Goal: Transaction & Acquisition: Purchase product/service

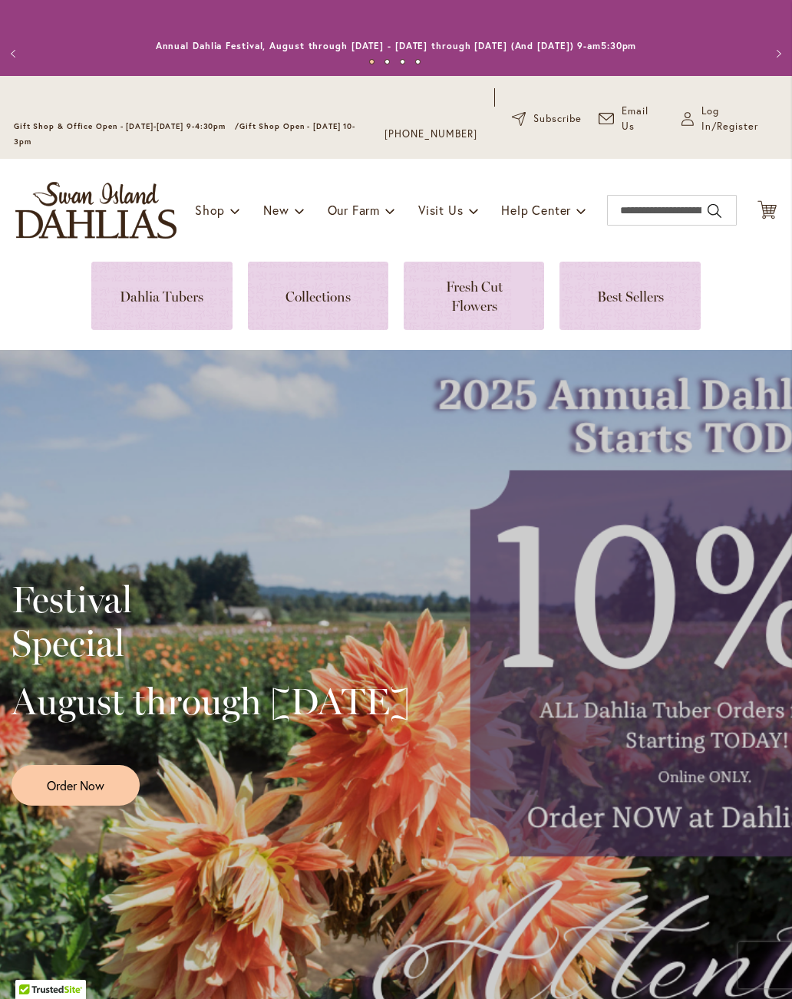
click at [713, 116] on span "Log In/Register" at bounding box center [739, 119] width 77 height 31
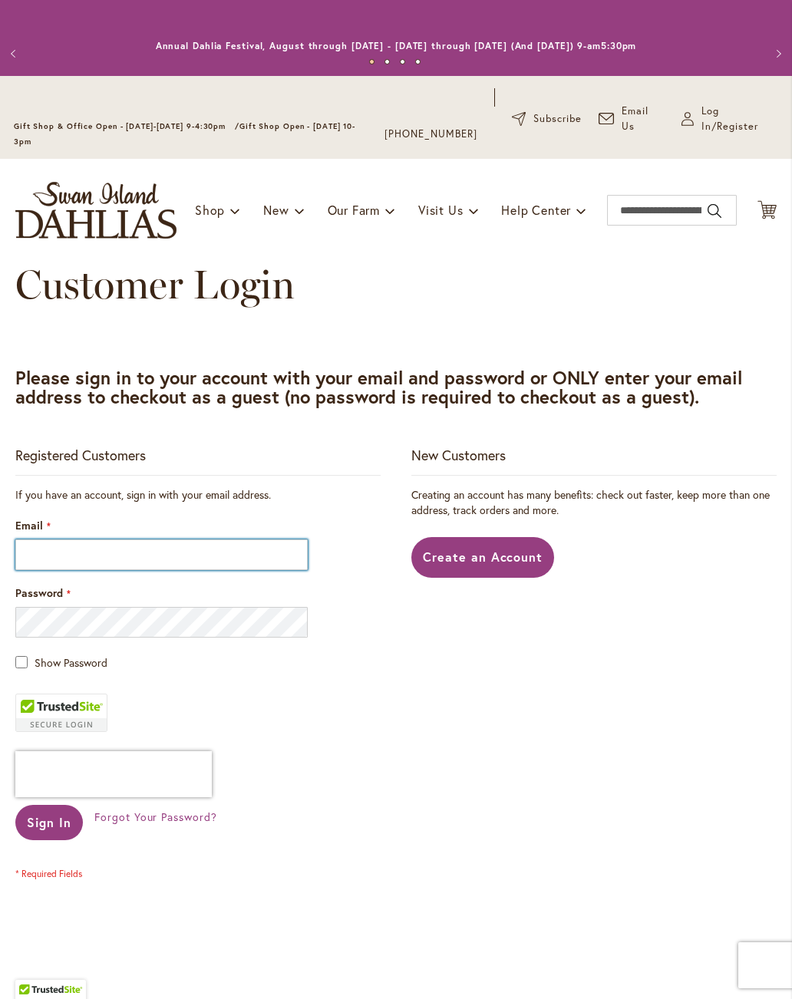
type input "**********"
click at [34, 827] on span "Sign In" at bounding box center [49, 822] width 44 height 16
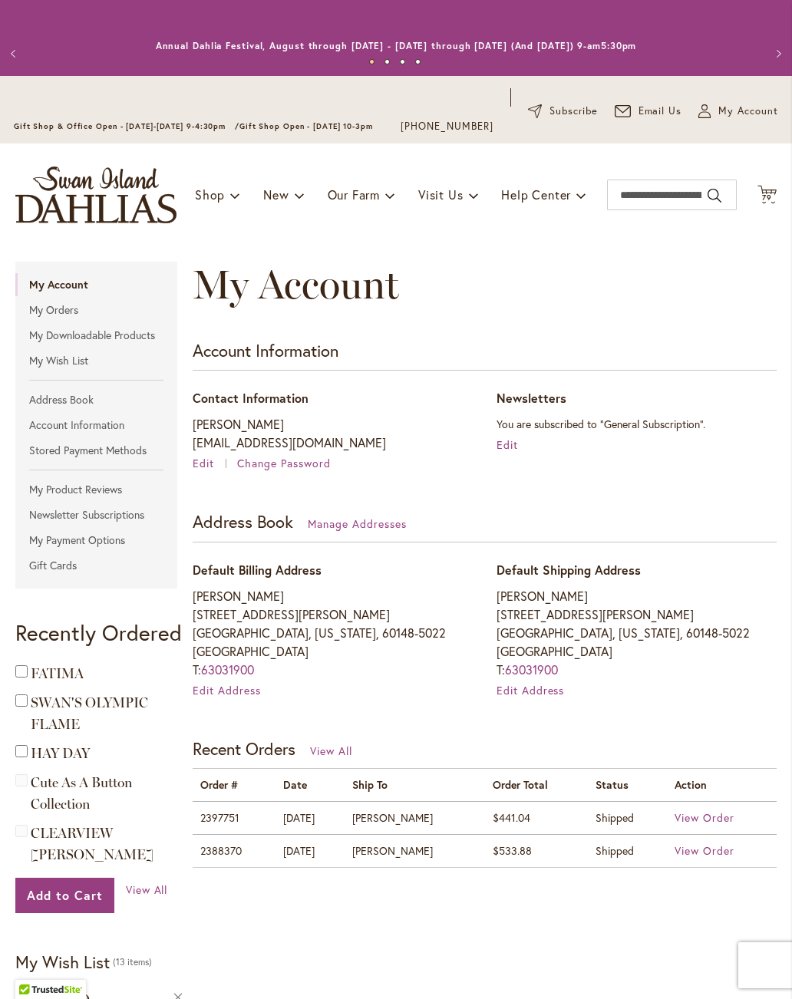
click at [768, 194] on span "79" at bounding box center [767, 198] width 10 height 10
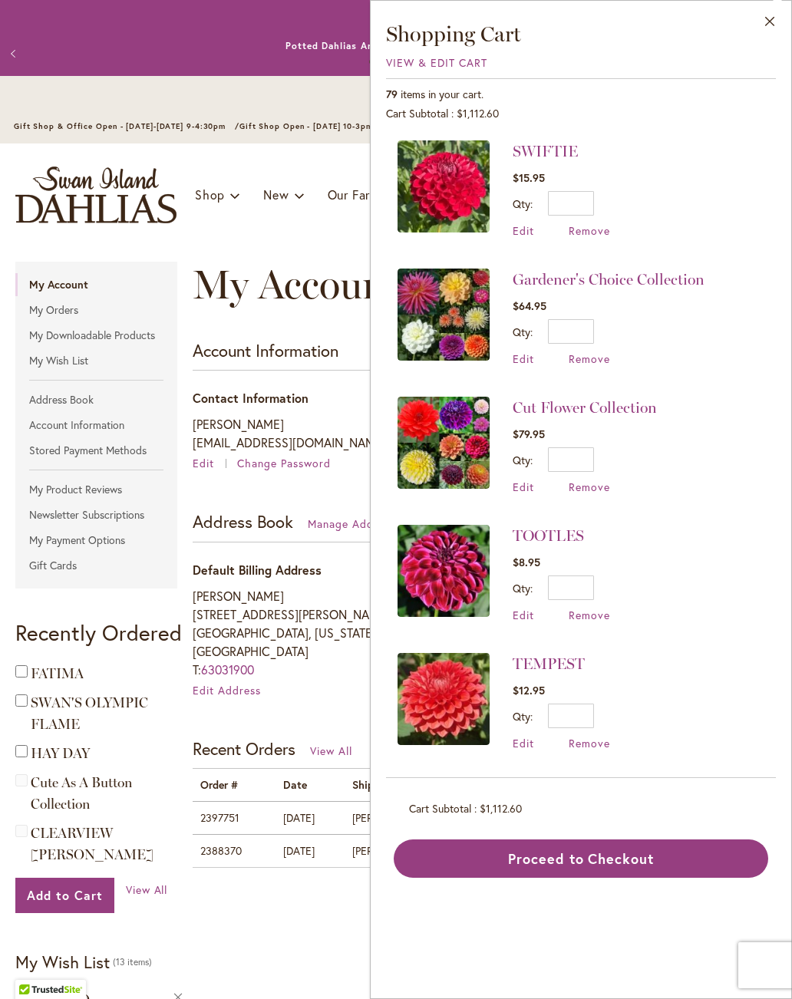
click at [477, 56] on span "View & Edit Cart" at bounding box center [436, 62] width 101 height 15
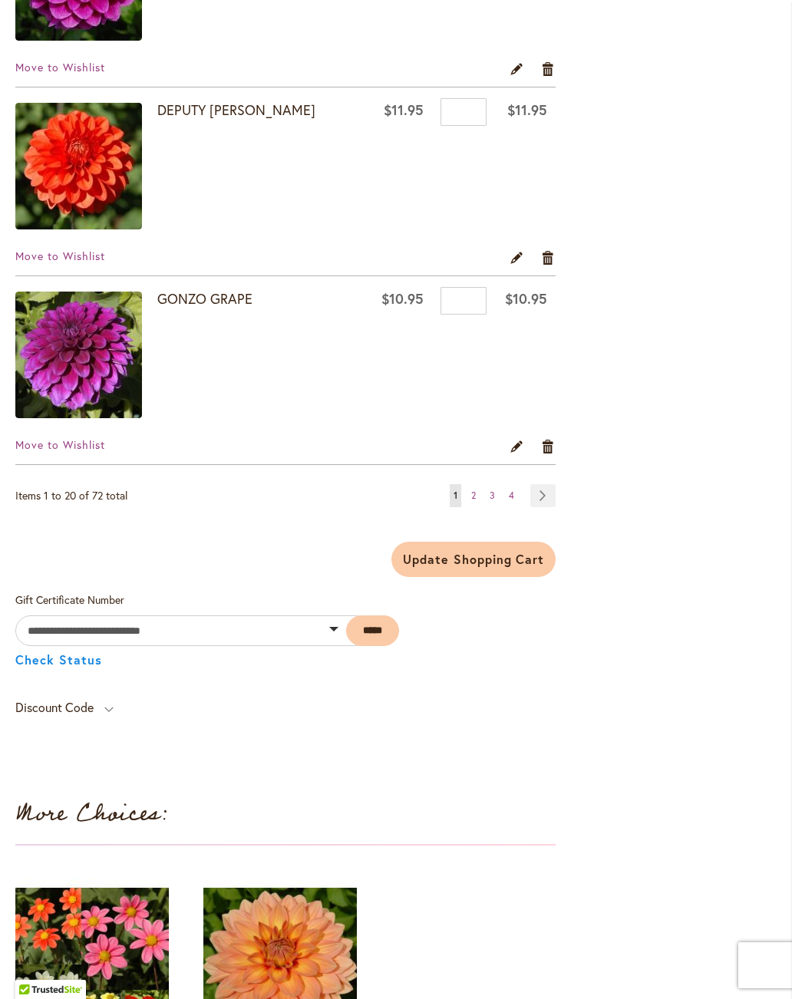
scroll to position [3712, 0]
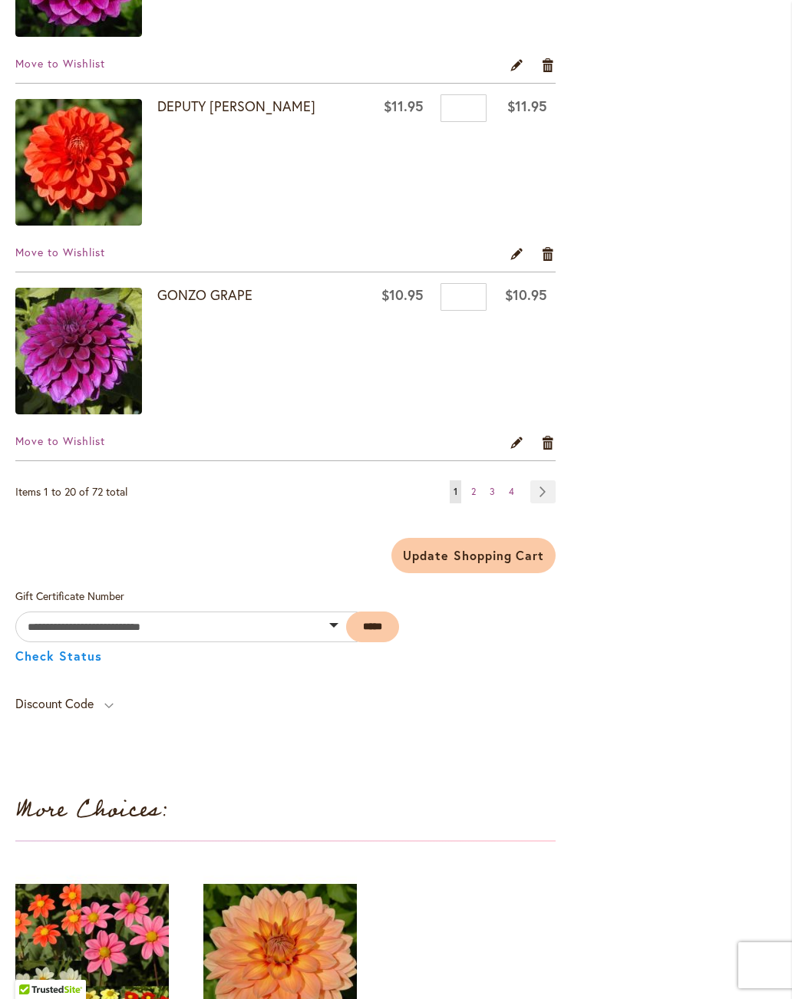
click at [542, 494] on link "Page Next" at bounding box center [542, 491] width 25 height 23
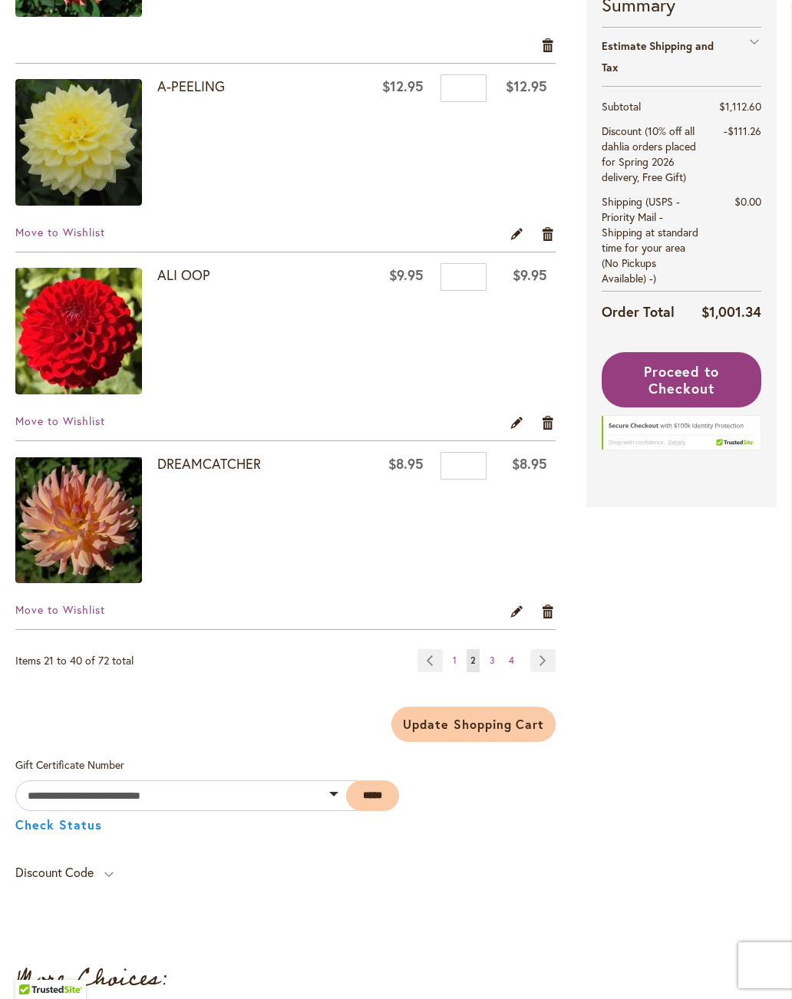
scroll to position [3544, 0]
click at [552, 654] on link "Page Next" at bounding box center [542, 659] width 25 height 23
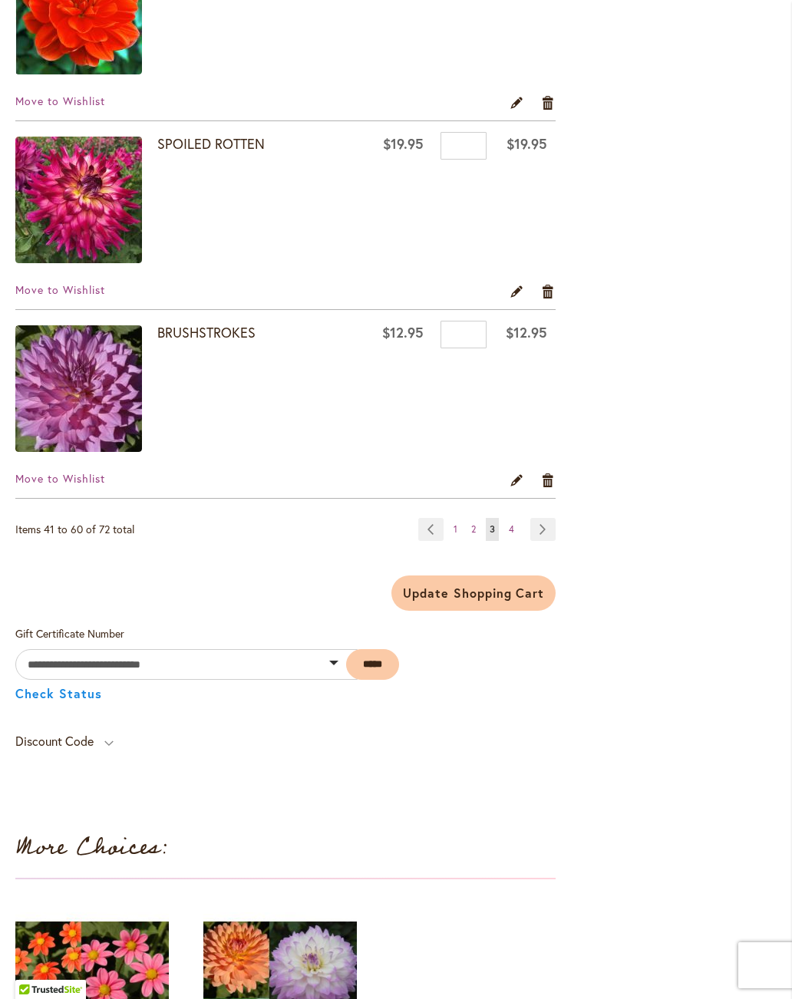
scroll to position [3686, 0]
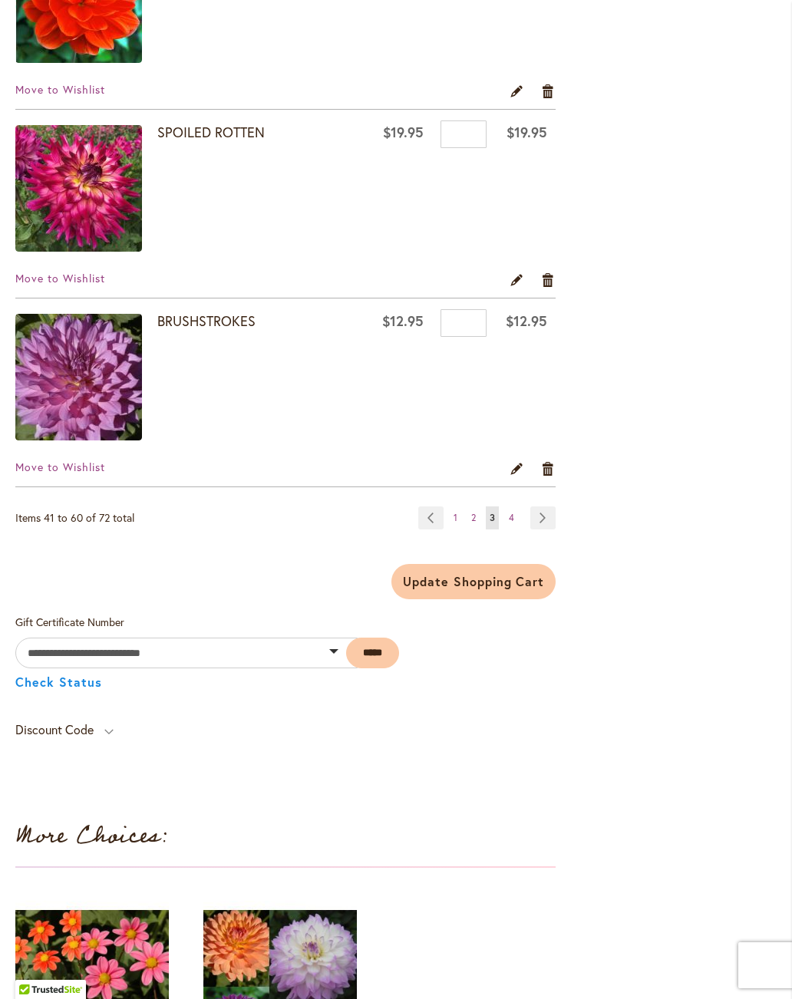
click at [518, 520] on link "Page 4" at bounding box center [511, 517] width 13 height 23
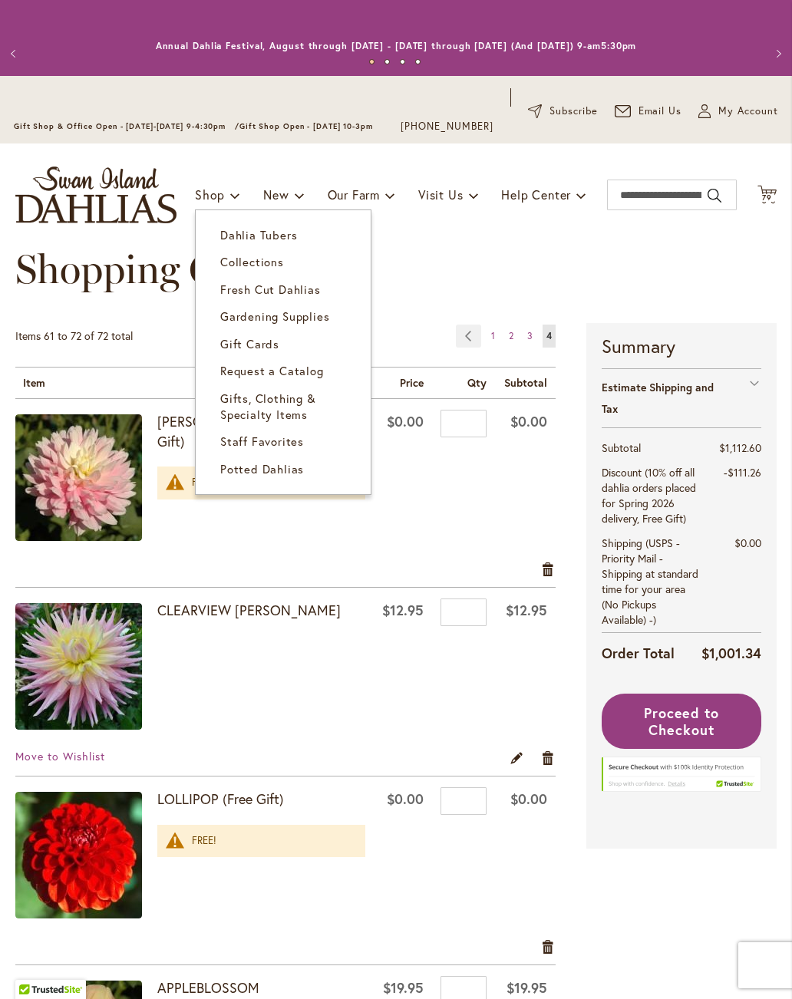
click at [235, 265] on span "Collections" at bounding box center [252, 261] width 64 height 15
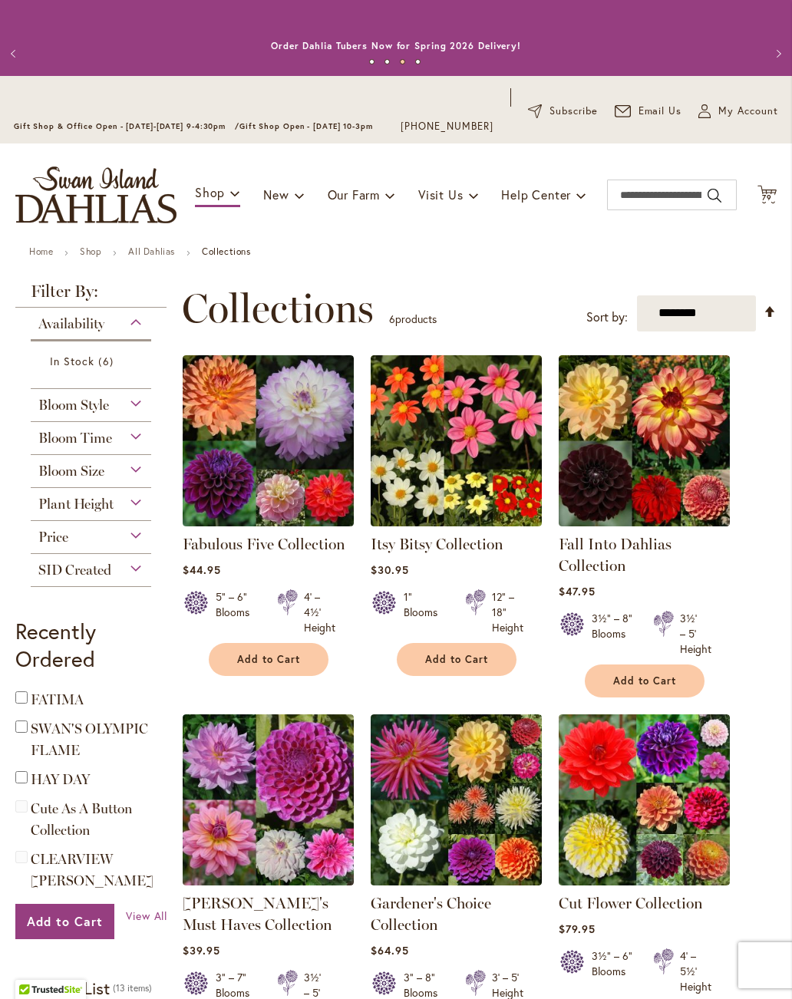
click at [608, 548] on link "Fall Into Dahlias Collection" at bounding box center [614, 555] width 113 height 40
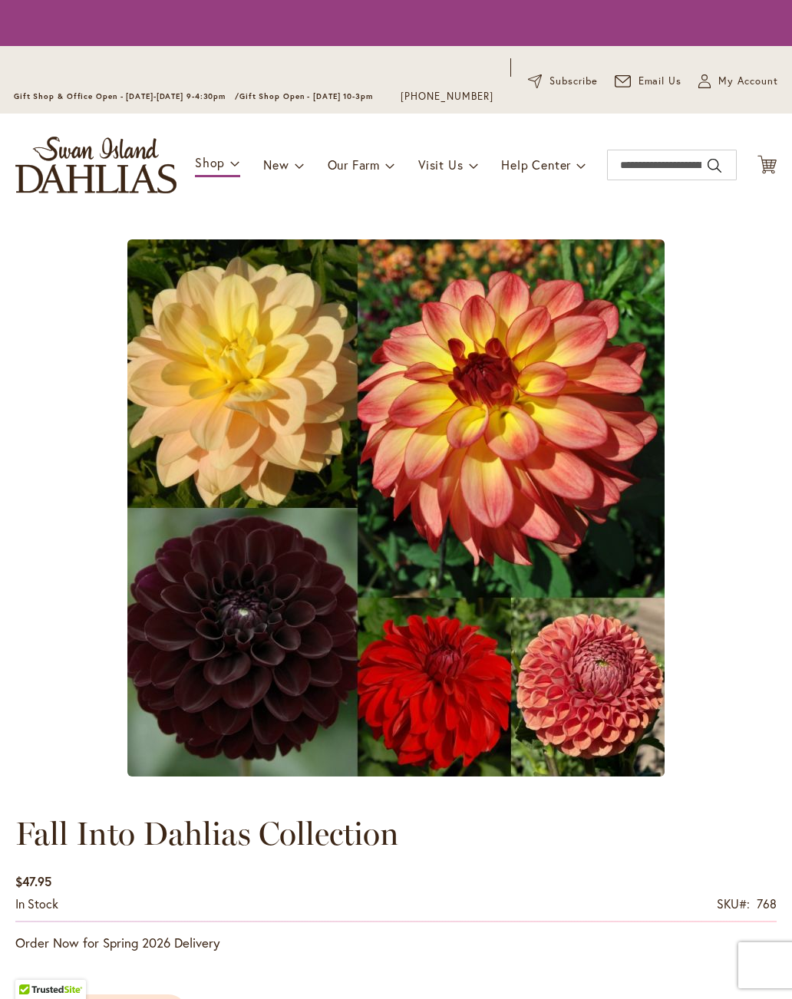
type input "****"
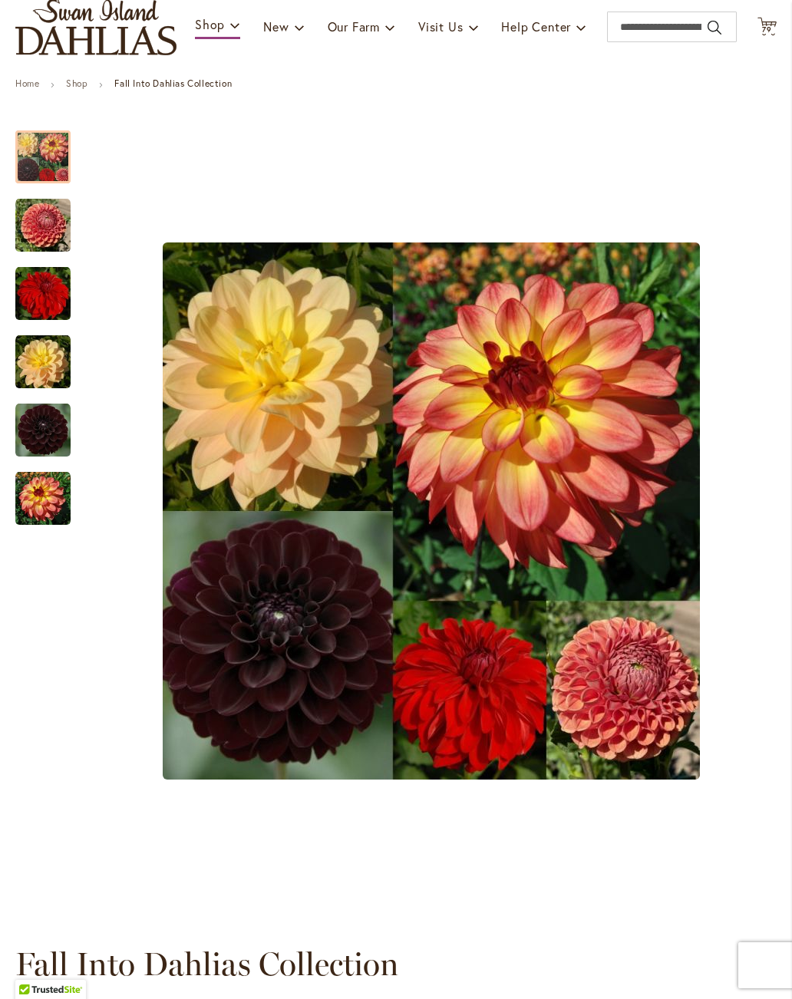
scroll to position [166, 0]
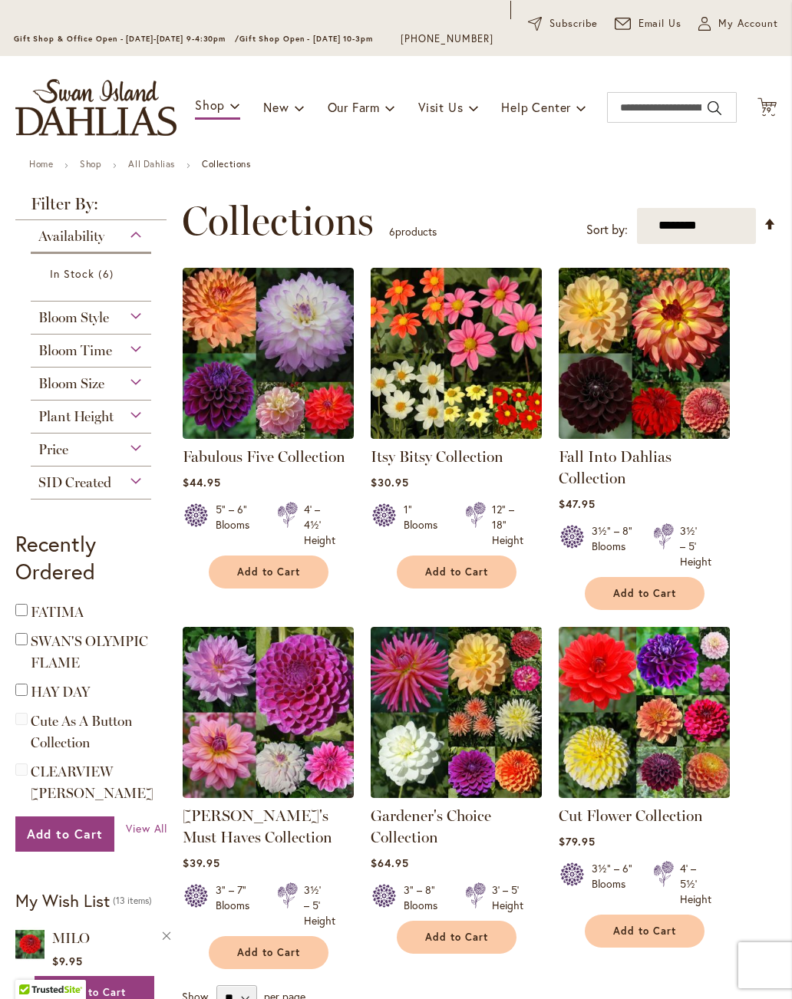
scroll to position [91, 0]
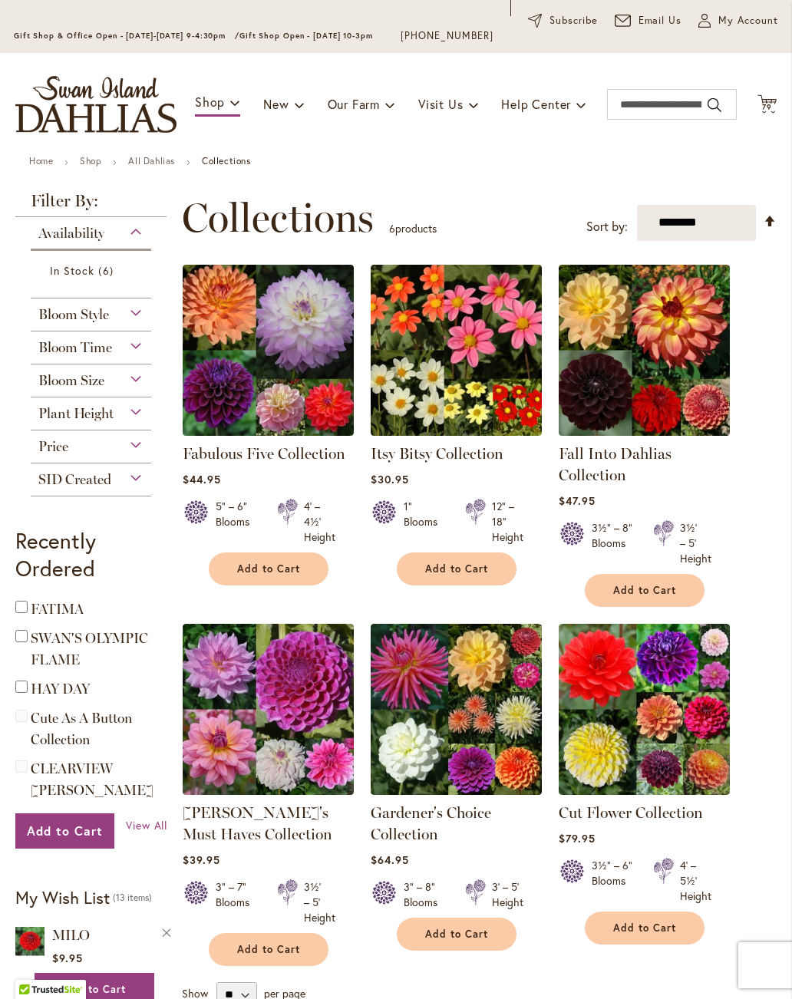
click at [491, 814] on link "Gardener's Choice Collection" at bounding box center [430, 823] width 120 height 40
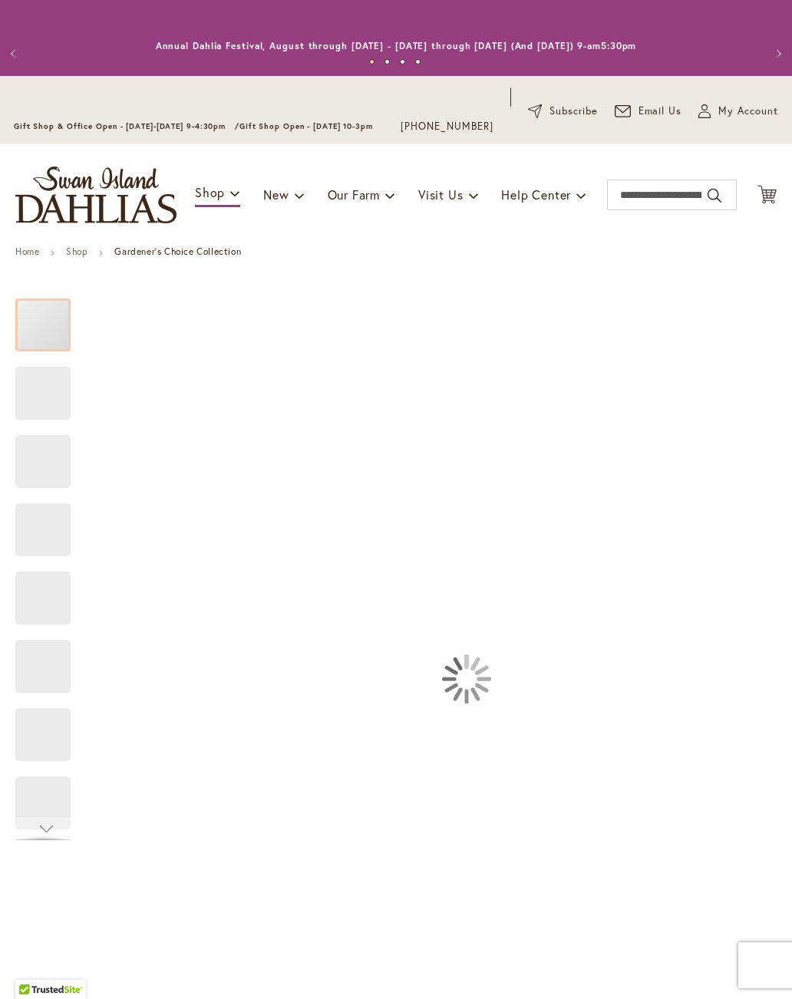
type input "****"
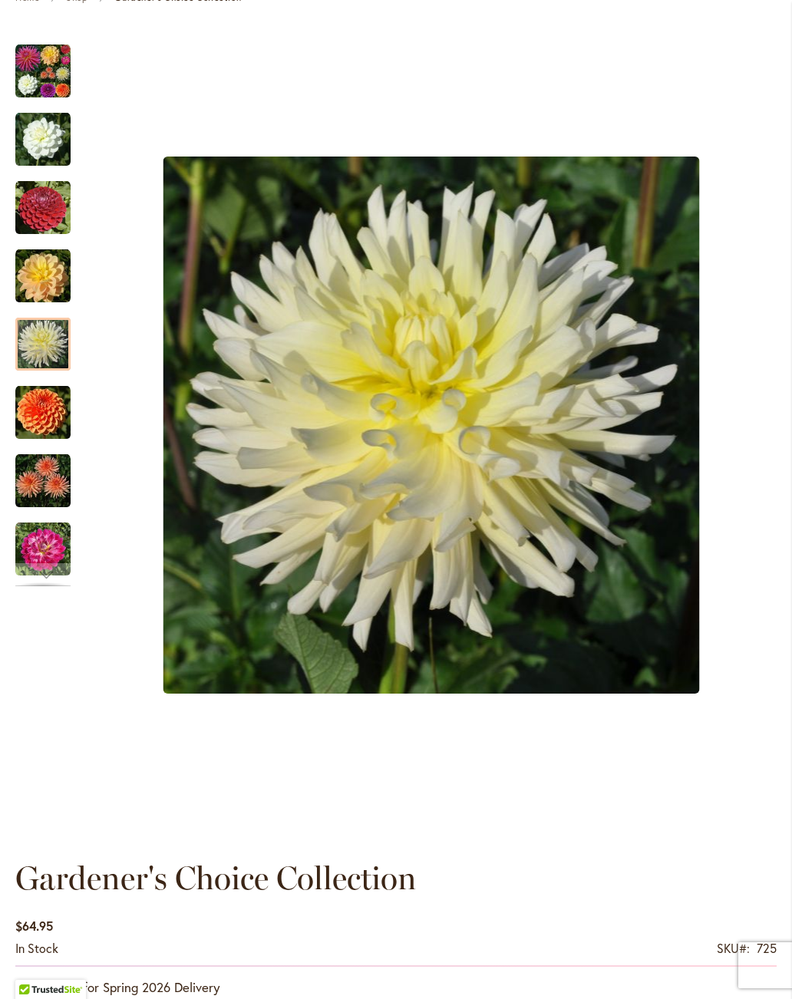
scroll to position [367, 0]
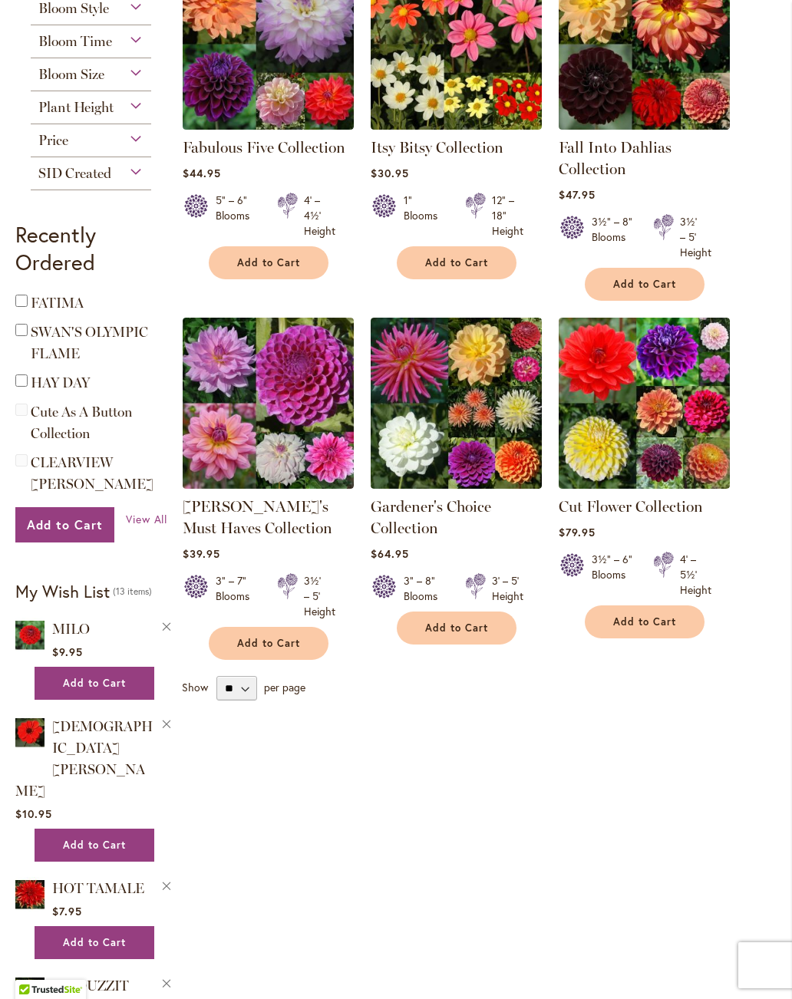
scroll to position [404, 0]
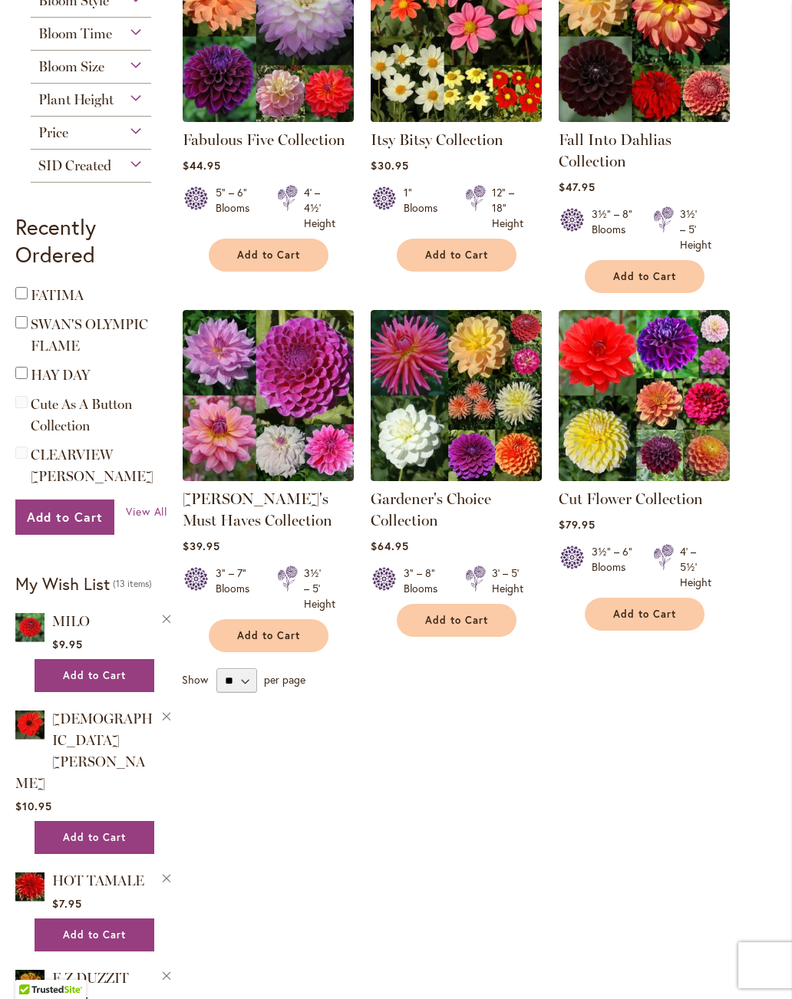
click at [491, 499] on link "Gardener's Choice Collection" at bounding box center [430, 509] width 120 height 40
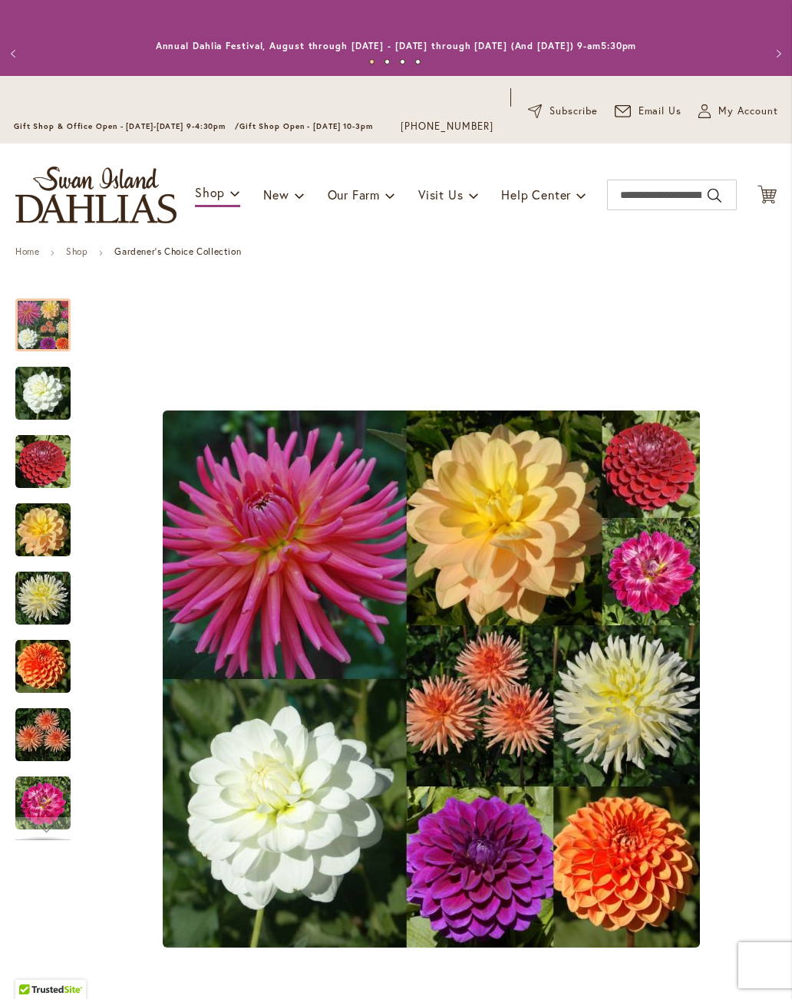
type input "****"
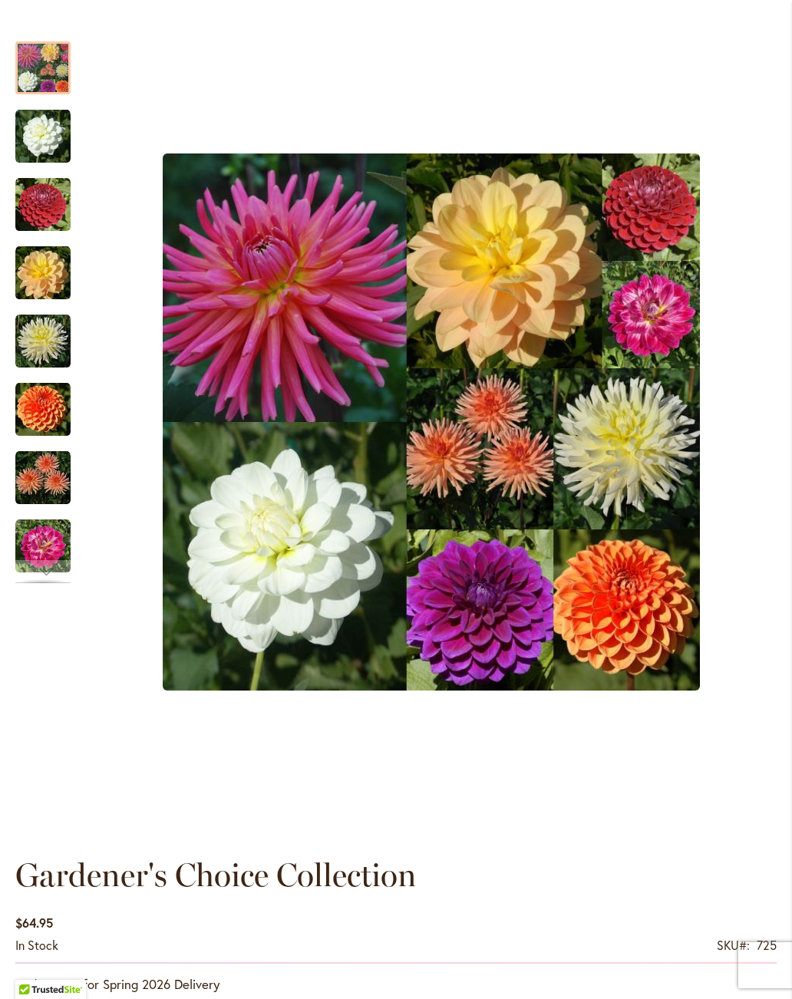
scroll to position [237, 0]
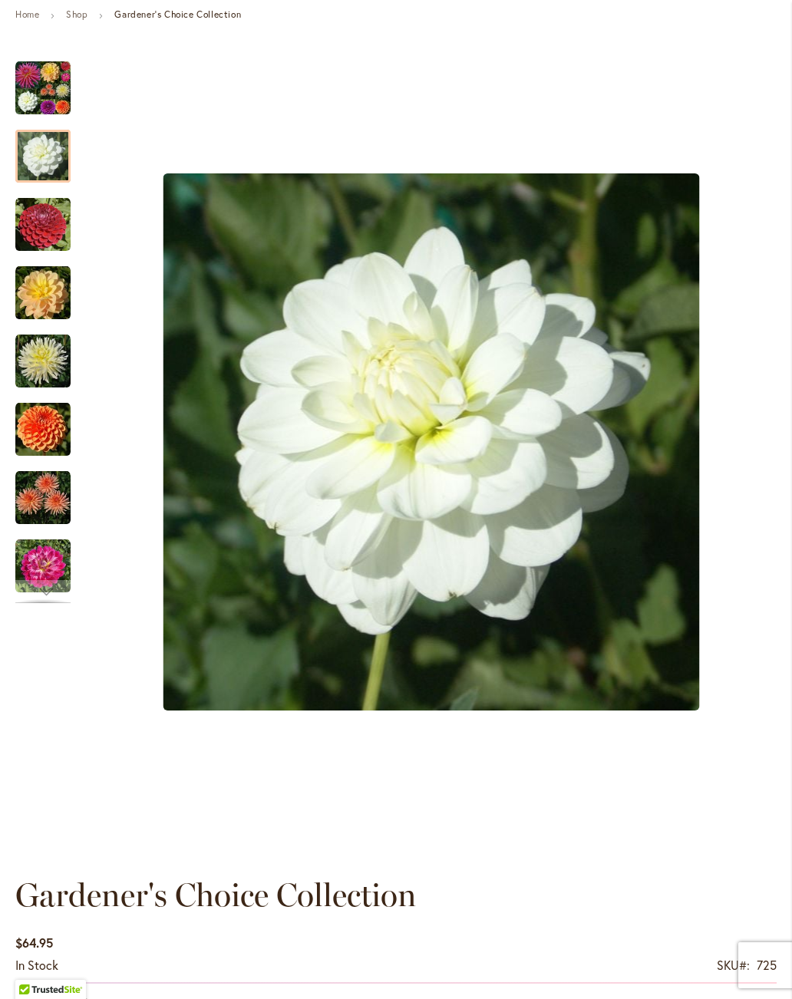
click at [54, 150] on img "BRIDE TO BE" at bounding box center [42, 156] width 55 height 55
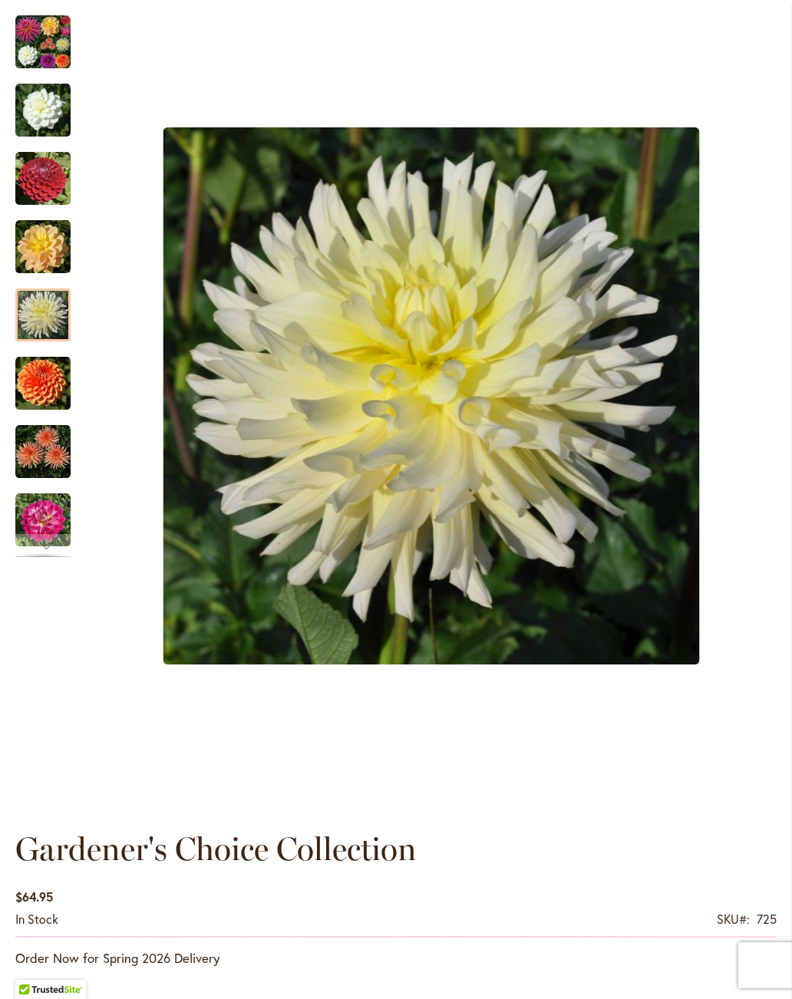
scroll to position [288, 0]
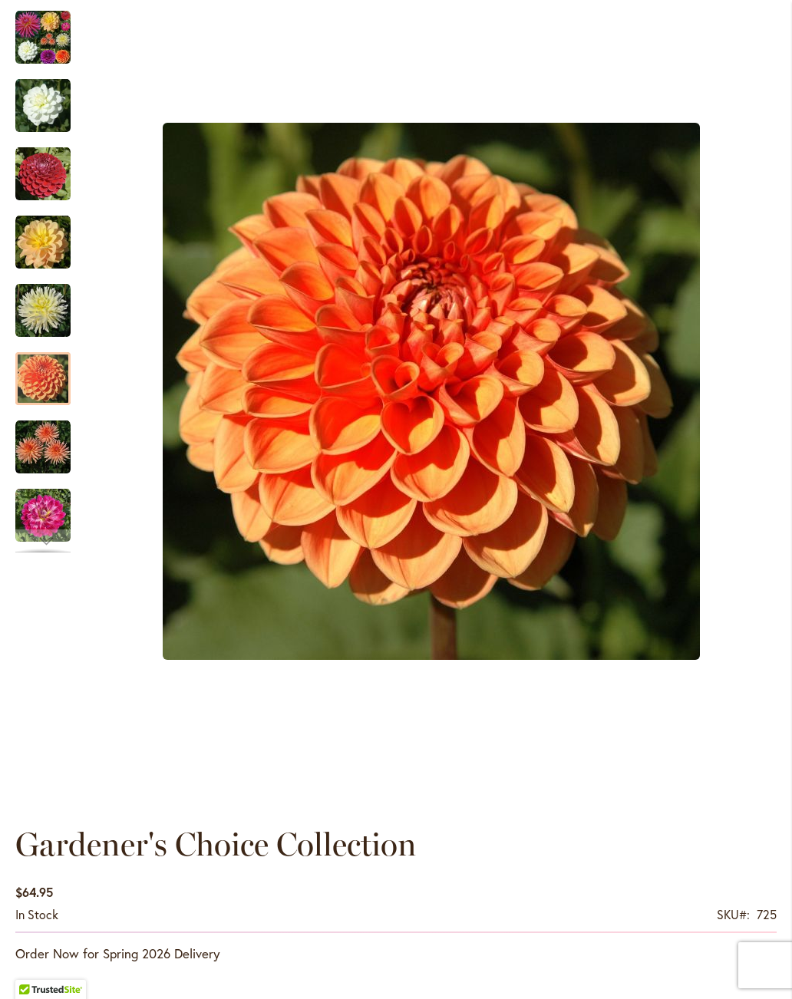
click at [634, 477] on div "MAARN" at bounding box center [431, 391] width 690 height 792
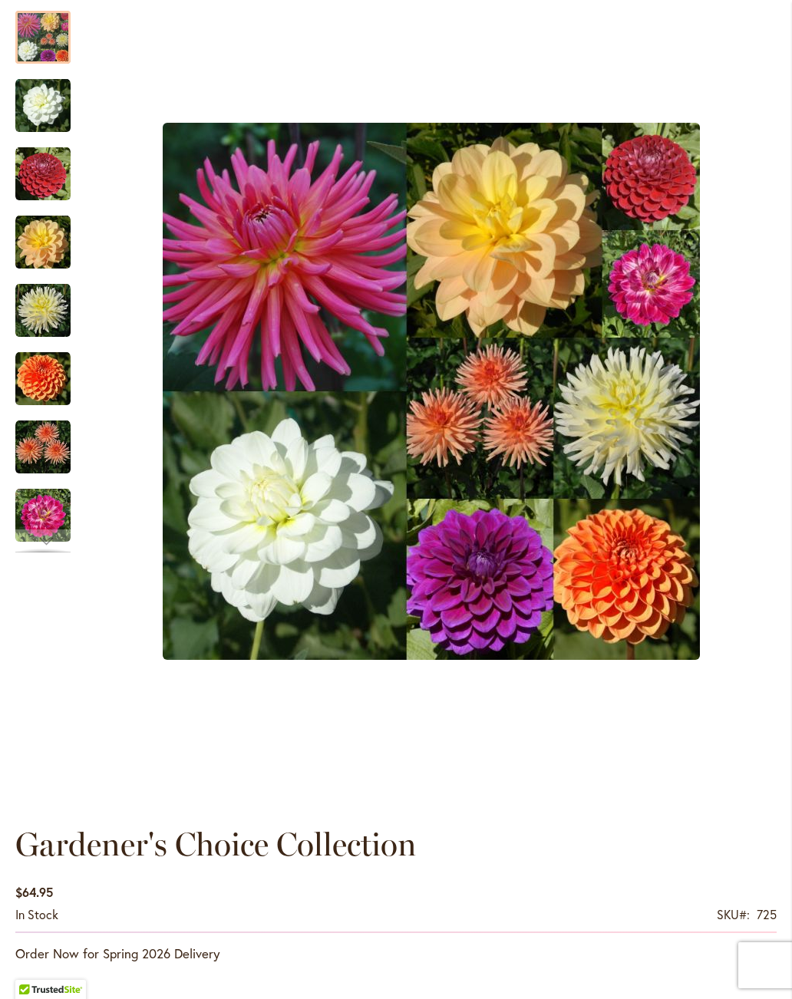
click at [770, 21] on div "Product Images" at bounding box center [431, 391] width 690 height 792
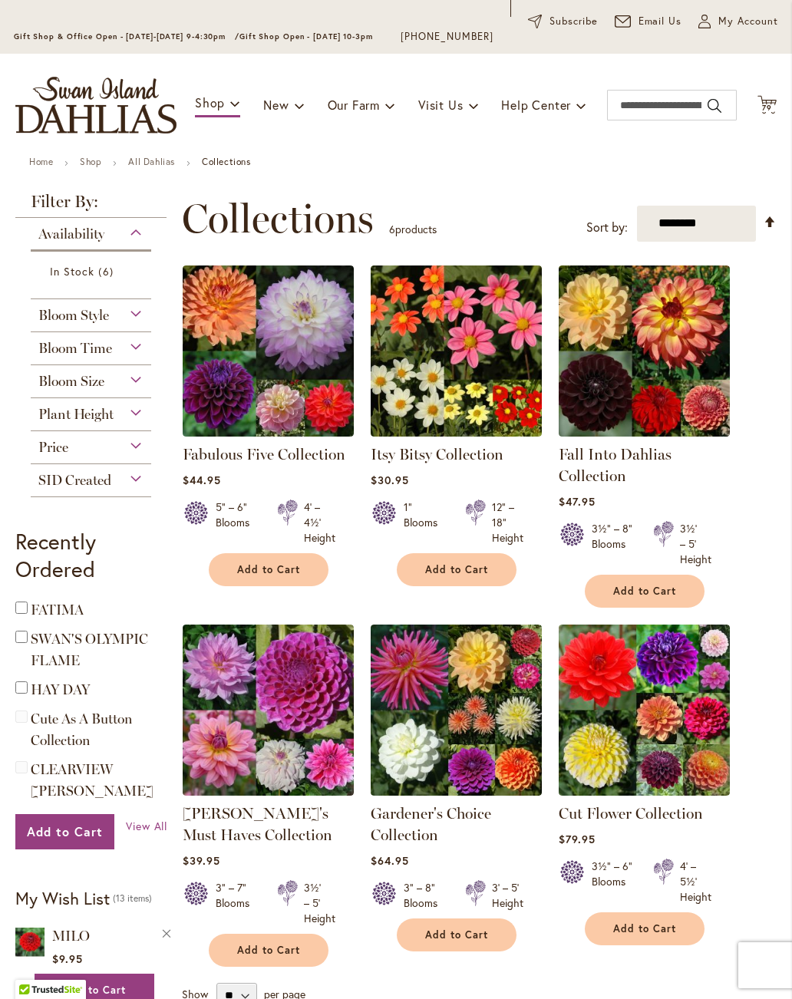
scroll to position [94, 0]
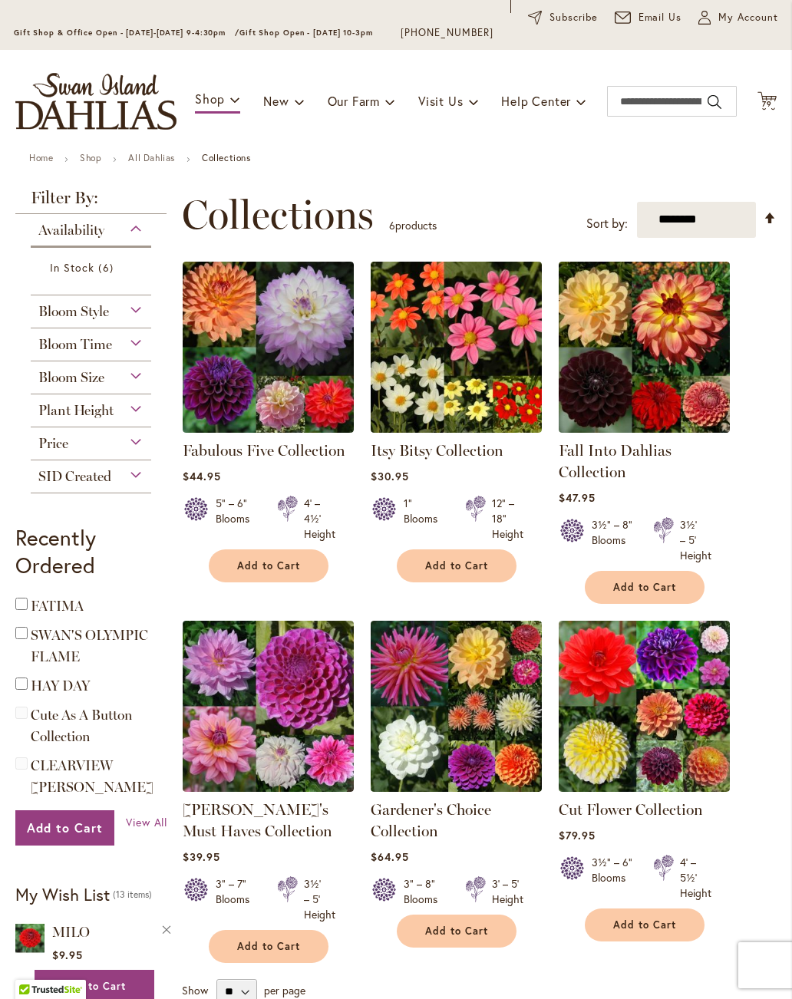
click at [654, 809] on link "Cut Flower Collection" at bounding box center [630, 809] width 144 height 18
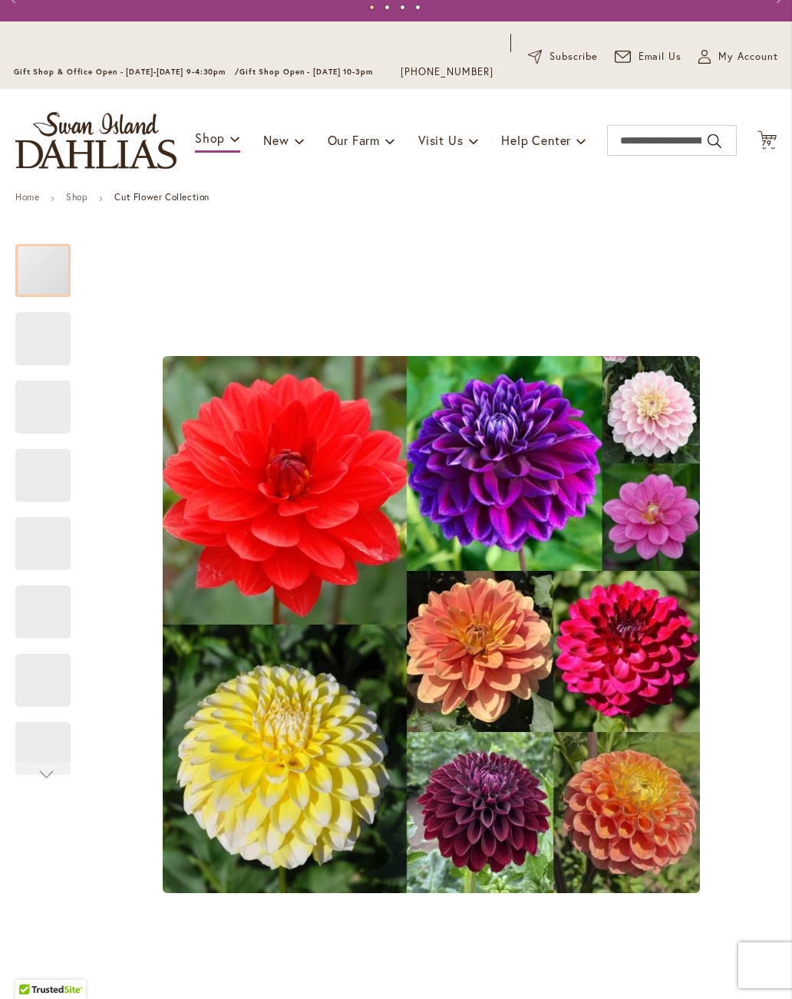
scroll to position [65, 0]
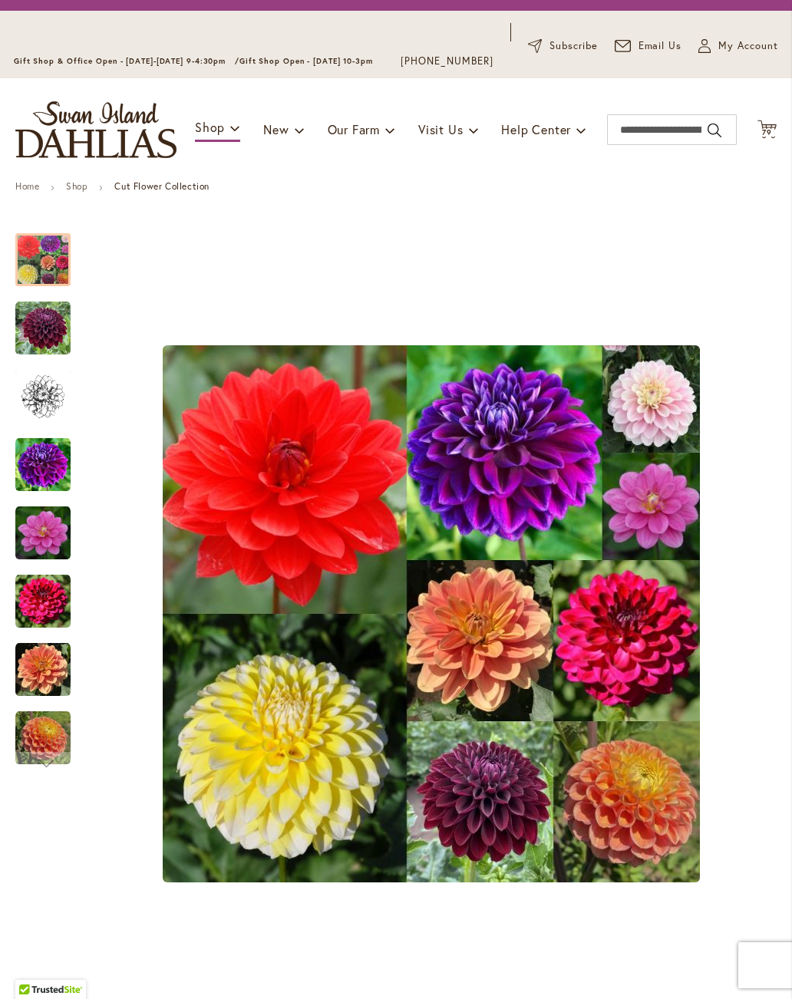
click at [60, 310] on img "Cut Flower Collection" at bounding box center [42, 328] width 55 height 55
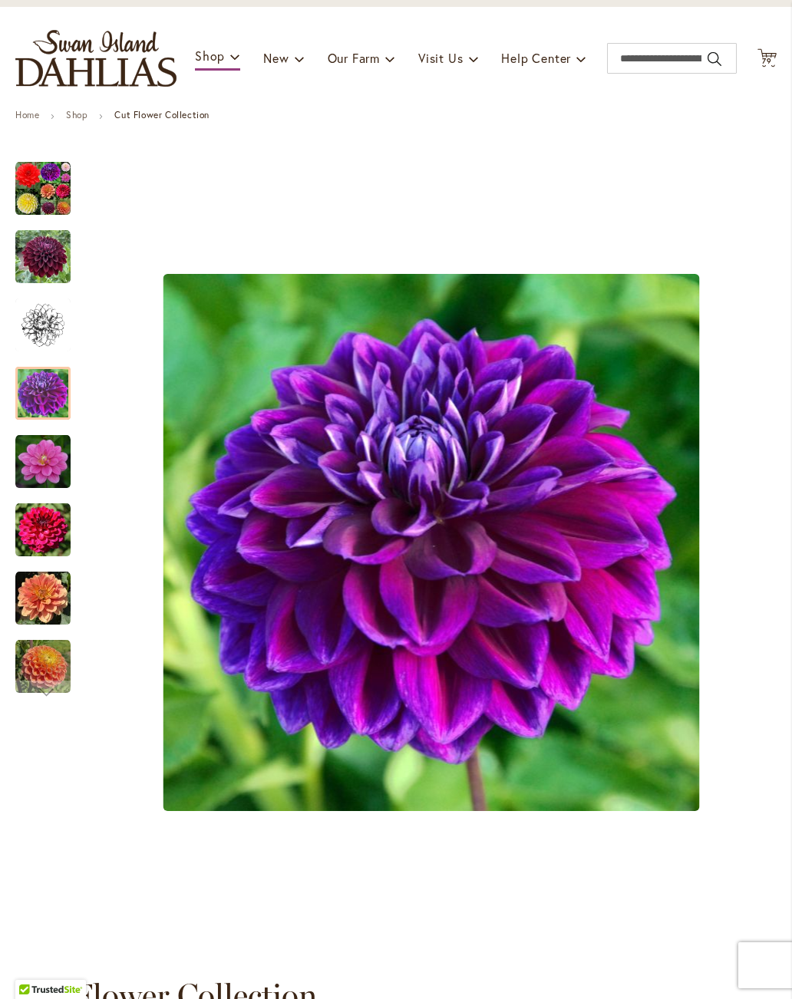
scroll to position [136, 0]
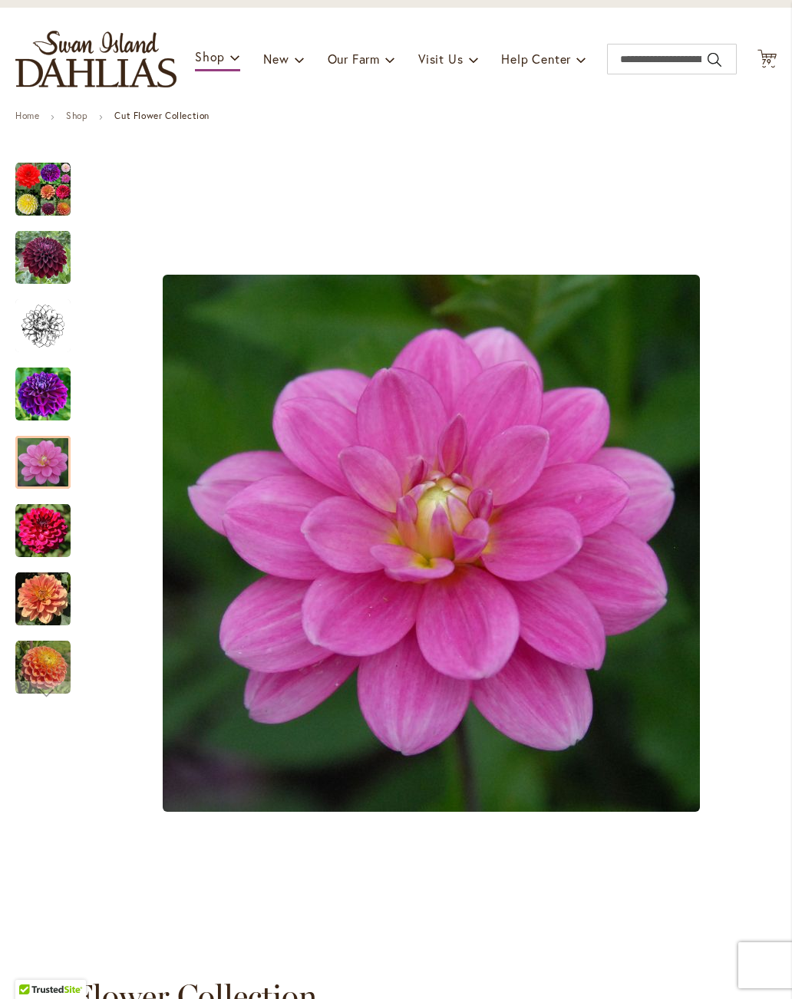
click at [663, 575] on div "Cut Flower Collection" at bounding box center [431, 543] width 690 height 792
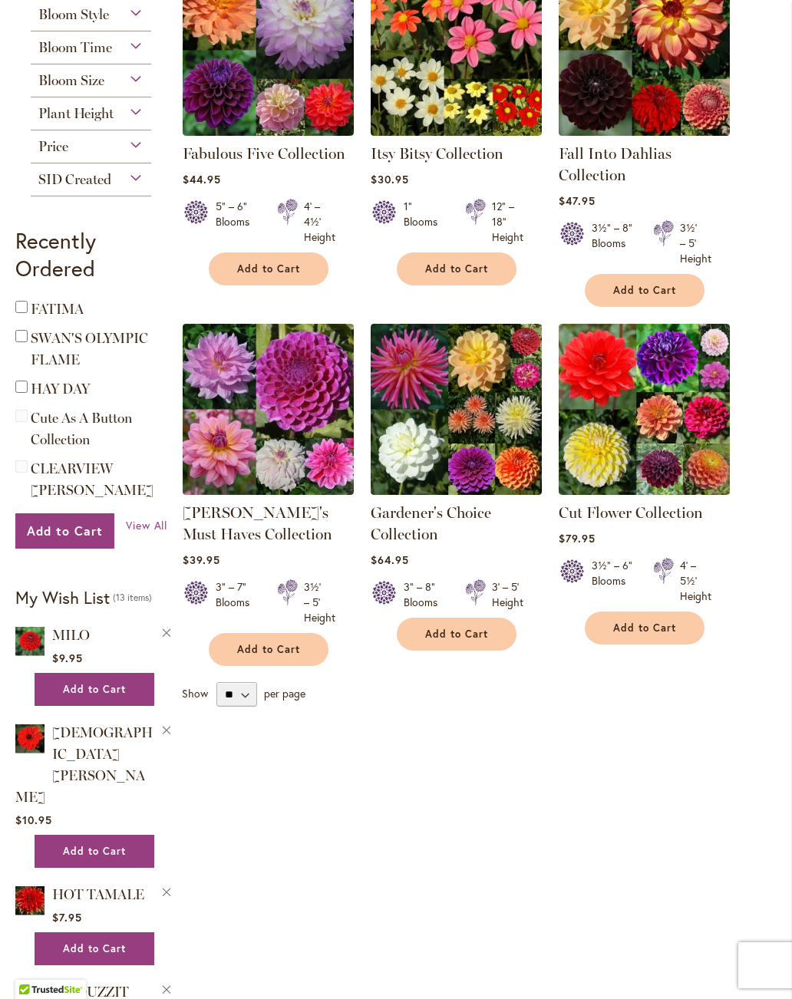
scroll to position [359, 0]
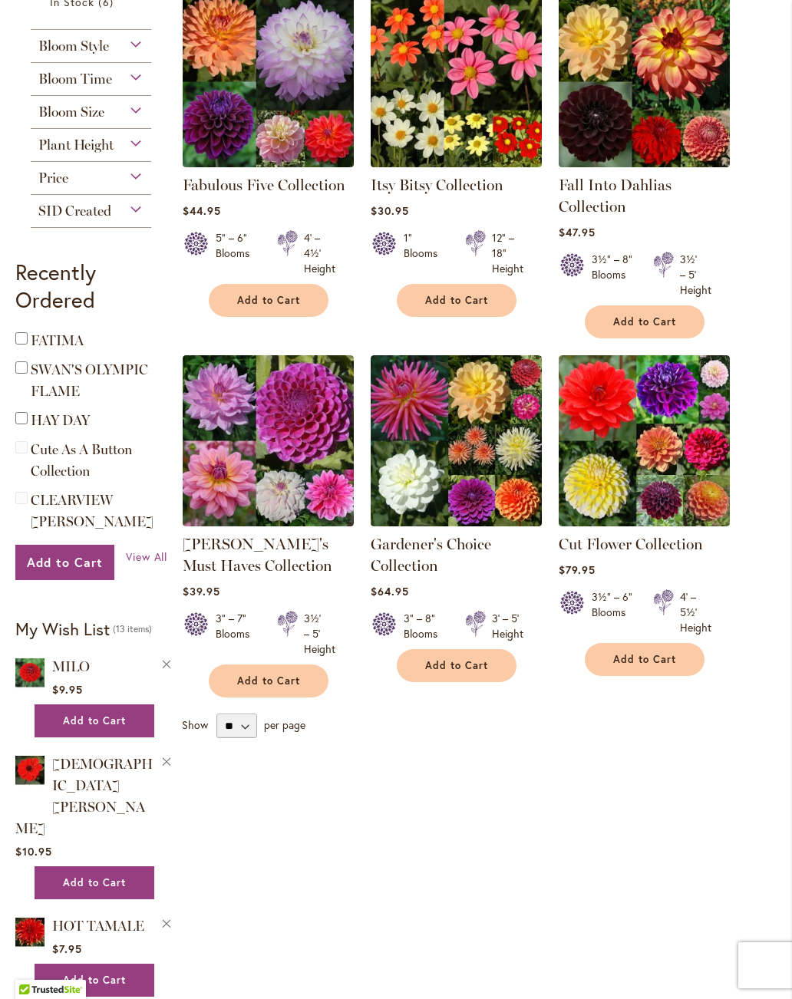
click at [634, 545] on link "Cut Flower Collection" at bounding box center [630, 544] width 144 height 18
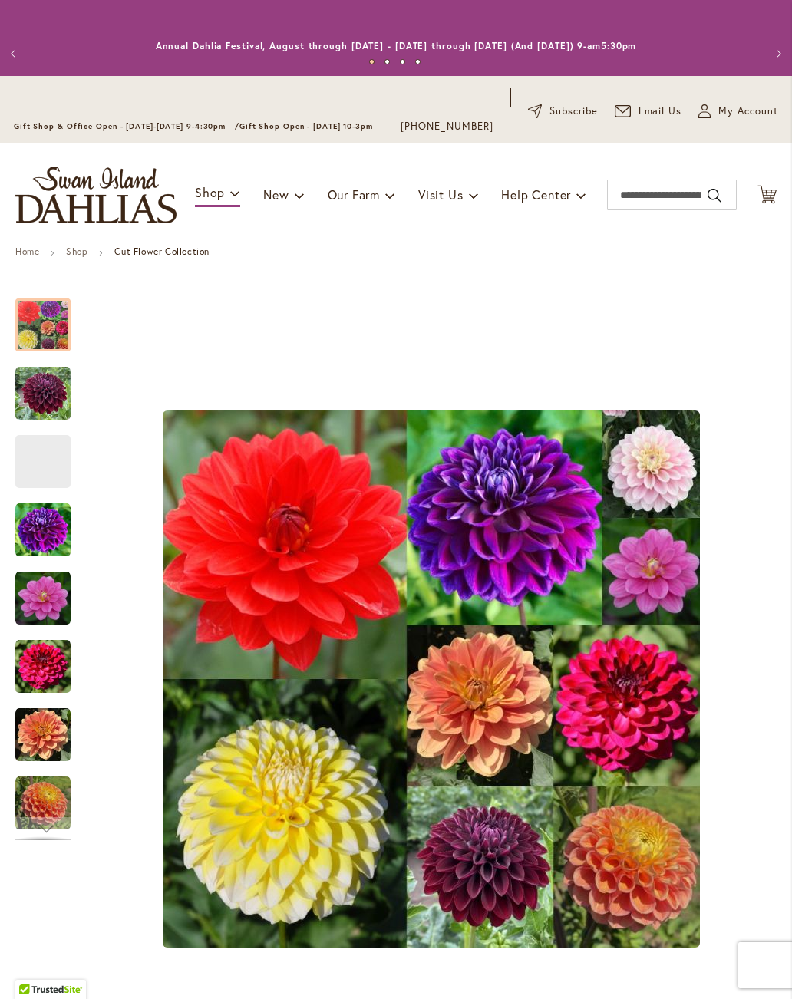
type input "****"
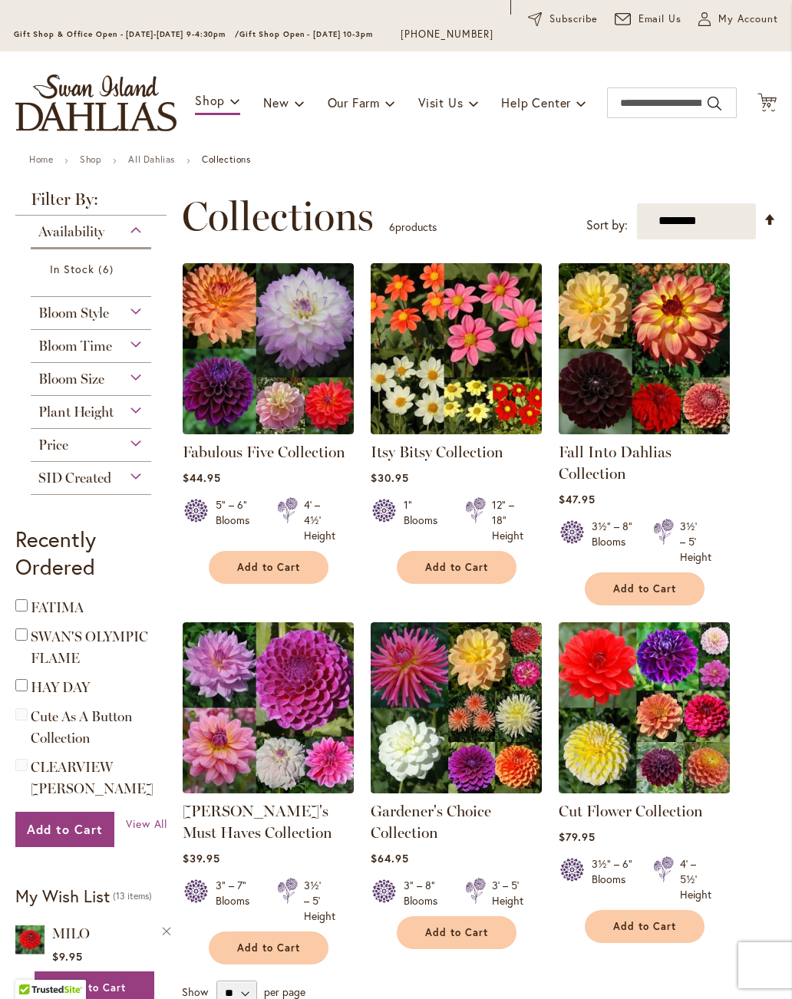
scroll to position [133, 0]
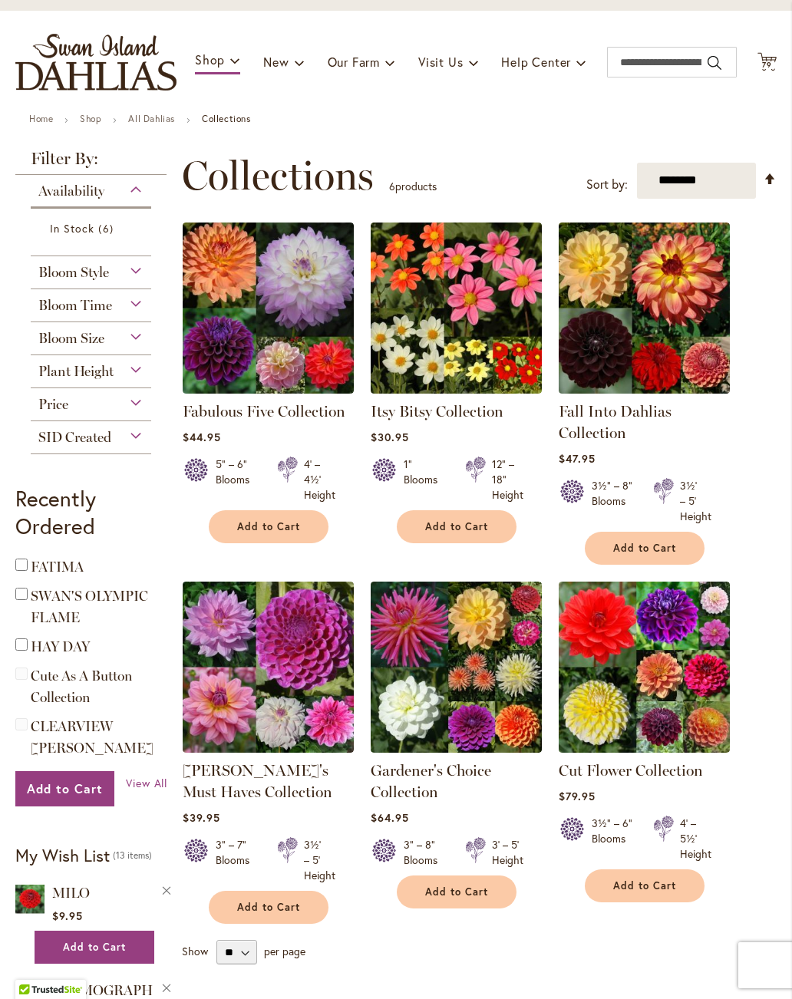
click at [490, 771] on link "Gardener's Choice Collection" at bounding box center [430, 781] width 120 height 40
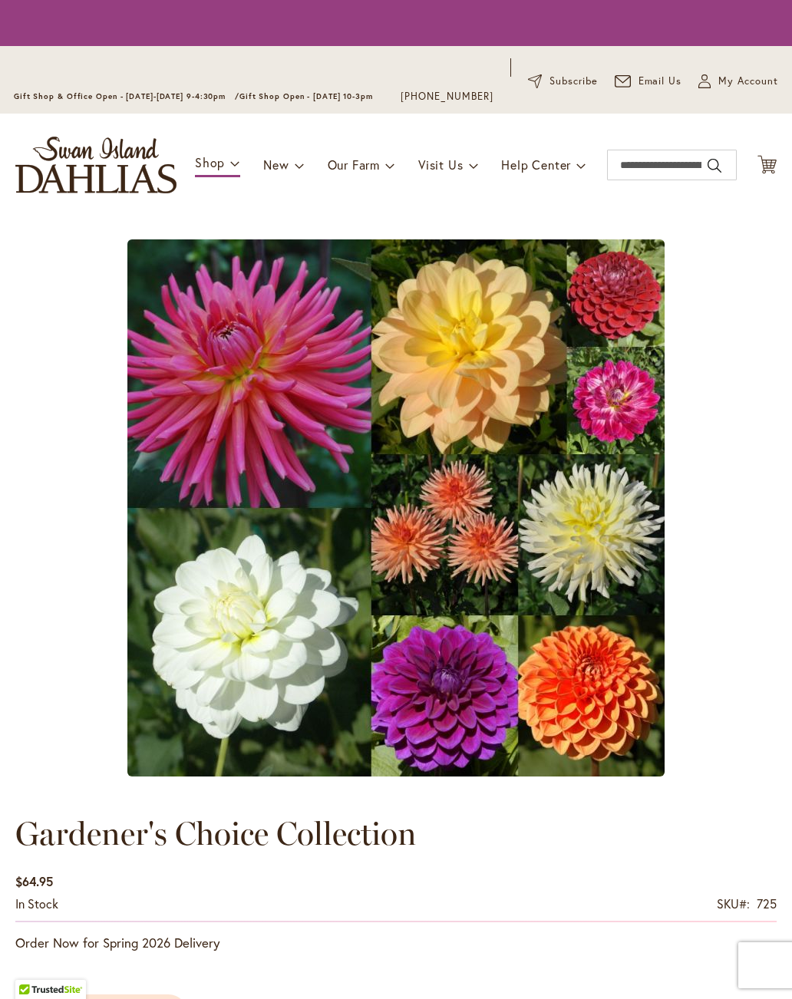
type input "****"
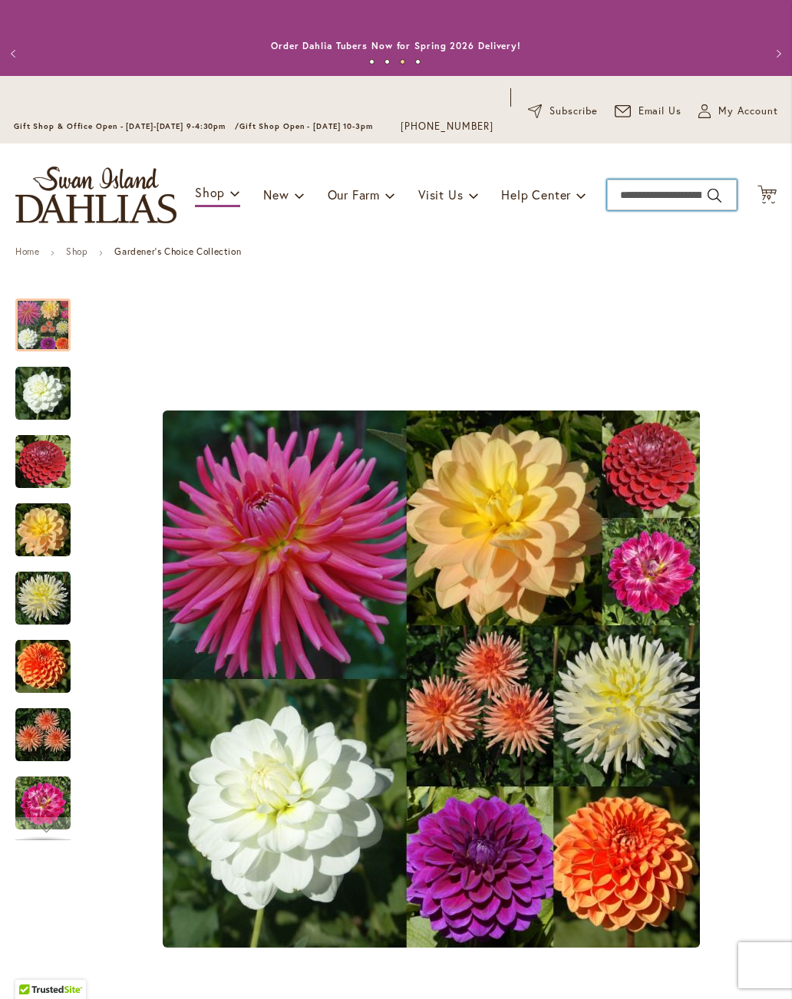
click at [683, 198] on input "Search" at bounding box center [672, 194] width 130 height 31
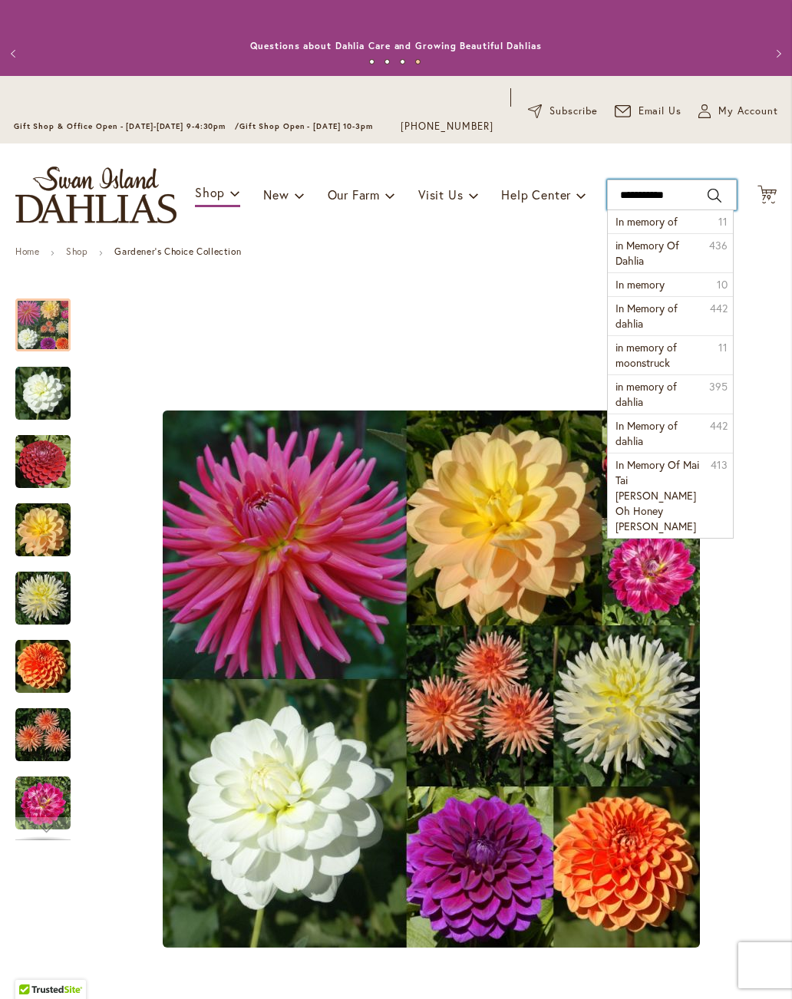
type input "**********"
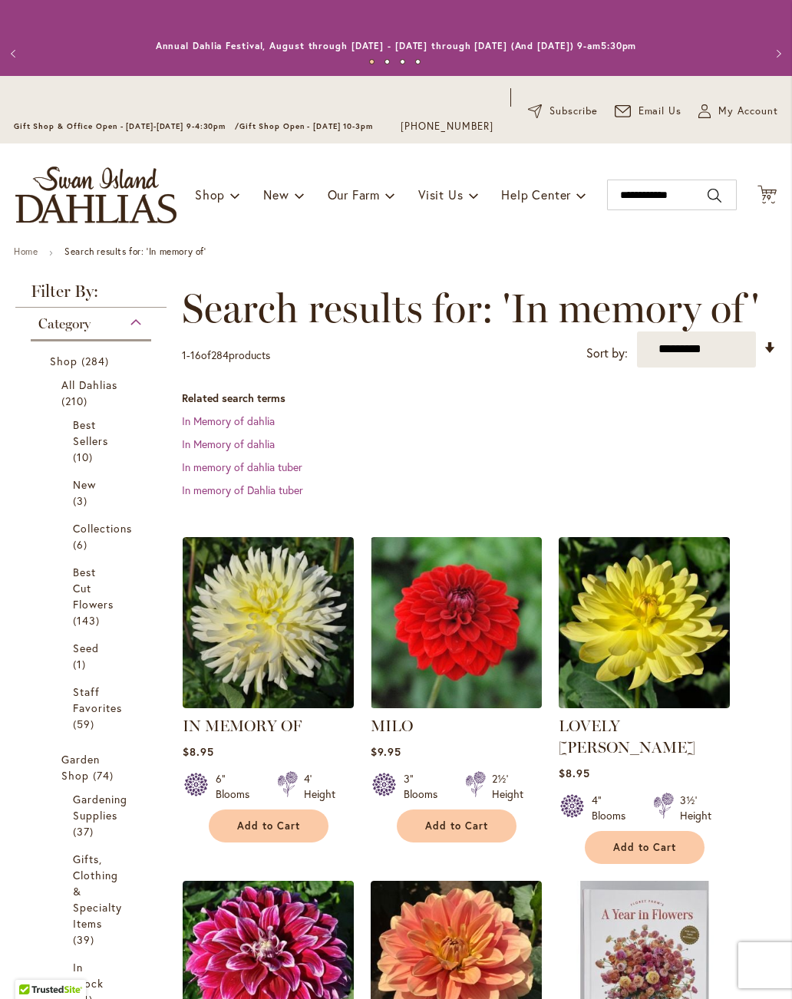
click at [222, 722] on link "IN MEMORY OF" at bounding box center [242, 725] width 119 height 18
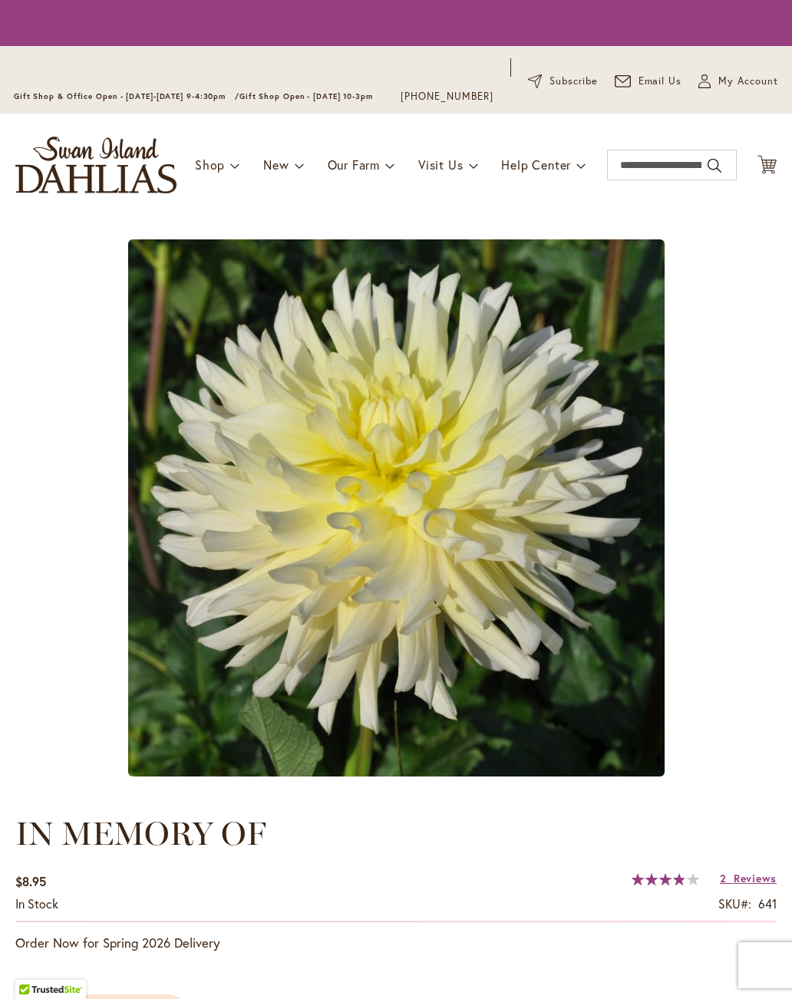
type input "****"
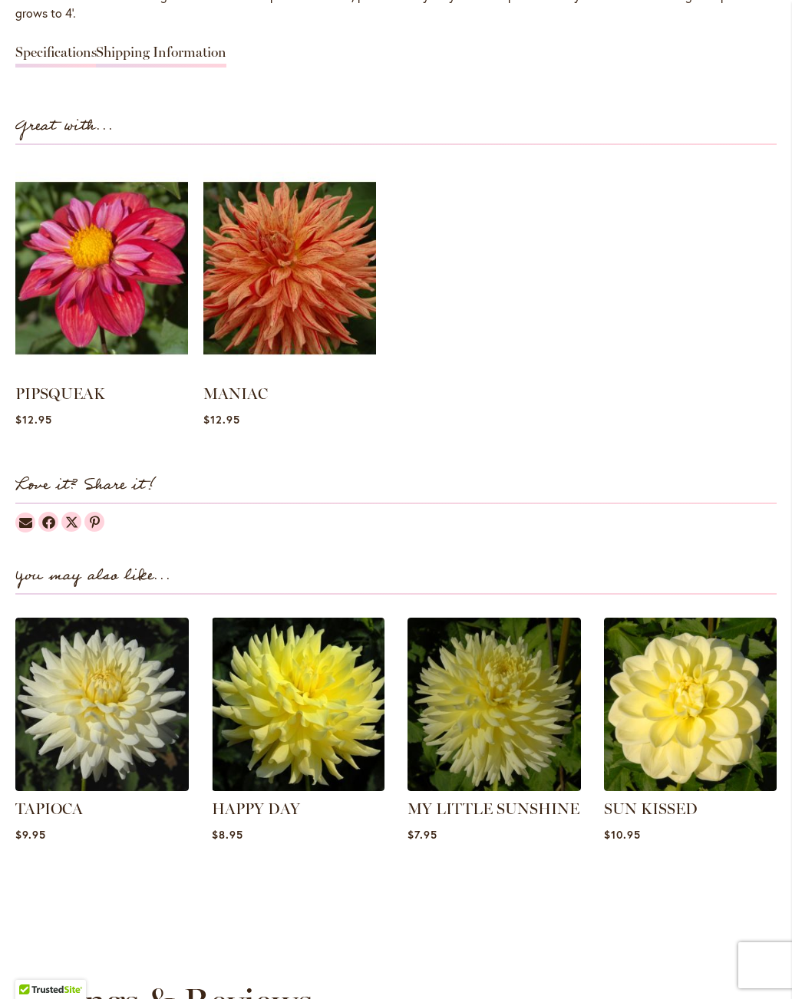
scroll to position [1482, 0]
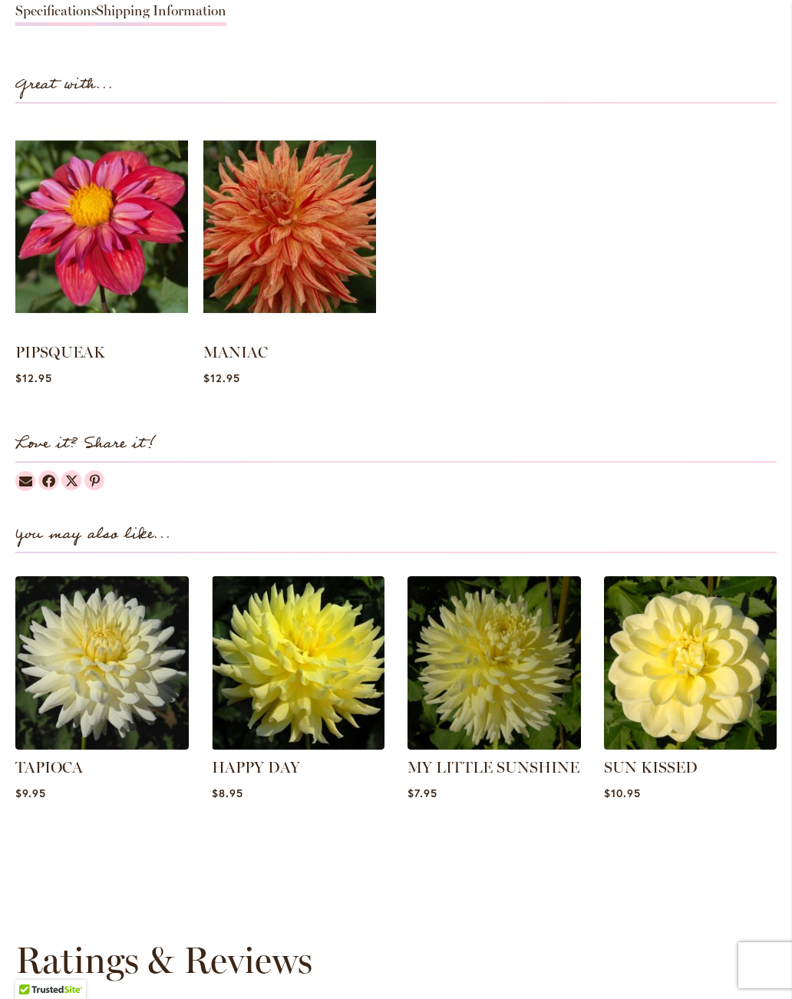
click at [57, 769] on link "TAPIOCA" at bounding box center [49, 767] width 68 height 18
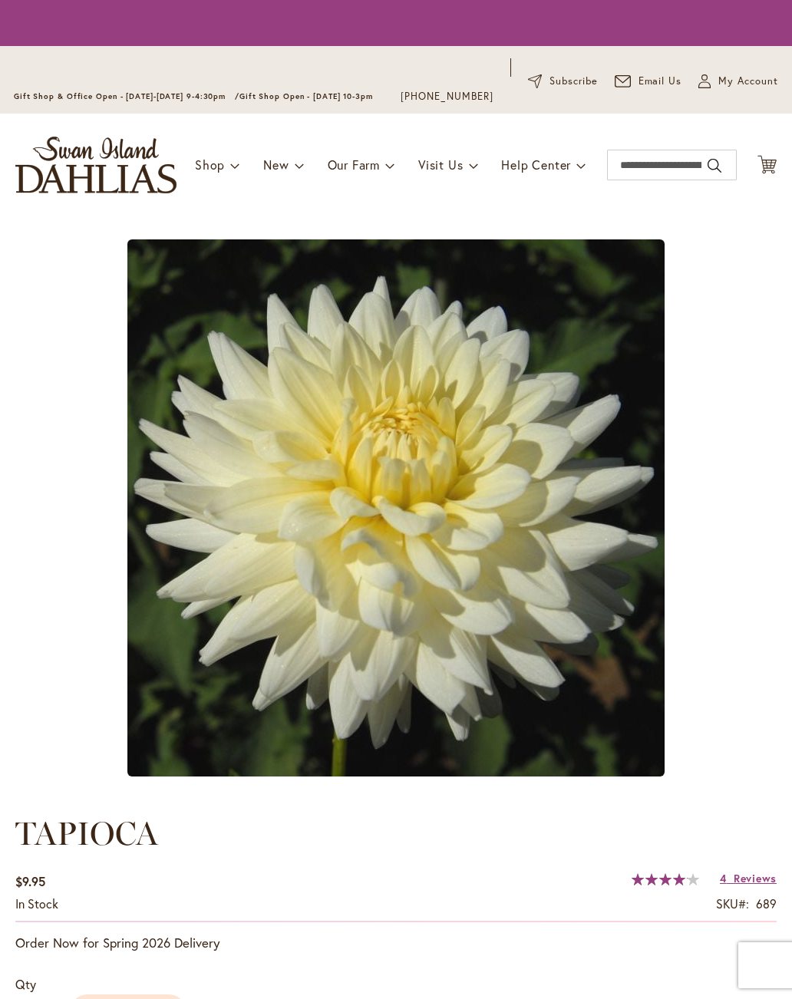
type input "****"
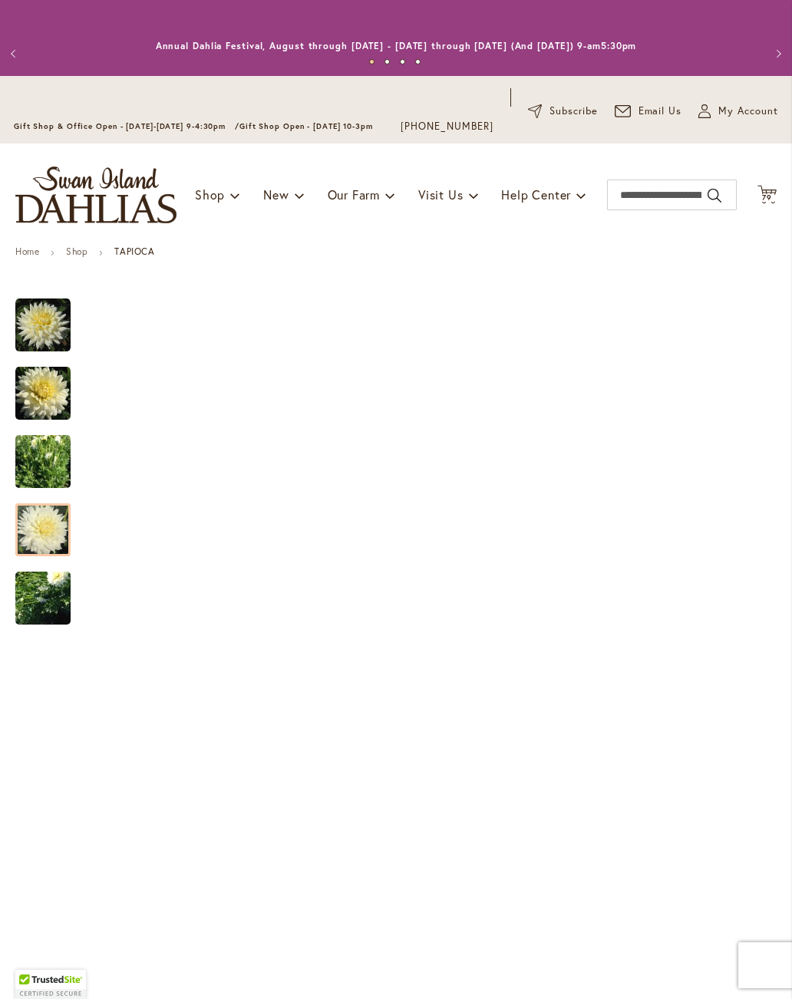
click at [43, 532] on img "TAPIOCA" at bounding box center [42, 530] width 55 height 60
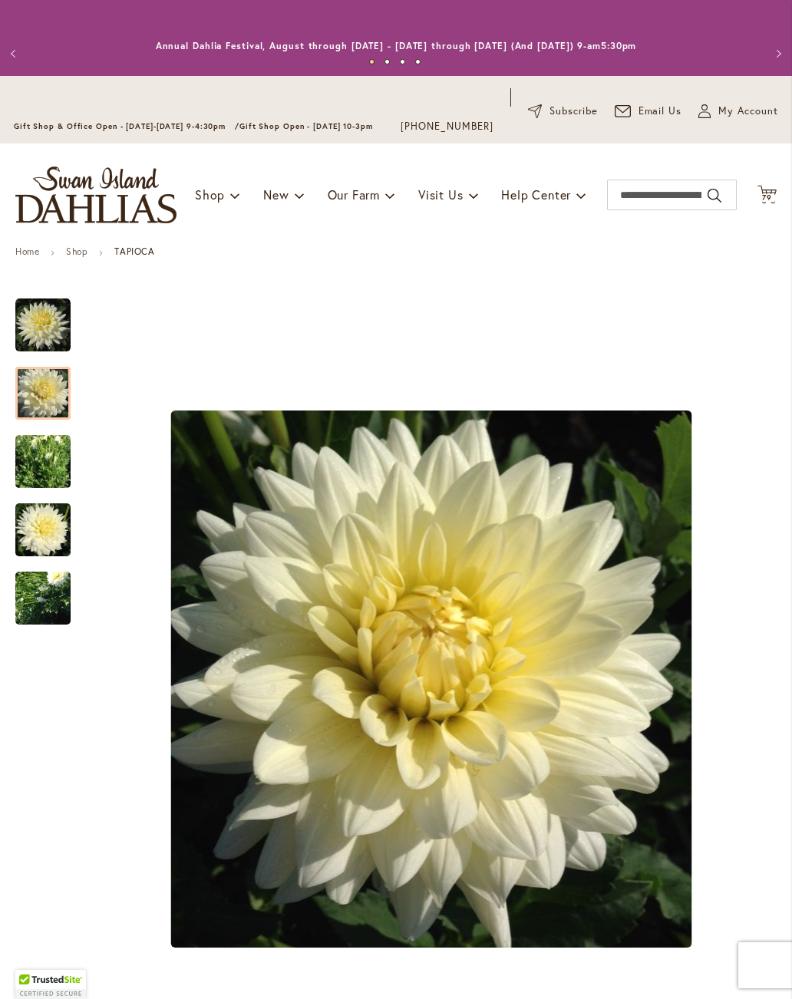
click at [25, 394] on img "TAPIOCA" at bounding box center [42, 392] width 55 height 57
click at [37, 599] on img "TAPIOCA" at bounding box center [43, 598] width 110 height 83
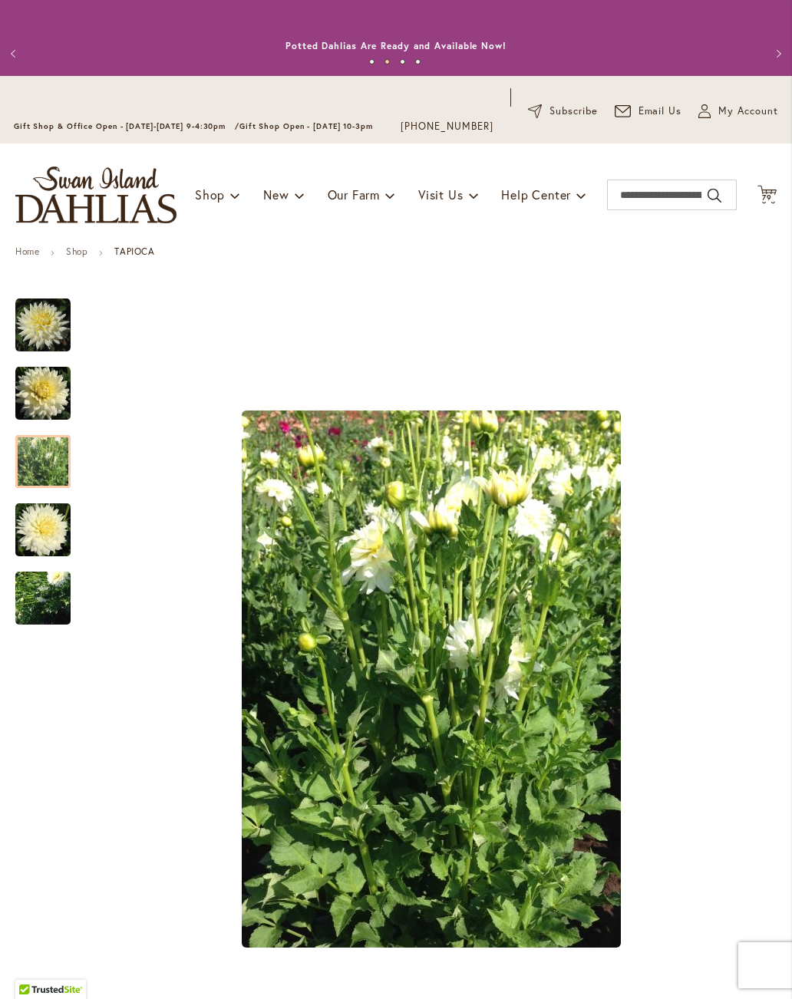
click at [44, 452] on img "TAPIOCA" at bounding box center [42, 461] width 55 height 78
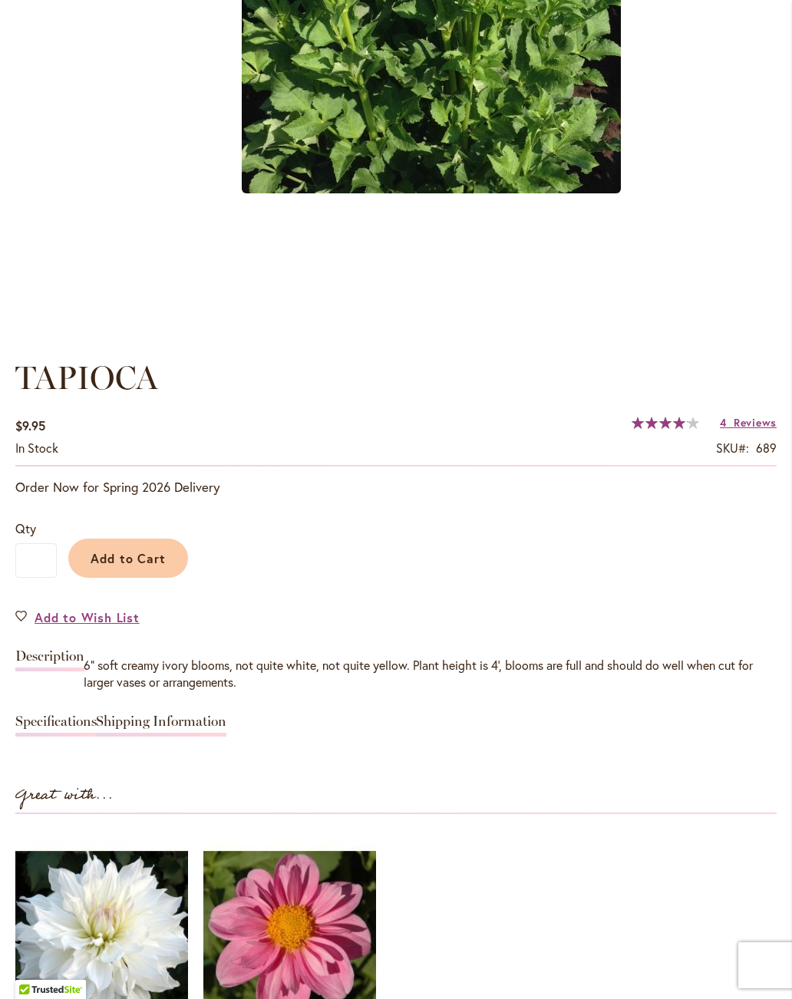
scroll to position [756, 0]
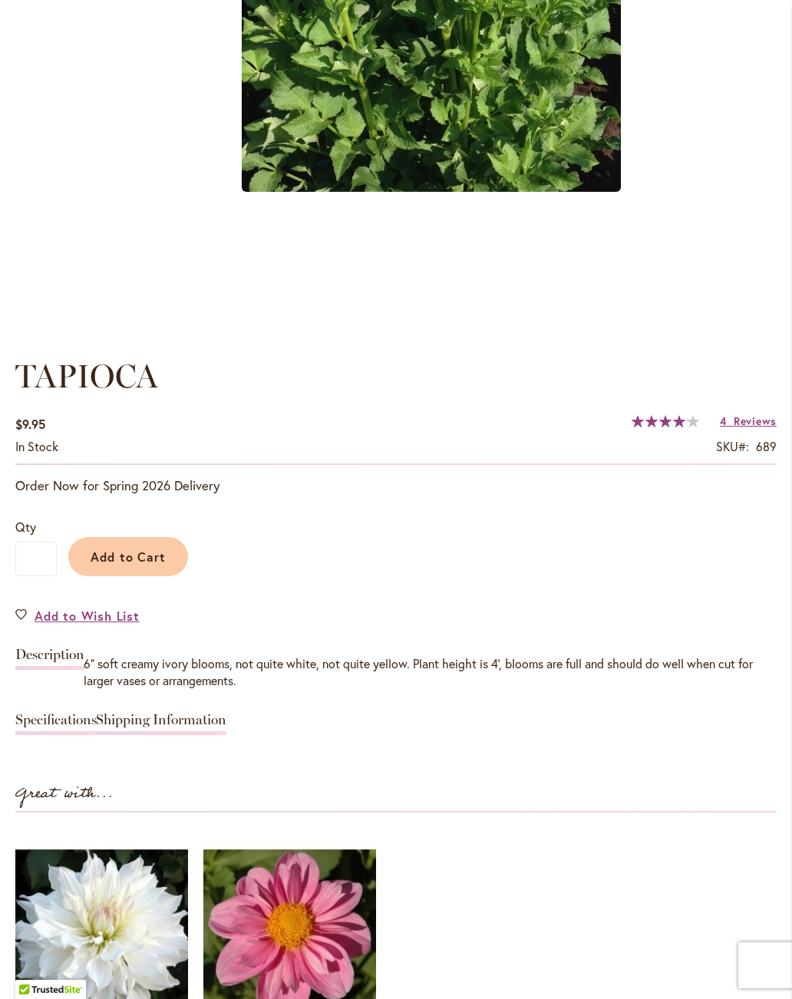
click at [58, 724] on link "Specifications" at bounding box center [55, 724] width 81 height 22
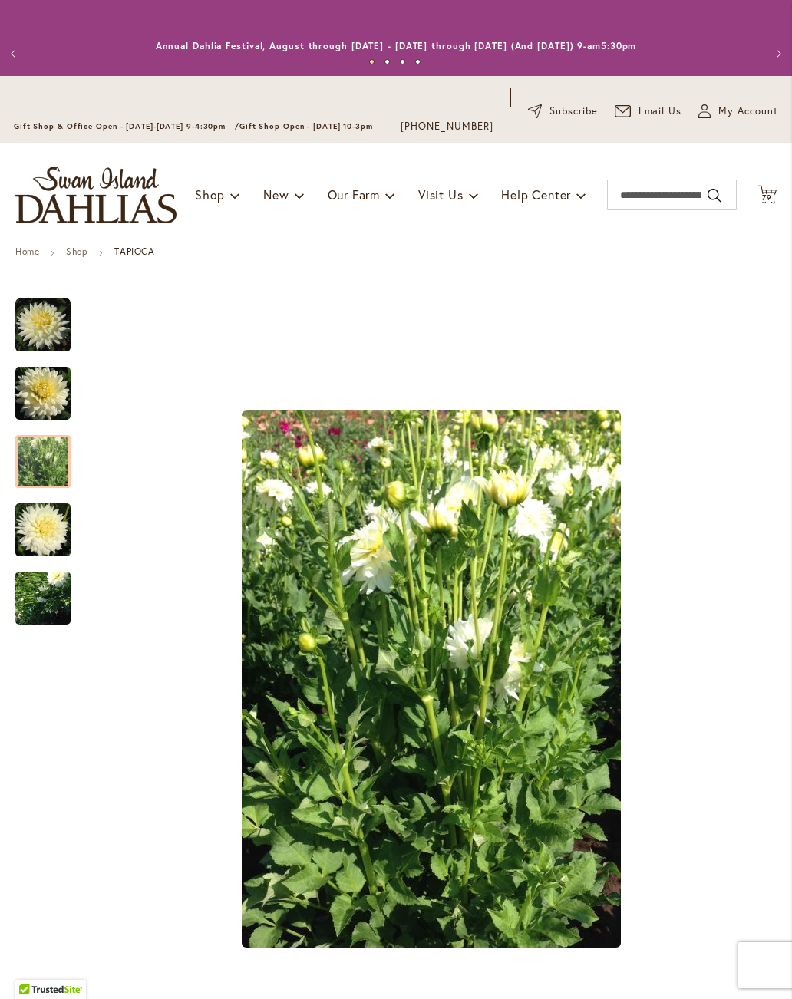
scroll to position [0, 0]
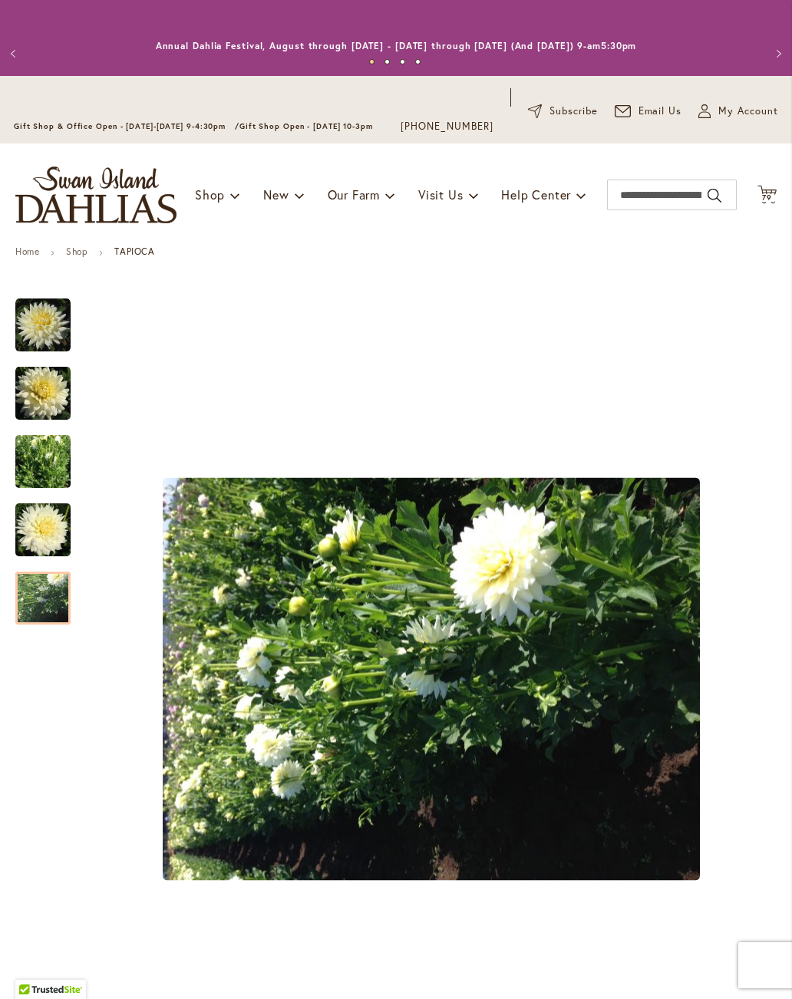
click at [47, 601] on img "TAPIOCA" at bounding box center [43, 598] width 110 height 83
click at [41, 522] on img "TAPIOCA" at bounding box center [42, 530] width 55 height 60
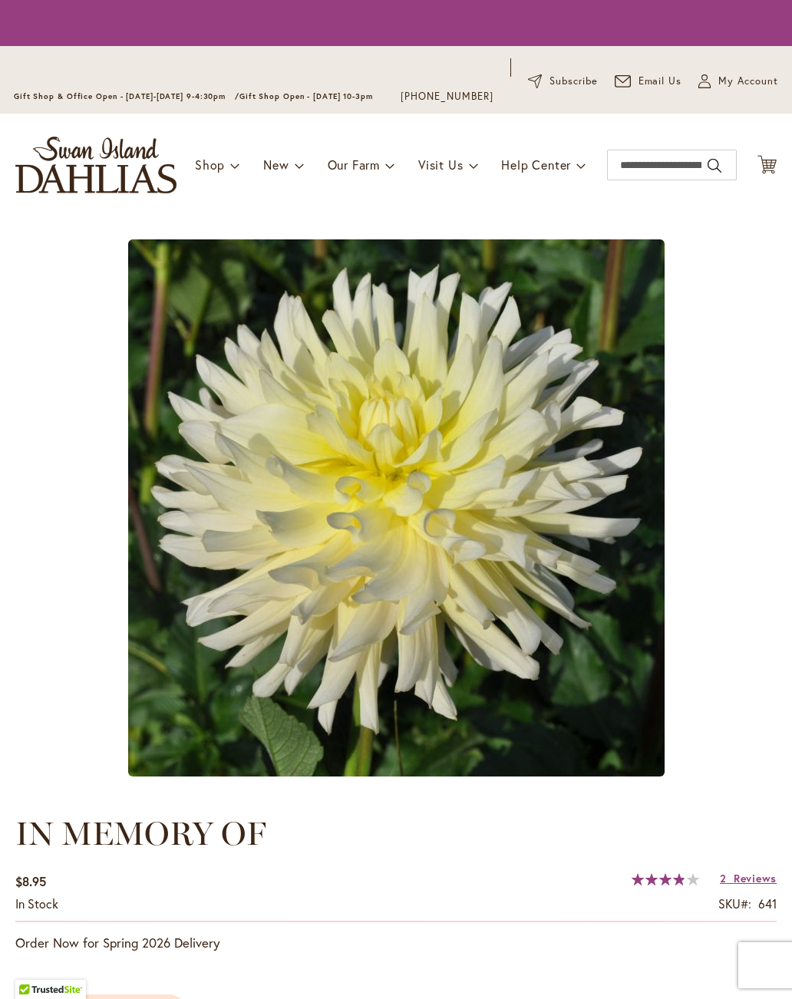
type input "****"
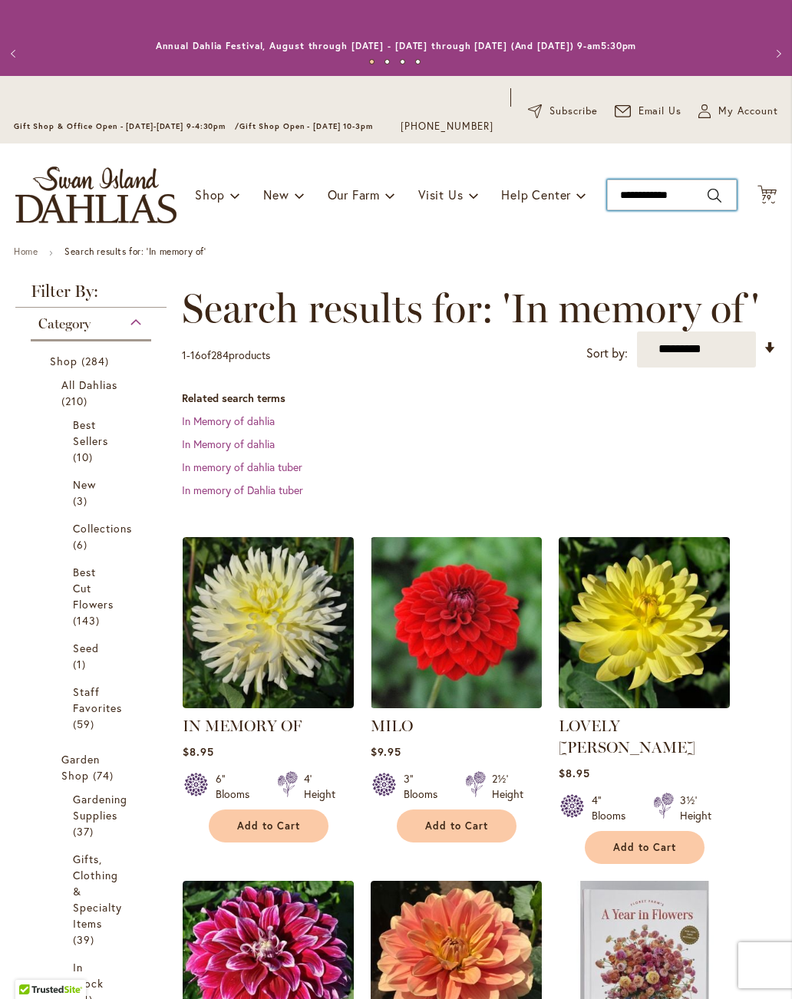
click at [697, 198] on input "**********" at bounding box center [672, 194] width 130 height 31
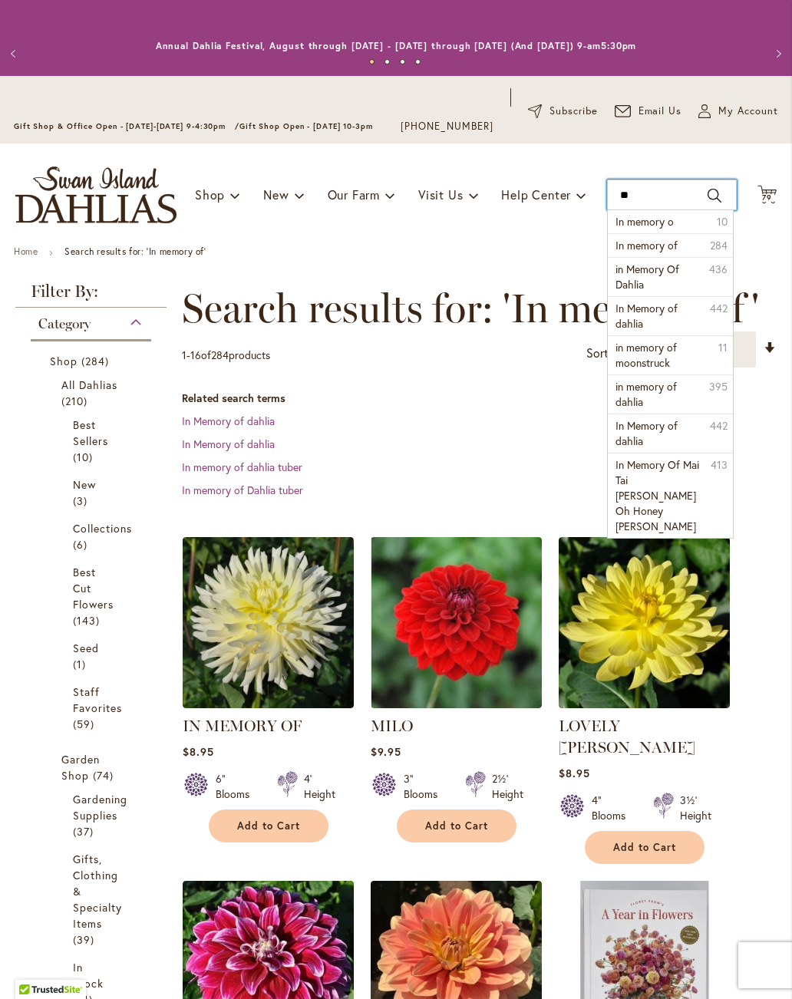
type input "*"
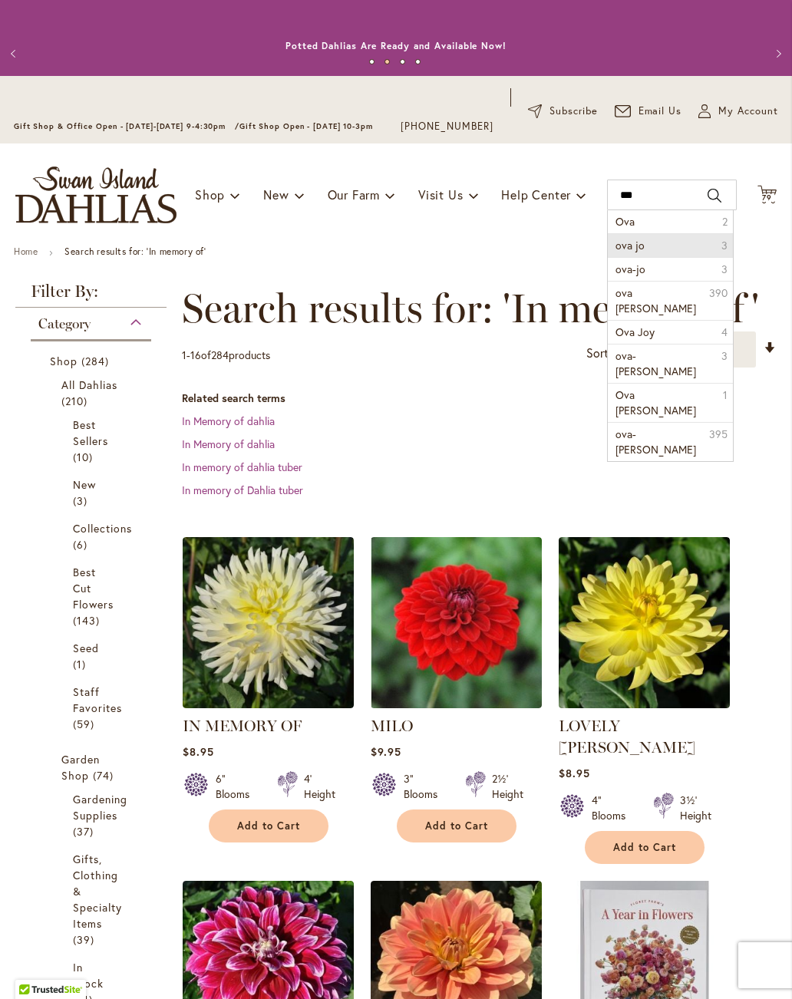
click at [663, 247] on li "ova jo 3" at bounding box center [670, 245] width 124 height 24
type input "******"
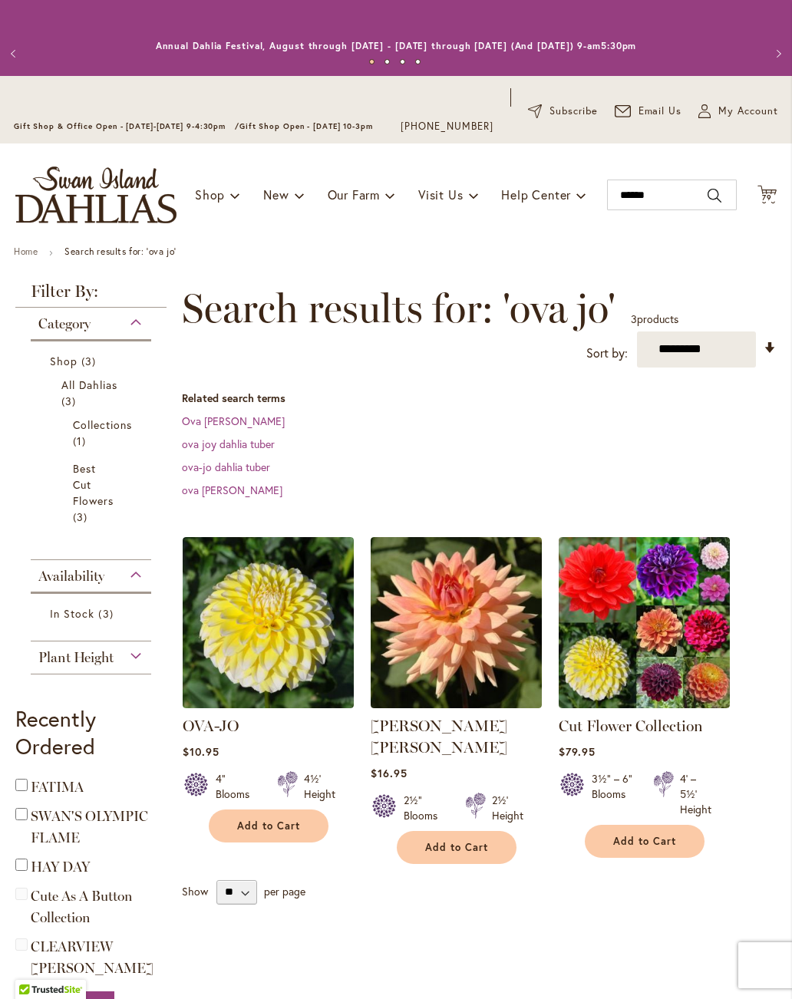
click at [207, 726] on link "OVA-JO" at bounding box center [211, 725] width 56 height 18
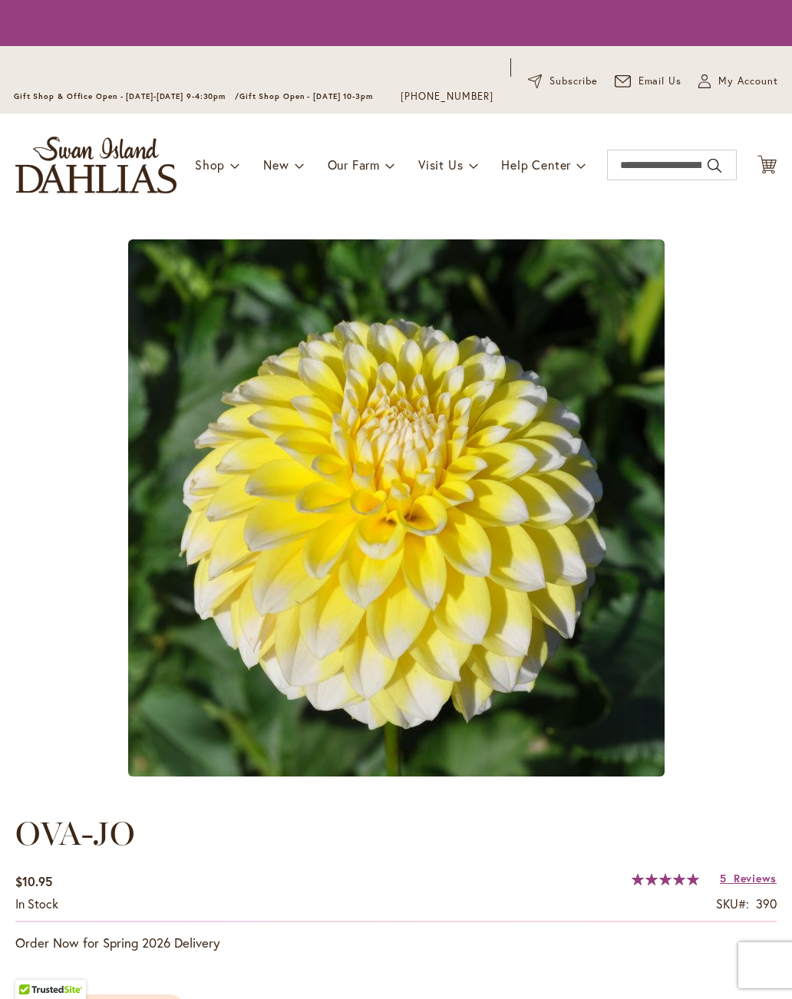
type input "****"
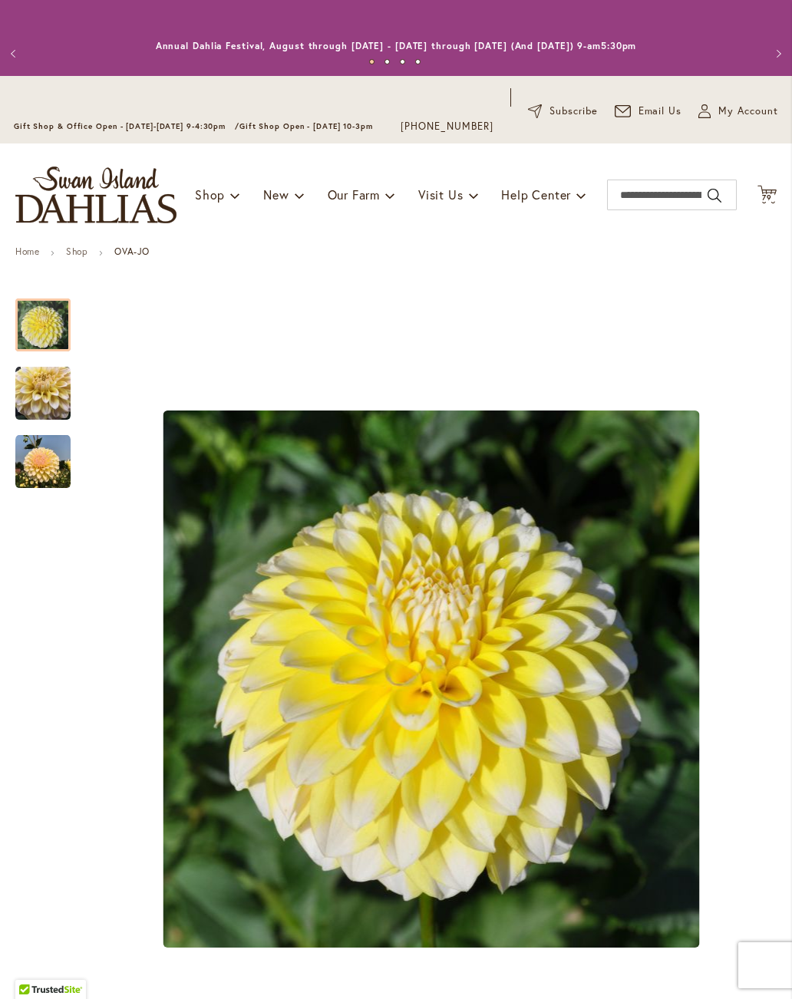
click at [47, 459] on img "OVA-JO" at bounding box center [42, 461] width 55 height 55
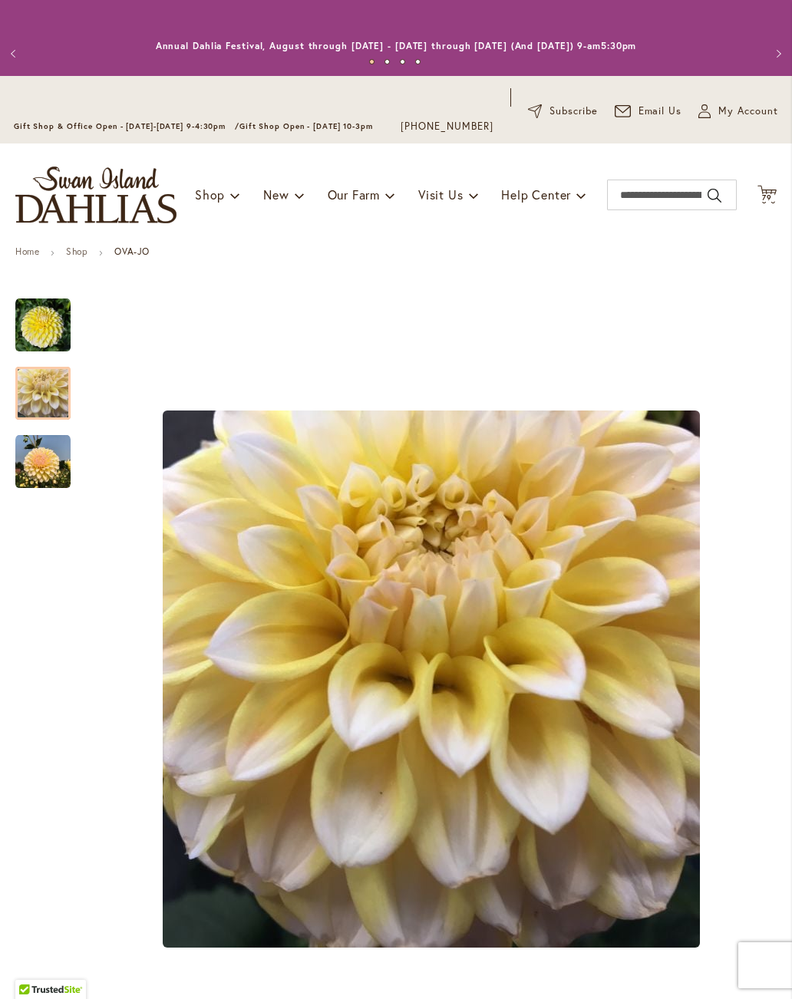
click at [38, 394] on img "OVA-JO" at bounding box center [42, 393] width 55 height 55
click at [55, 458] on img "OVA-JO" at bounding box center [42, 461] width 55 height 55
click at [35, 375] on img "OVA-JO" at bounding box center [42, 393] width 55 height 55
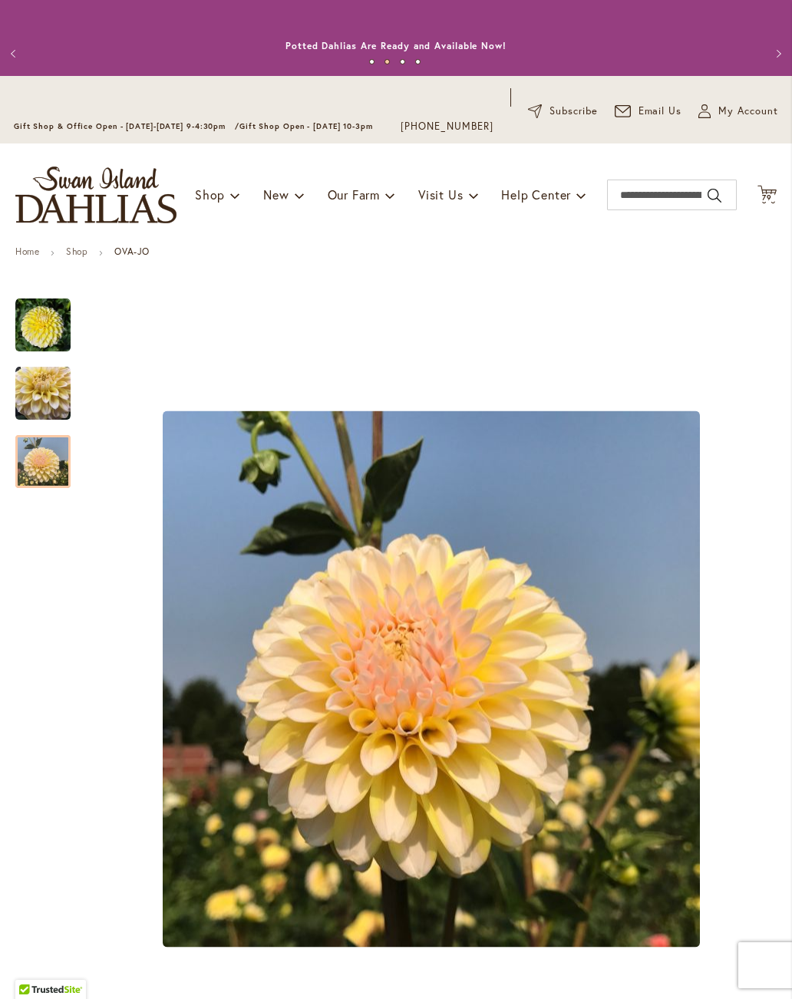
click at [48, 464] on img "OVA-JO" at bounding box center [42, 461] width 55 height 55
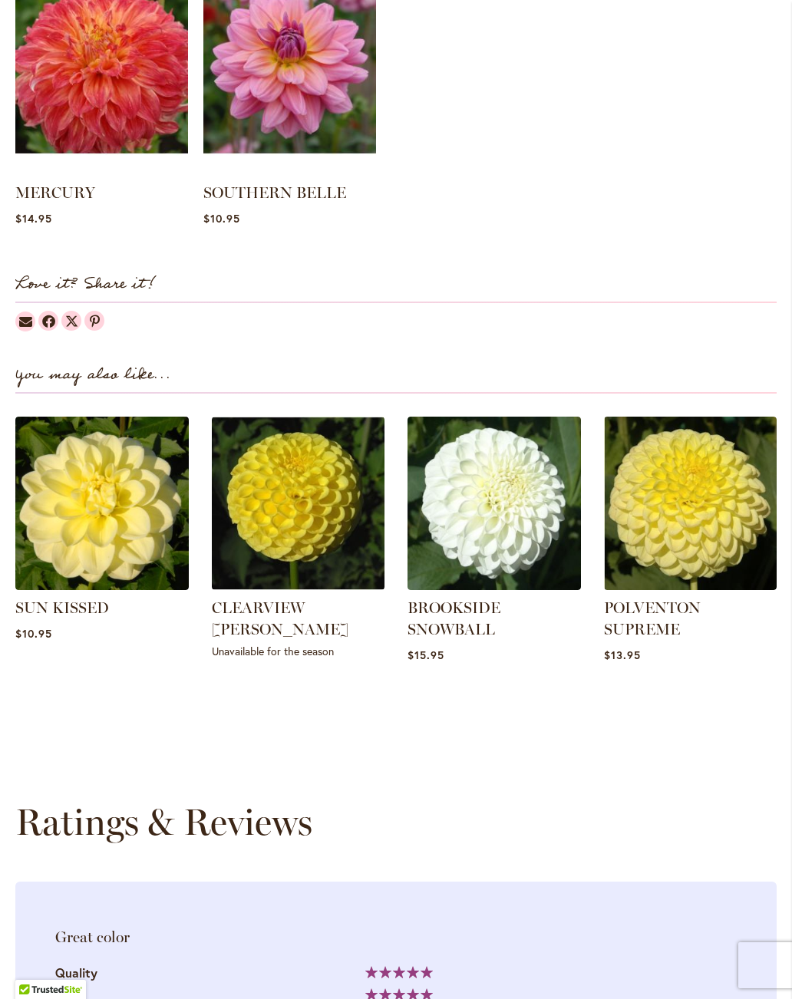
scroll to position [1642, 0]
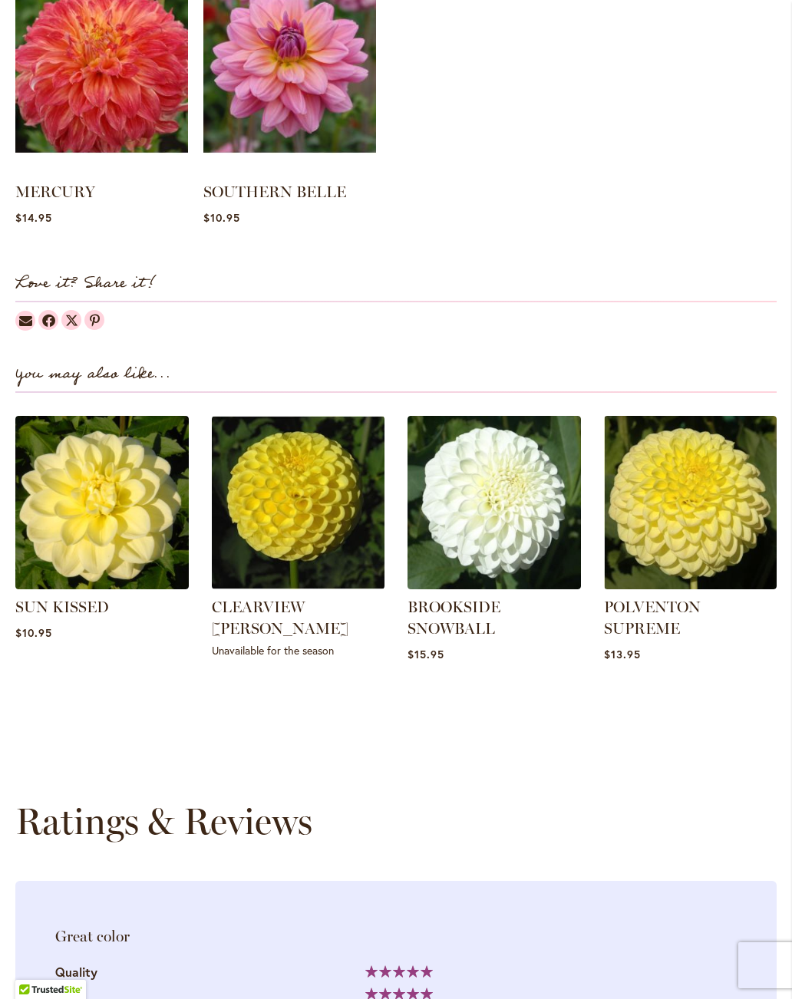
click at [62, 598] on link "SUN KISSED" at bounding box center [62, 607] width 94 height 18
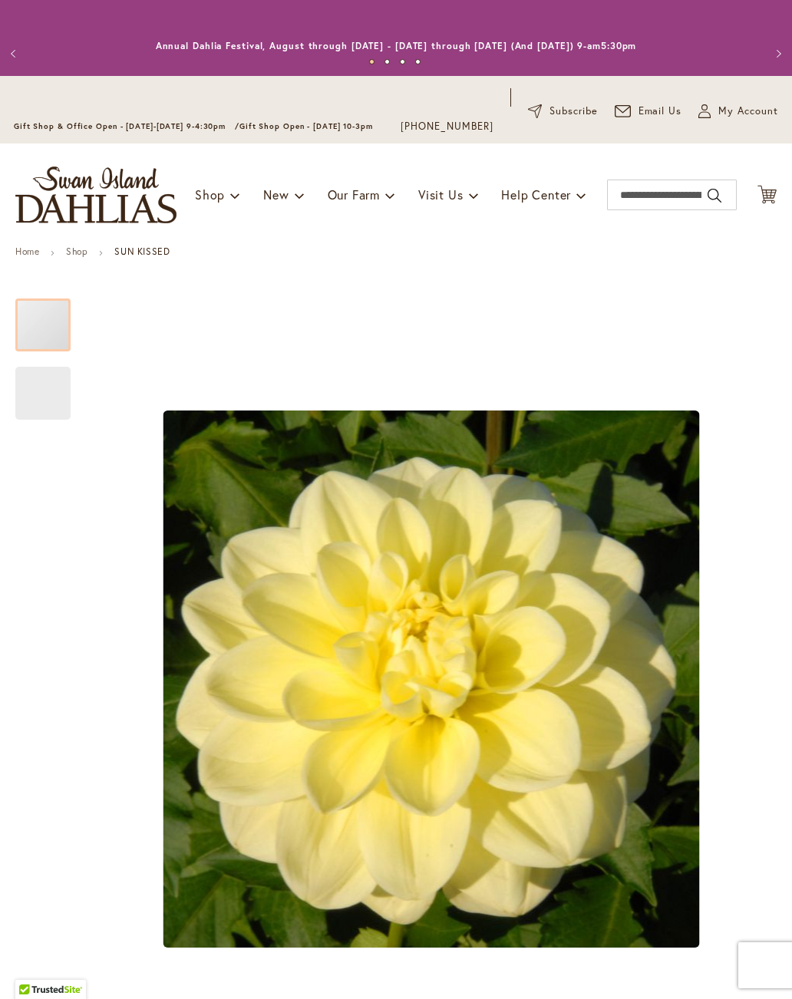
type input "****"
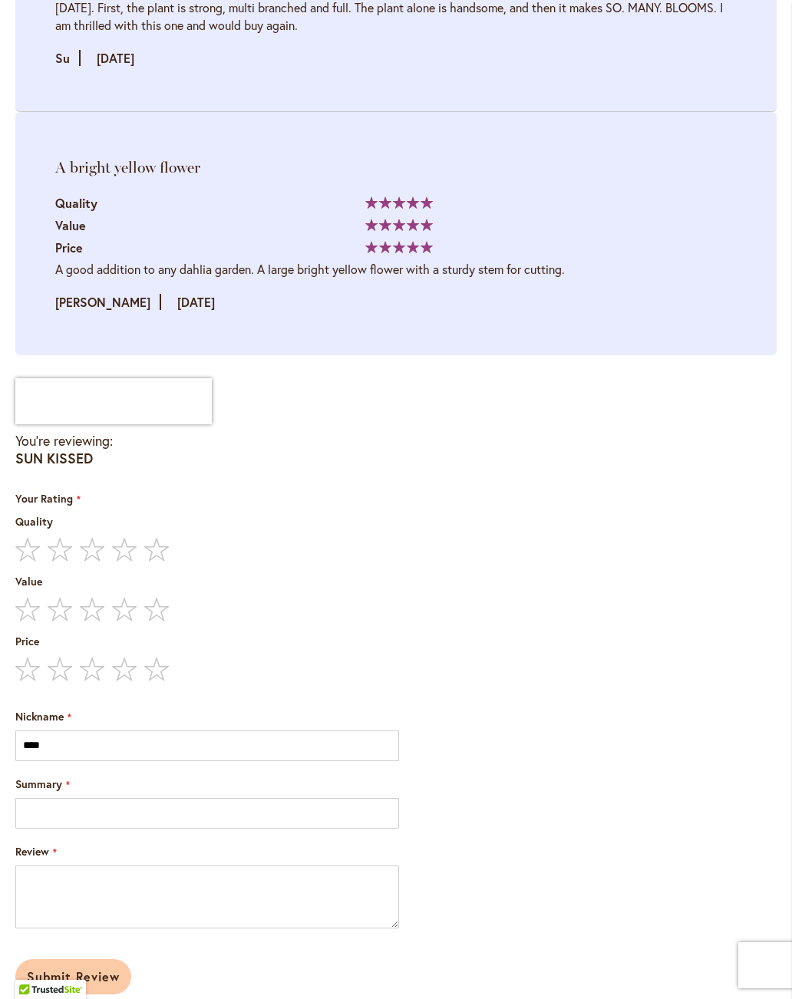
scroll to position [4085, 0]
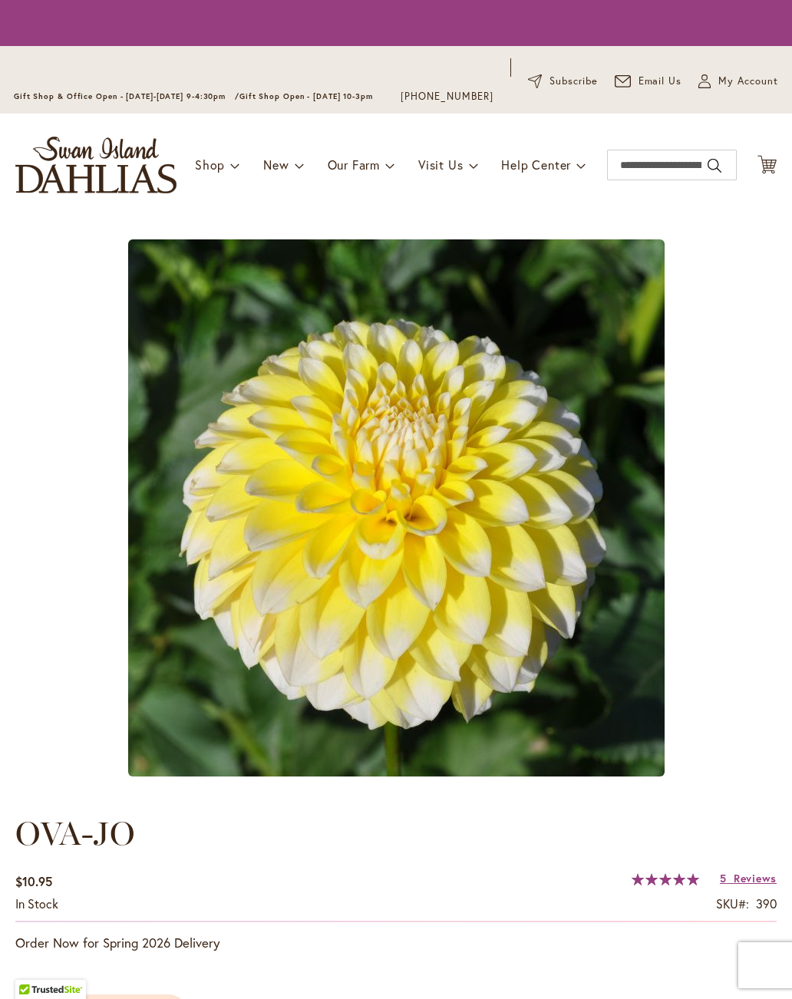
type input "****"
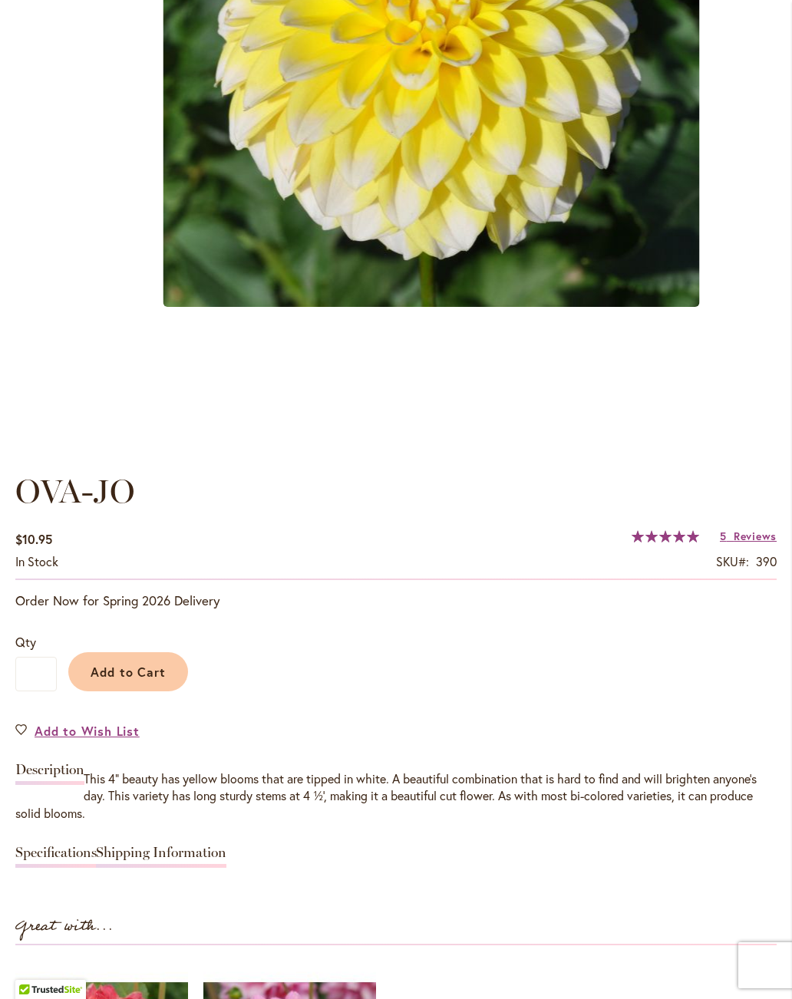
scroll to position [641, 0]
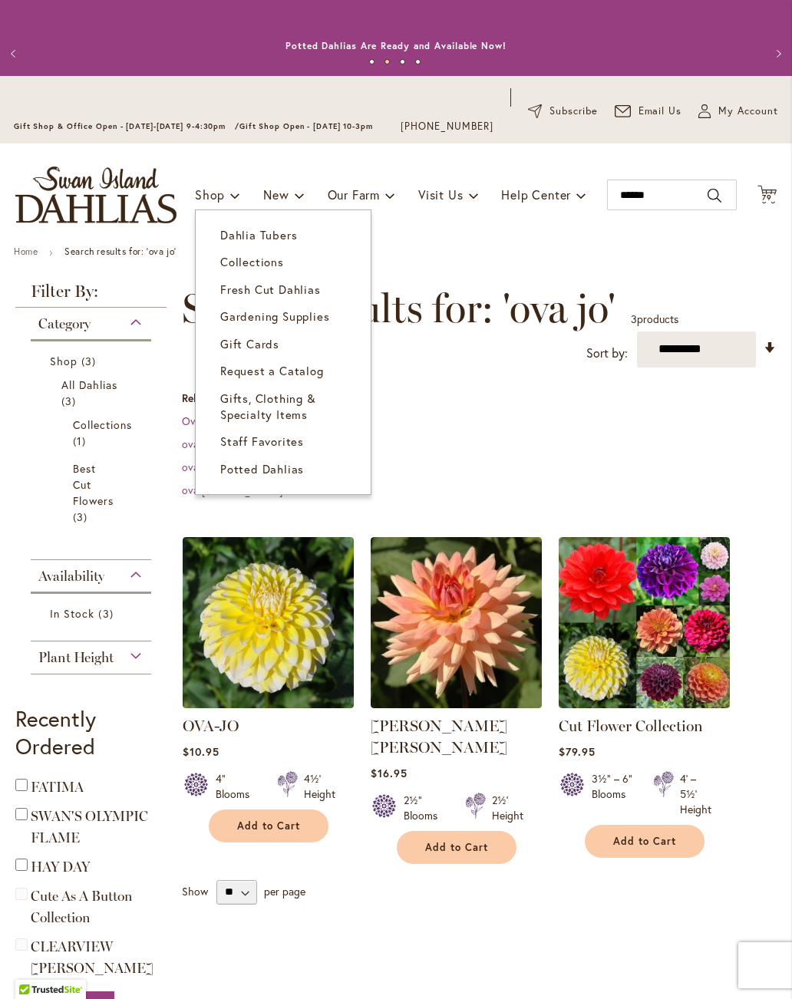
click at [286, 261] on link "Collections" at bounding box center [283, 262] width 175 height 27
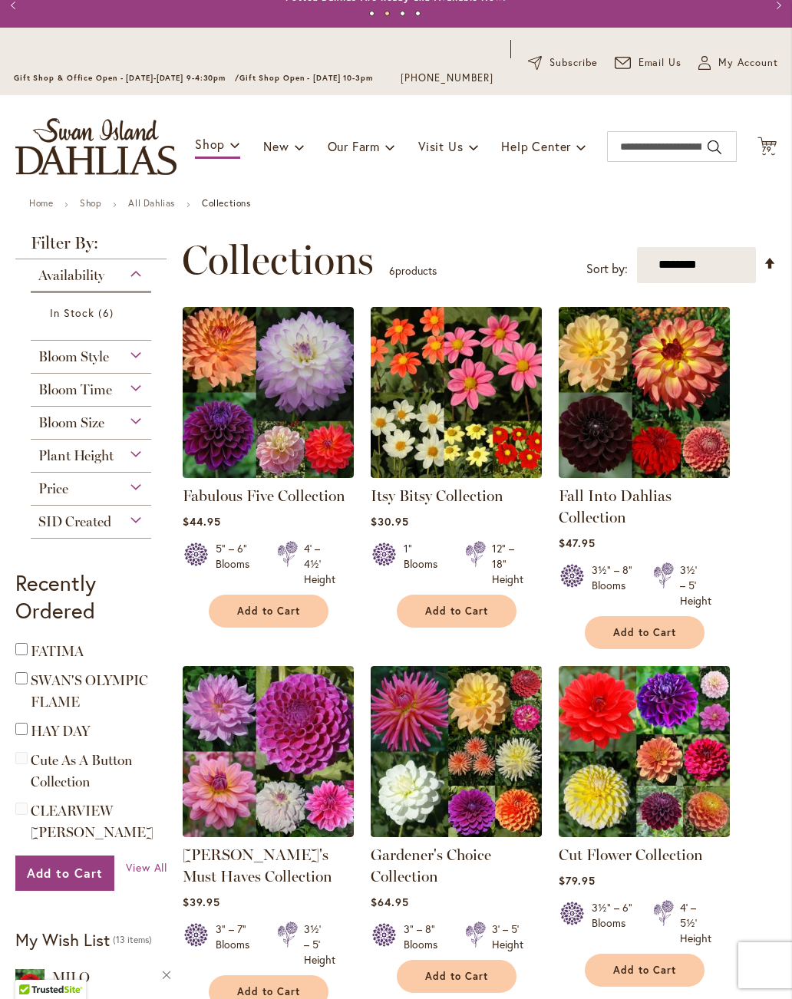
scroll to position [47, 0]
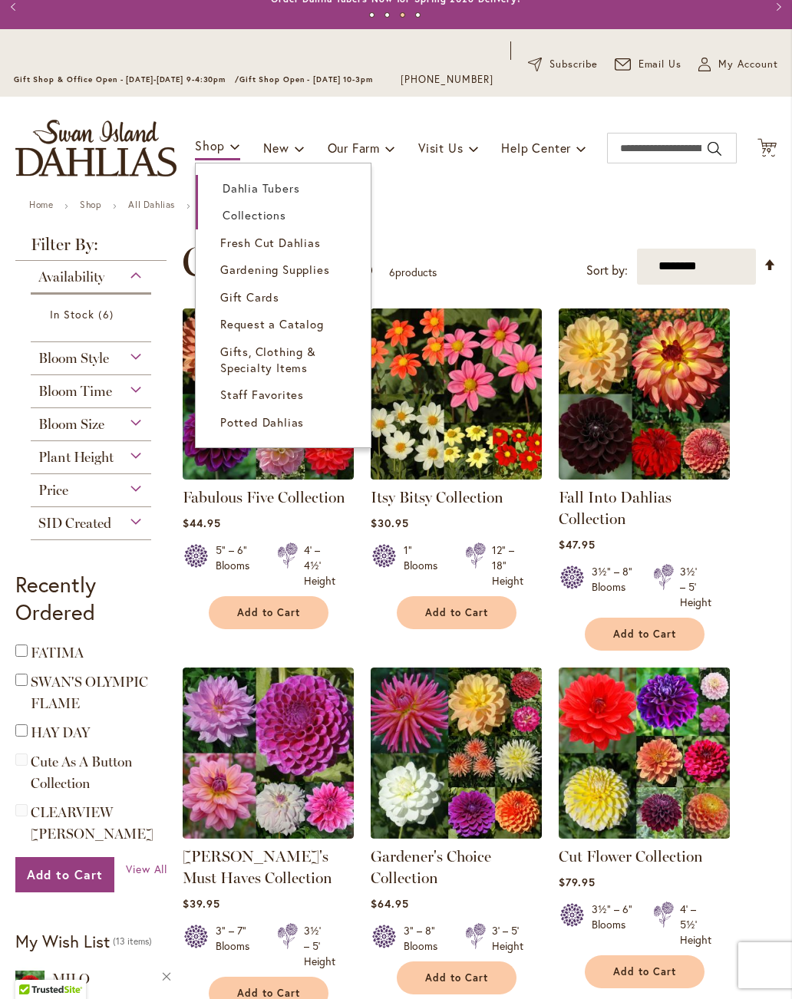
click at [237, 182] on span "Dahlia Tubers" at bounding box center [260, 187] width 77 height 15
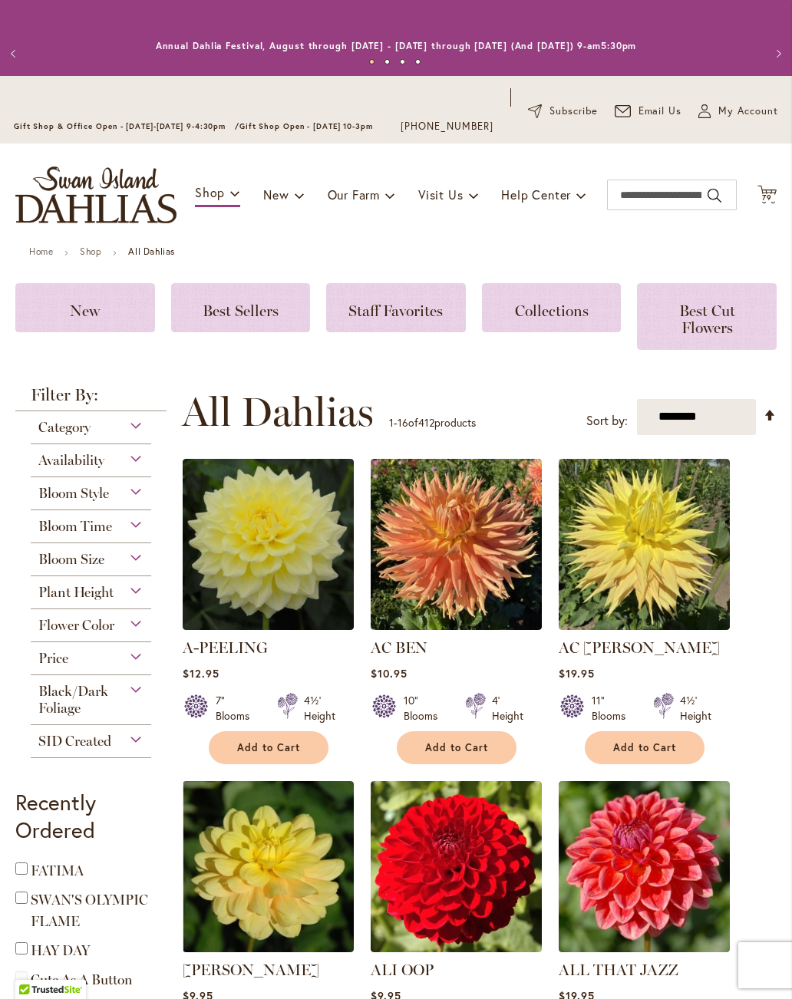
click at [70, 626] on span "Flower Color" at bounding box center [76, 625] width 76 height 17
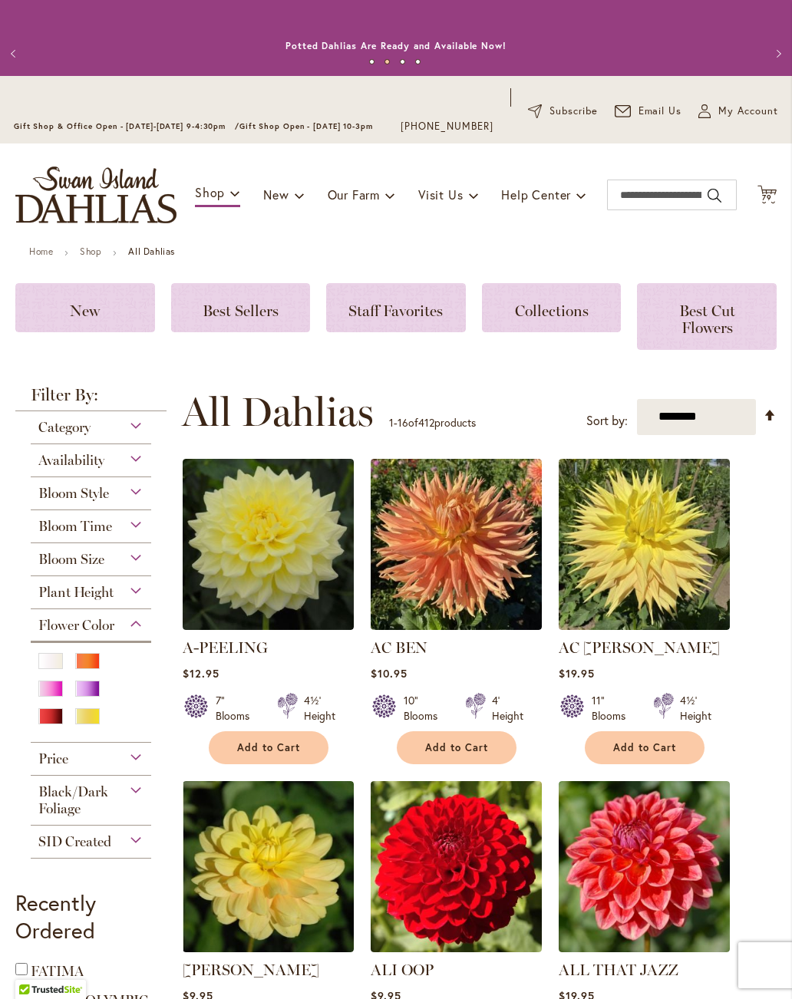
click at [70, 628] on span "Flower Color" at bounding box center [76, 625] width 76 height 17
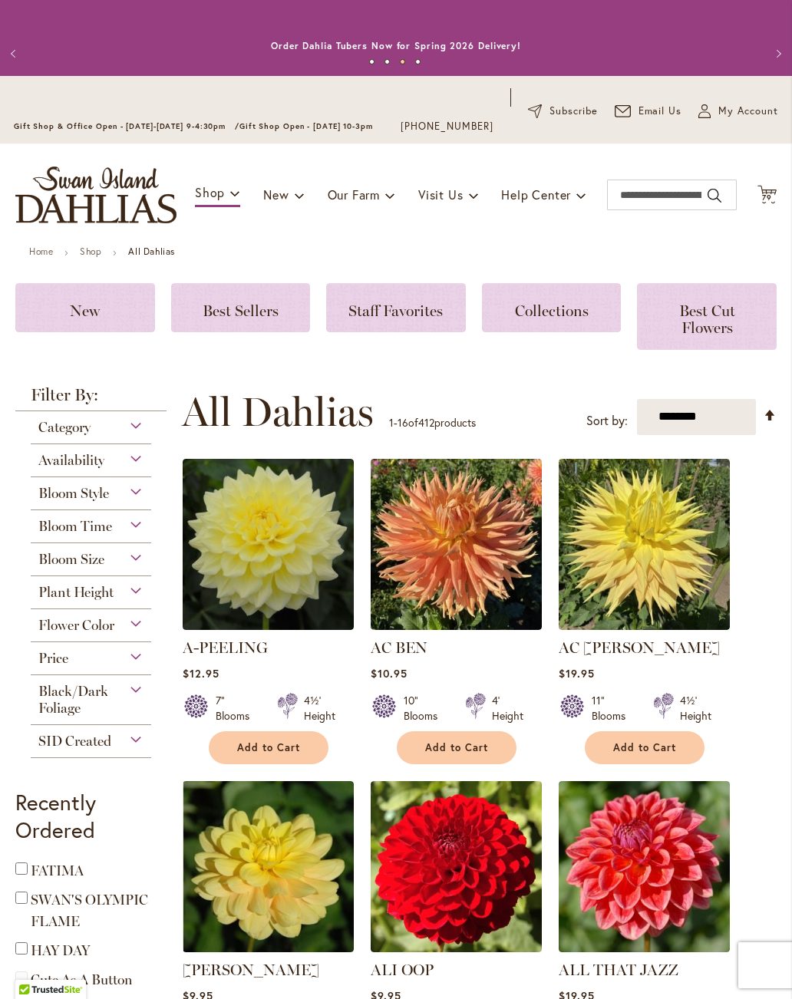
click at [57, 490] on span "Bloom Style" at bounding box center [73, 493] width 71 height 17
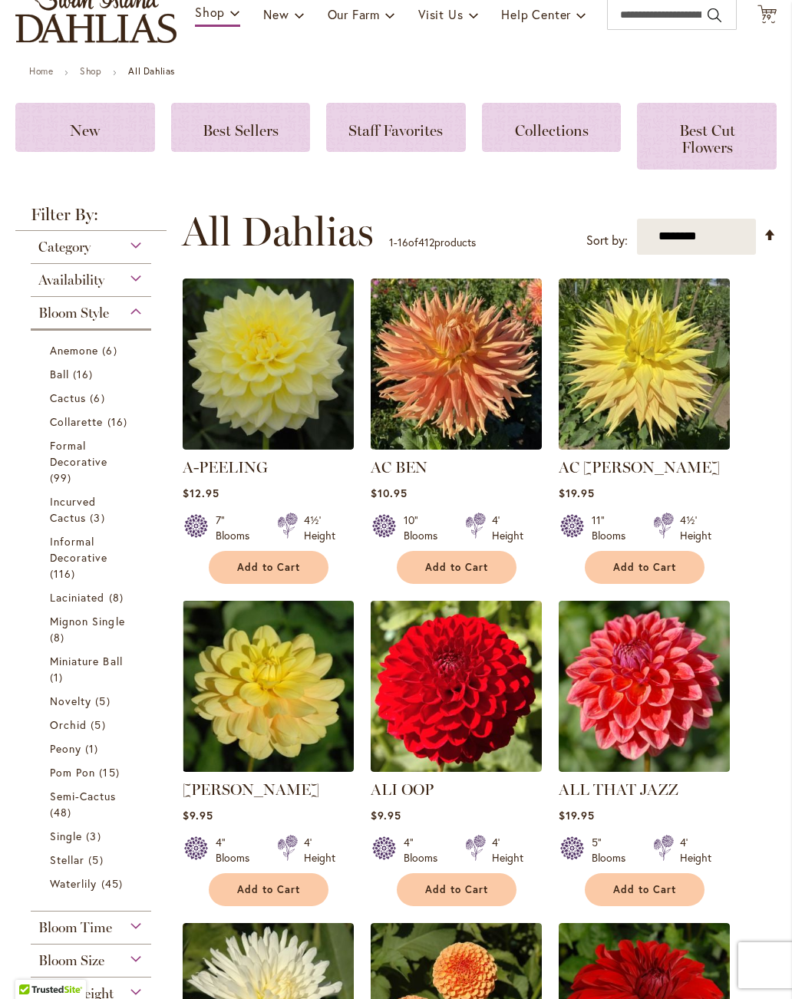
scroll to position [206, 0]
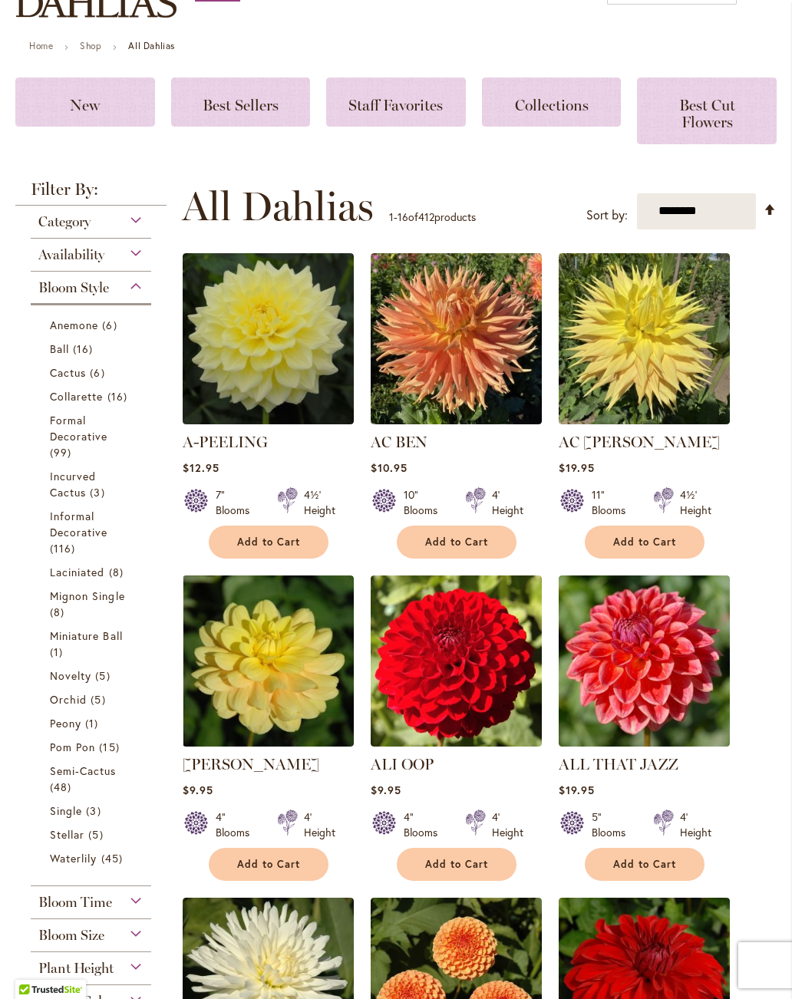
click at [70, 292] on span "Bloom Style" at bounding box center [73, 287] width 71 height 17
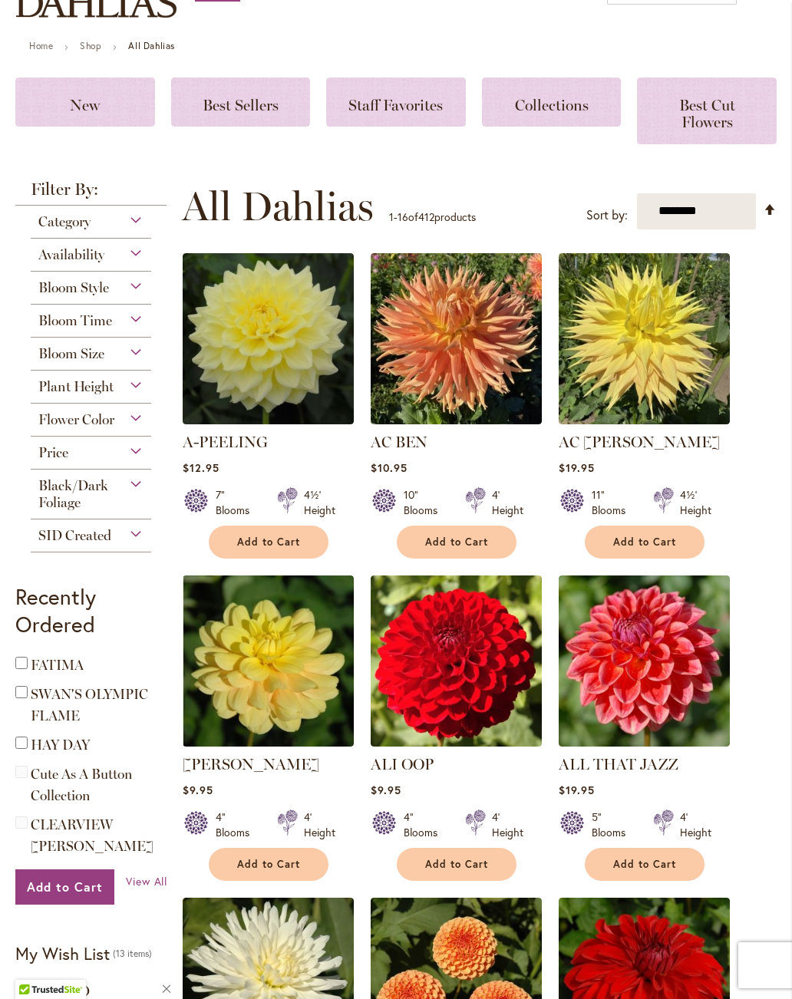
click at [58, 223] on span "Category" at bounding box center [64, 221] width 52 height 17
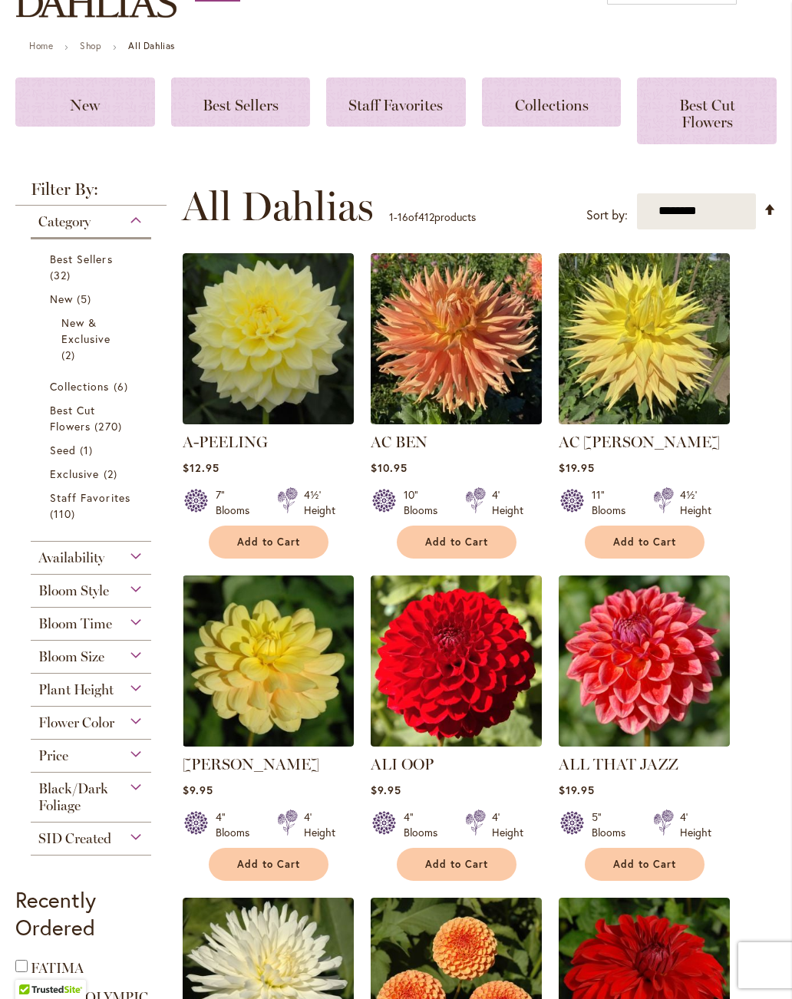
click at [73, 425] on span "Best Cut Flowers" at bounding box center [72, 418] width 45 height 31
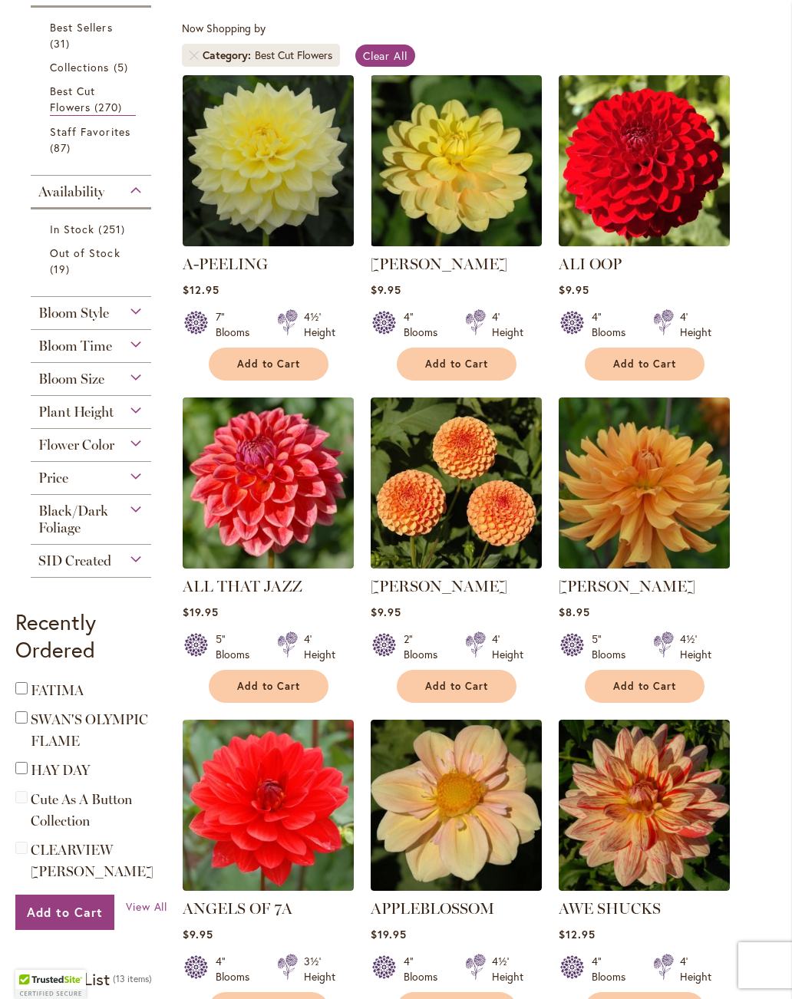
scroll to position [335, 0]
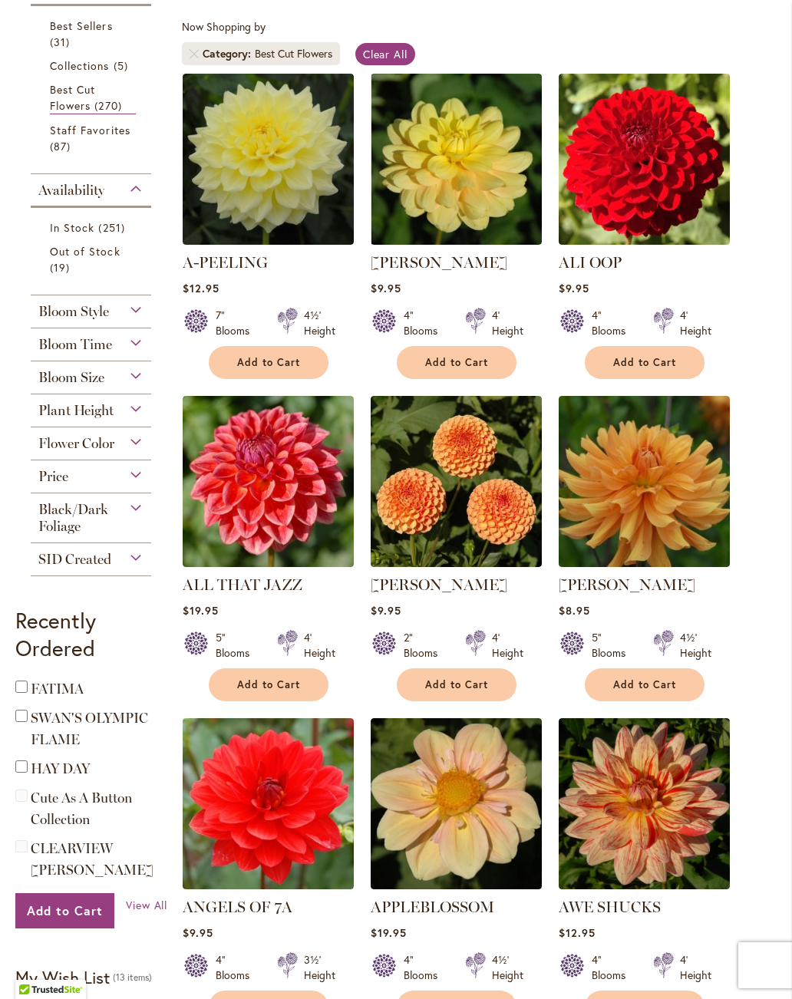
click at [54, 450] on span "Flower Color" at bounding box center [76, 443] width 76 height 17
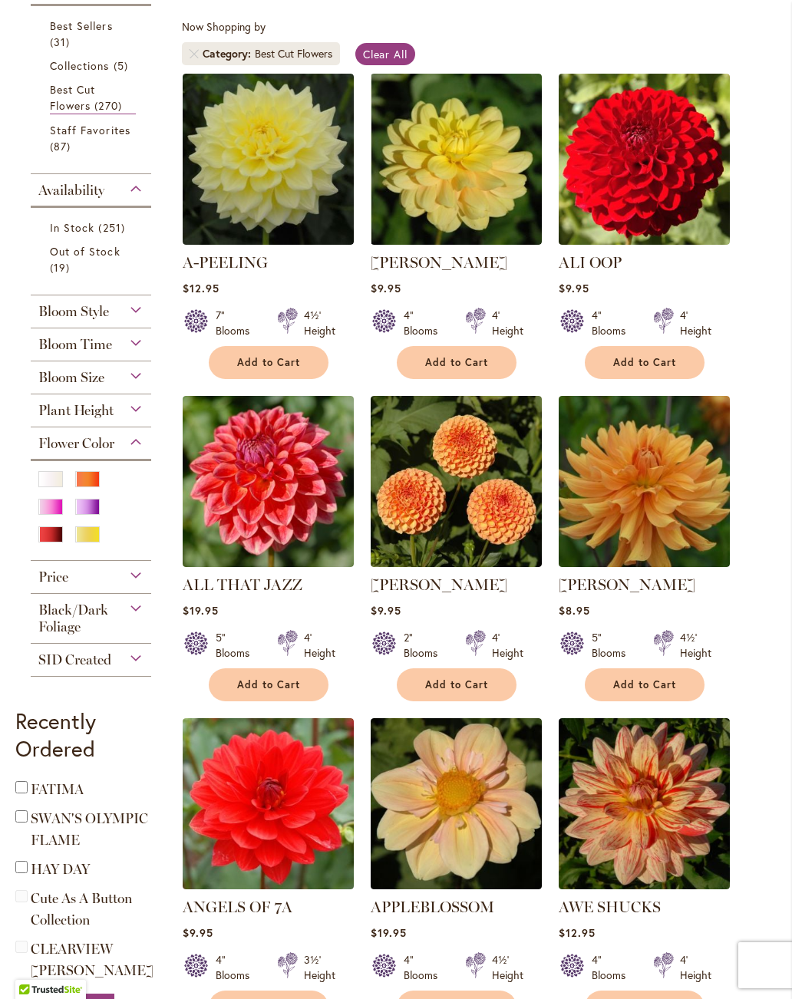
click at [91, 486] on div "Orange/Peach" at bounding box center [87, 479] width 25 height 16
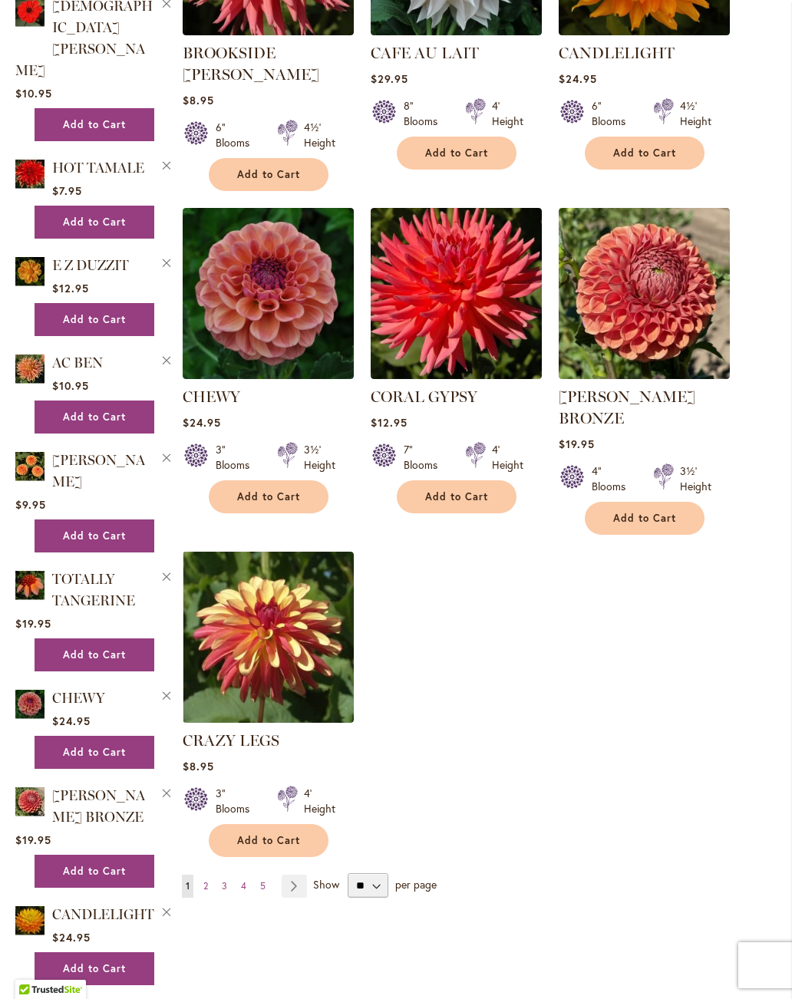
scroll to position [1517, 0]
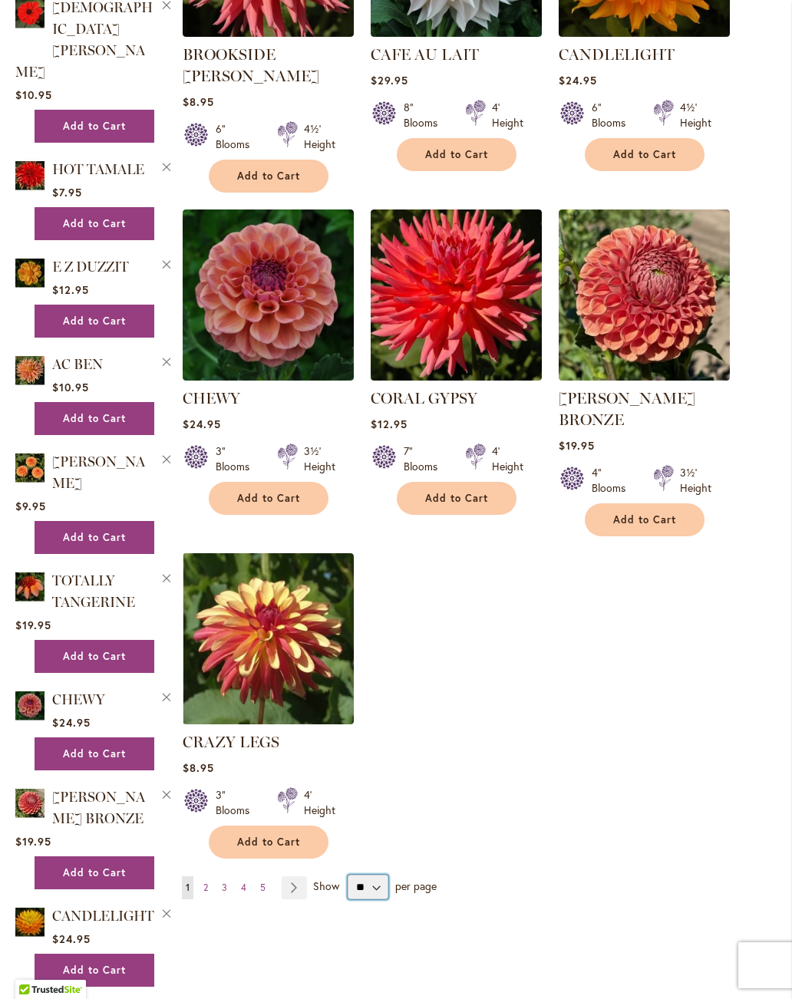
click at [383, 874] on select "** ** ** **" at bounding box center [367, 886] width 41 height 25
select select "**"
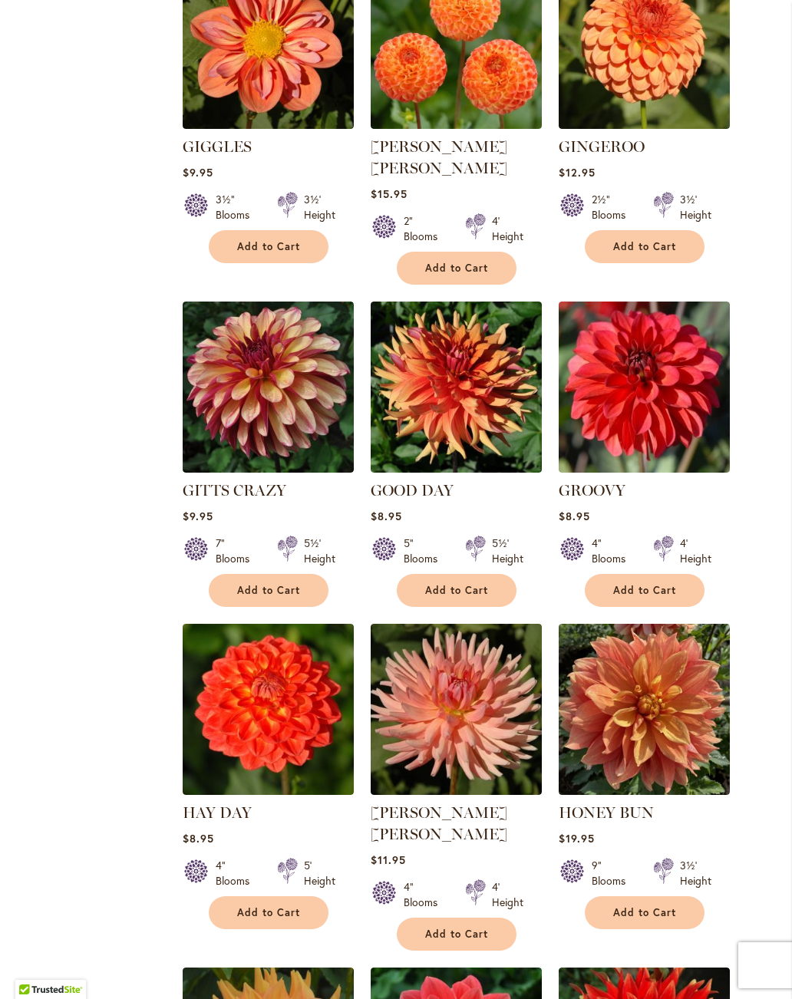
scroll to position [3466, 0]
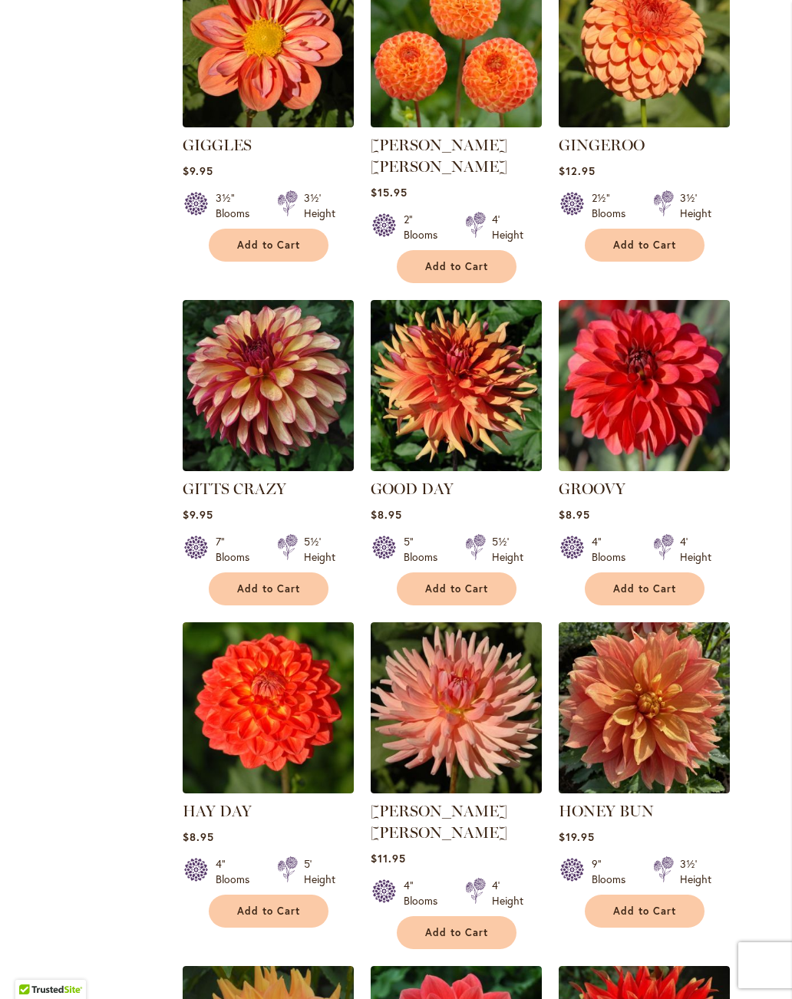
click at [241, 802] on link "HAY DAY" at bounding box center [217, 811] width 69 height 18
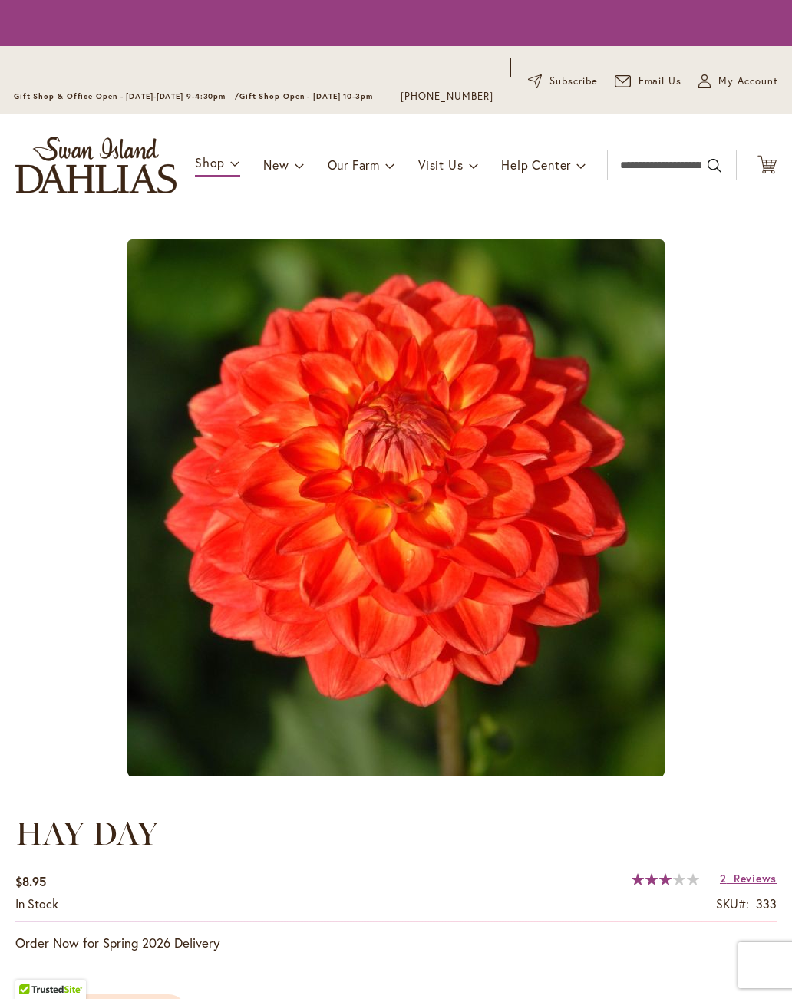
type input "****"
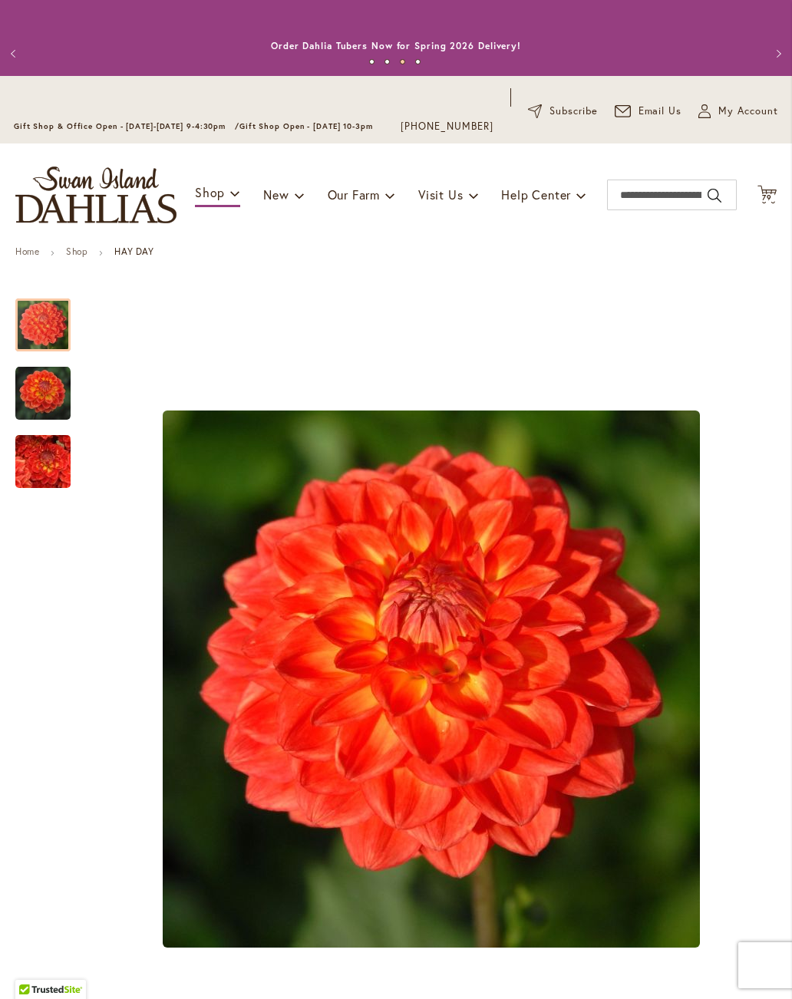
click at [47, 446] on img "HAY DAY" at bounding box center [43, 462] width 110 height 104
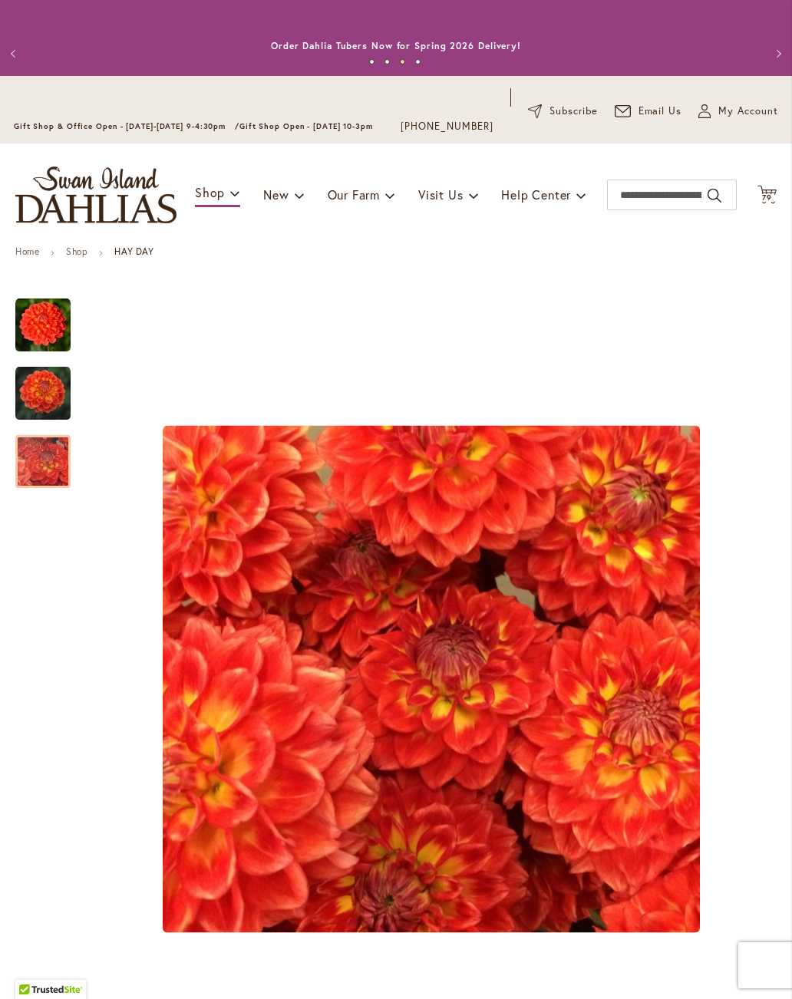
click at [32, 391] on img "HAY DAY" at bounding box center [42, 393] width 55 height 55
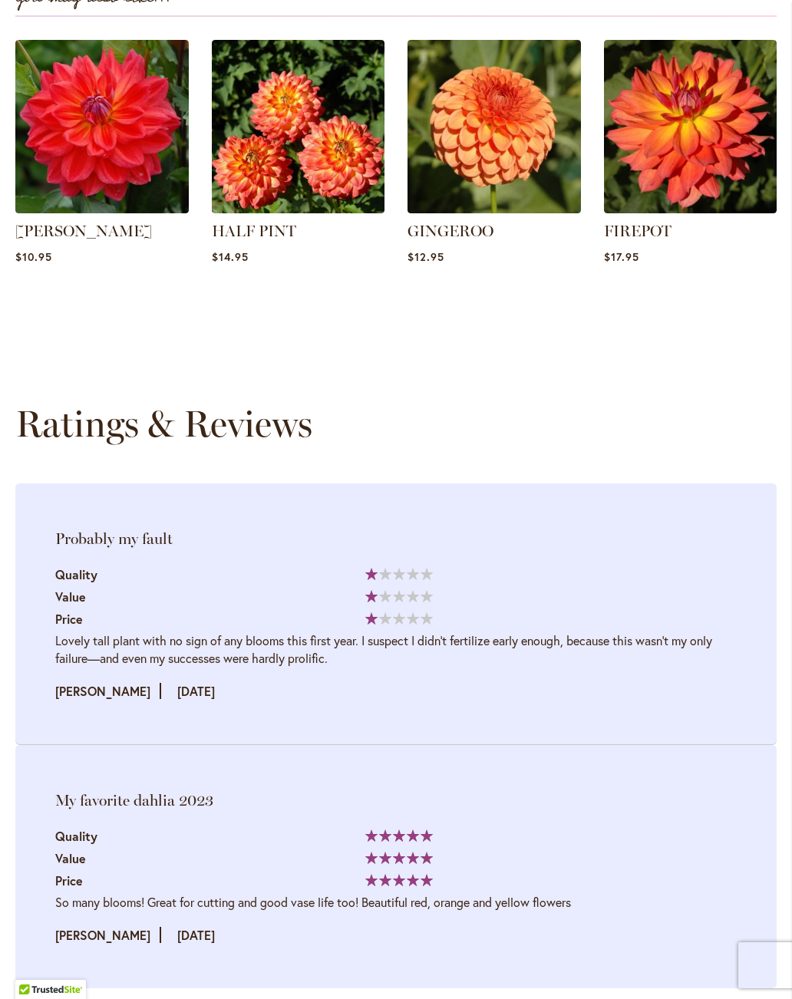
scroll to position [2028, 0]
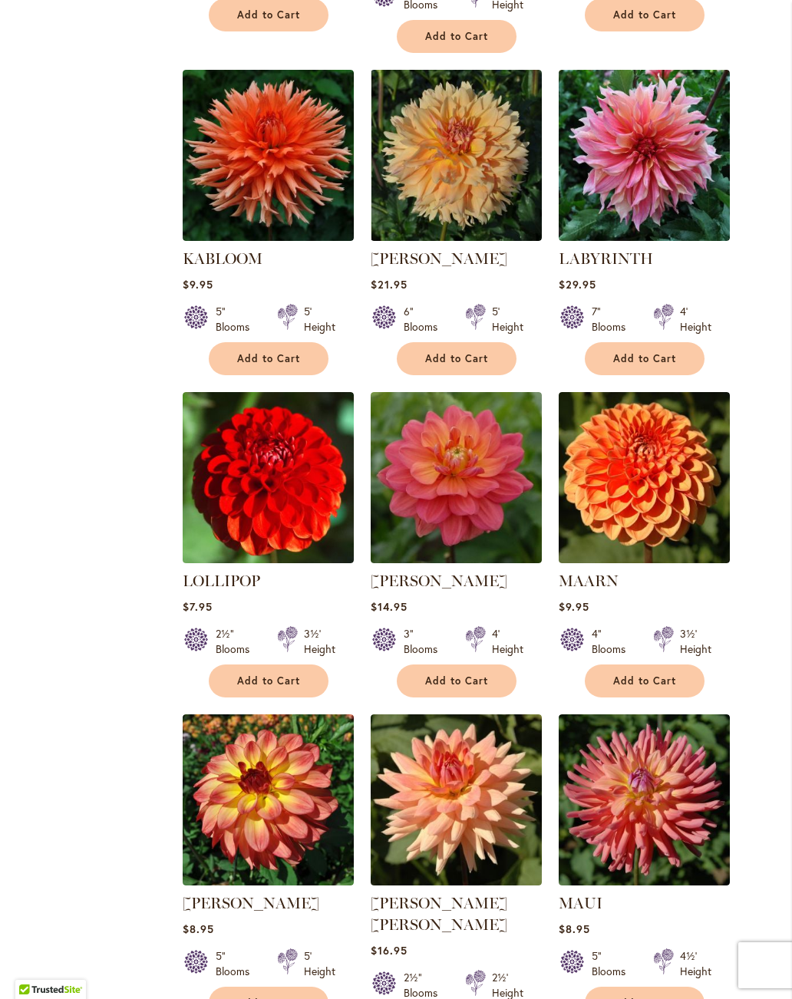
scroll to position [5031, 0]
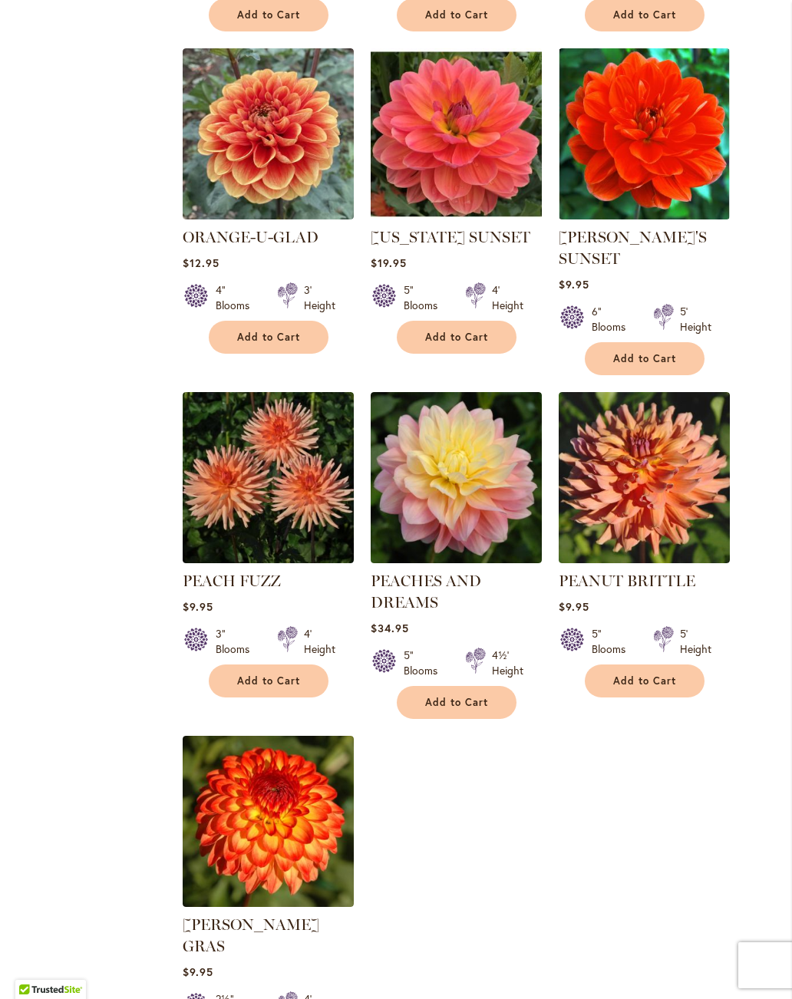
scroll to position [6684, 0]
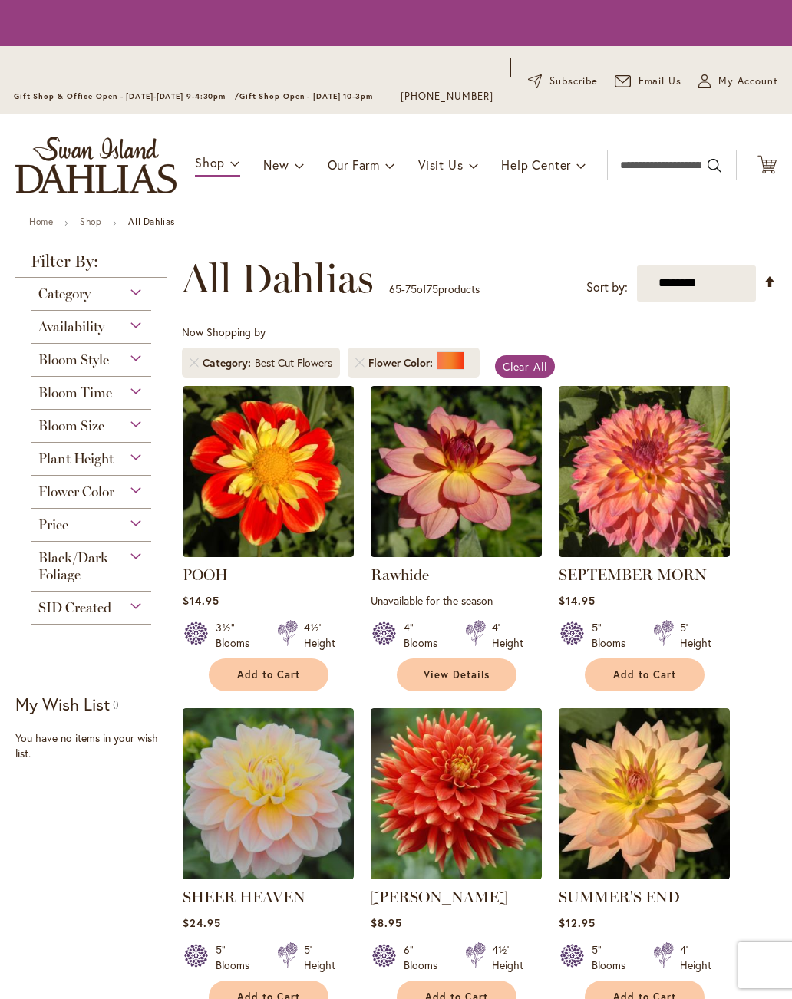
scroll to position [343, 0]
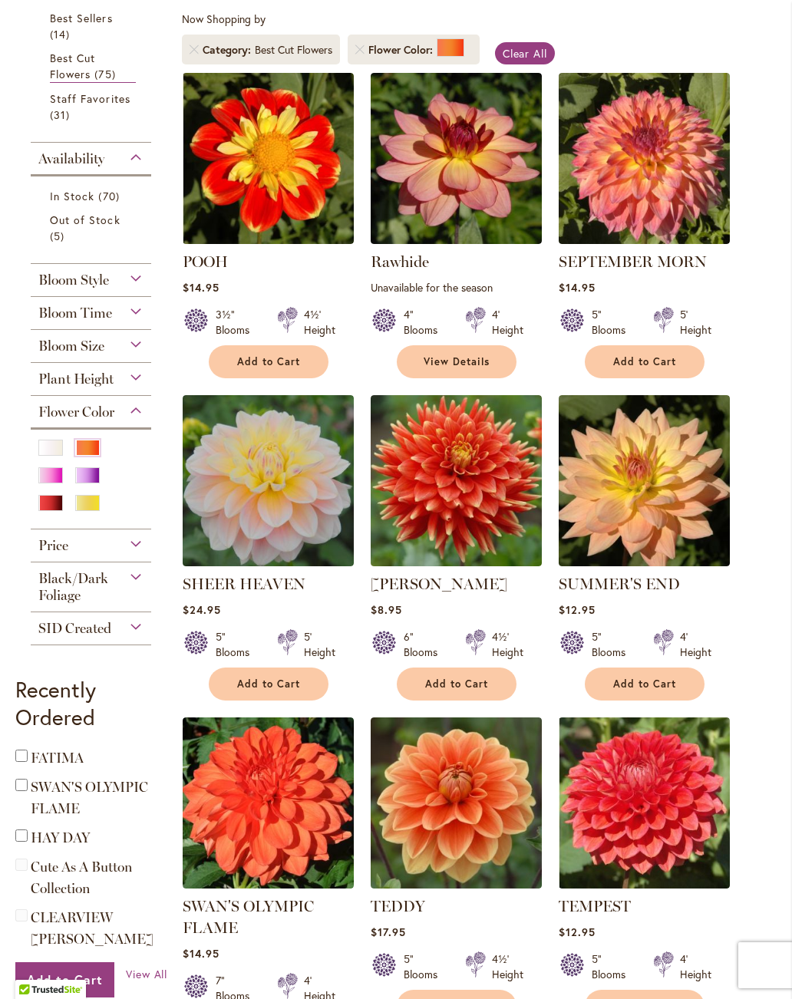
click at [412, 577] on link "[PERSON_NAME]" at bounding box center [438, 584] width 137 height 18
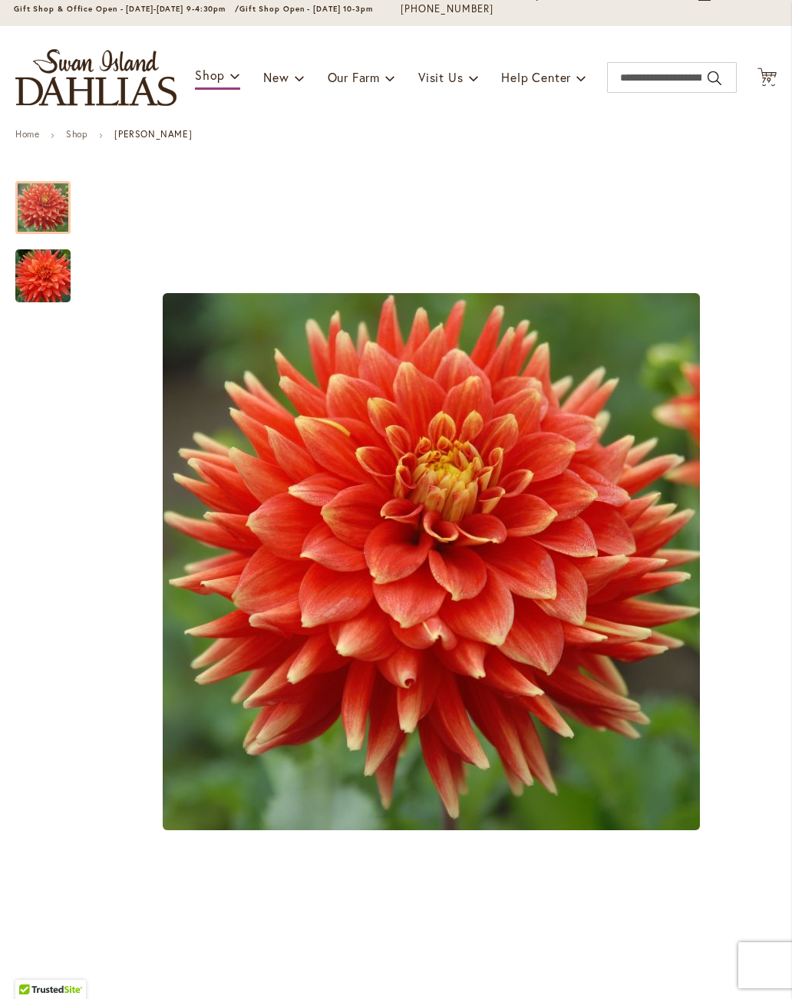
scroll to position [104, 0]
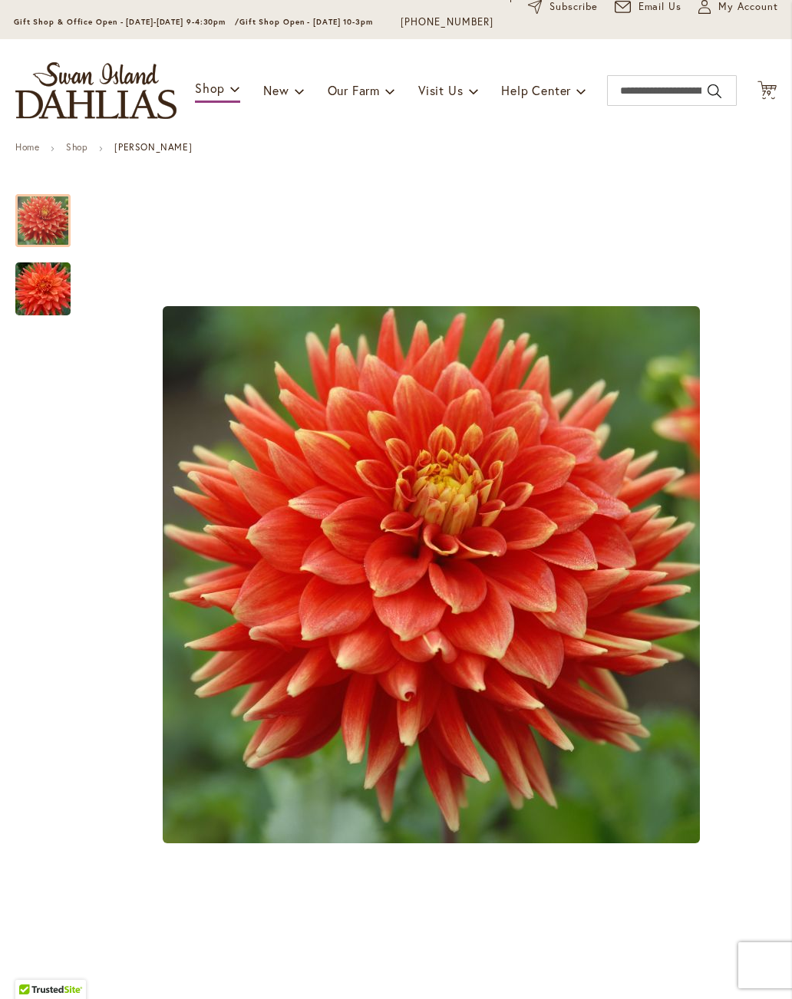
click at [52, 221] on div at bounding box center [42, 220] width 55 height 53
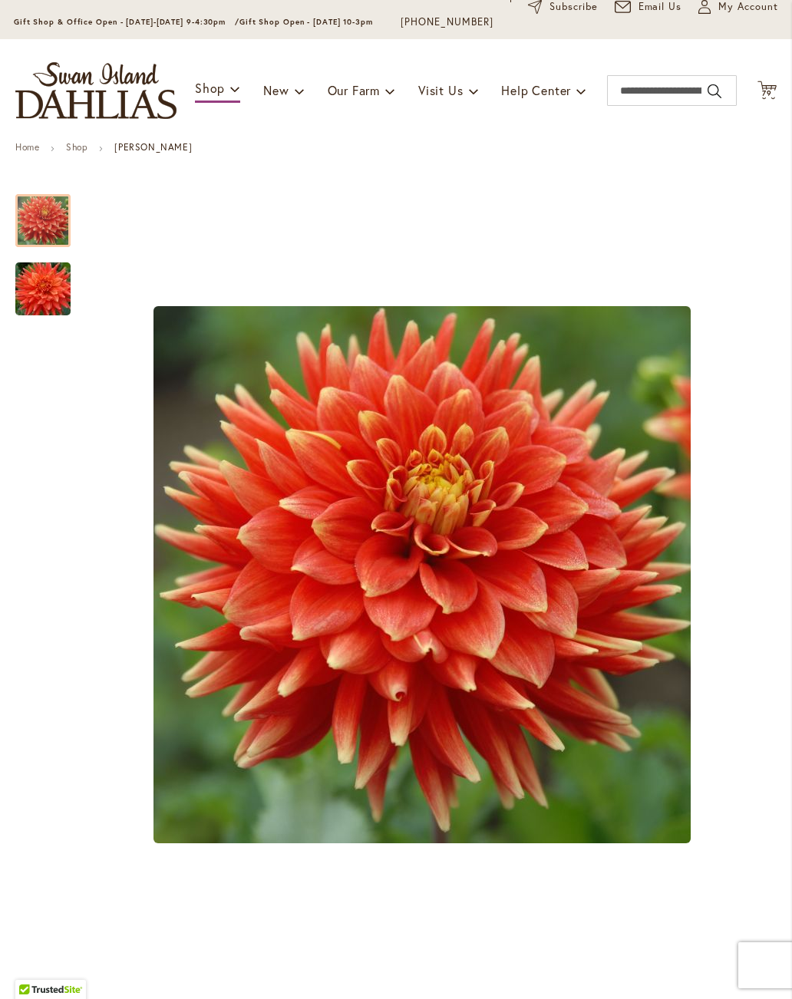
click at [45, 288] on img "STEVEN DAVID" at bounding box center [43, 289] width 110 height 74
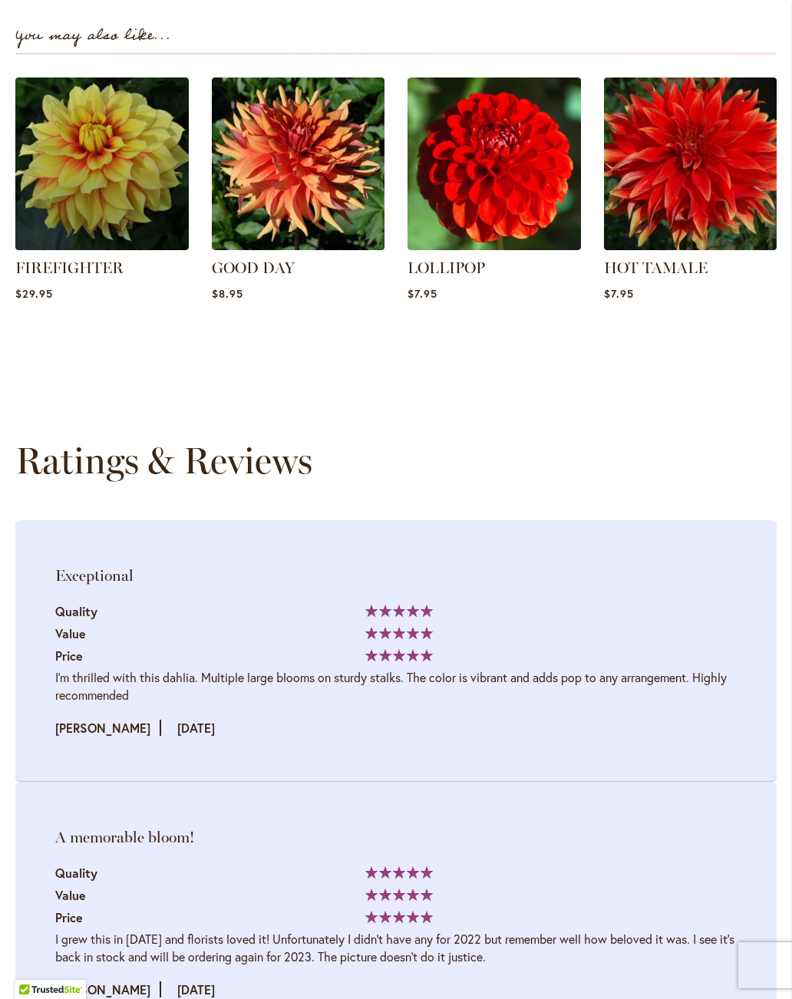
scroll to position [1943, 0]
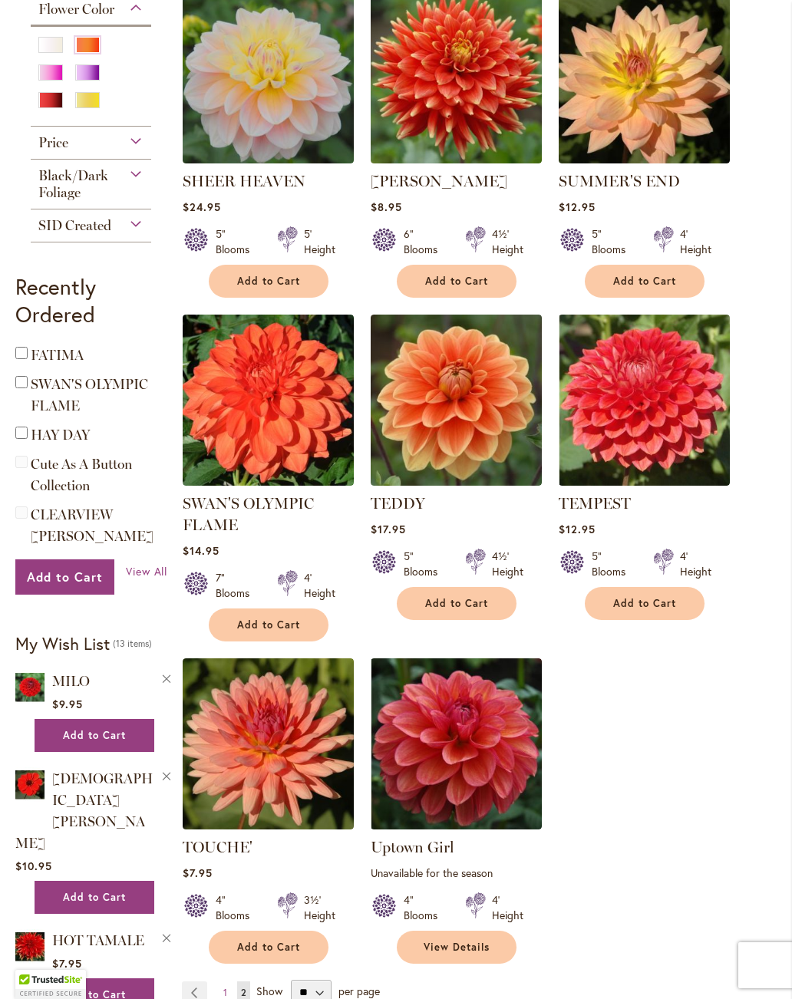
scroll to position [746, 0]
click at [228, 515] on link "SWAN'S OLYMPIC FLAME" at bounding box center [248, 514] width 131 height 40
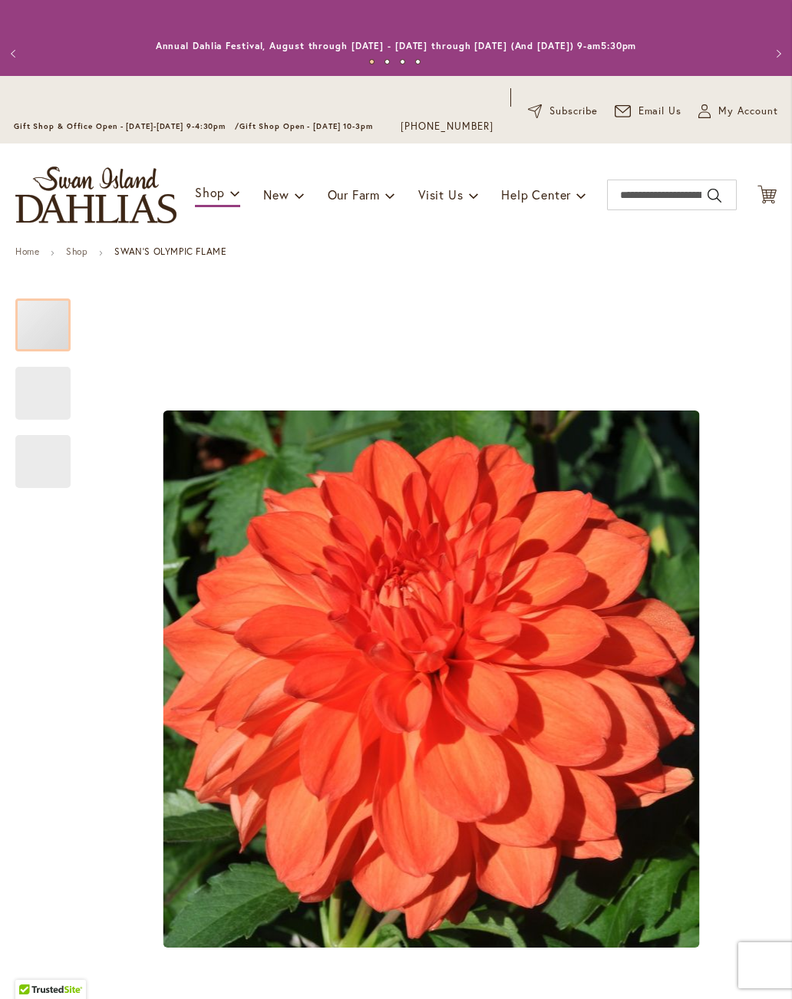
type input "****"
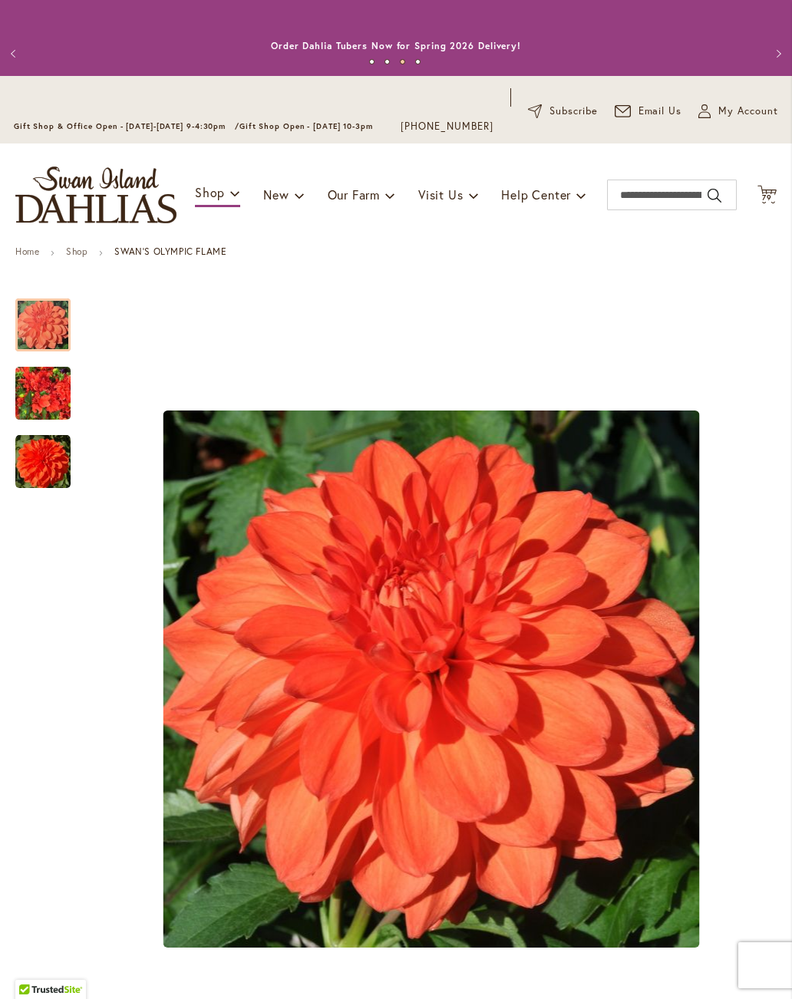
click at [765, 199] on span "79" at bounding box center [767, 198] width 10 height 10
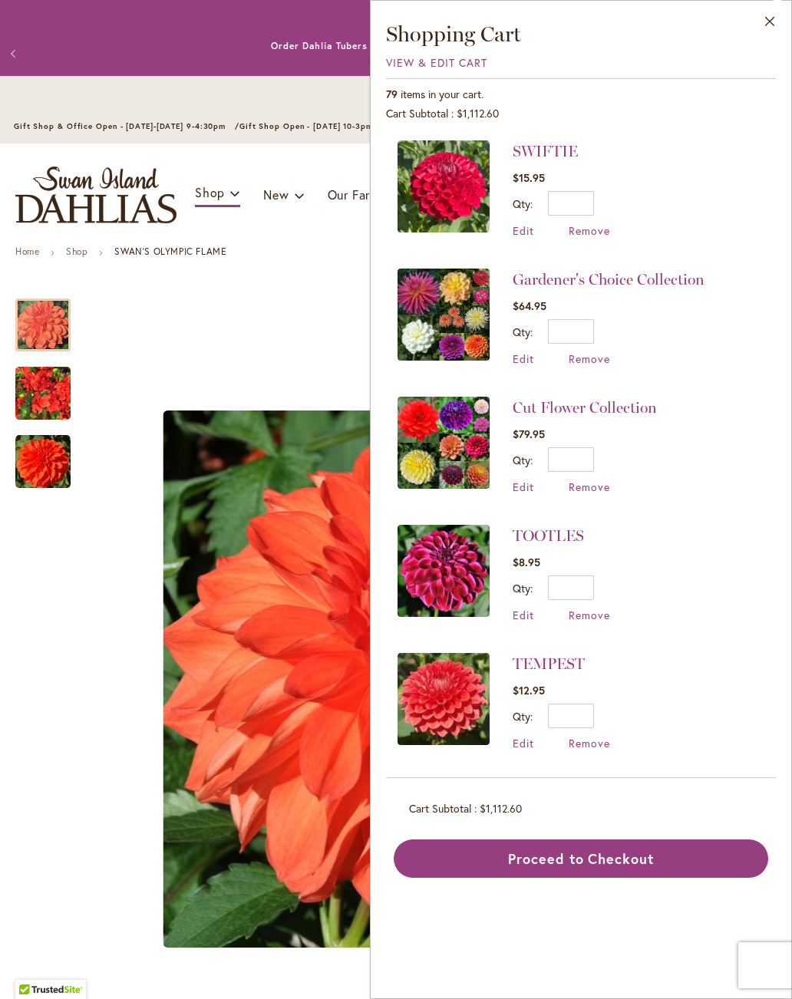
click at [489, 57] on div "View & Edit Cart" at bounding box center [581, 62] width 390 height 15
click at [466, 61] on span "View & Edit Cart" at bounding box center [436, 62] width 101 height 15
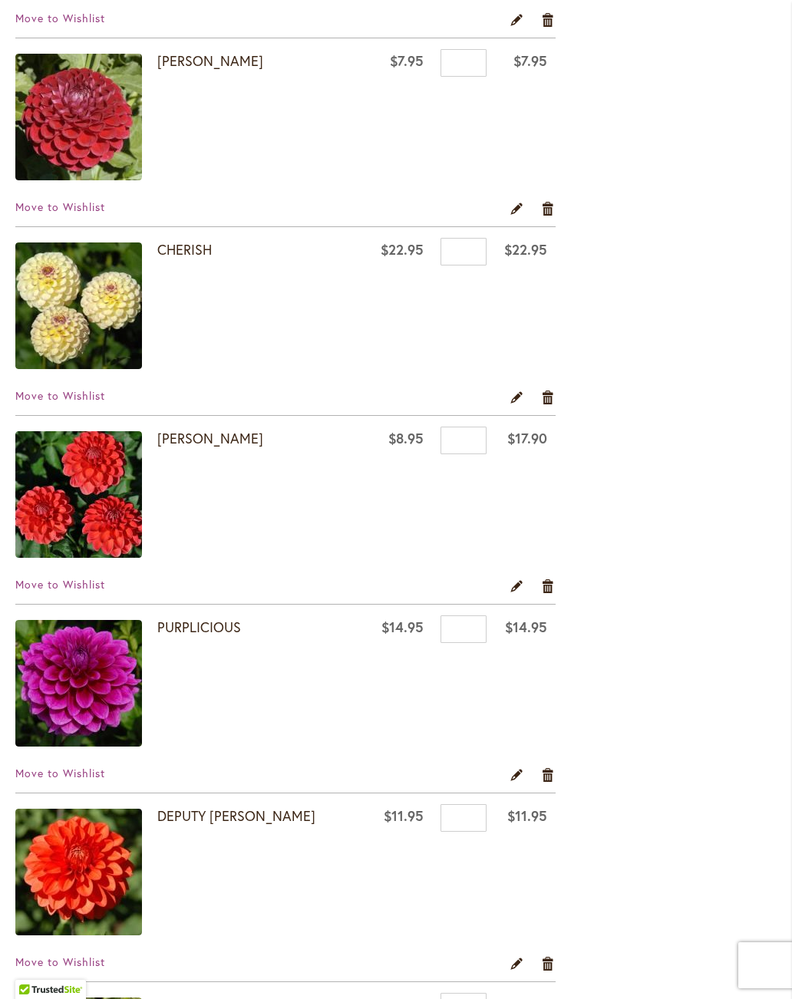
scroll to position [3003, 0]
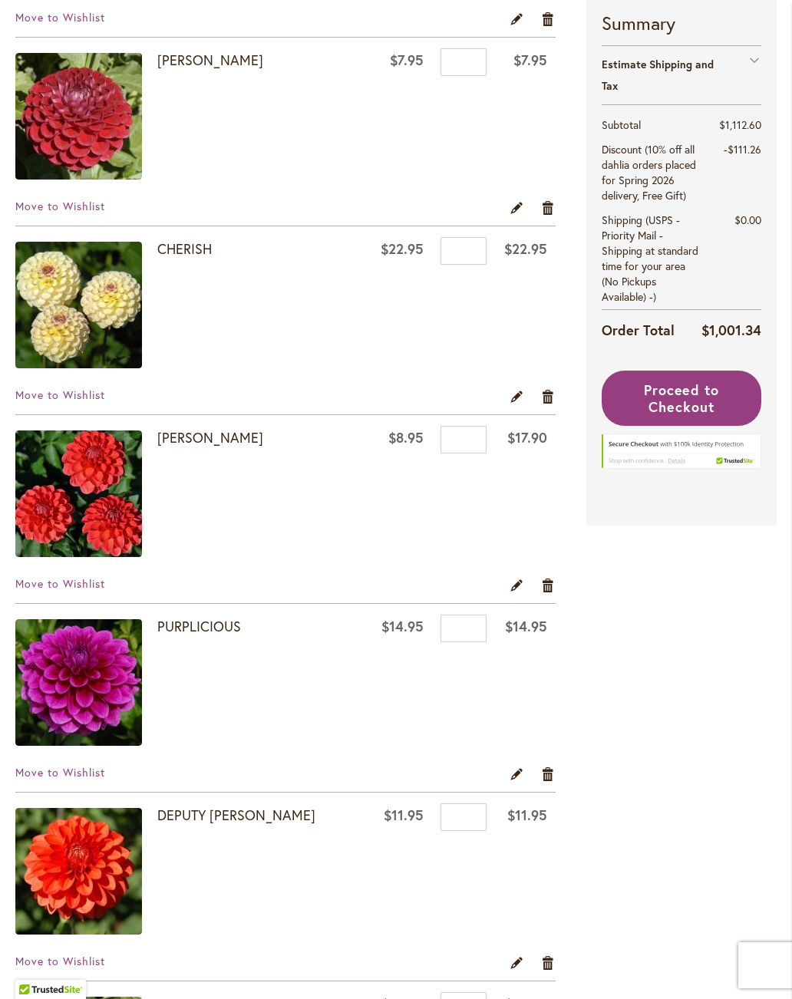
click at [188, 441] on link "[PERSON_NAME]" at bounding box center [210, 437] width 106 height 18
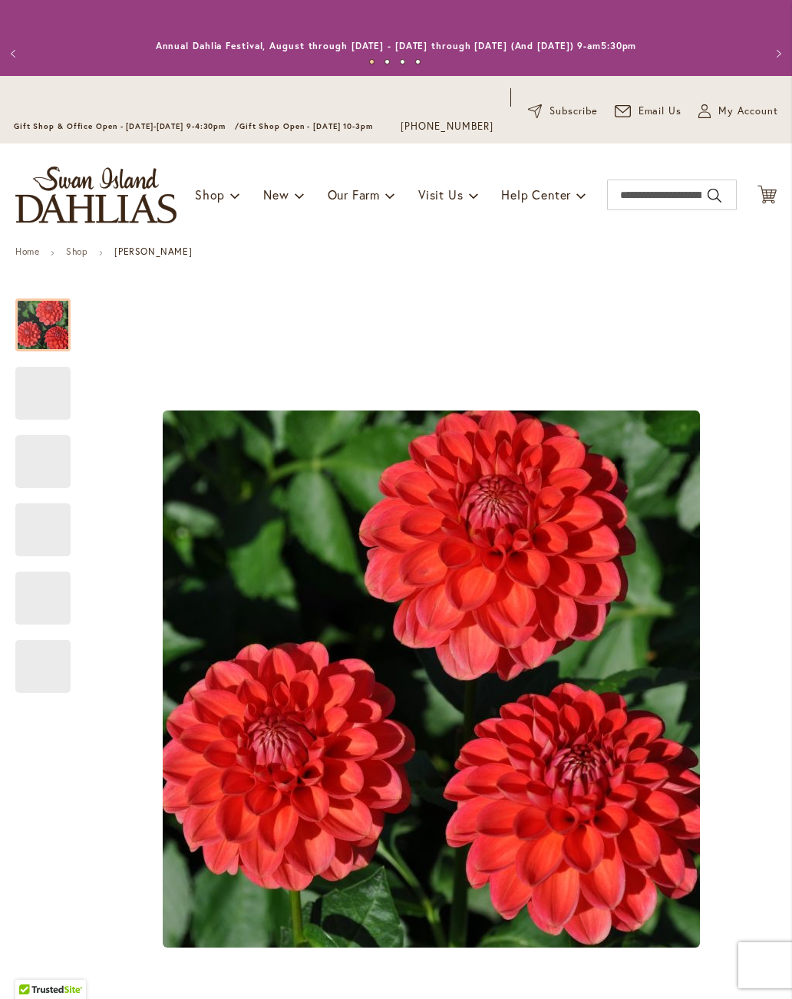
type input "****"
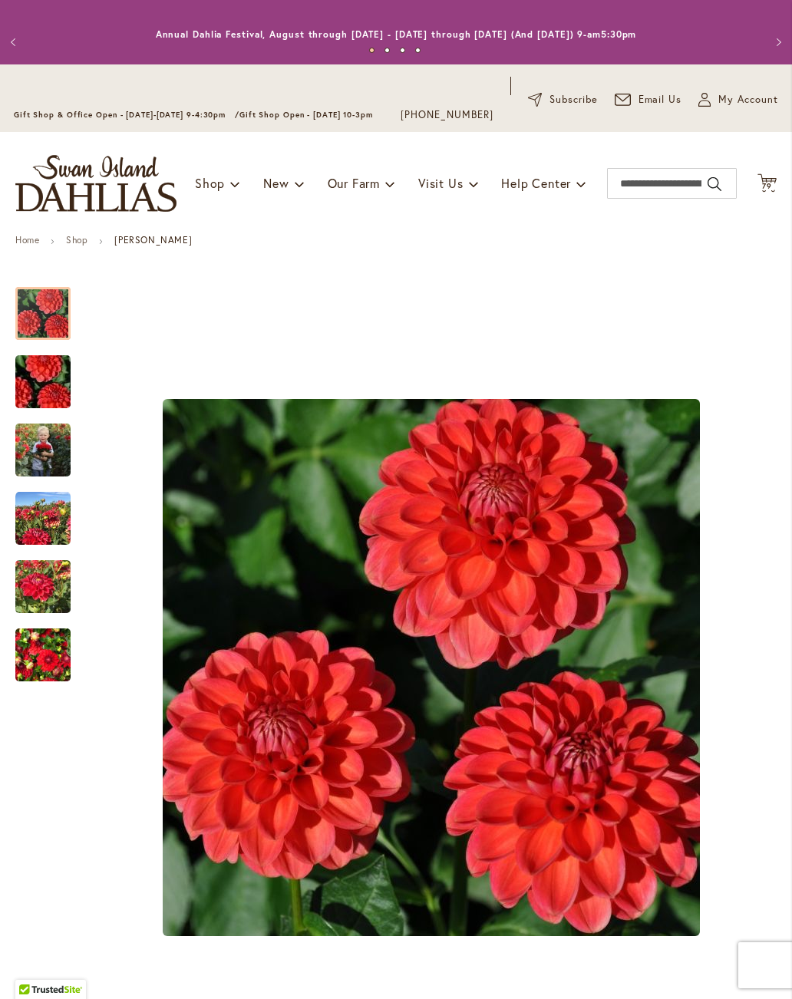
scroll to position [-5, 0]
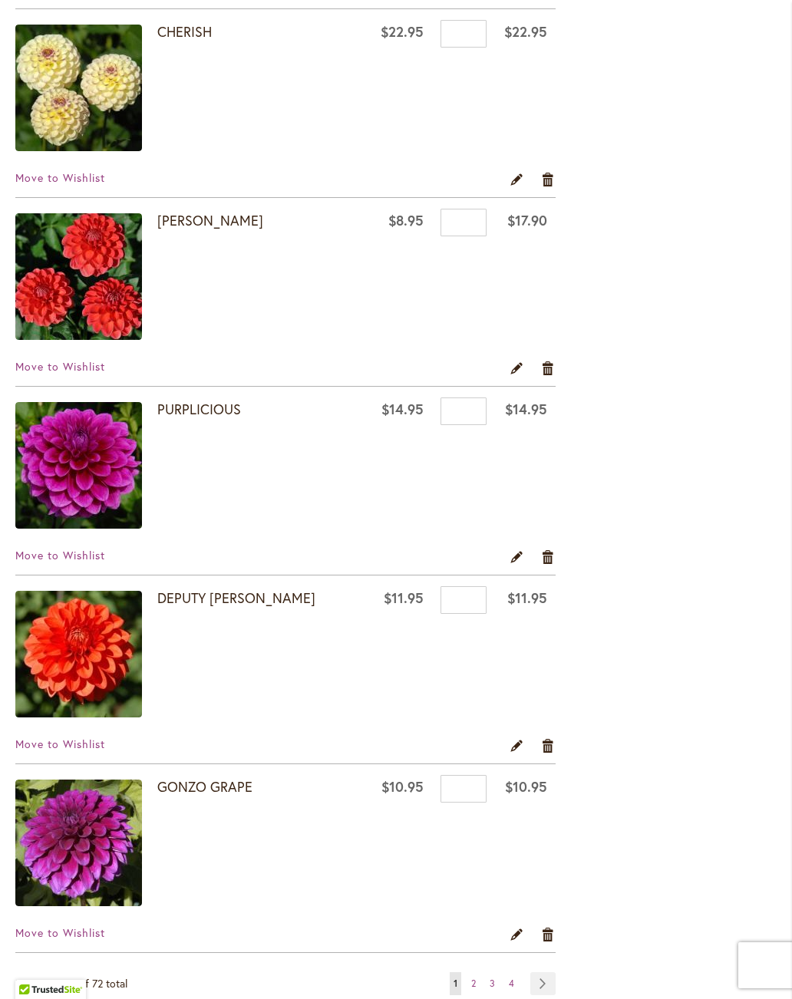
scroll to position [3300, 0]
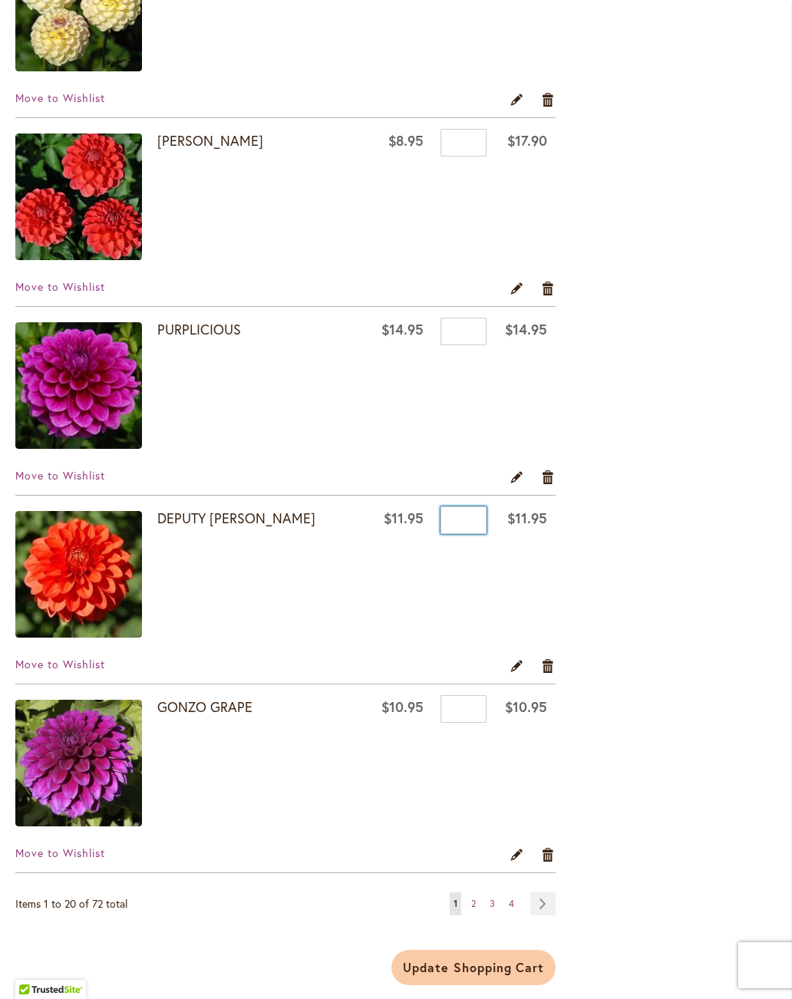
click at [460, 519] on input "*" at bounding box center [463, 520] width 46 height 28
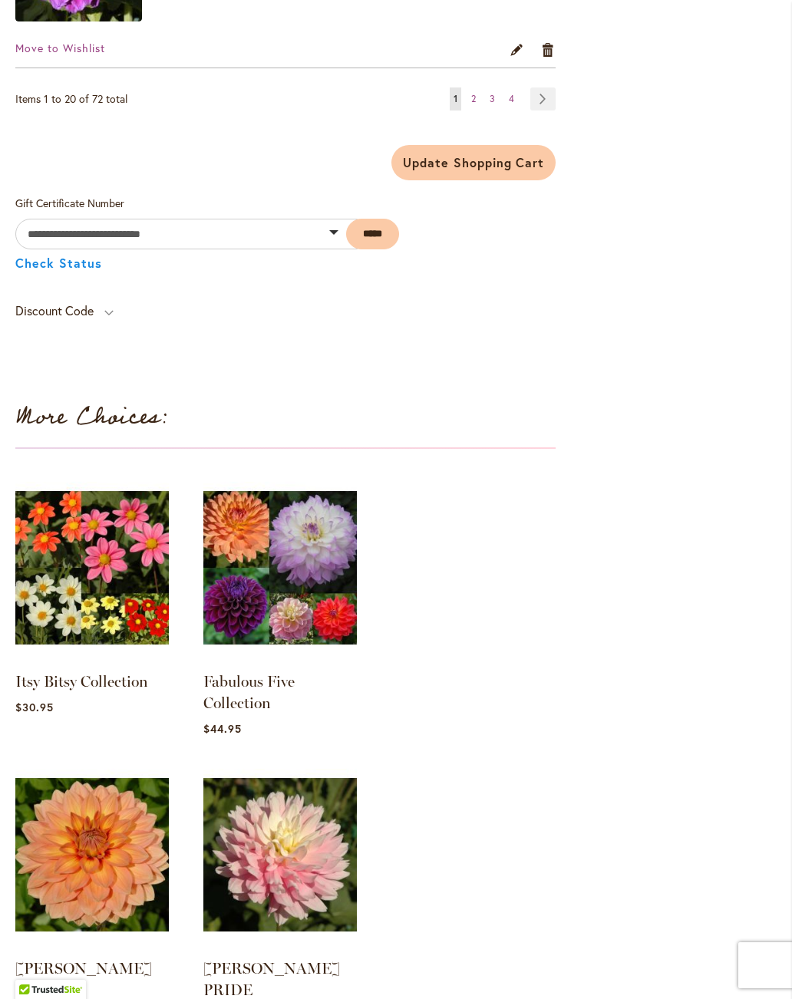
scroll to position [4098, 0]
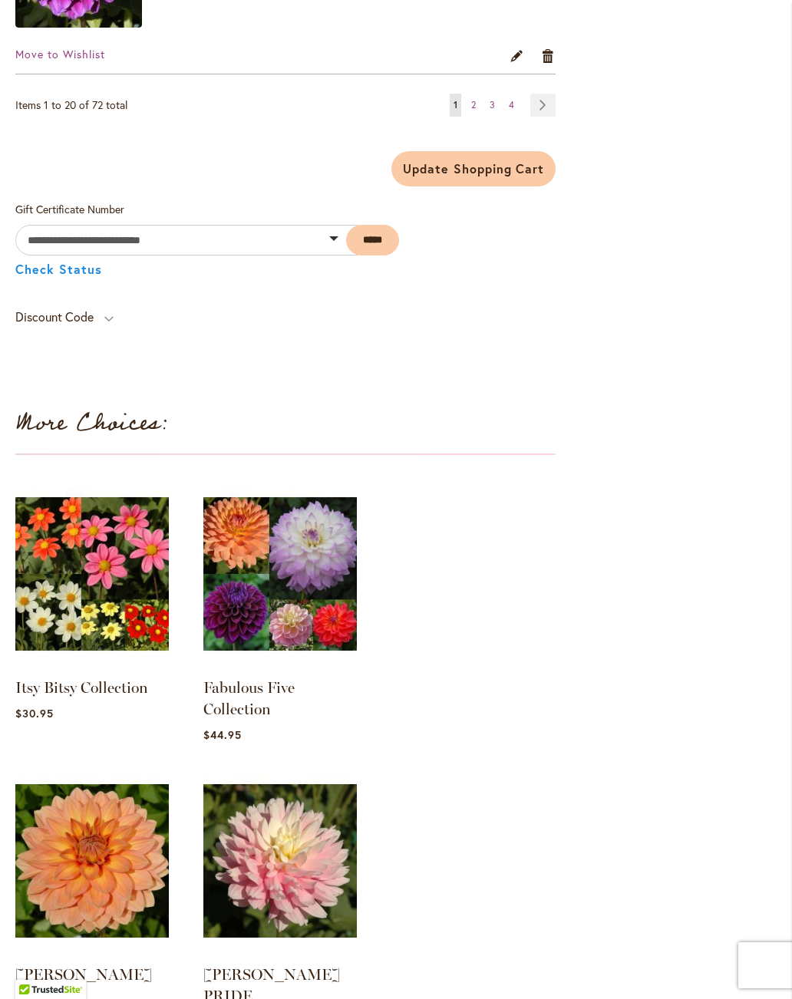
type input "*"
click at [471, 170] on span "Update Shopping Cart" at bounding box center [473, 168] width 141 height 16
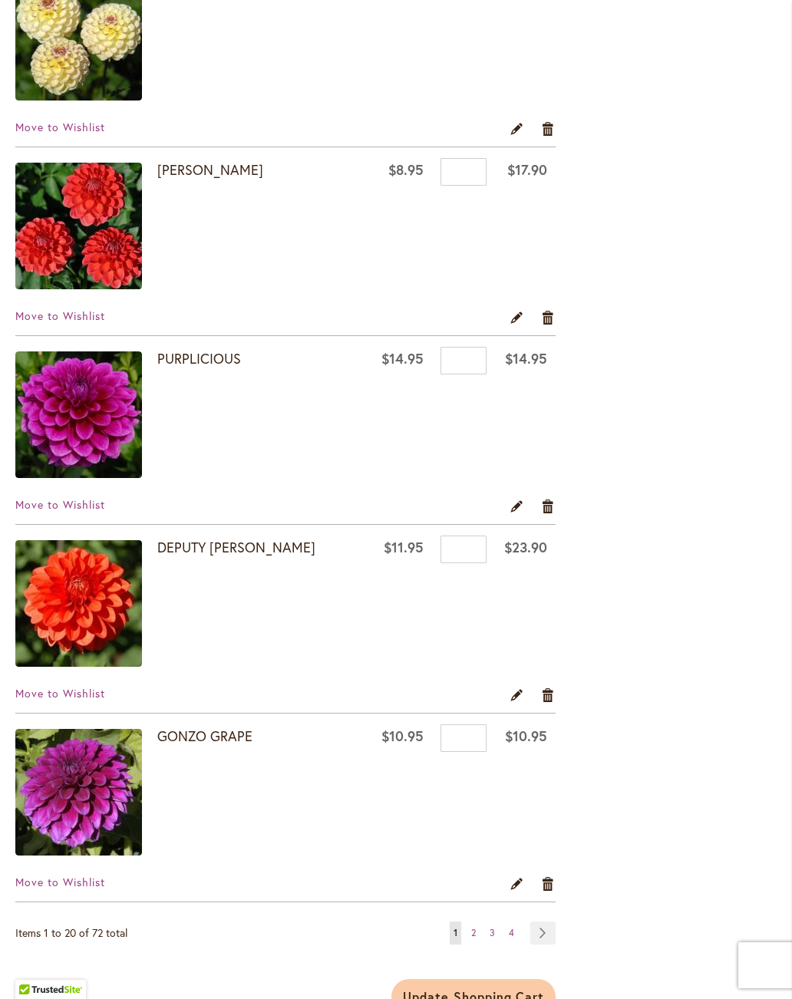
scroll to position [3275, 0]
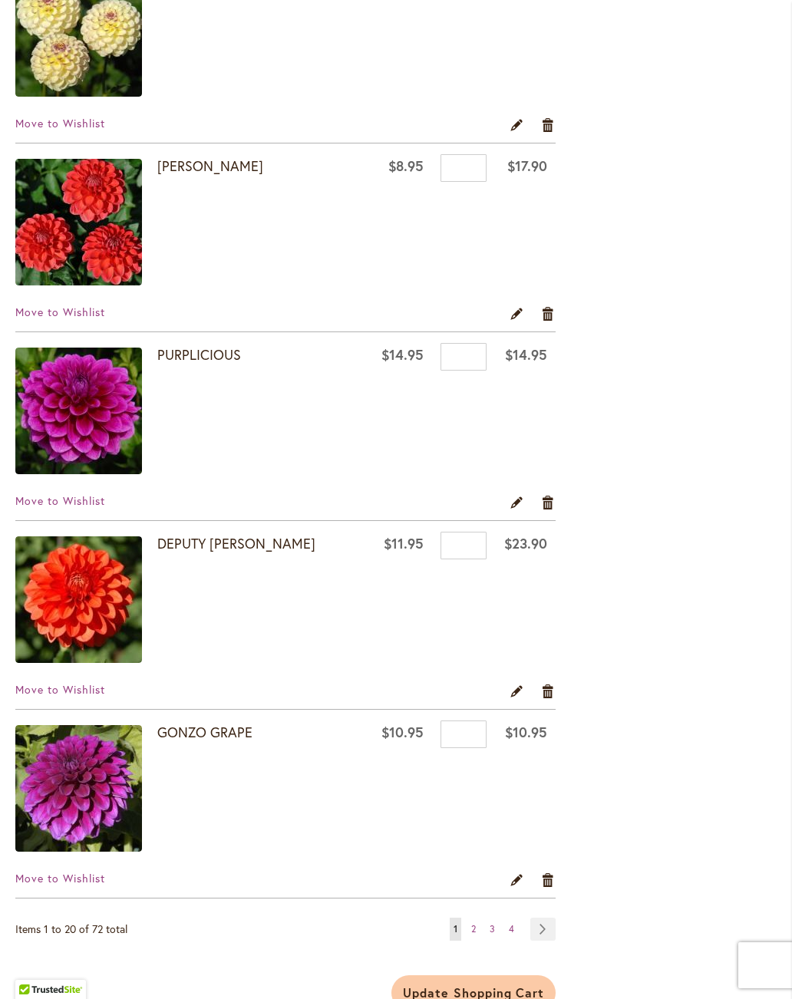
click at [183, 547] on link "DEPUTY [PERSON_NAME]" at bounding box center [236, 543] width 158 height 18
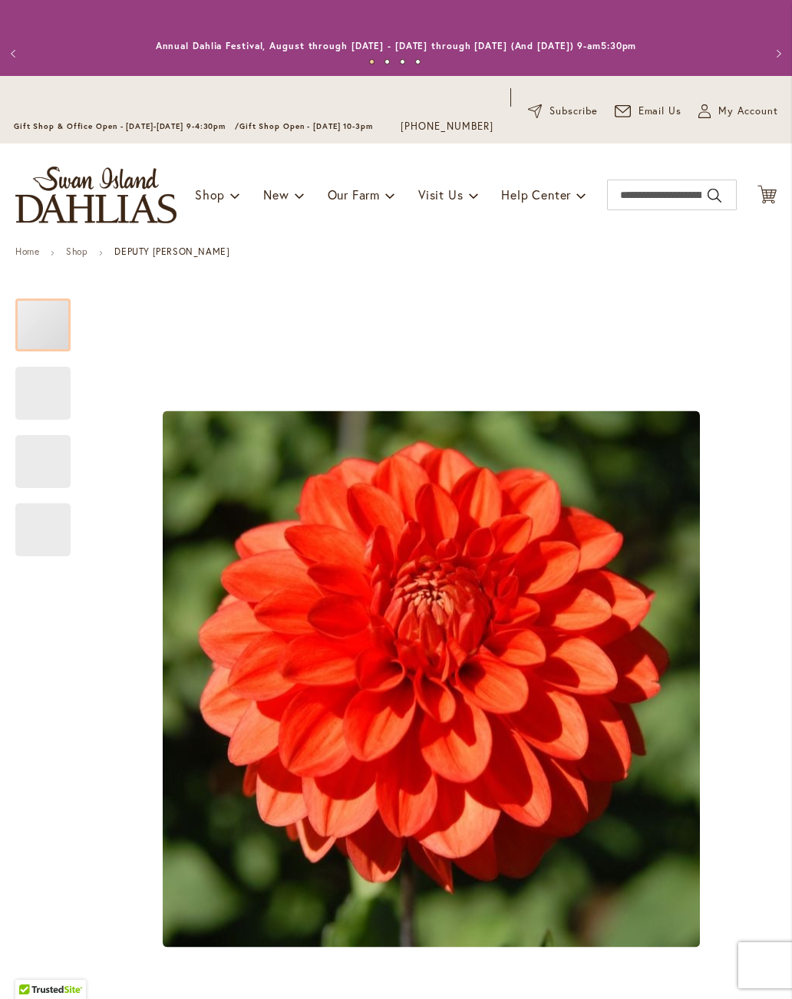
type input "****"
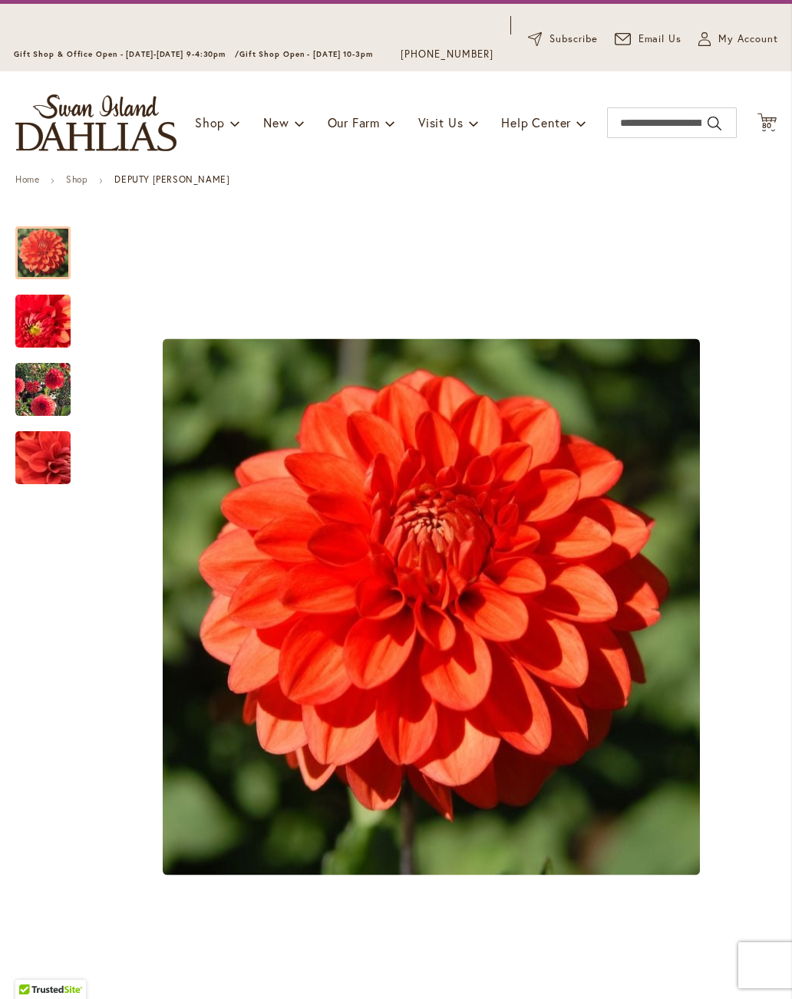
scroll to position [31, 0]
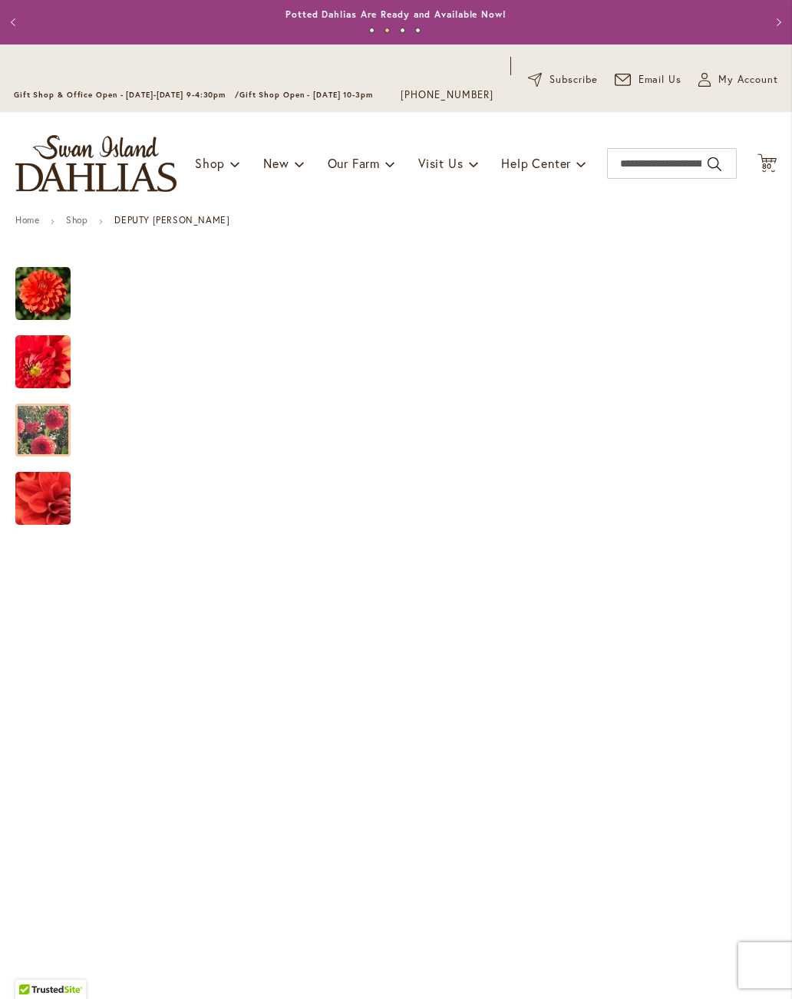
click at [43, 436] on img "DEPUTY BOB" at bounding box center [43, 430] width 110 height 87
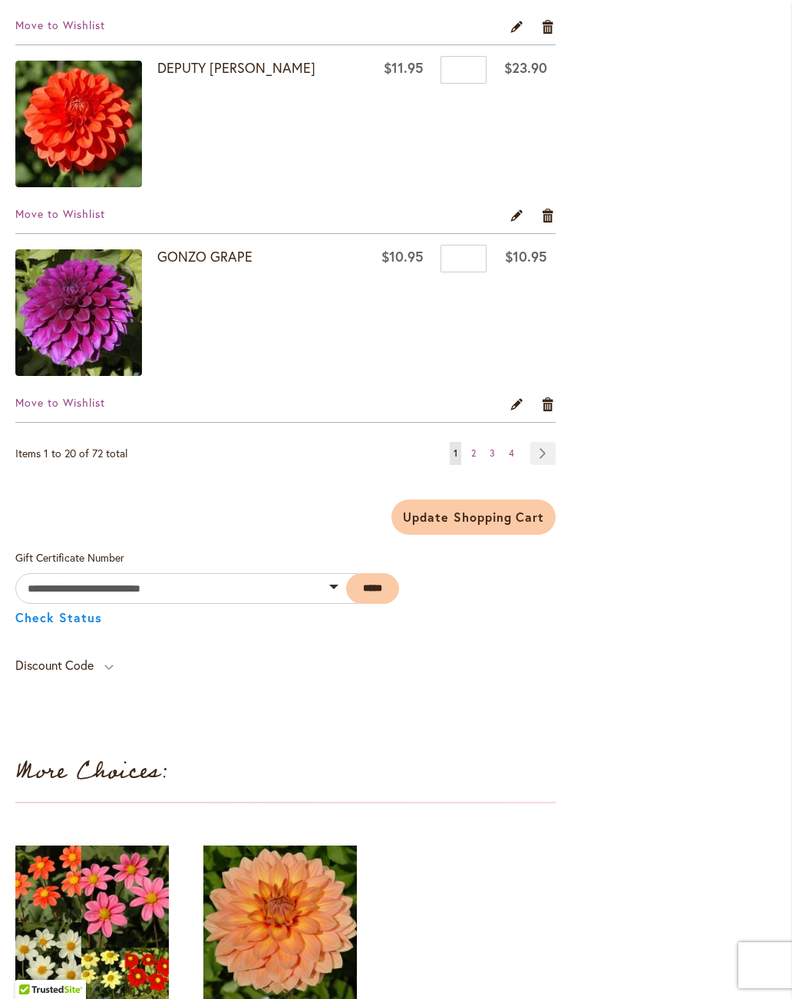
scroll to position [3762, 0]
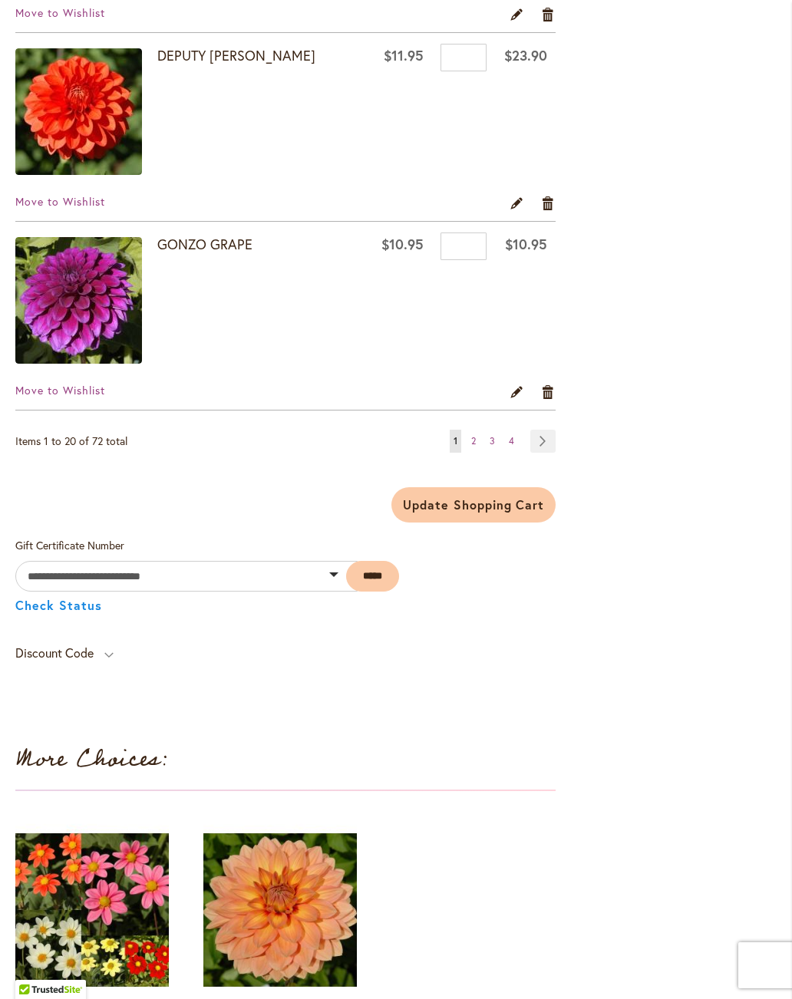
click at [541, 440] on link "Page Next" at bounding box center [542, 441] width 25 height 23
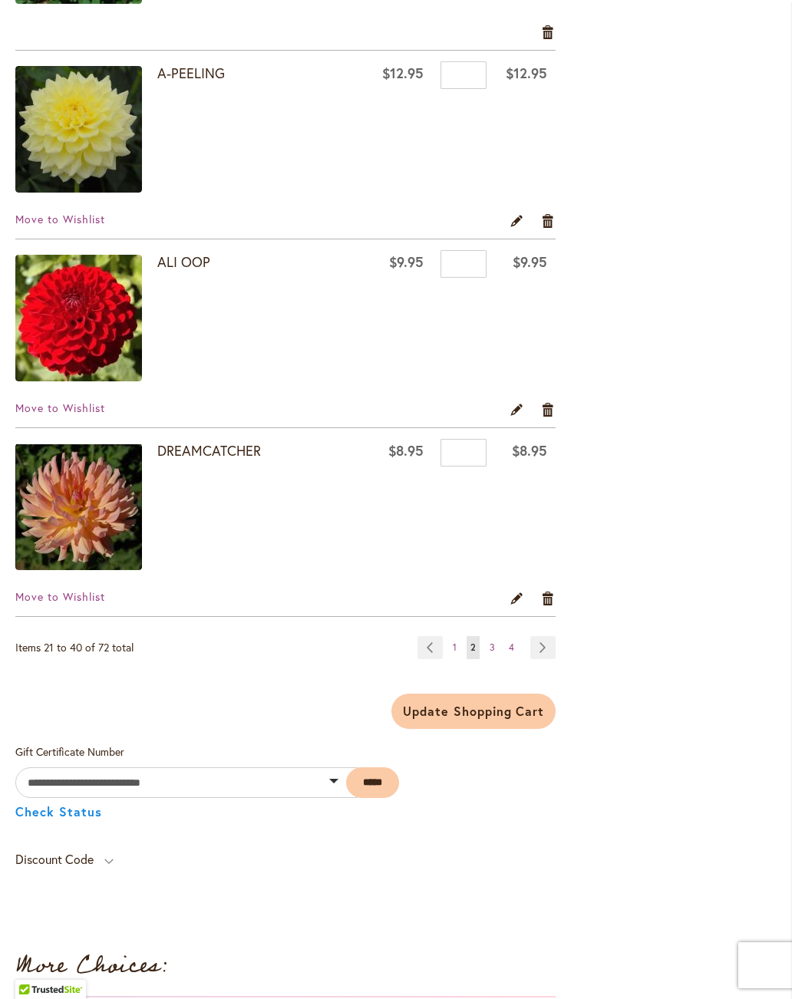
scroll to position [3559, 0]
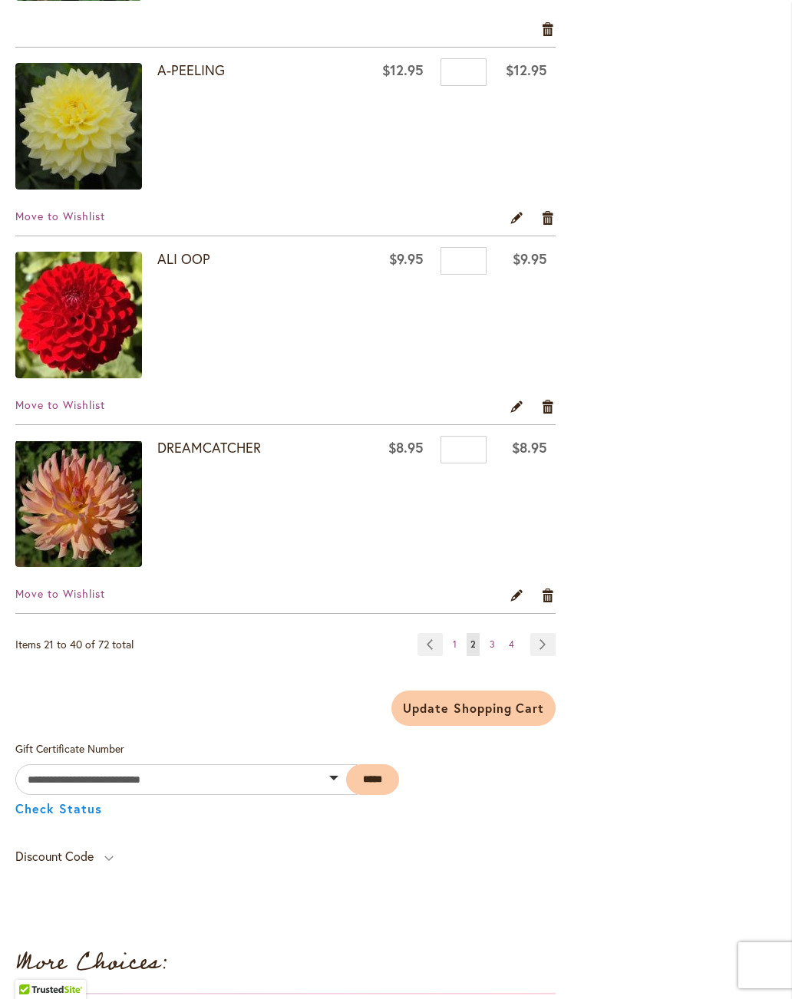
click at [538, 650] on link "Page Next" at bounding box center [542, 644] width 25 height 23
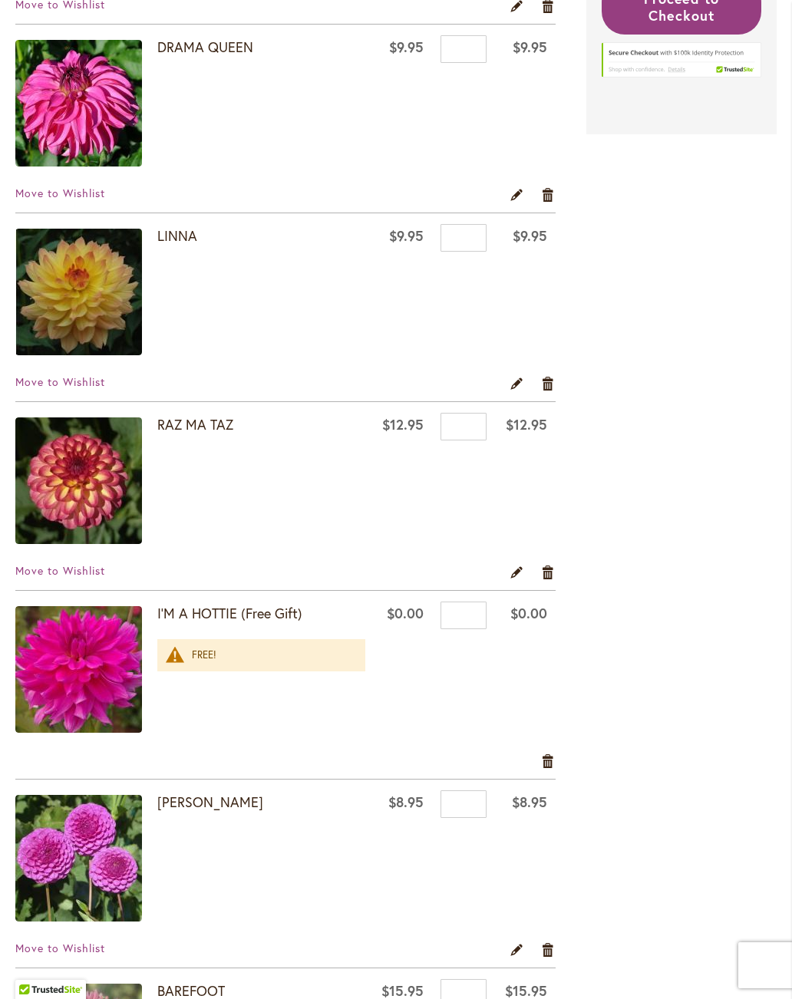
scroll to position [941, 0]
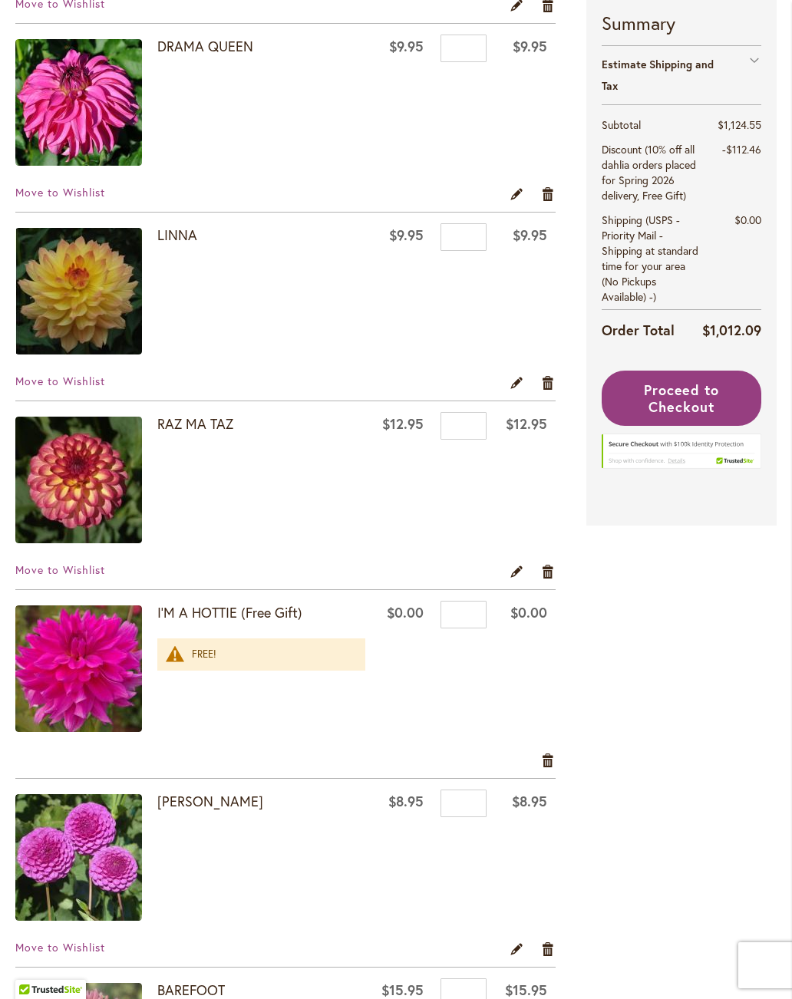
click at [519, 756] on div "Remove item" at bounding box center [285, 764] width 540 height 27
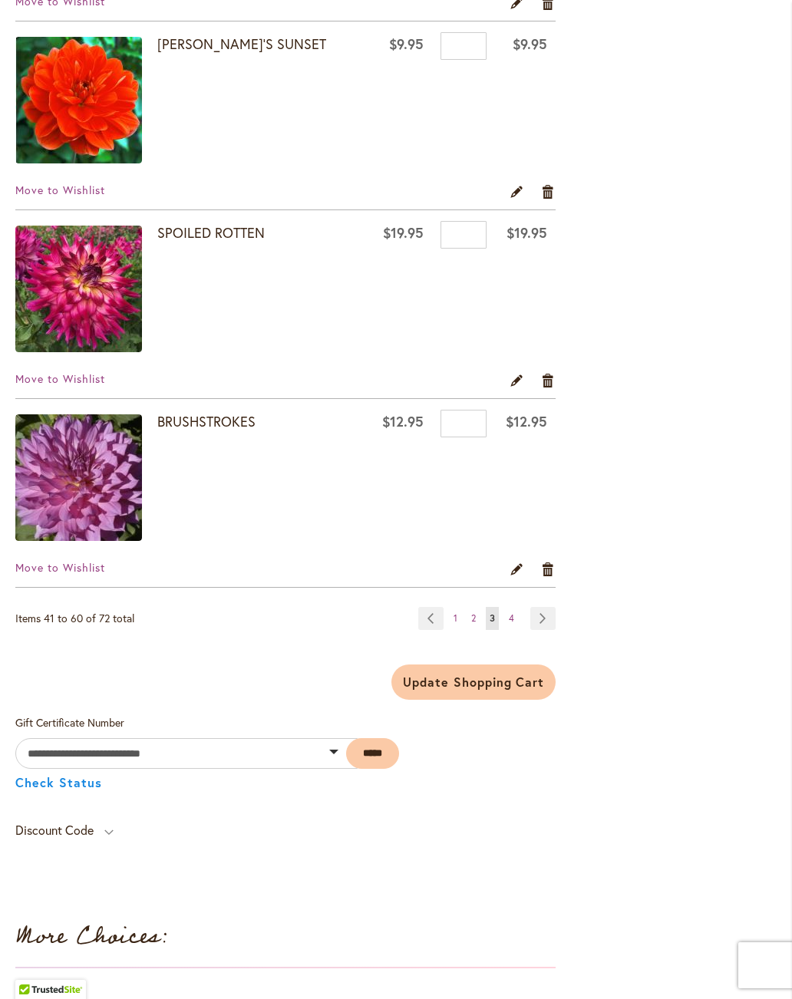
scroll to position [3585, 0]
click at [514, 624] on link "Page 4" at bounding box center [511, 618] width 13 height 23
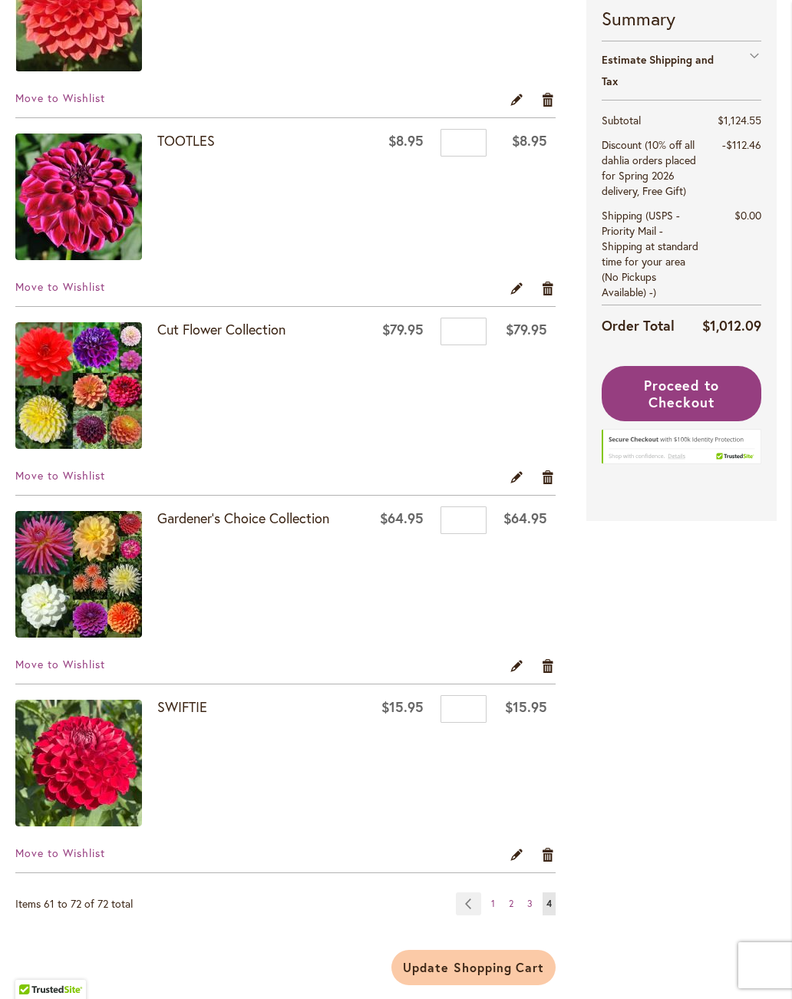
scroll to position [1792, 0]
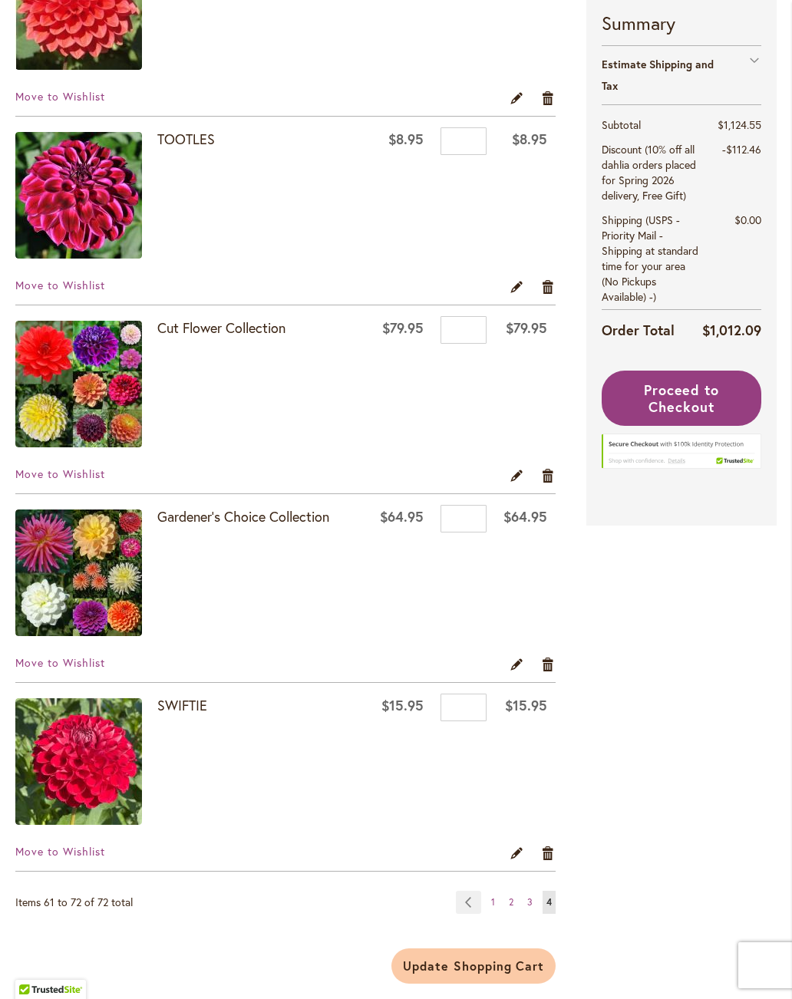
click at [258, 331] on link "Cut Flower Collection" at bounding box center [221, 327] width 128 height 18
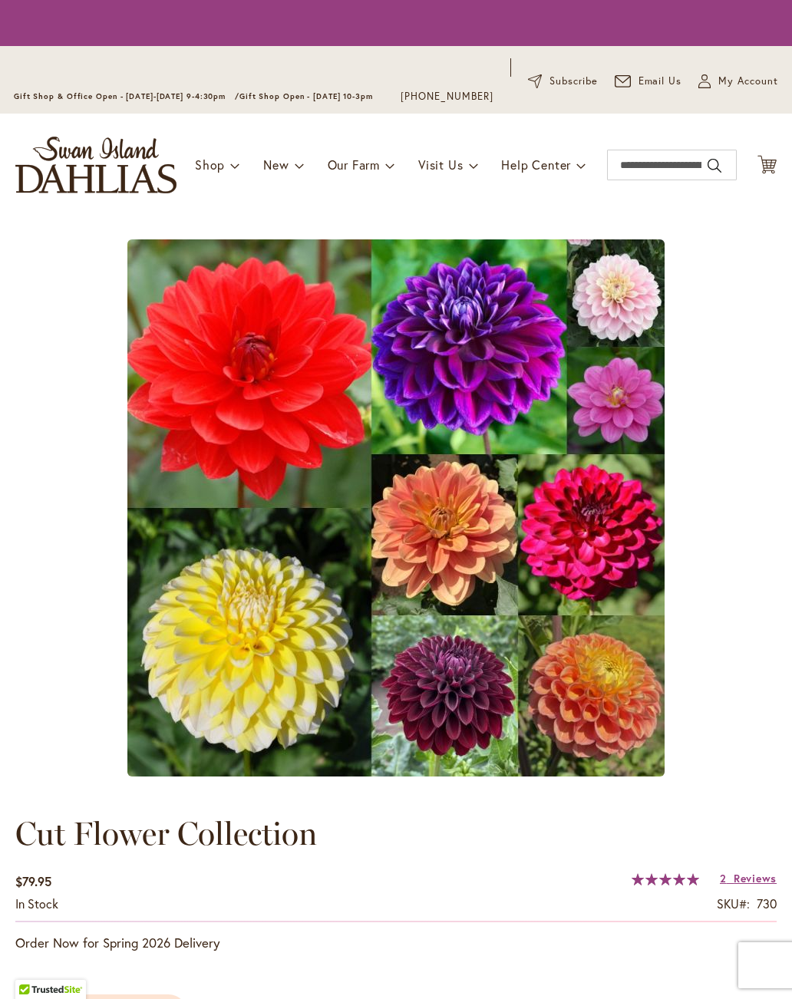
type input "****"
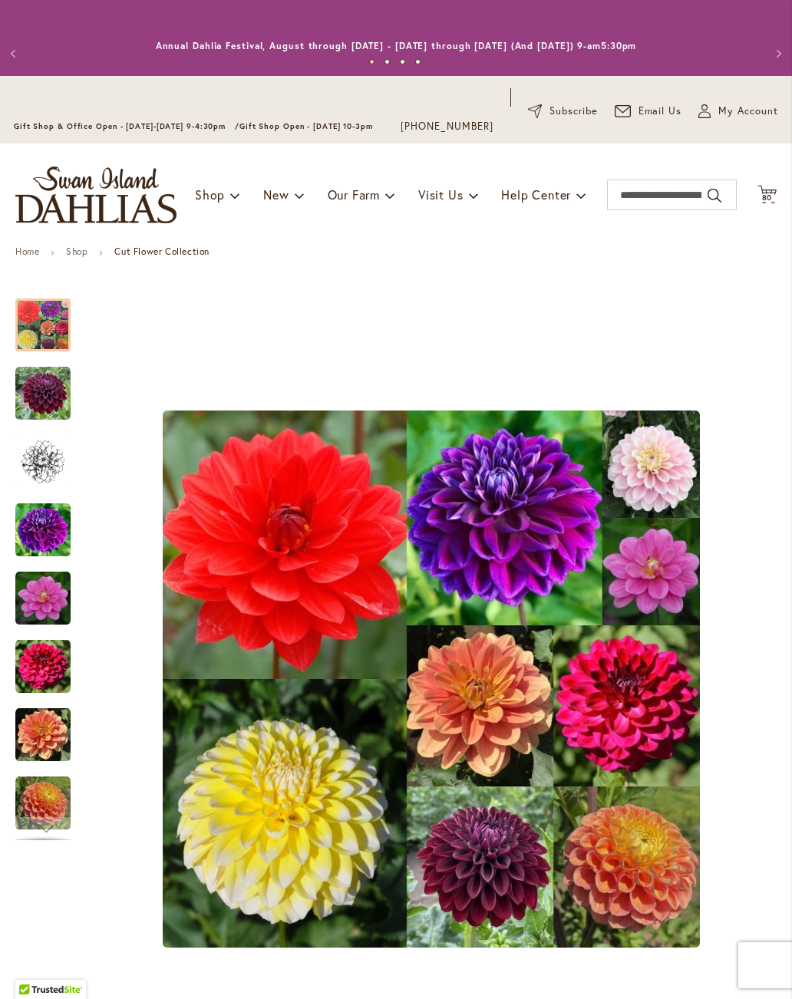
scroll to position [-10, 0]
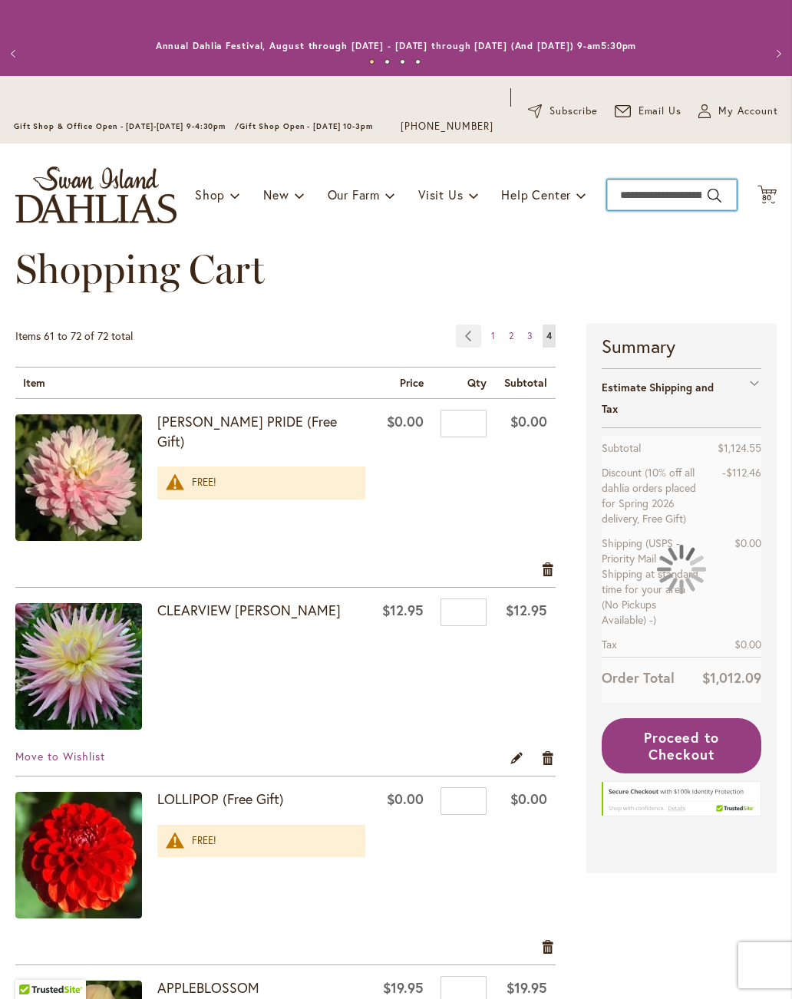
click at [672, 189] on input "Search" at bounding box center [672, 194] width 130 height 31
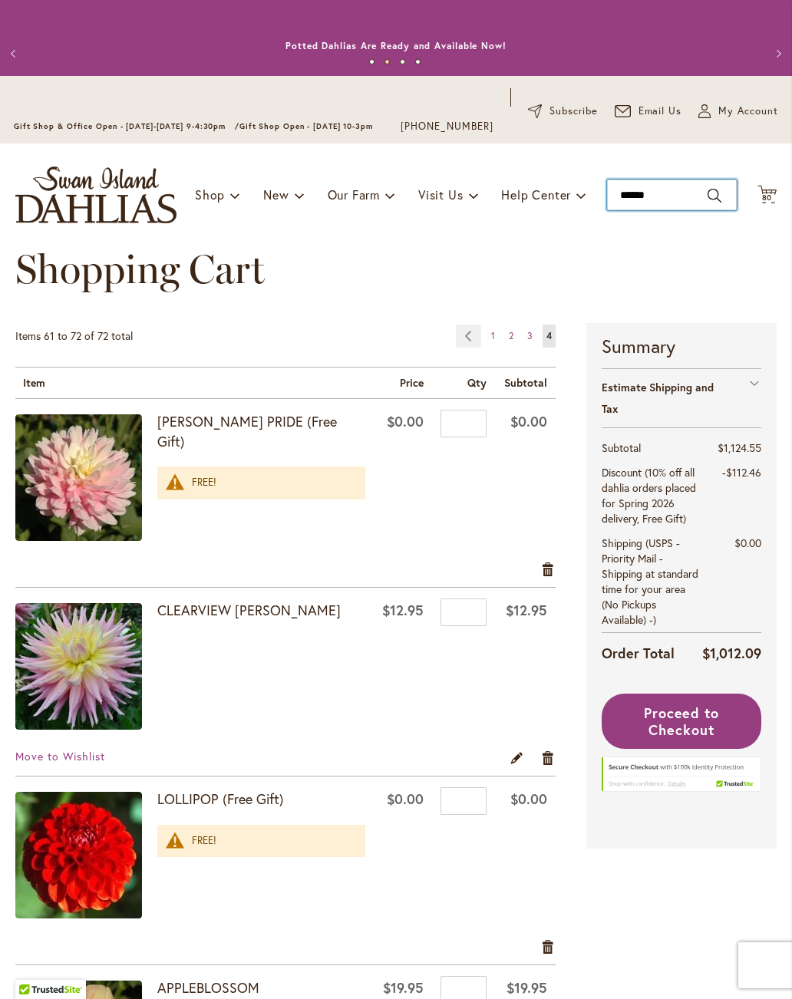
type input "*******"
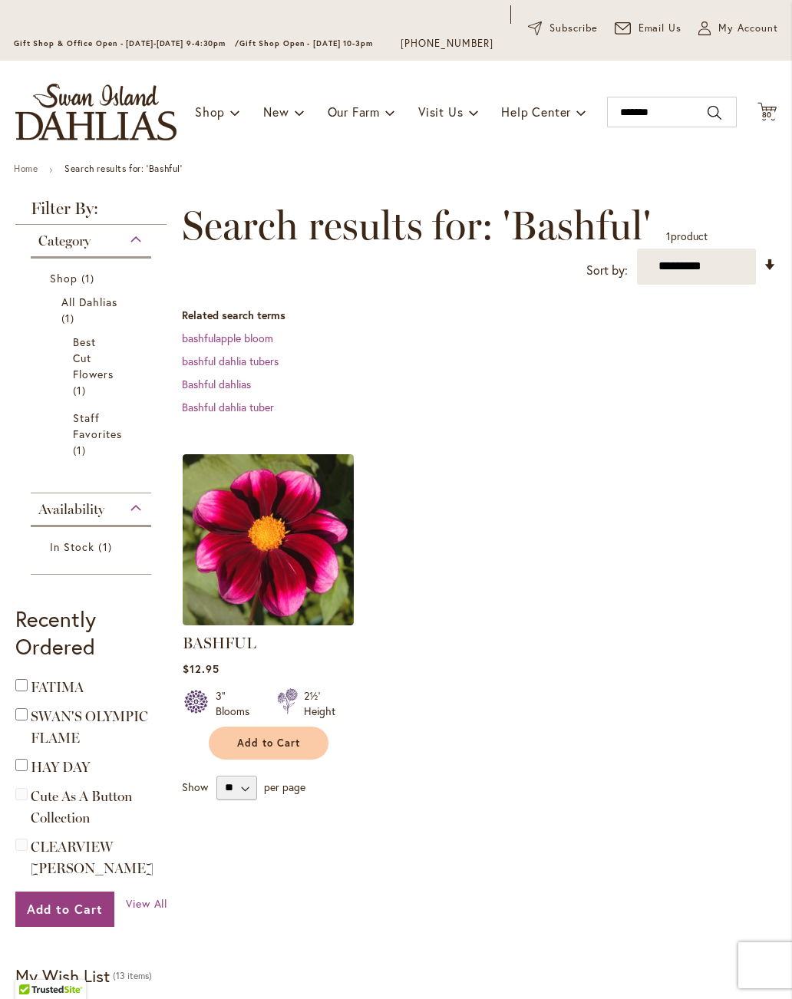
scroll to position [90, 0]
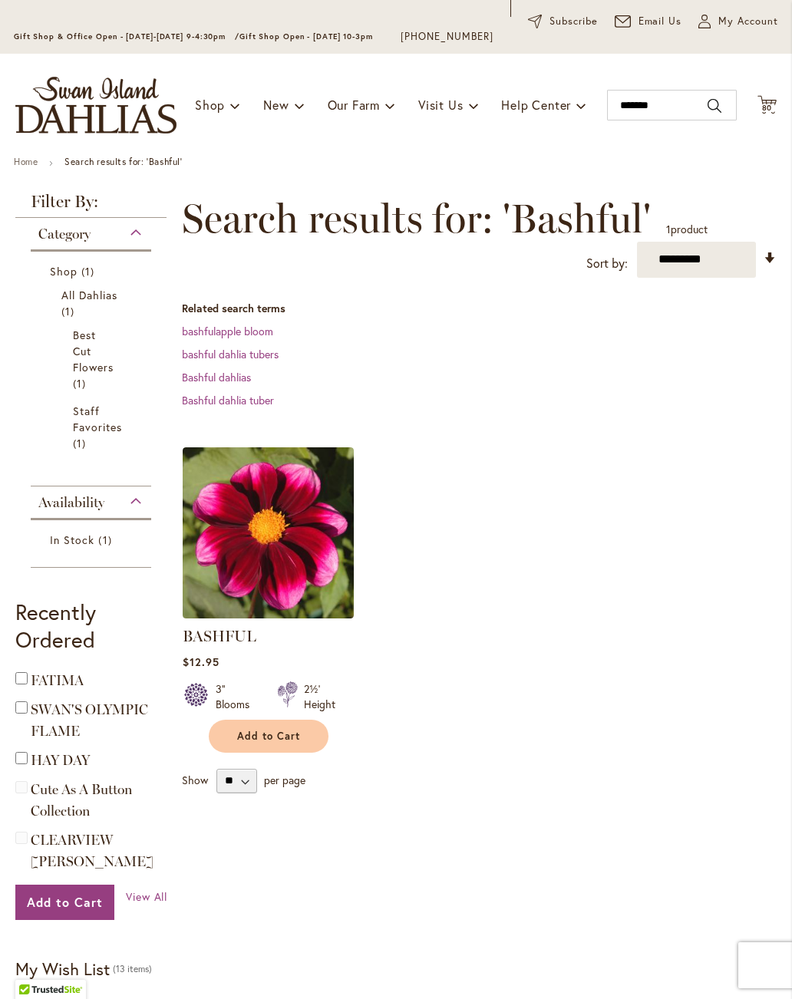
click at [293, 732] on span "Add to Cart" at bounding box center [268, 735] width 63 height 13
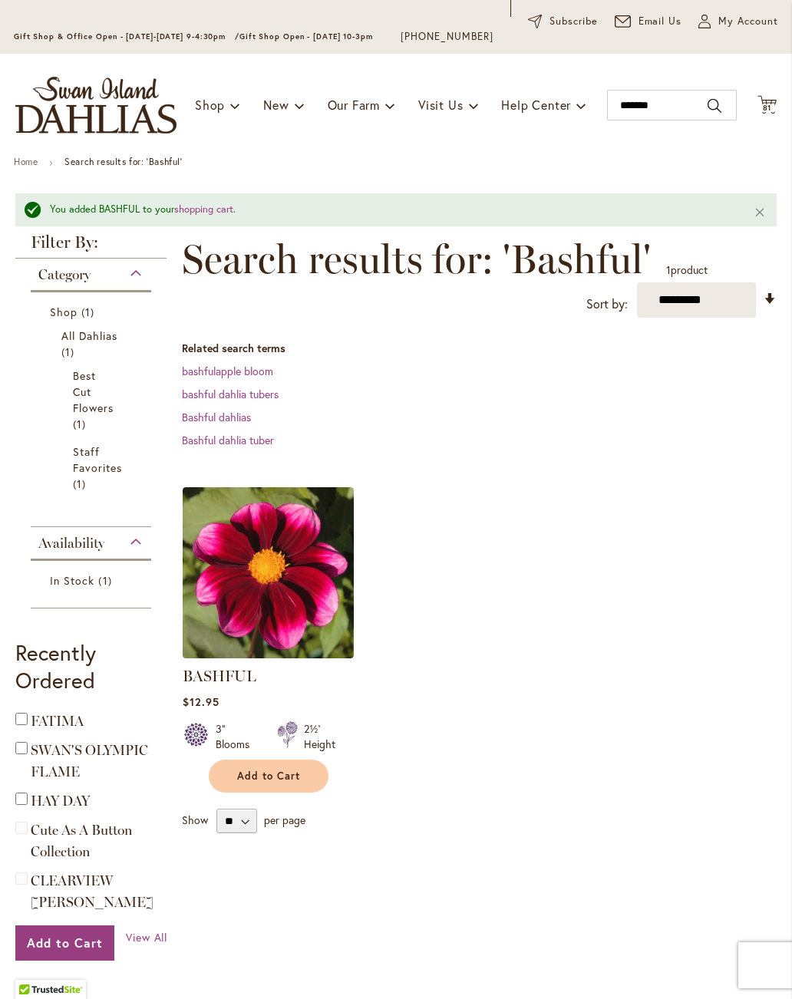
click at [239, 678] on link "BASHFUL" at bounding box center [220, 676] width 74 height 18
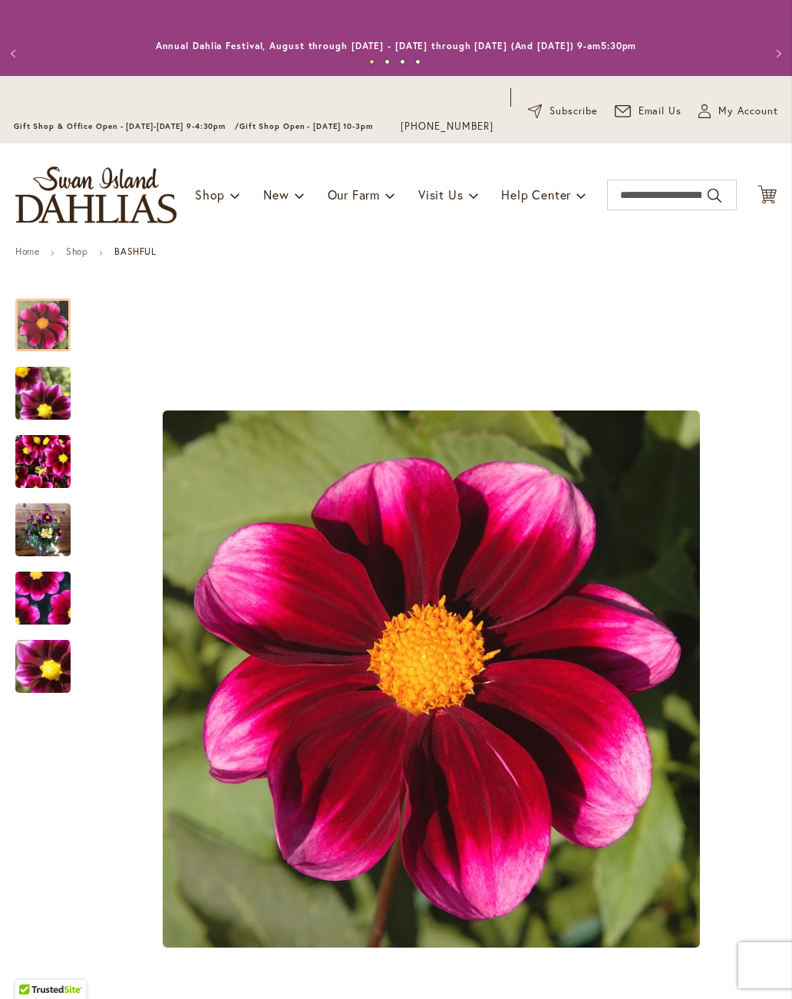
type input "****"
click at [54, 594] on img "BASHFUL" at bounding box center [43, 598] width 110 height 103
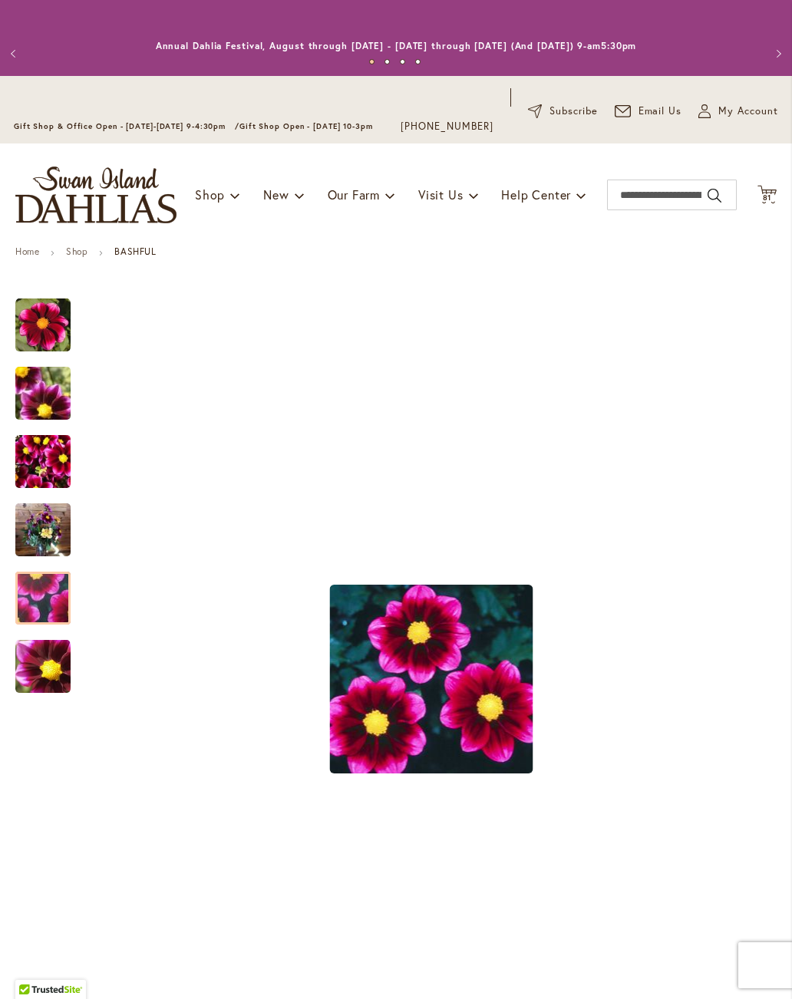
click at [48, 389] on img "BASHFUL" at bounding box center [43, 393] width 110 height 83
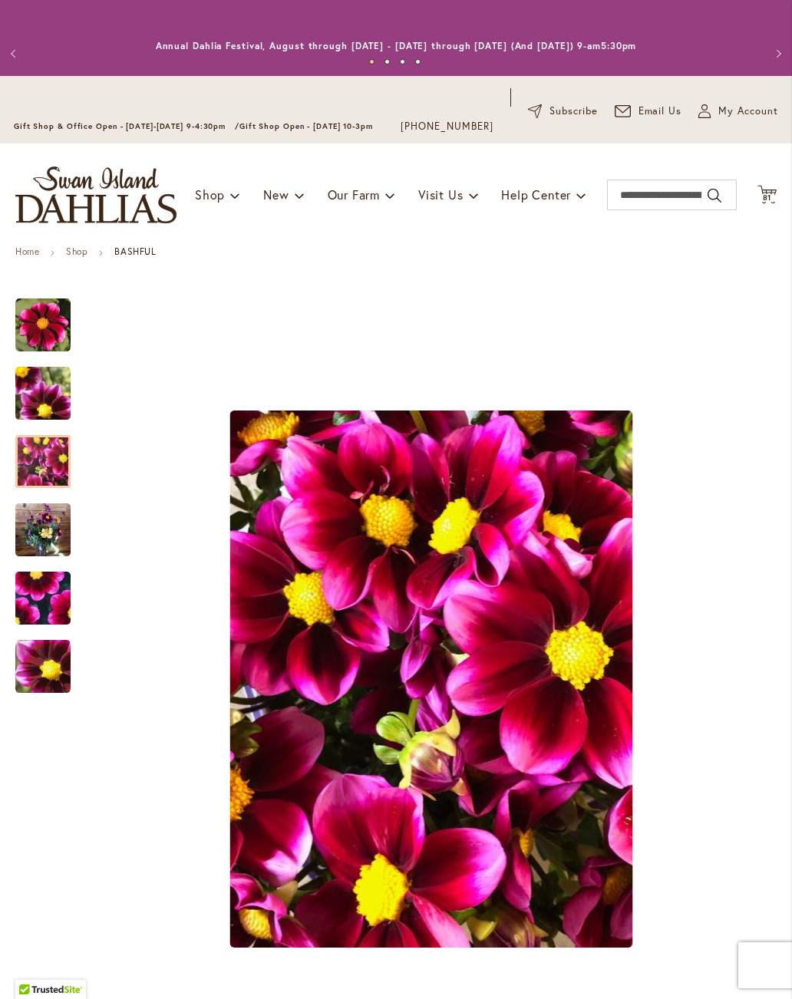
click at [57, 473] on img "BASHFUL" at bounding box center [42, 462] width 55 height 74
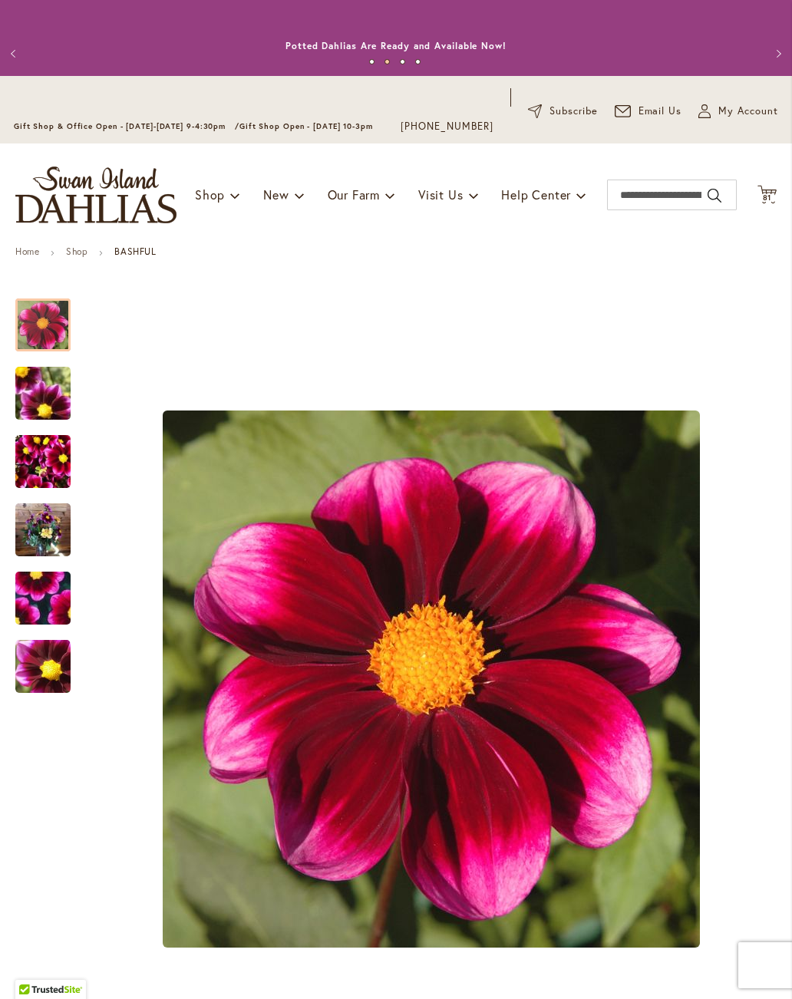
click at [57, 315] on img "BASHFUL" at bounding box center [42, 325] width 55 height 55
click at [41, 541] on img "BASHFUL" at bounding box center [42, 530] width 55 height 74
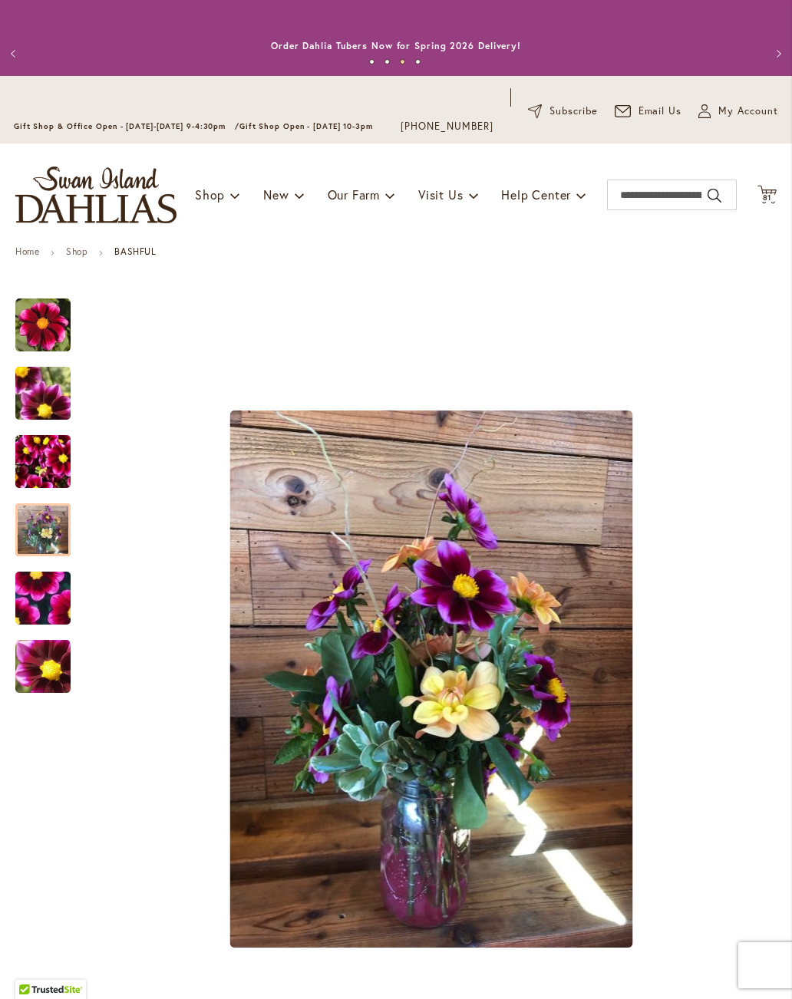
click at [44, 667] on img "BASHFUL" at bounding box center [42, 666] width 55 height 55
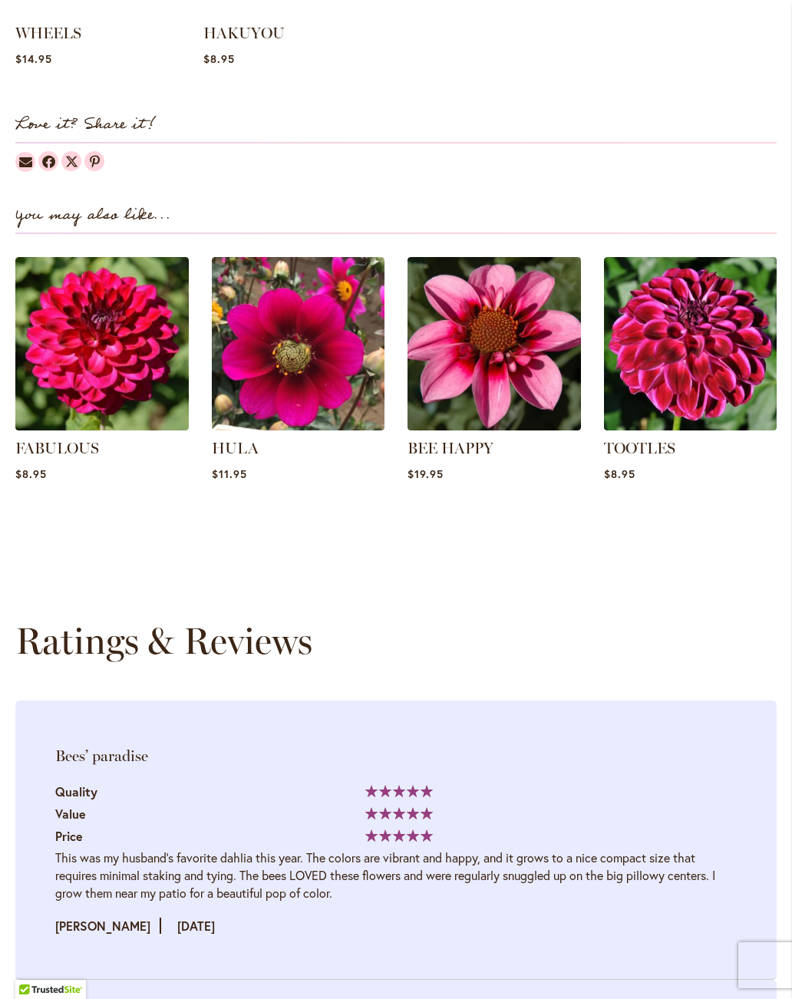
scroll to position [1802, 0]
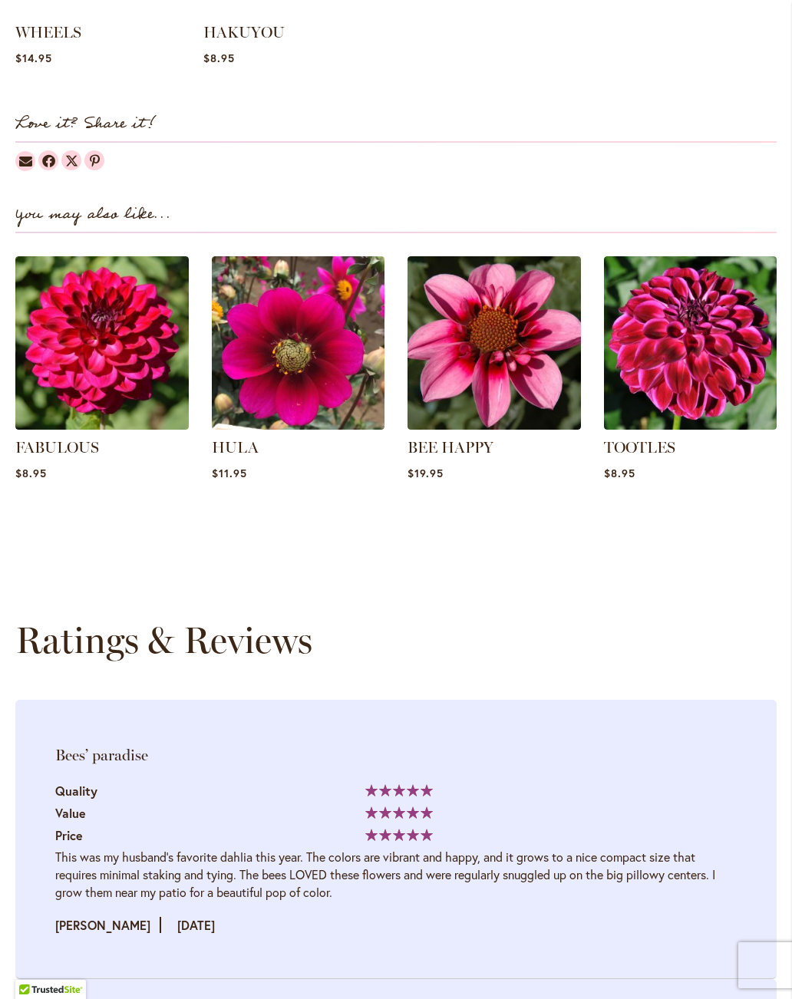
click at [667, 446] on link "TOOTLES" at bounding box center [639, 447] width 71 height 18
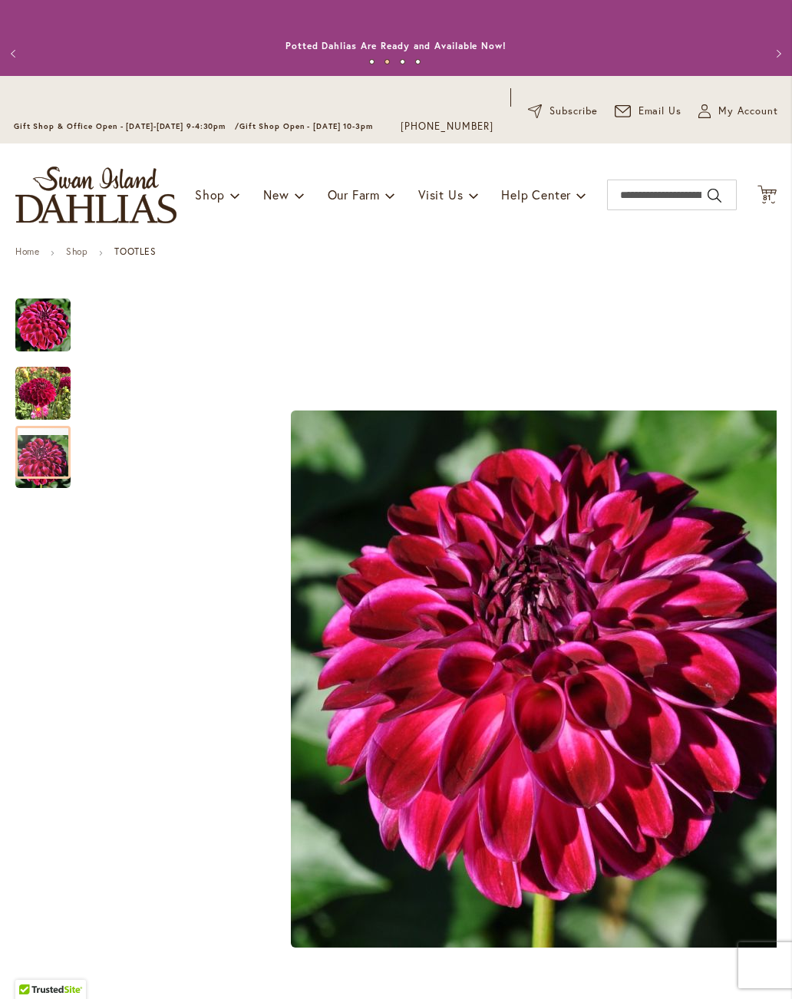
click at [57, 405] on img "Tootles" at bounding box center [42, 393] width 55 height 55
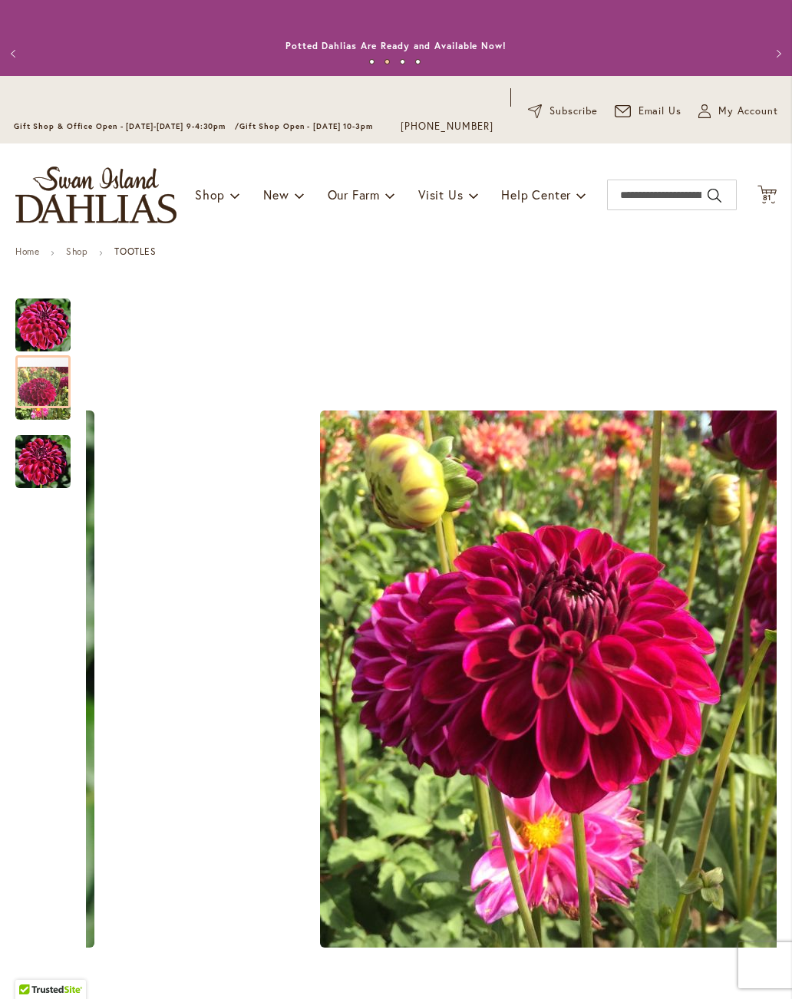
click at [41, 321] on img "Tootles" at bounding box center [42, 325] width 55 height 55
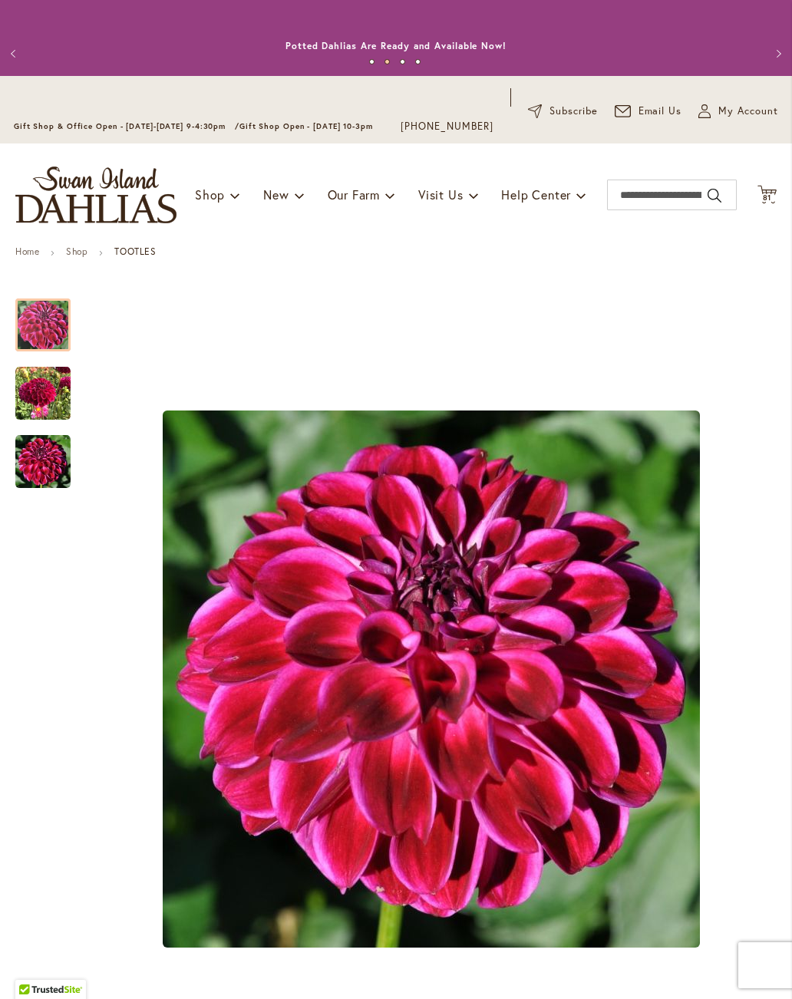
click at [34, 384] on img "Tootles" at bounding box center [42, 393] width 55 height 55
click at [50, 469] on img "Tootles" at bounding box center [42, 461] width 55 height 55
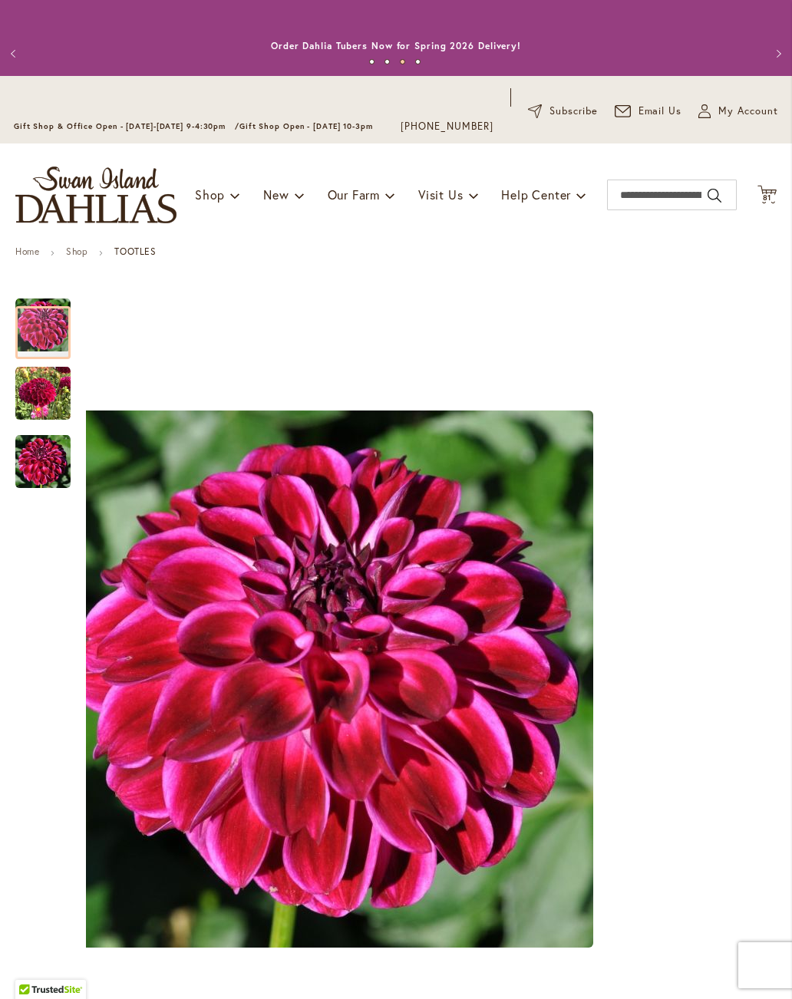
click at [35, 384] on img "Tootles" at bounding box center [42, 393] width 55 height 55
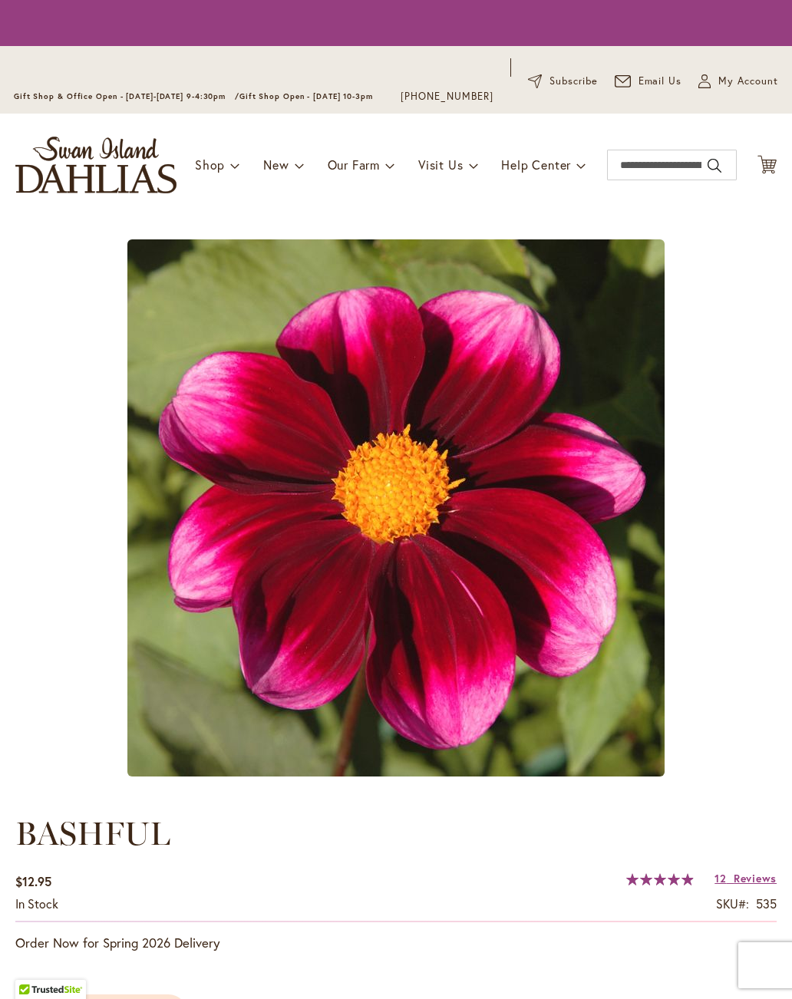
type input "****"
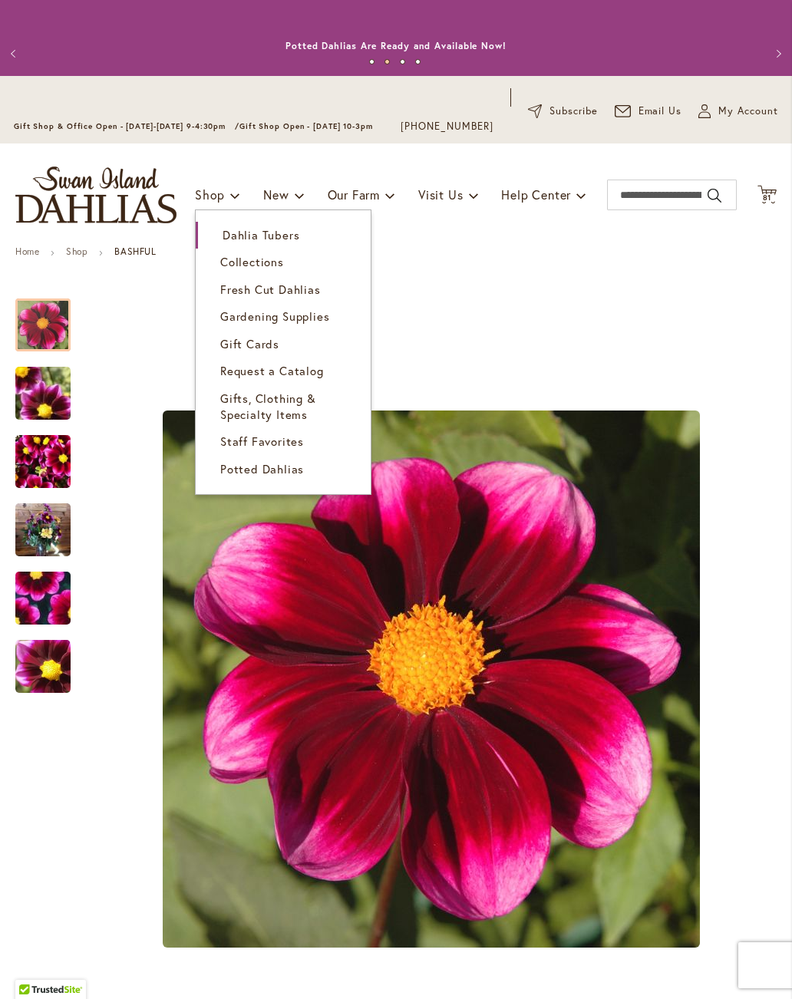
click at [291, 236] on span "Dahlia Tubers" at bounding box center [260, 234] width 77 height 15
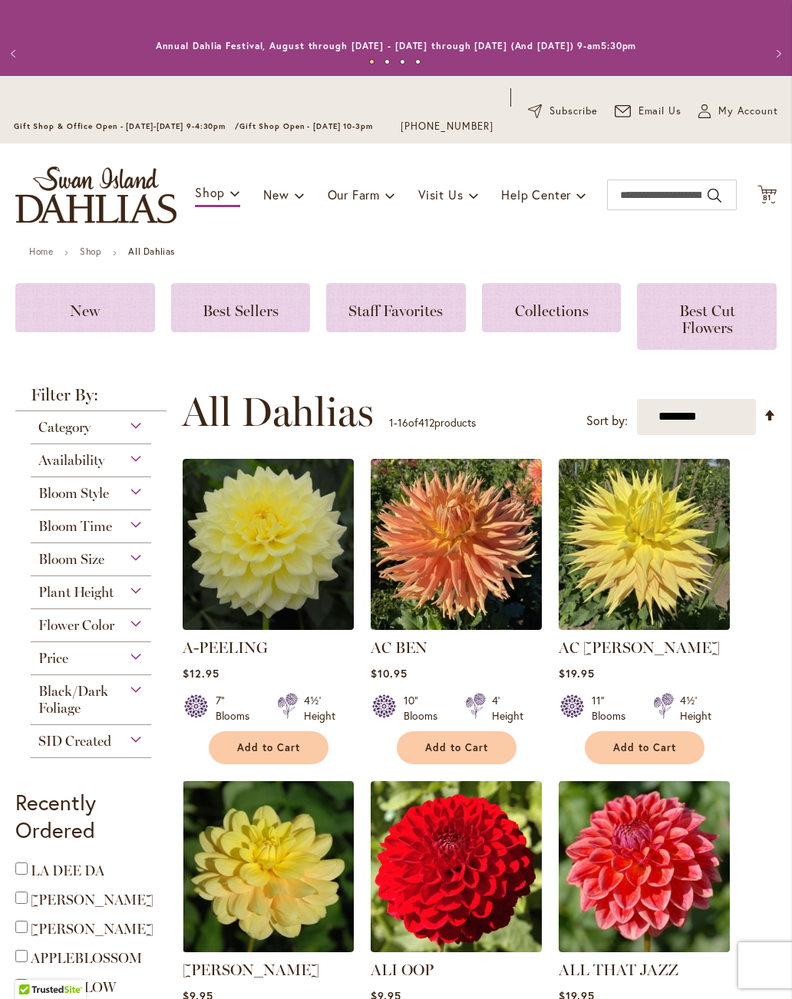
click div "Availability"
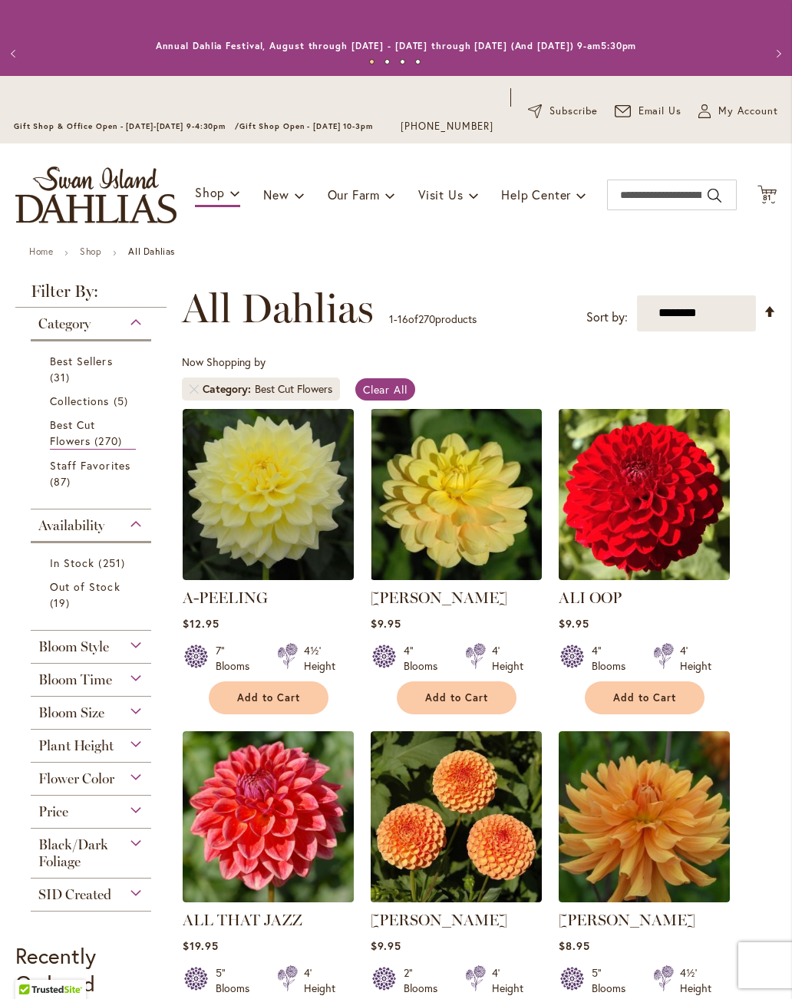
click at [48, 784] on span "Flower Color" at bounding box center [76, 778] width 76 height 17
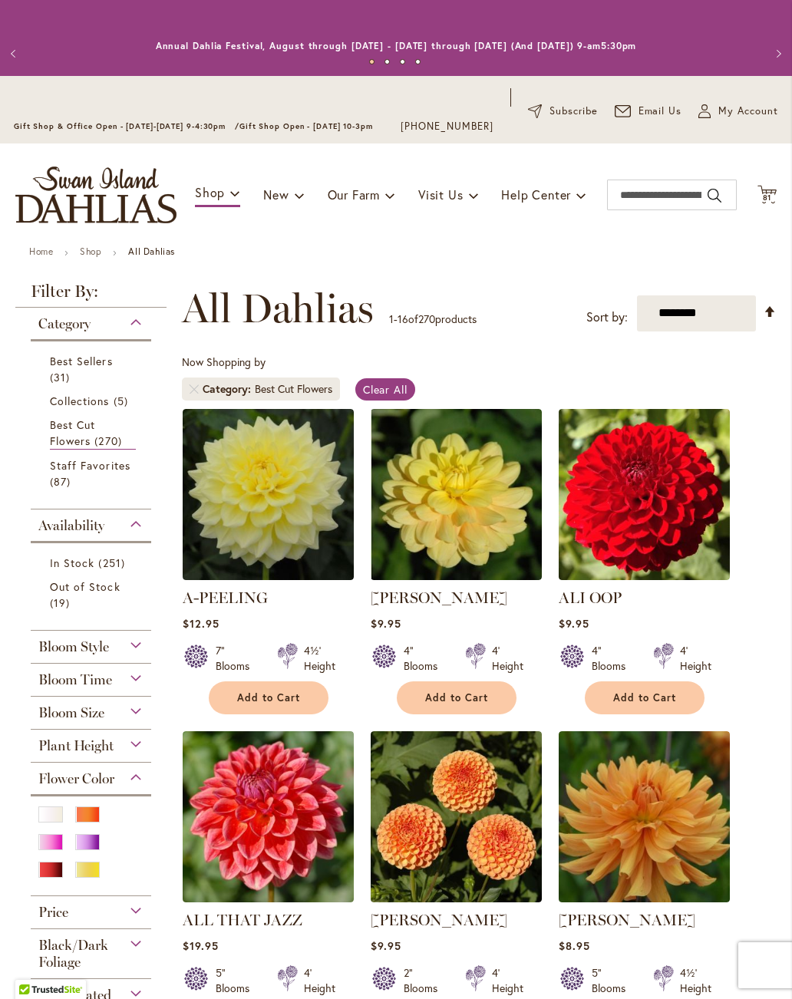
click at [95, 849] on div "Purple" at bounding box center [87, 842] width 25 height 16
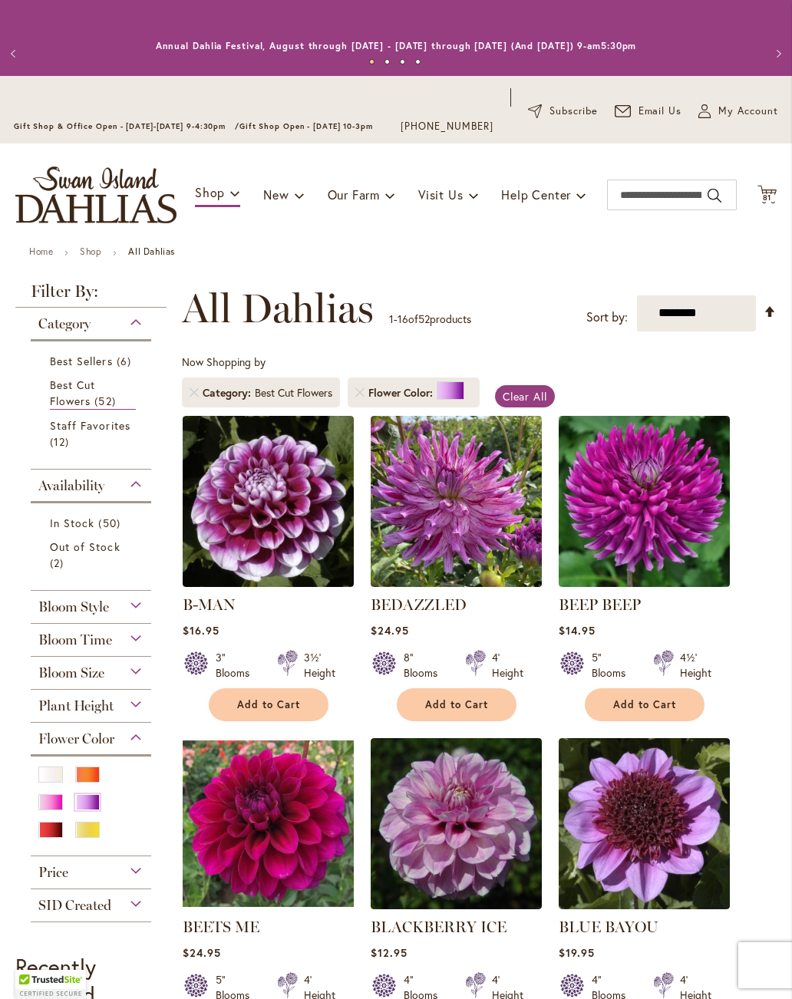
click at [232, 600] on link "B-MAN" at bounding box center [209, 604] width 53 height 18
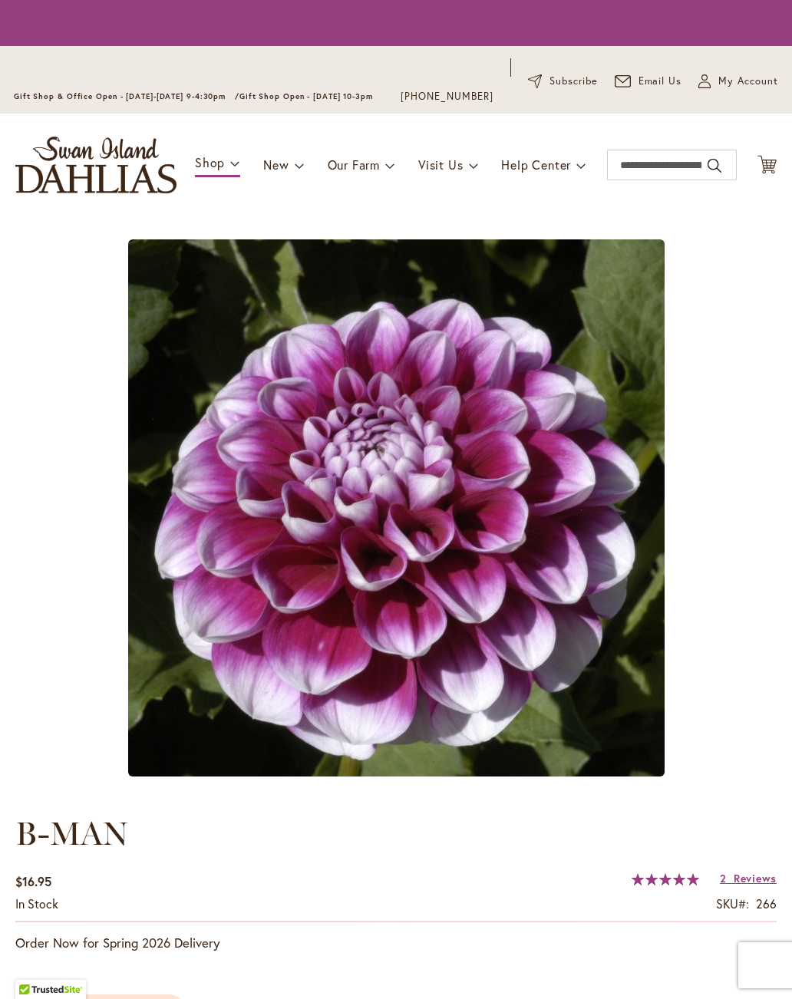
type input "****"
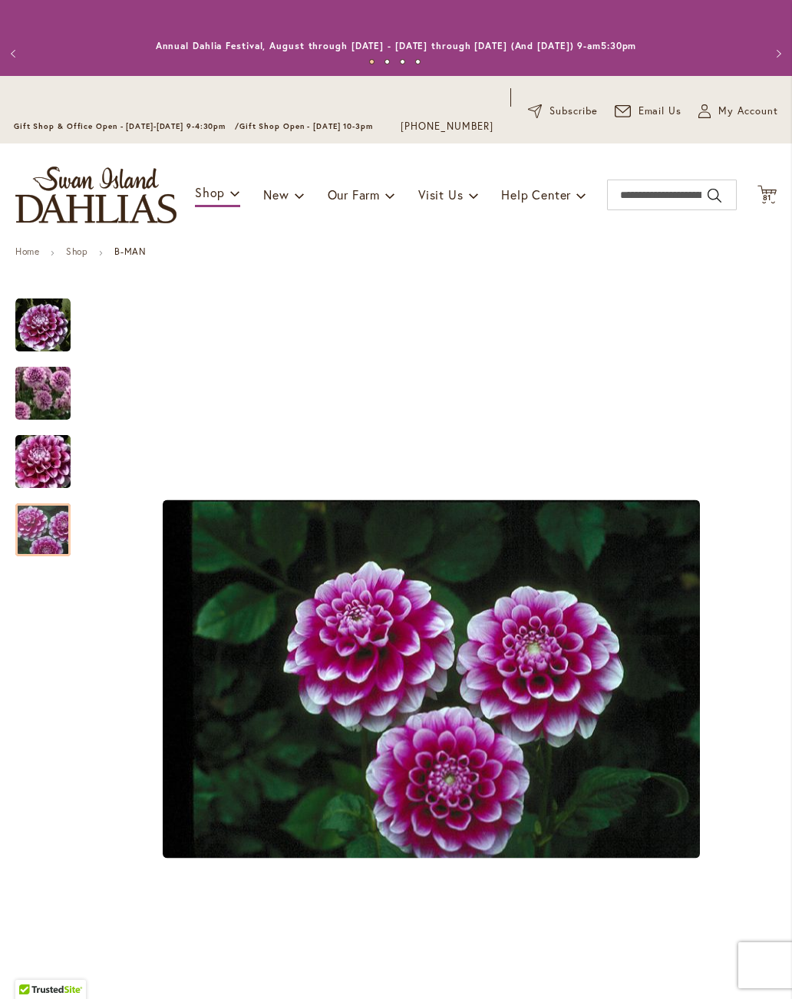
click at [58, 524] on img "B-MAN" at bounding box center [43, 530] width 110 height 74
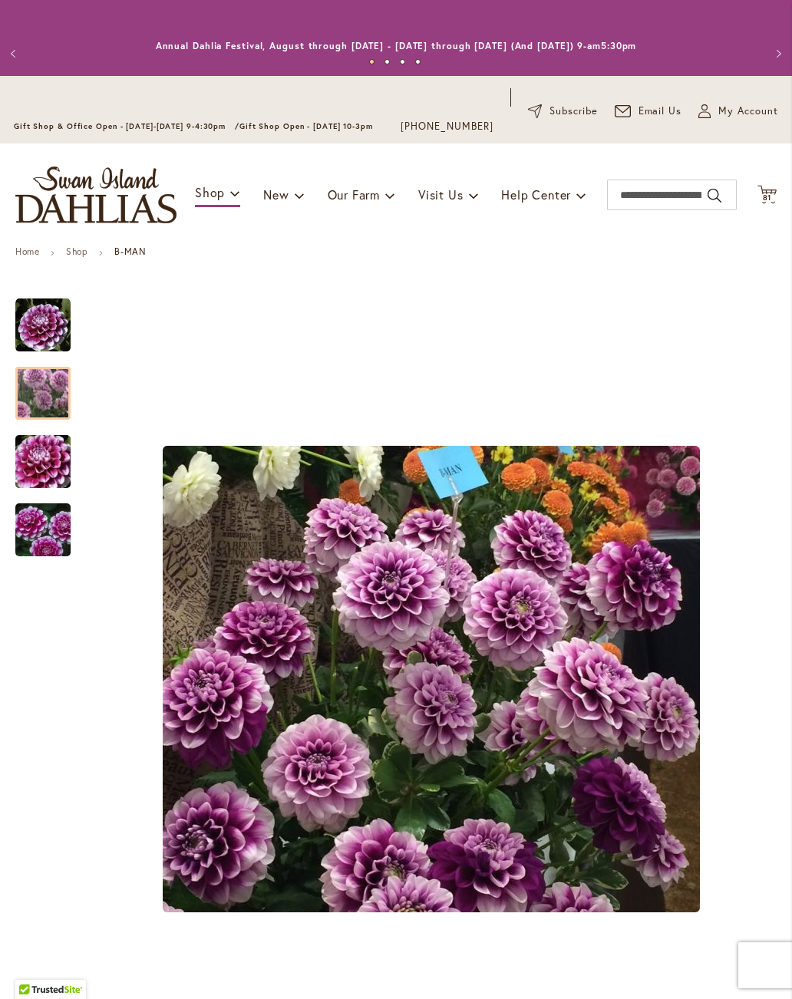
click at [47, 378] on img "B-MAN" at bounding box center [43, 393] width 110 height 96
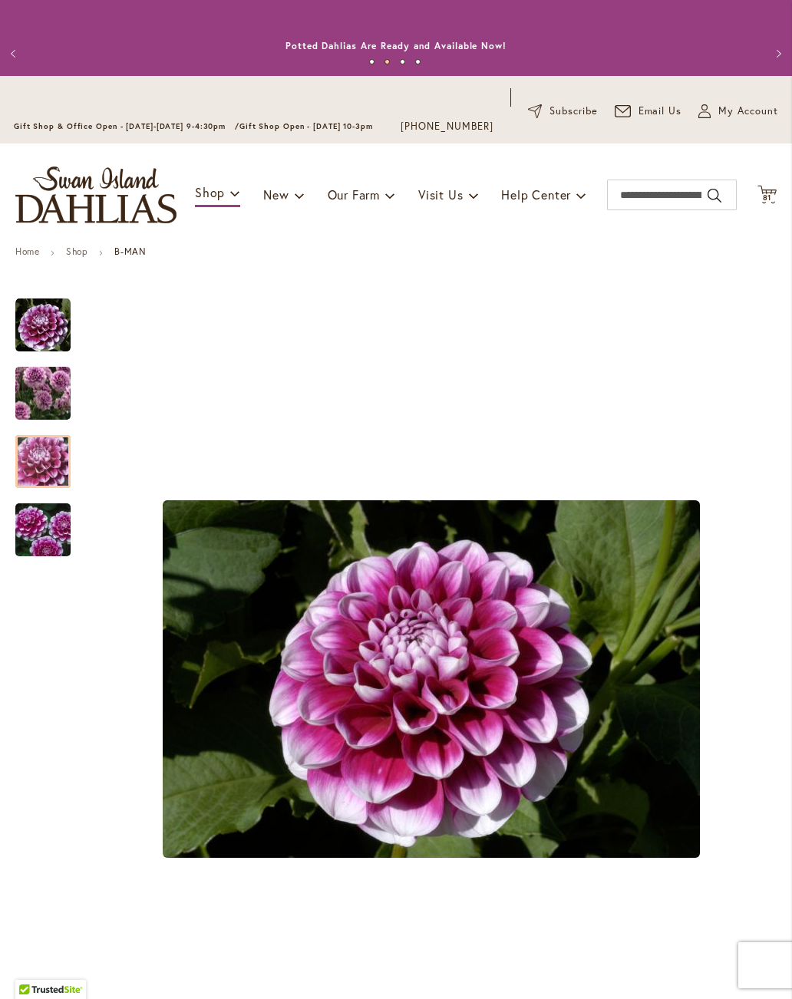
click at [53, 454] on img "B-MAN" at bounding box center [43, 462] width 110 height 74
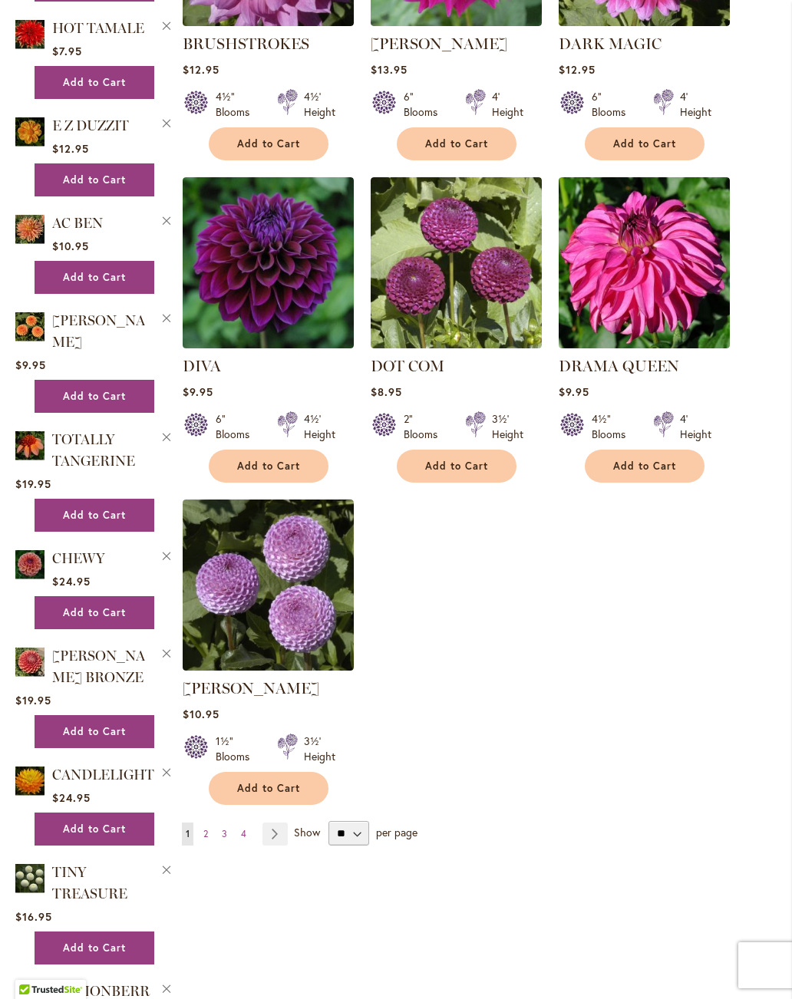
scroll to position [1534, 0]
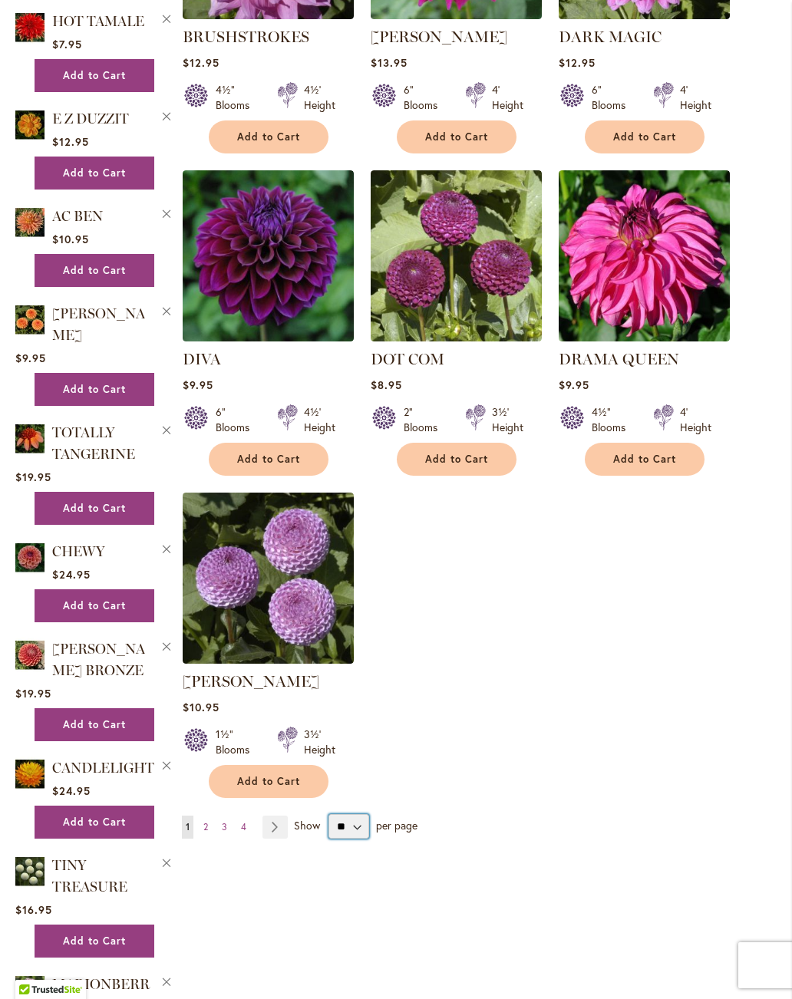
click at [358, 826] on select "** ** ** **" at bounding box center [348, 826] width 41 height 25
select select "**"
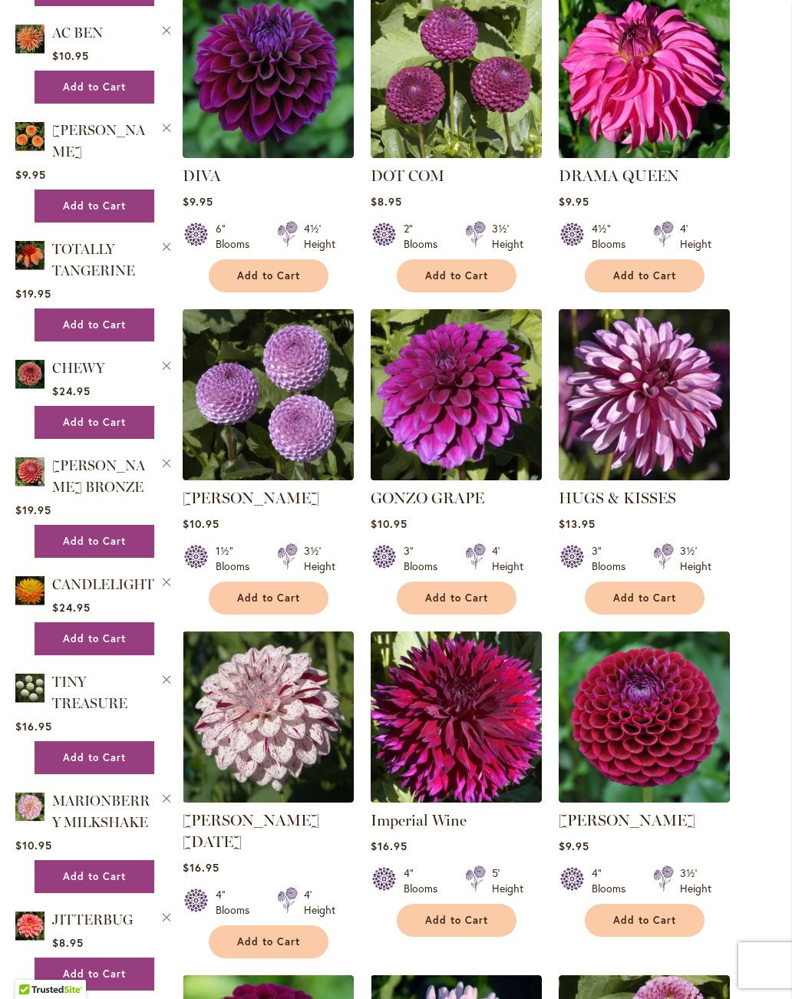
scroll to position [1718, 0]
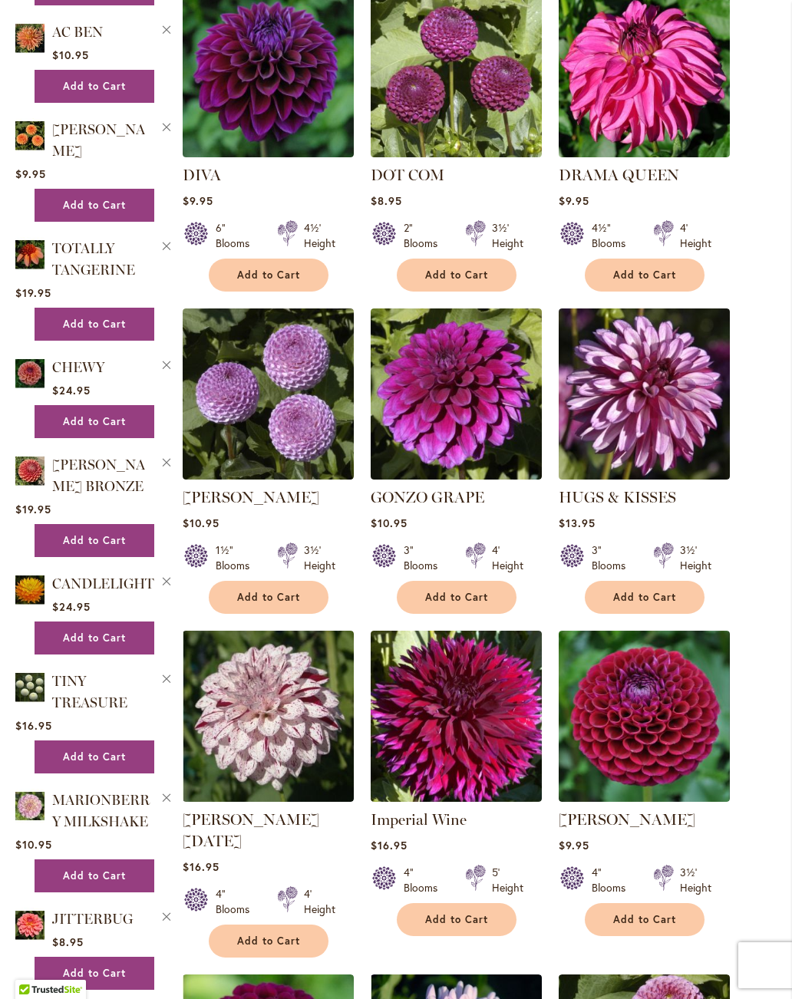
click at [229, 822] on link "[PERSON_NAME] [DATE]" at bounding box center [251, 830] width 137 height 40
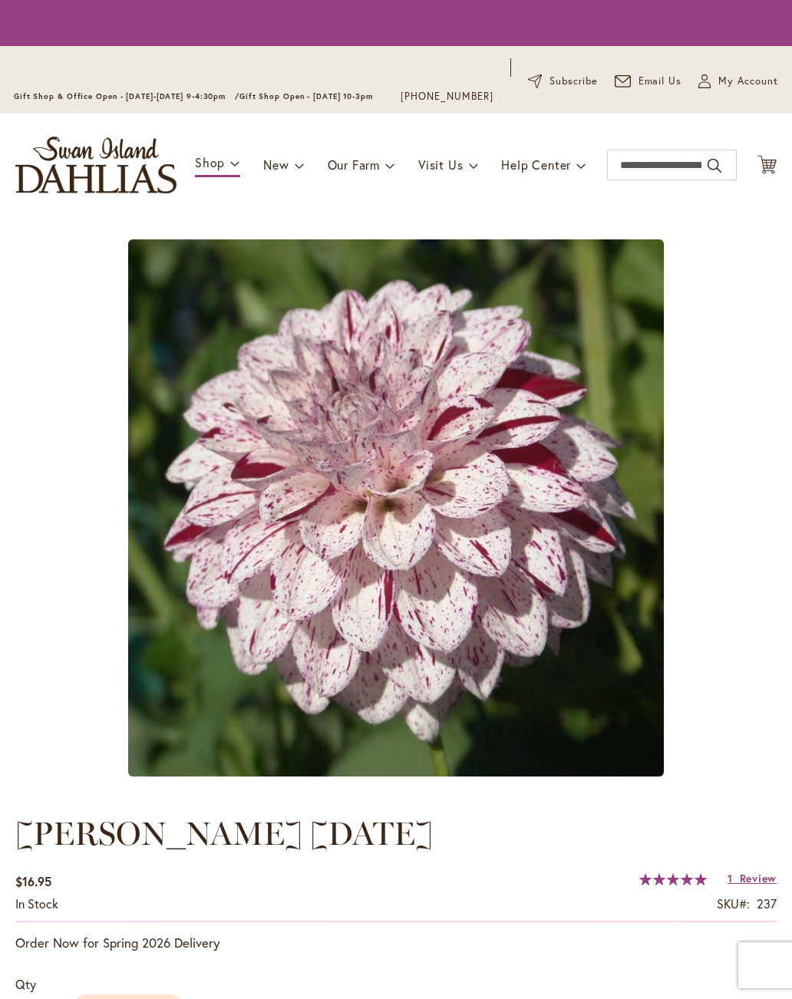
type input "****"
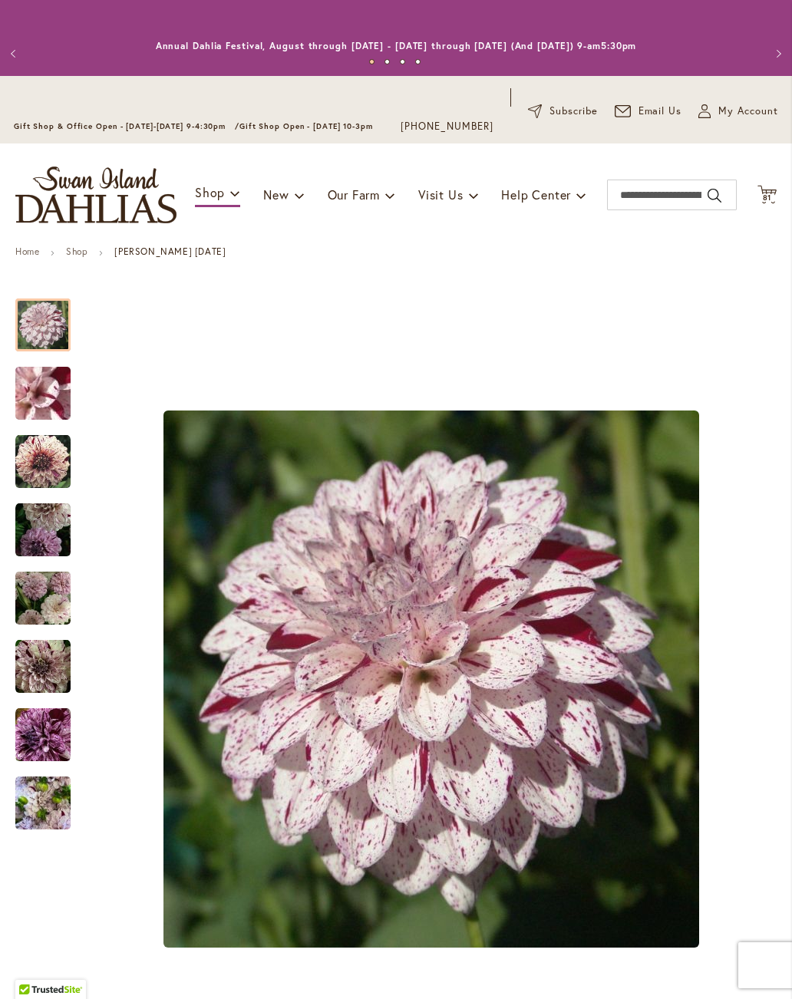
click at [35, 725] on img "HULIN'S CARNIVAL" at bounding box center [42, 734] width 55 height 55
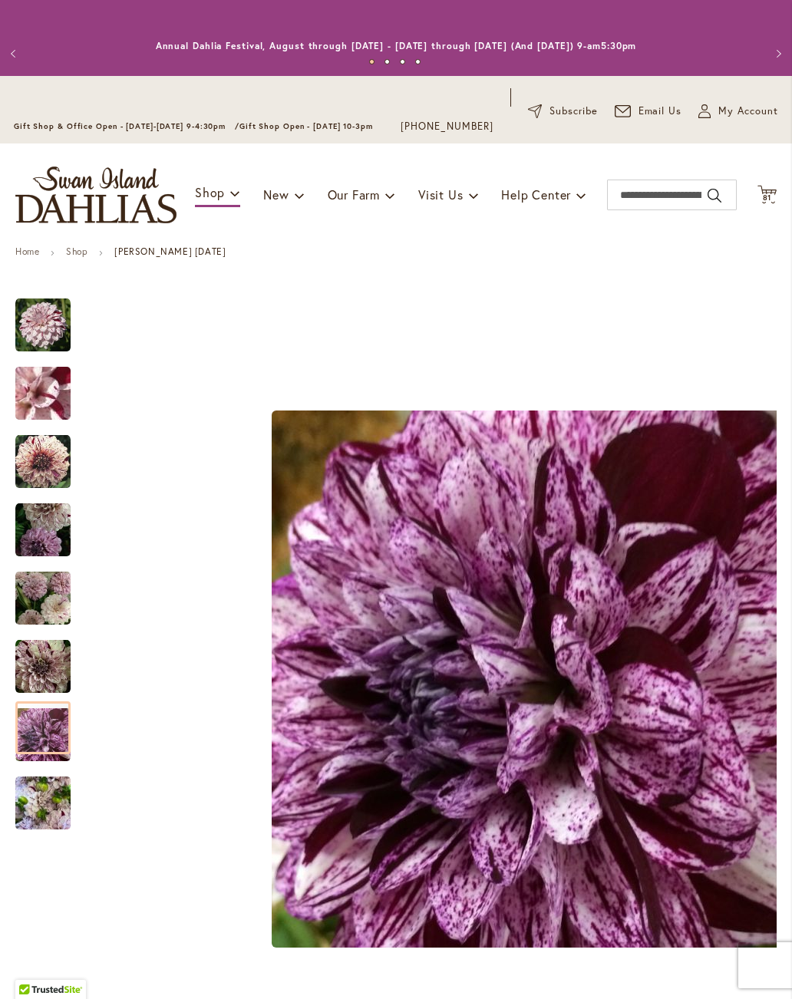
click at [37, 384] on img "HULIN'S CARNIVAL" at bounding box center [43, 393] width 110 height 83
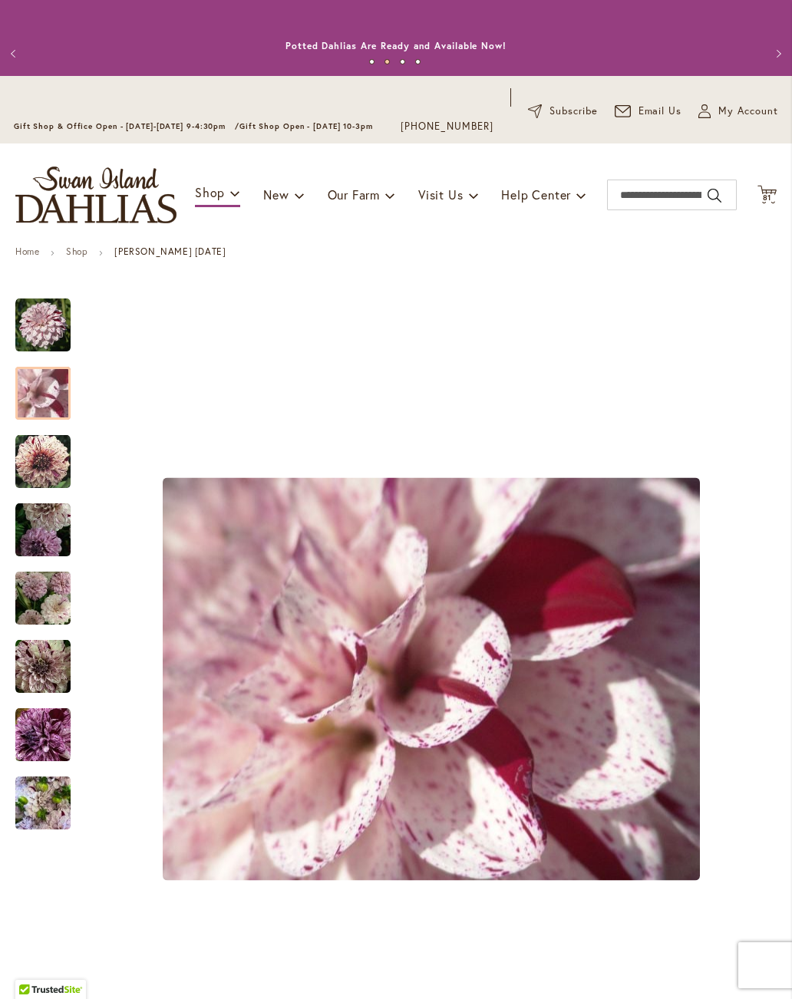
click at [34, 467] on img "HULIN'S CARNIVAL" at bounding box center [42, 461] width 55 height 55
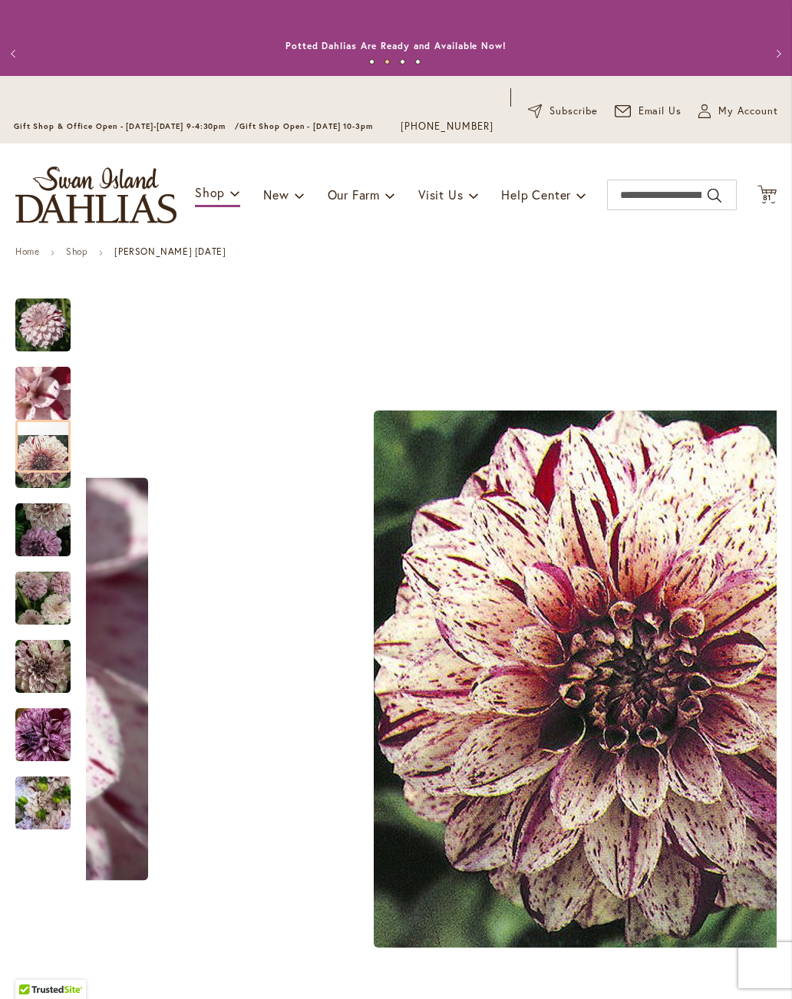
click at [39, 316] on img "HULIN'S CARNIVAL" at bounding box center [42, 325] width 55 height 55
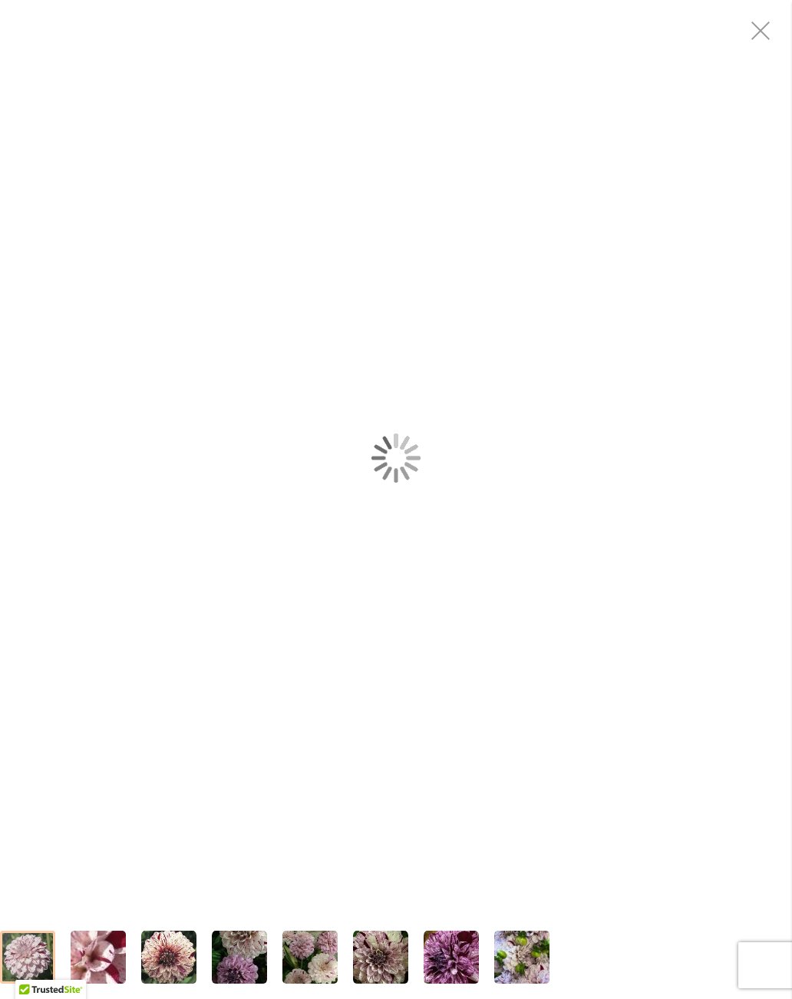
click at [130, 812] on div "HULIN'S CARNIVAL" at bounding box center [396, 457] width 792 height 915
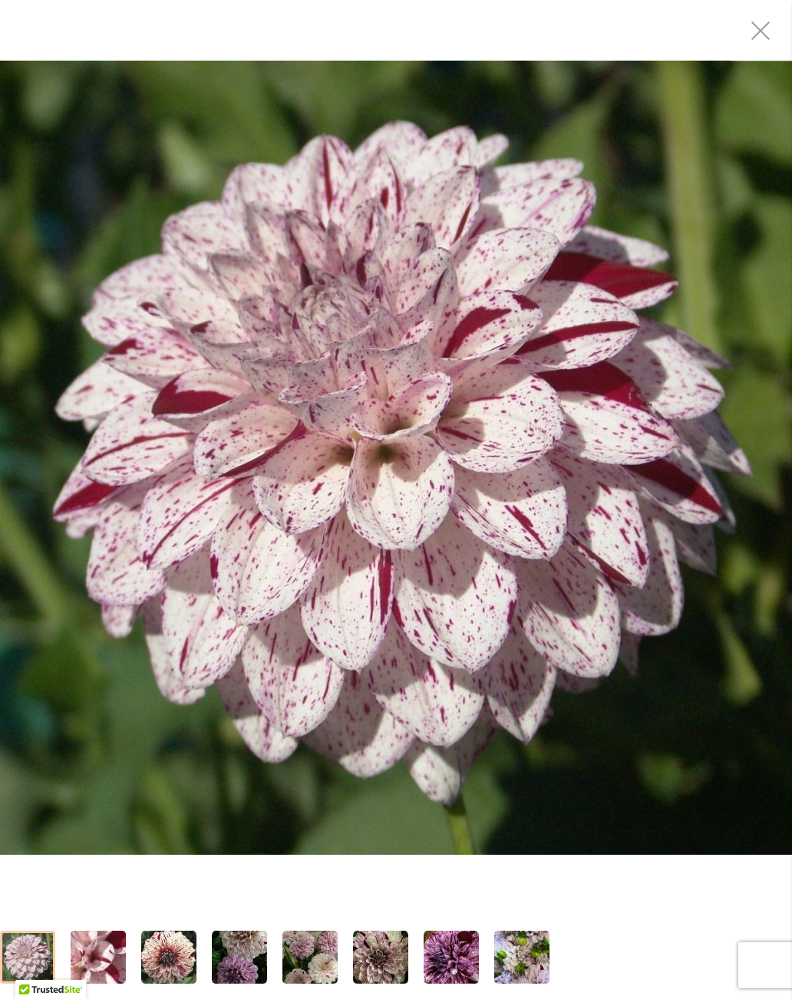
click at [442, 957] on img "HULIN'S CARNIVAL" at bounding box center [450, 957] width 55 height 55
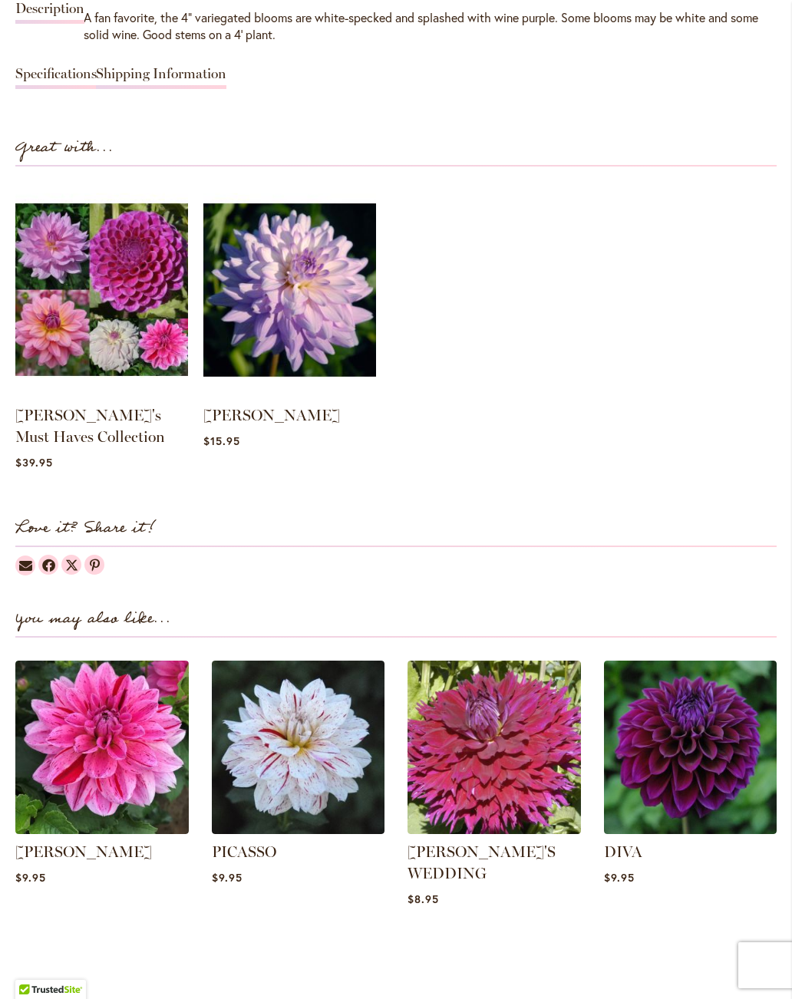
scroll to position [1400, 0]
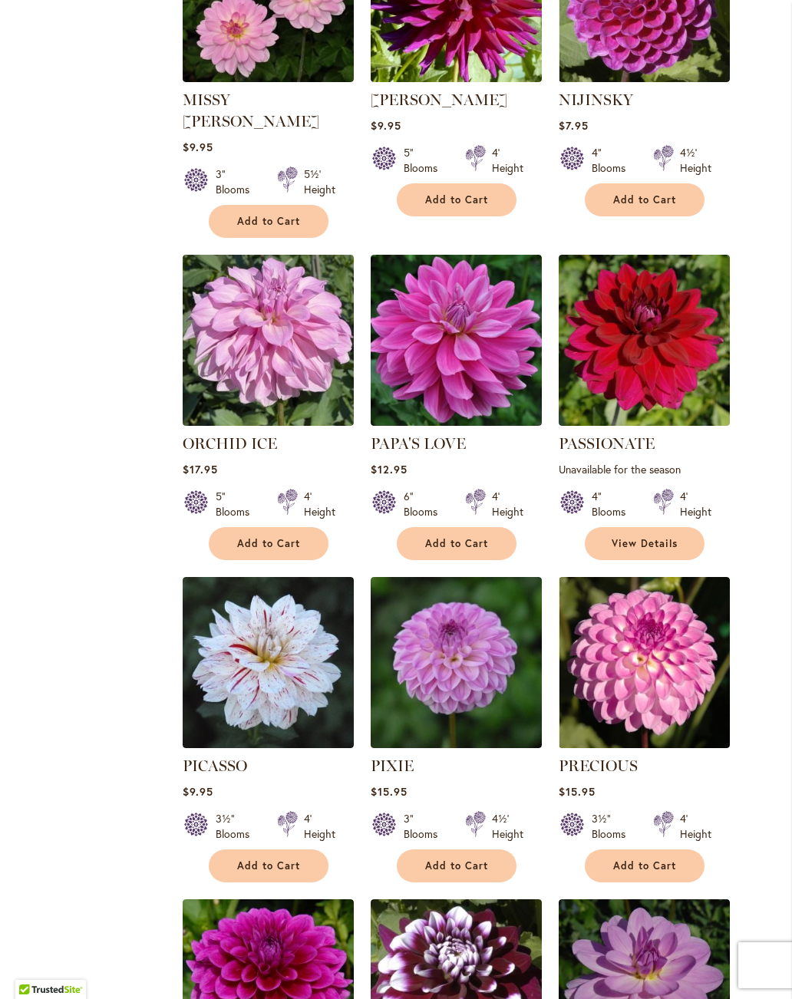
scroll to position [4138, 0]
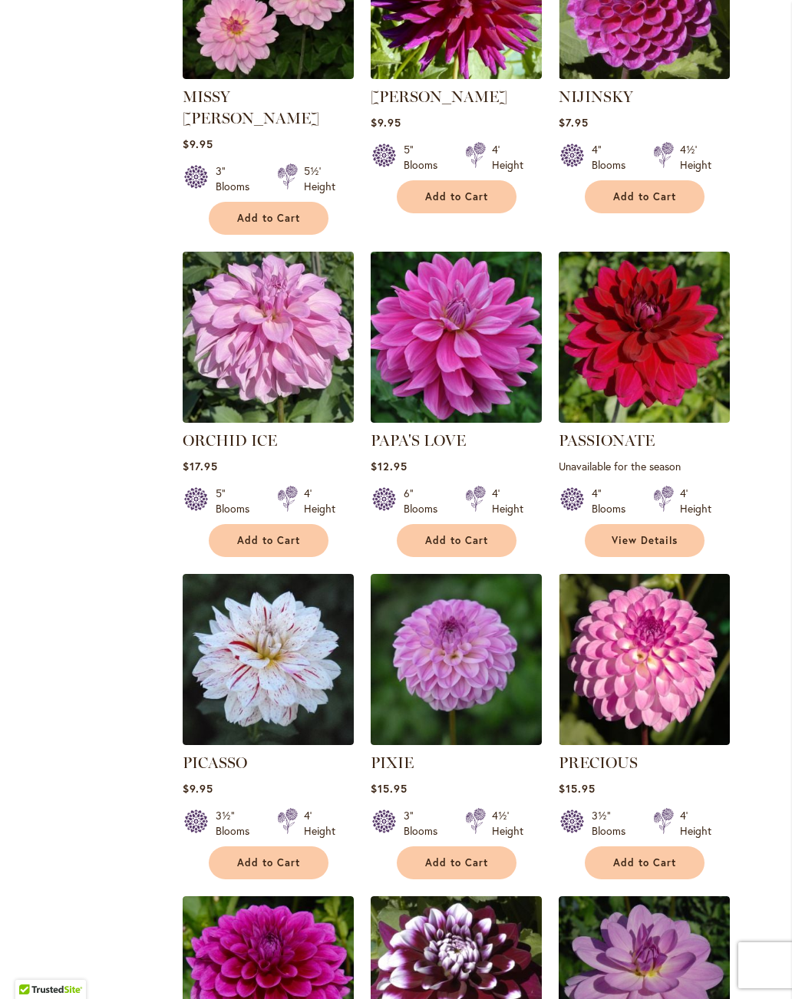
click at [436, 431] on link "PAPA'S LOVE" at bounding box center [417, 440] width 95 height 18
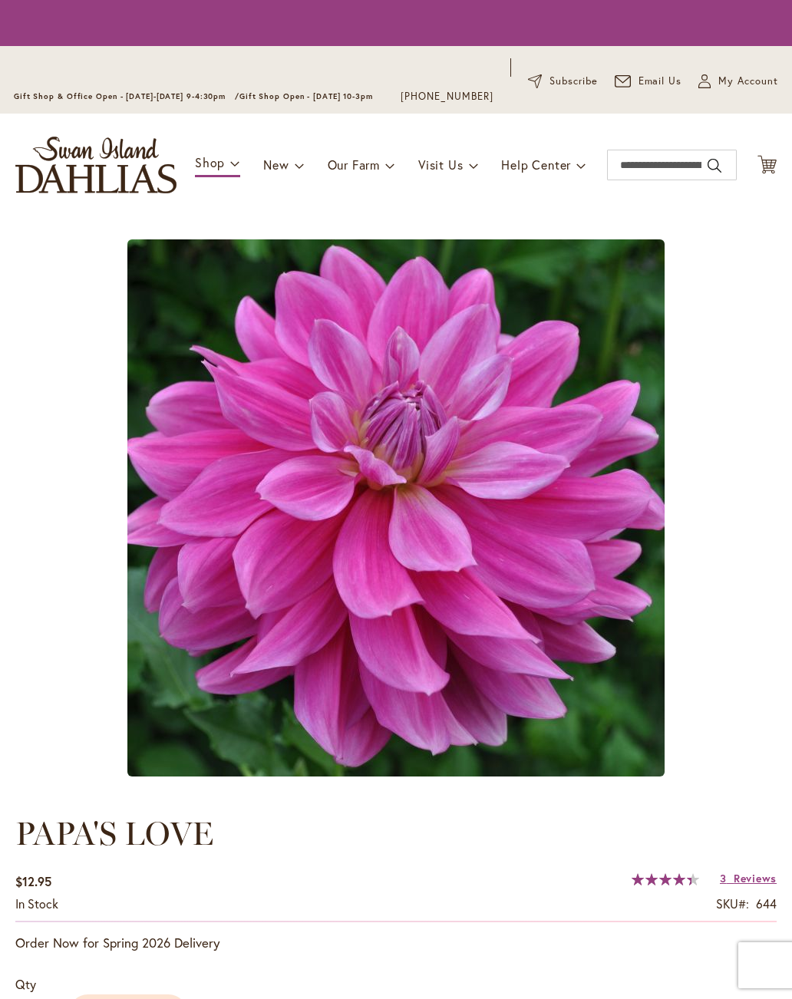
type input "****"
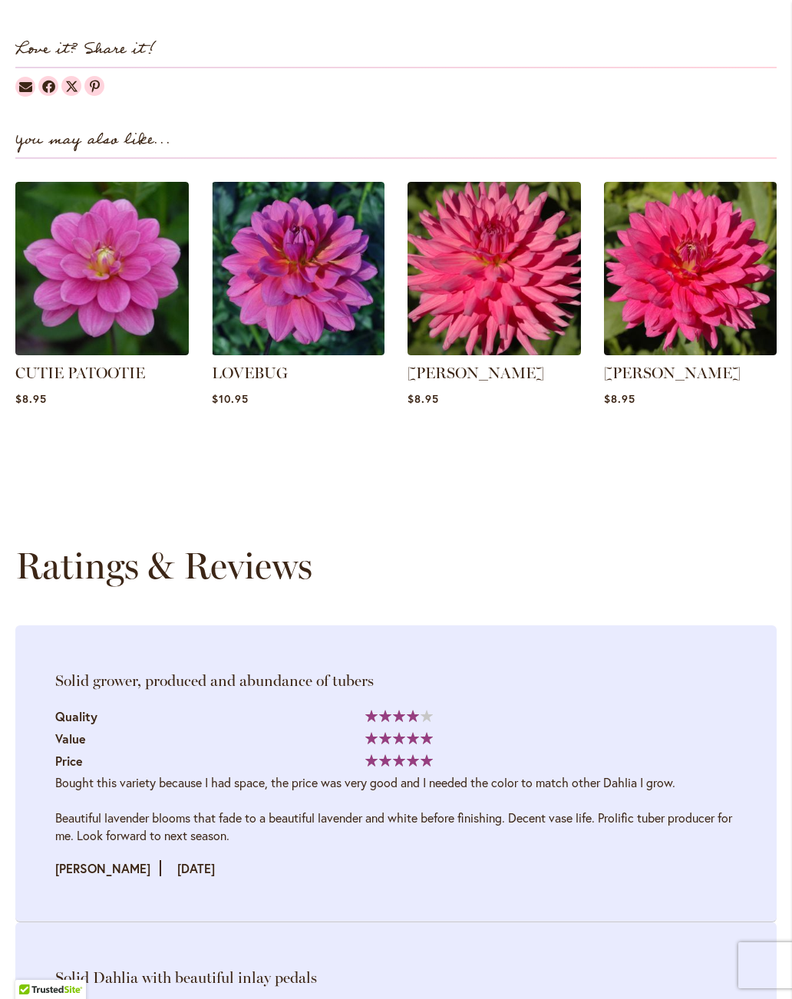
scroll to position [1849, 0]
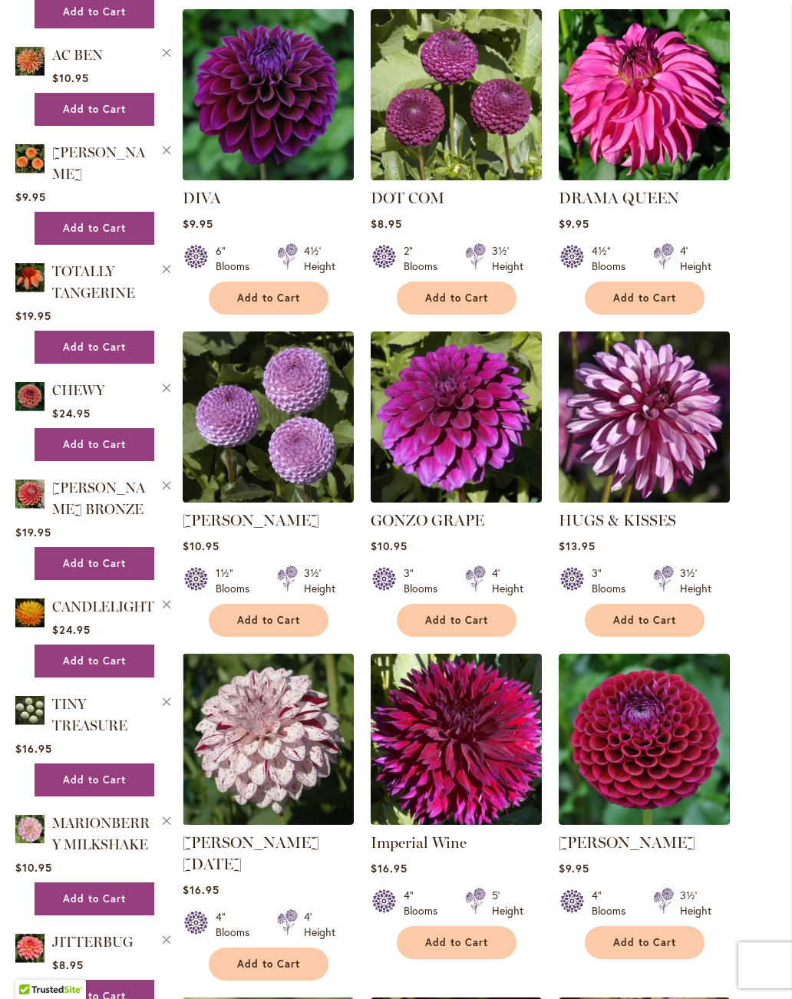
scroll to position [1713, 0]
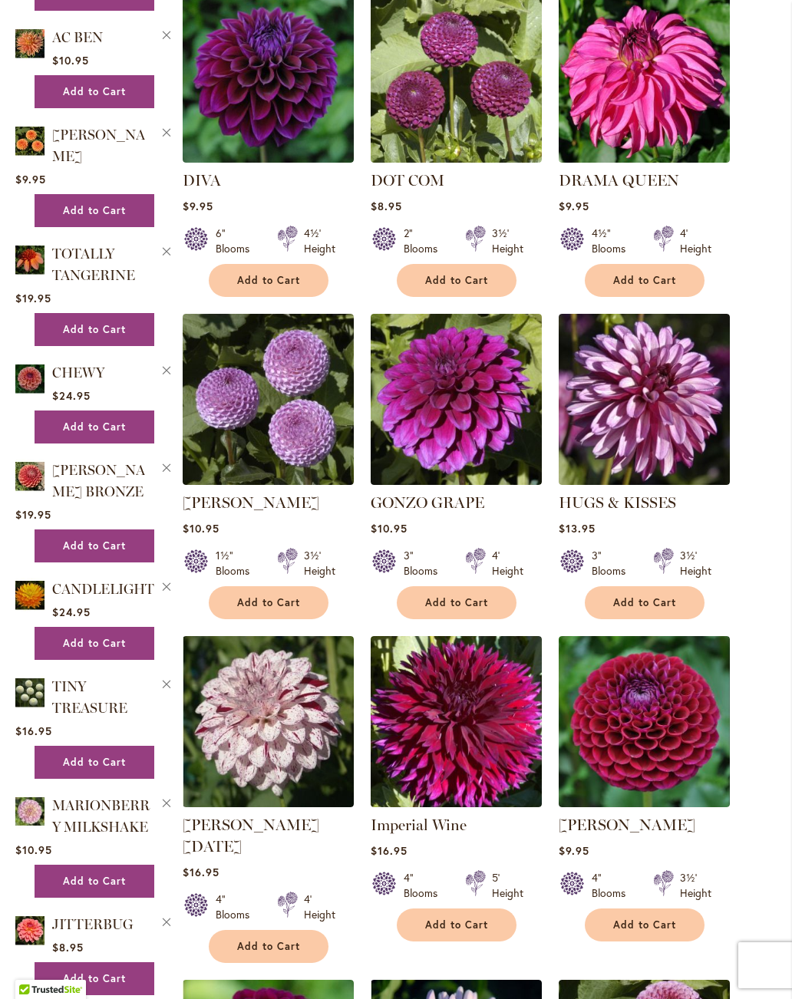
click at [466, 495] on link "GONZO GRAPE" at bounding box center [427, 502] width 114 height 18
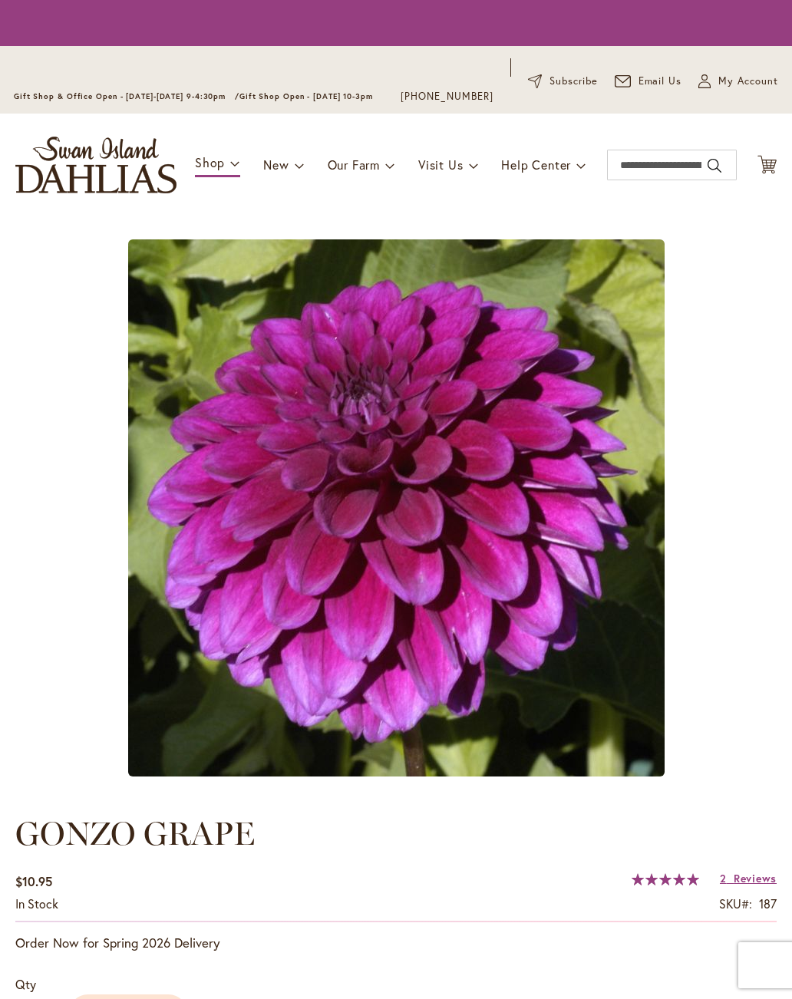
type input "****"
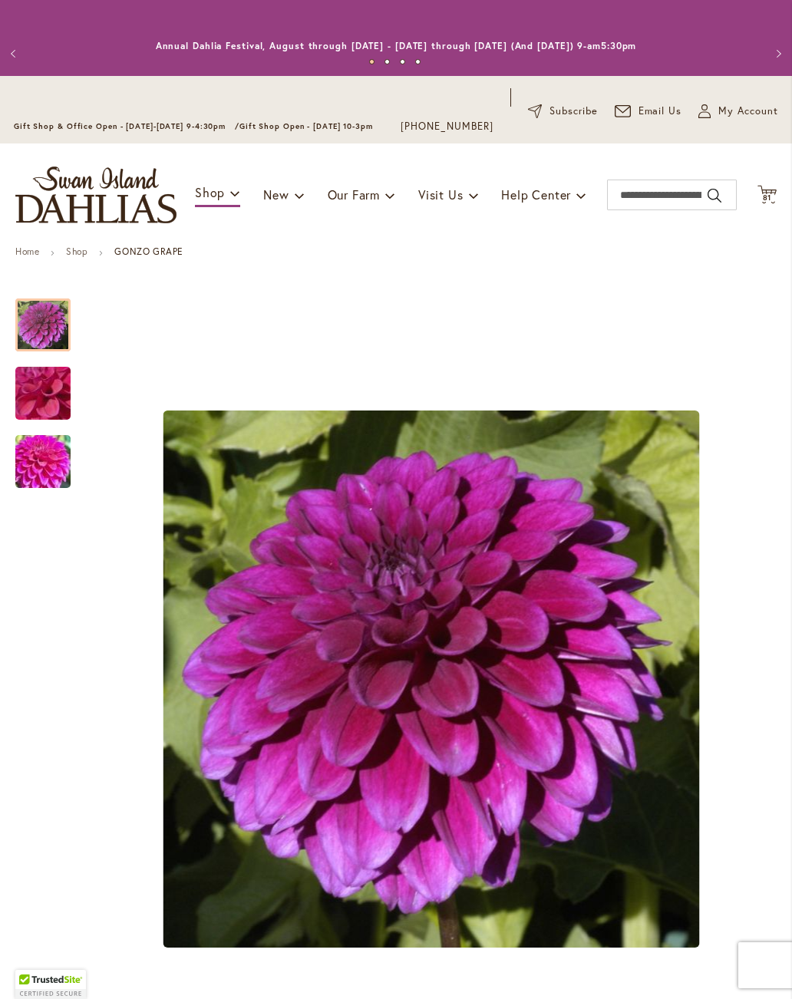
click at [61, 455] on img "GONZO GRAPE" at bounding box center [43, 461] width 110 height 83
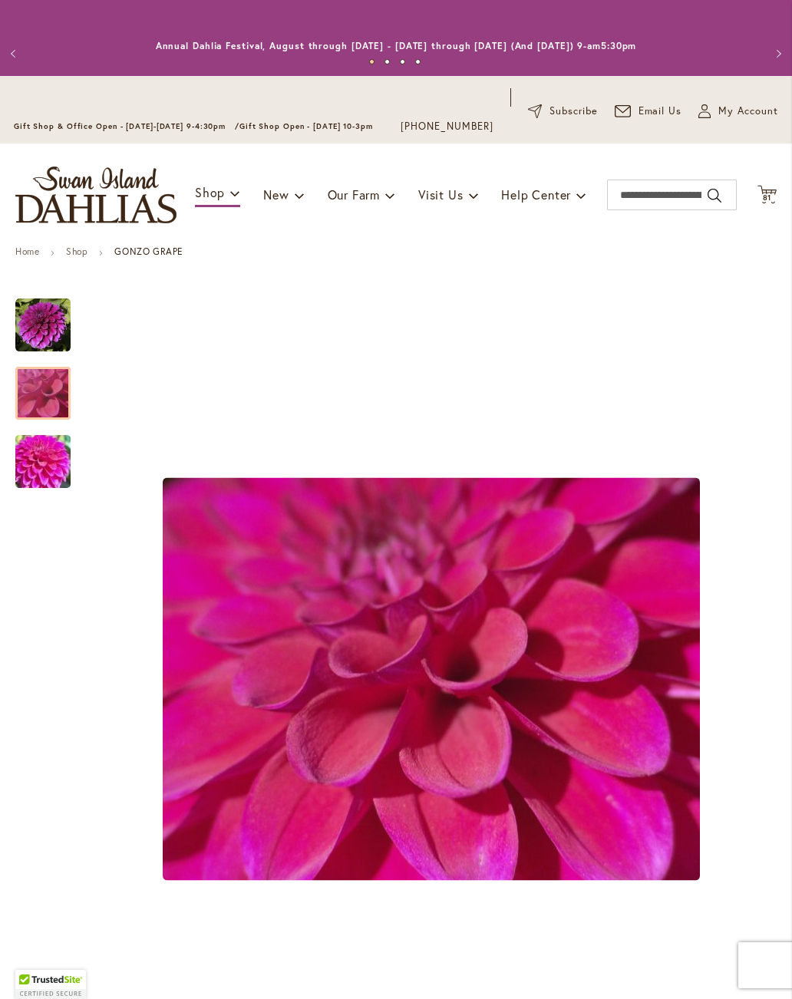
click at [51, 381] on img "GONZO GRAPE" at bounding box center [43, 393] width 110 height 83
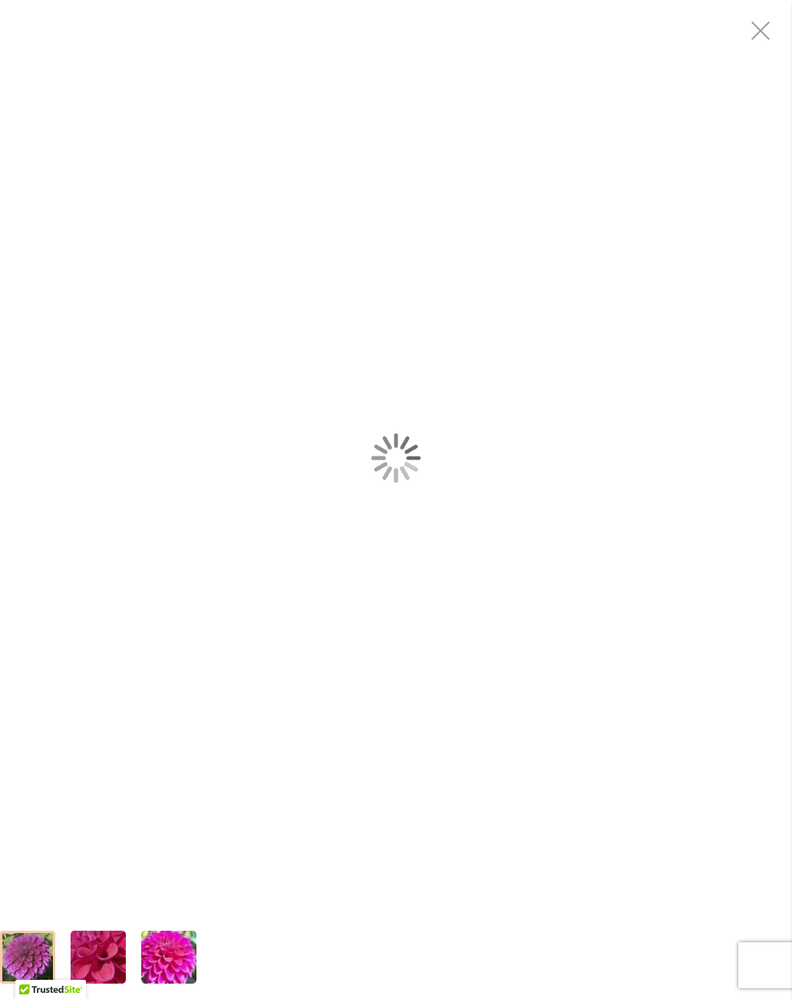
scroll to position [88, 0]
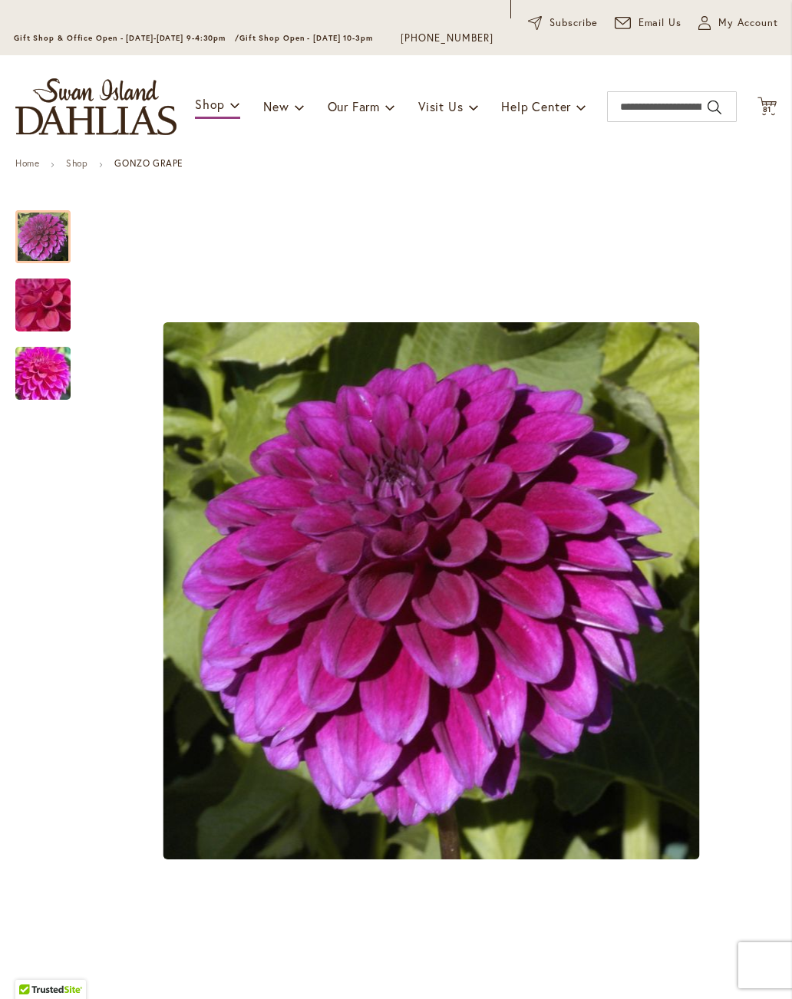
click at [755, 17] on span "My Account" at bounding box center [748, 22] width 60 height 15
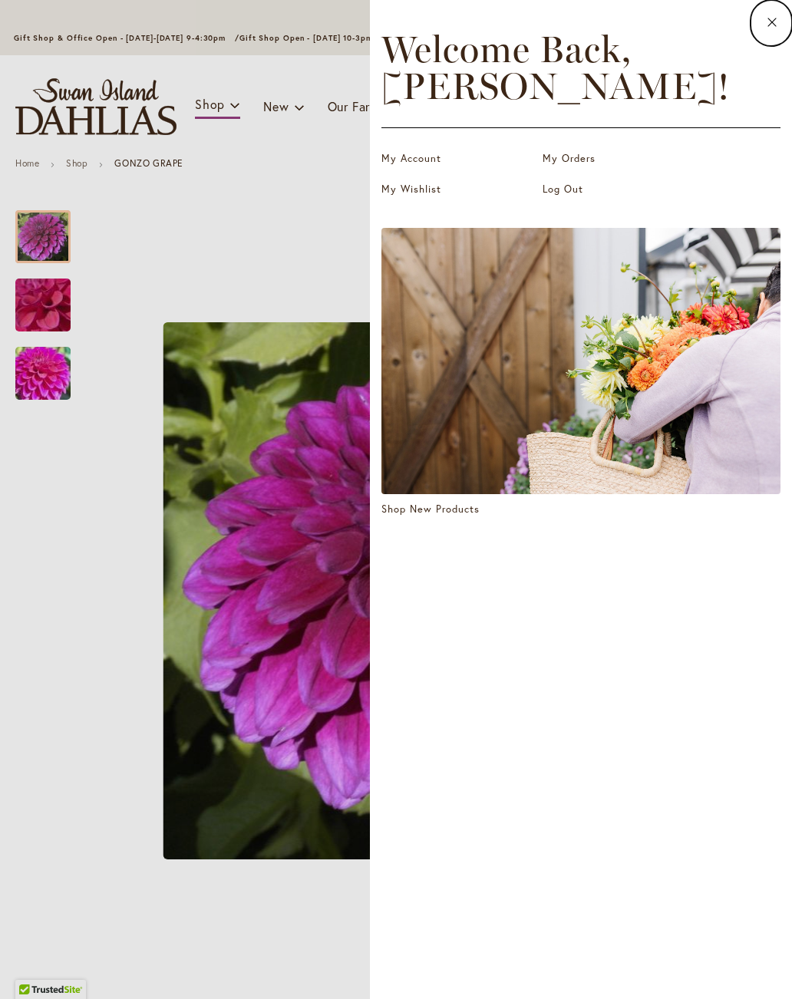
click at [769, 24] on icon at bounding box center [772, 22] width 12 height 14
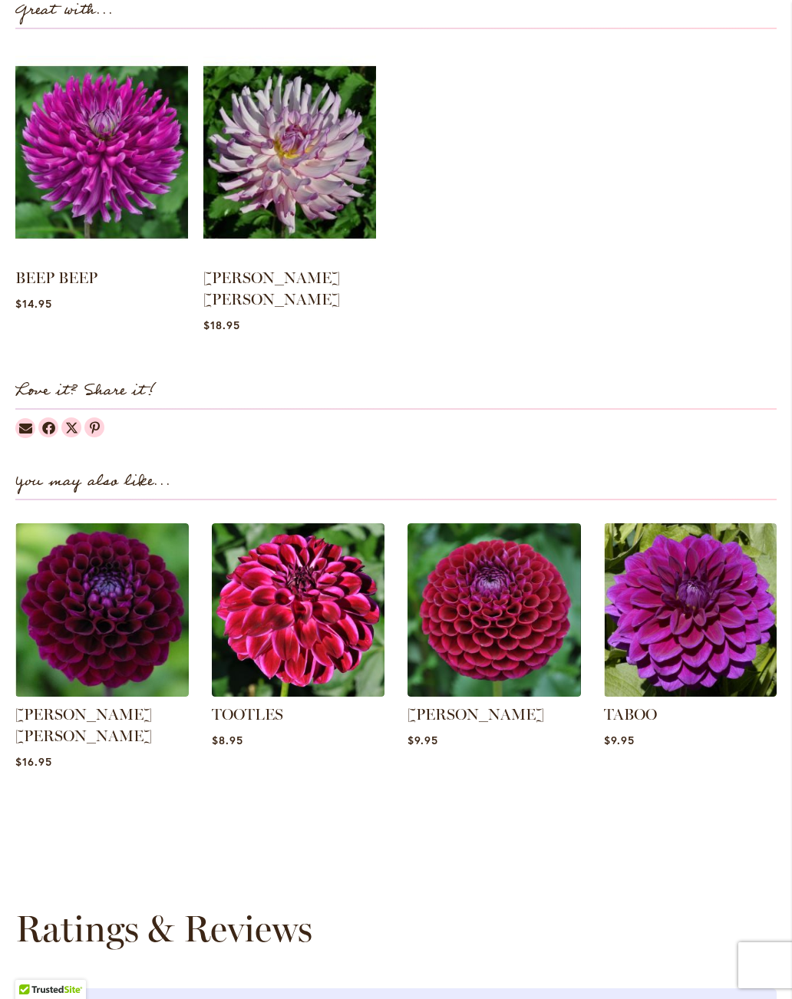
scroll to position [1538, 0]
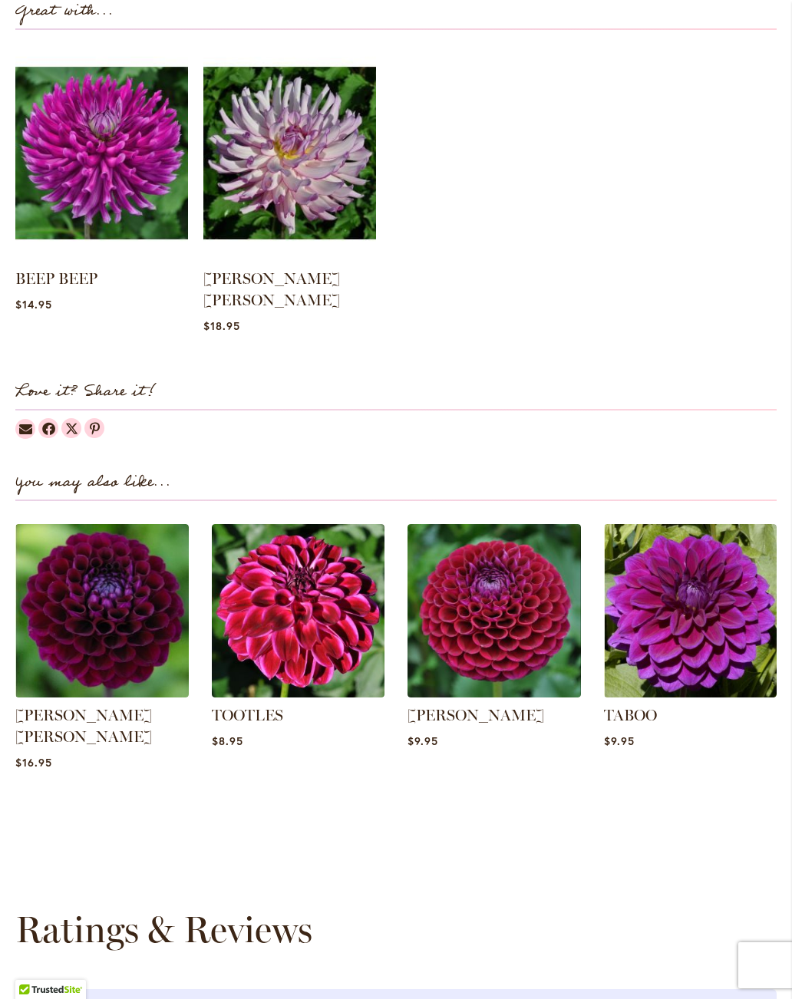
click at [631, 706] on link "TABOO" at bounding box center [630, 715] width 53 height 18
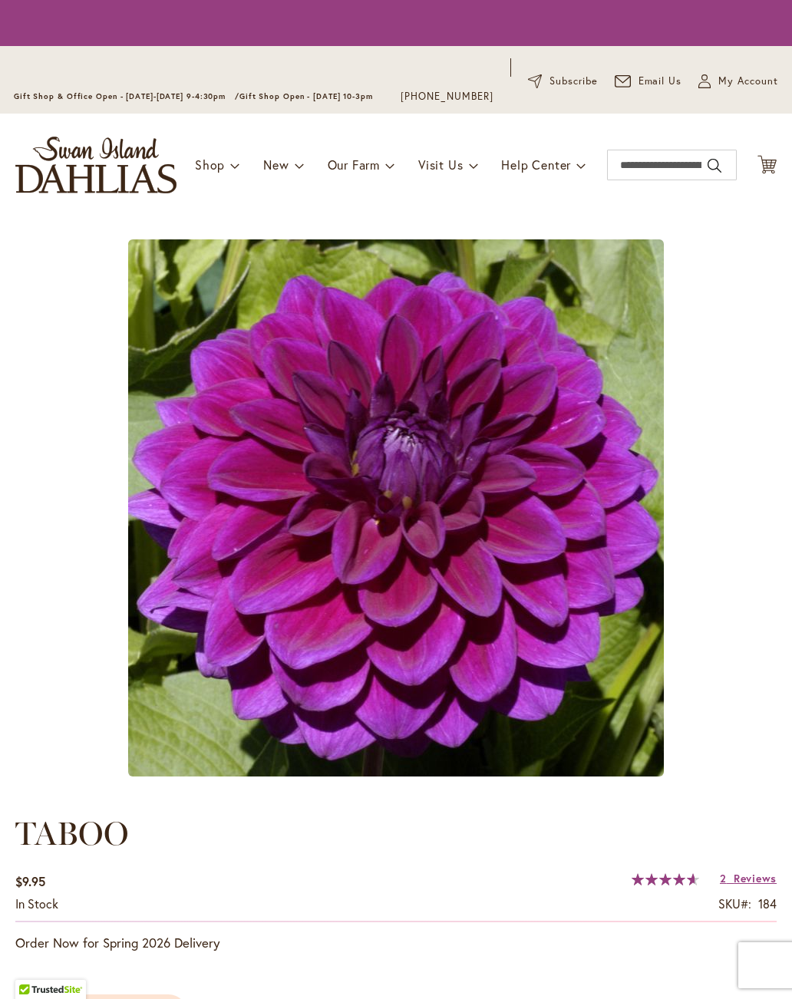
type input "****"
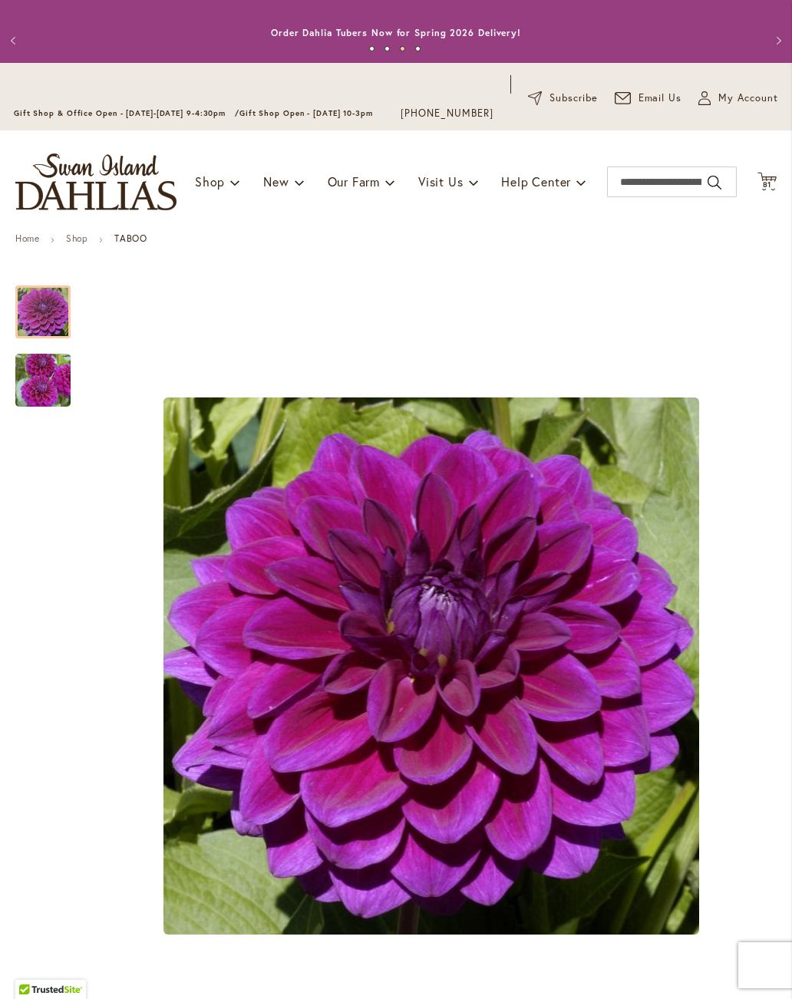
scroll to position [3, 0]
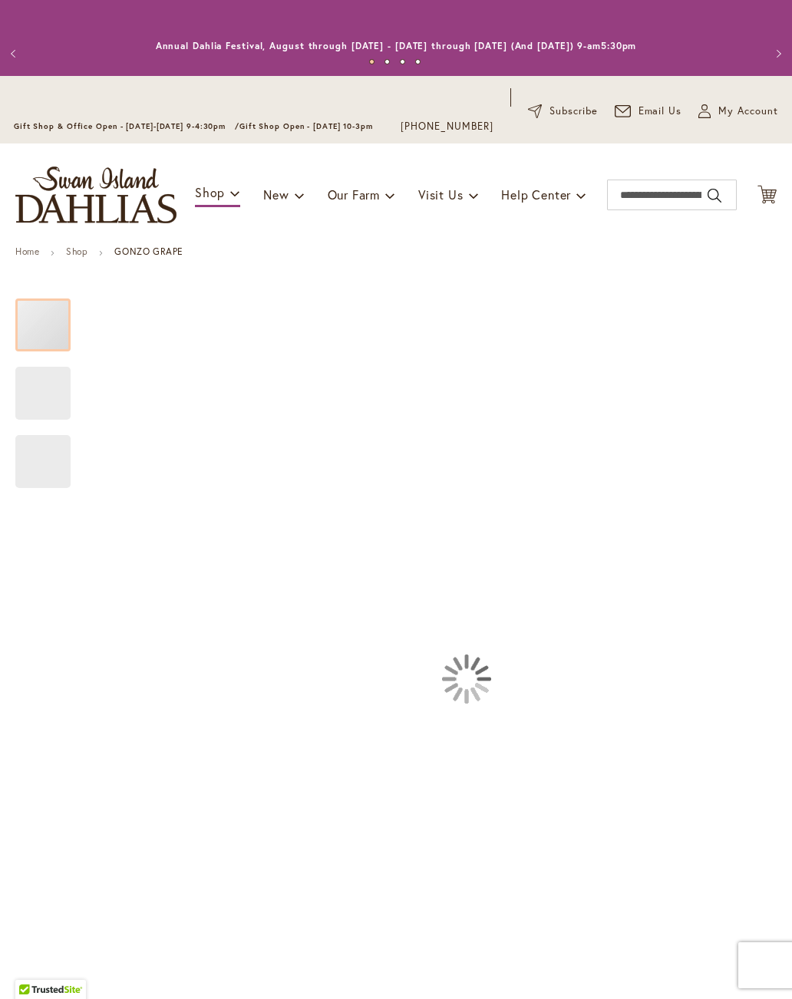
type input "****"
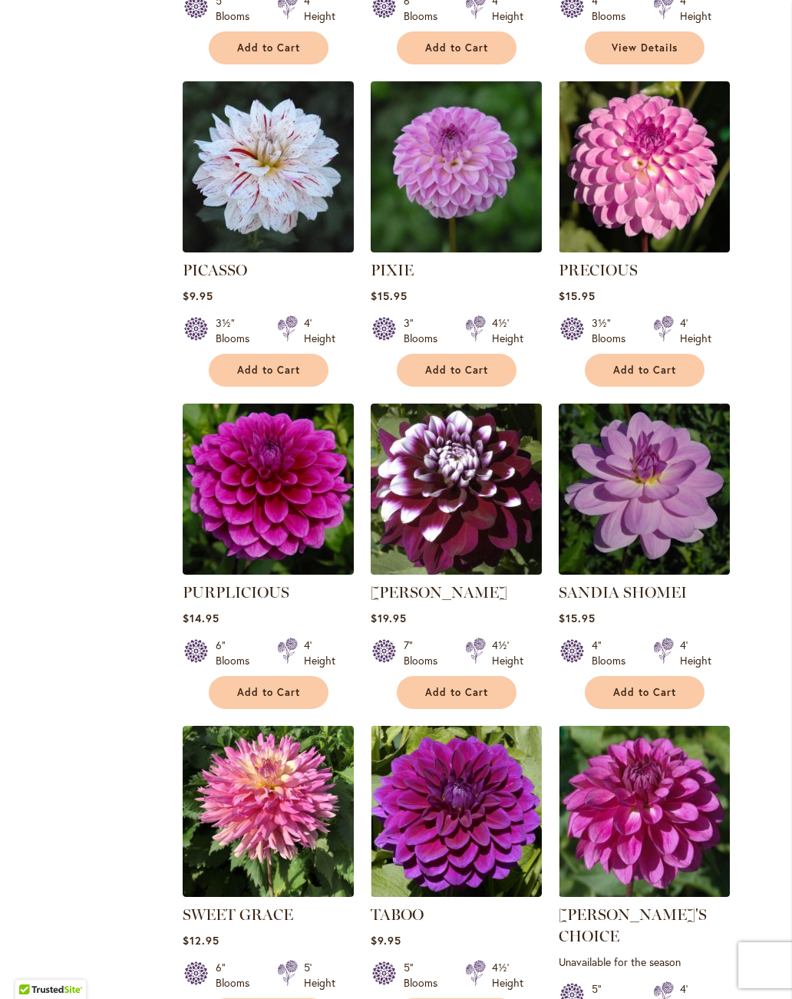
scroll to position [4610, 0]
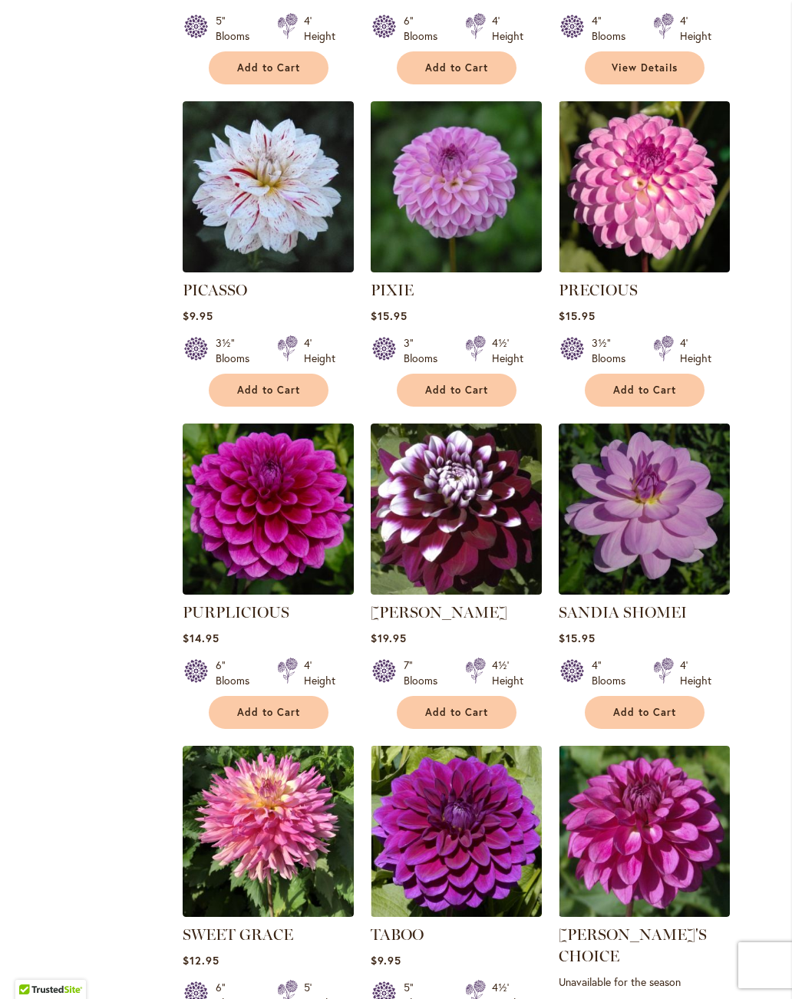
click at [279, 603] on link "PURPLICIOUS" at bounding box center [236, 612] width 107 height 18
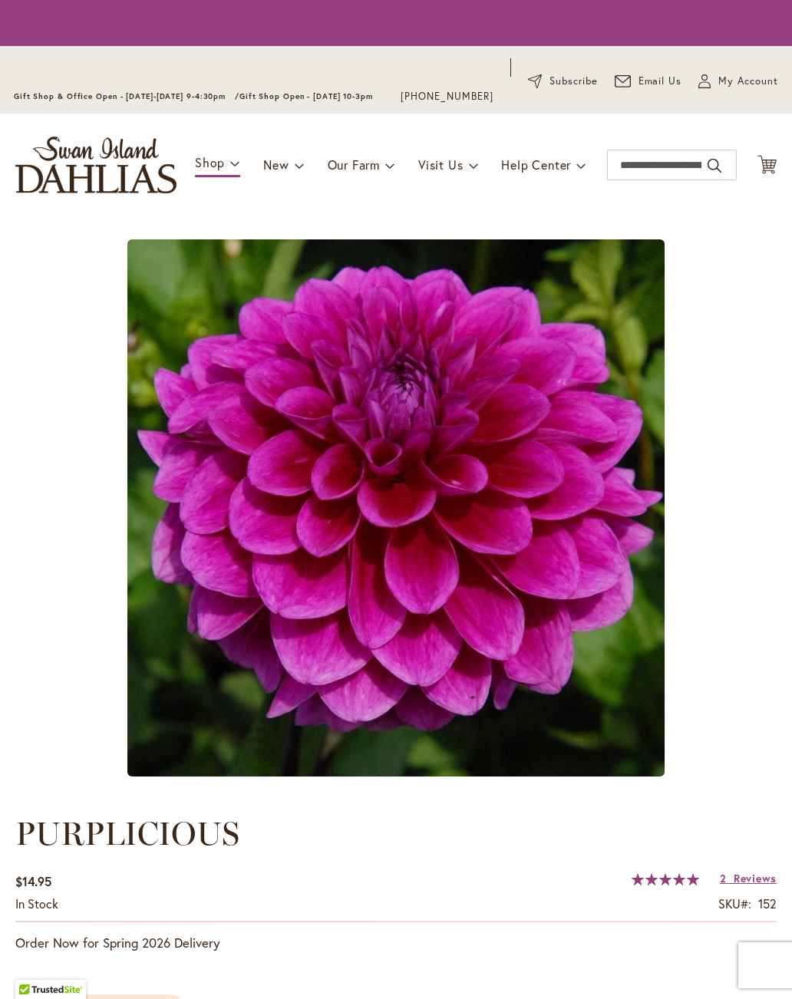
type input "****"
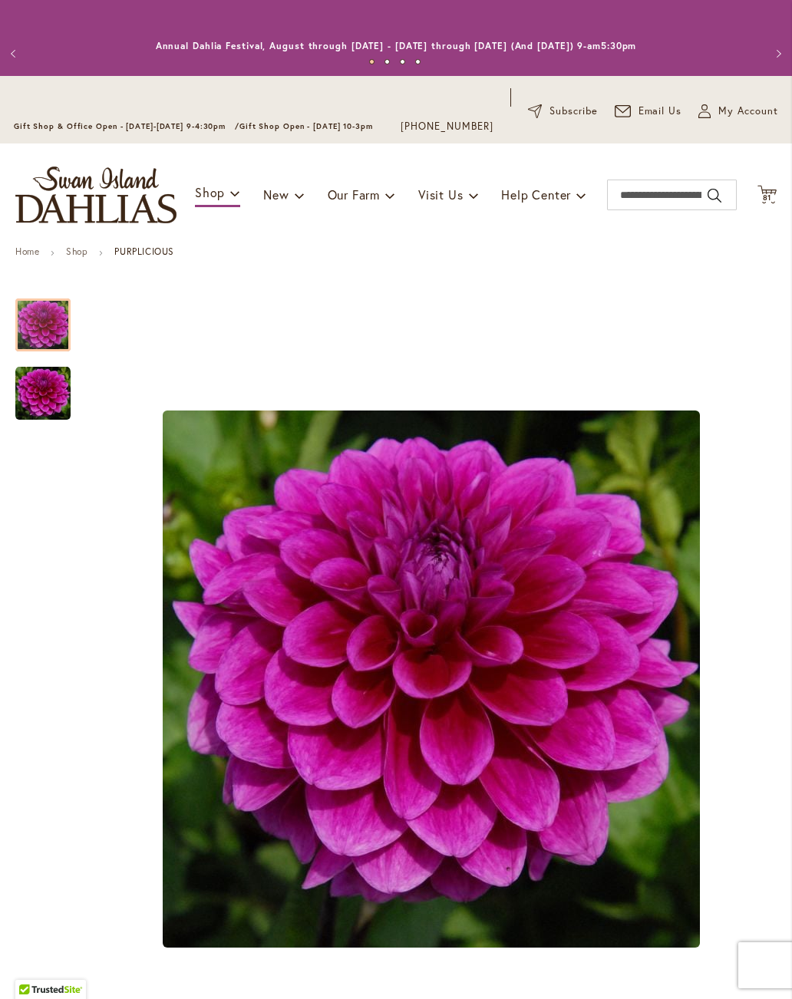
click at [50, 409] on img "PURPLICIOUS" at bounding box center [42, 393] width 55 height 55
click at [64, 394] on div at bounding box center [42, 393] width 55 height 53
click at [45, 384] on div at bounding box center [42, 393] width 55 height 53
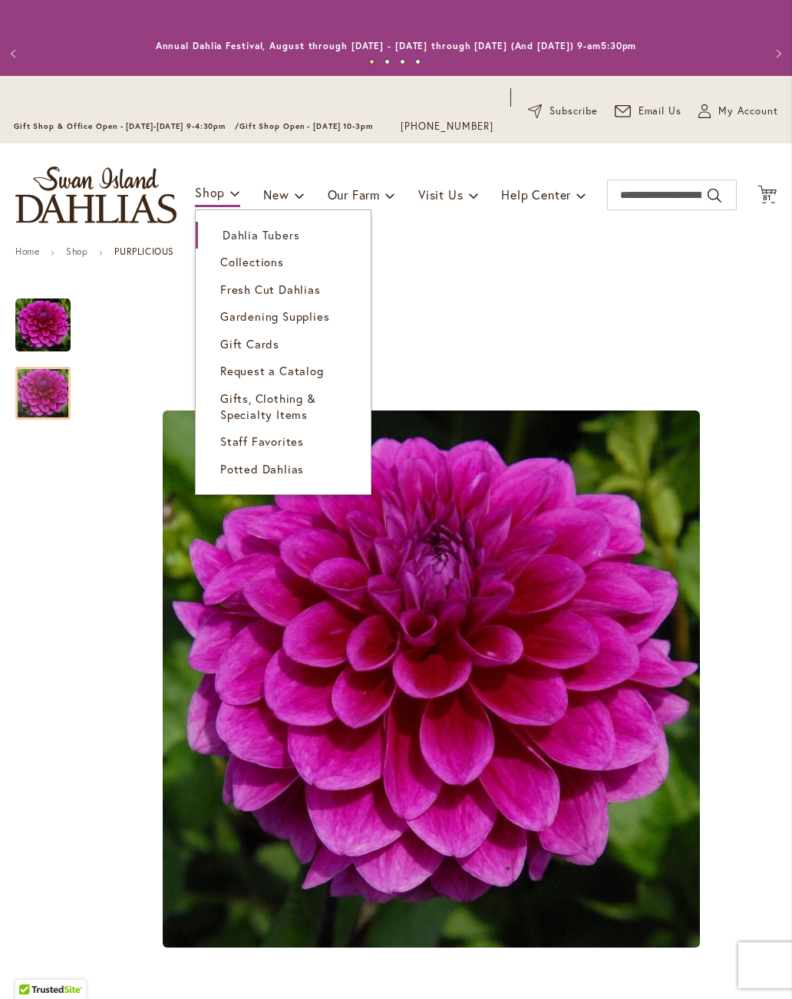
click at [246, 230] on span "Dahlia Tubers" at bounding box center [260, 234] width 77 height 15
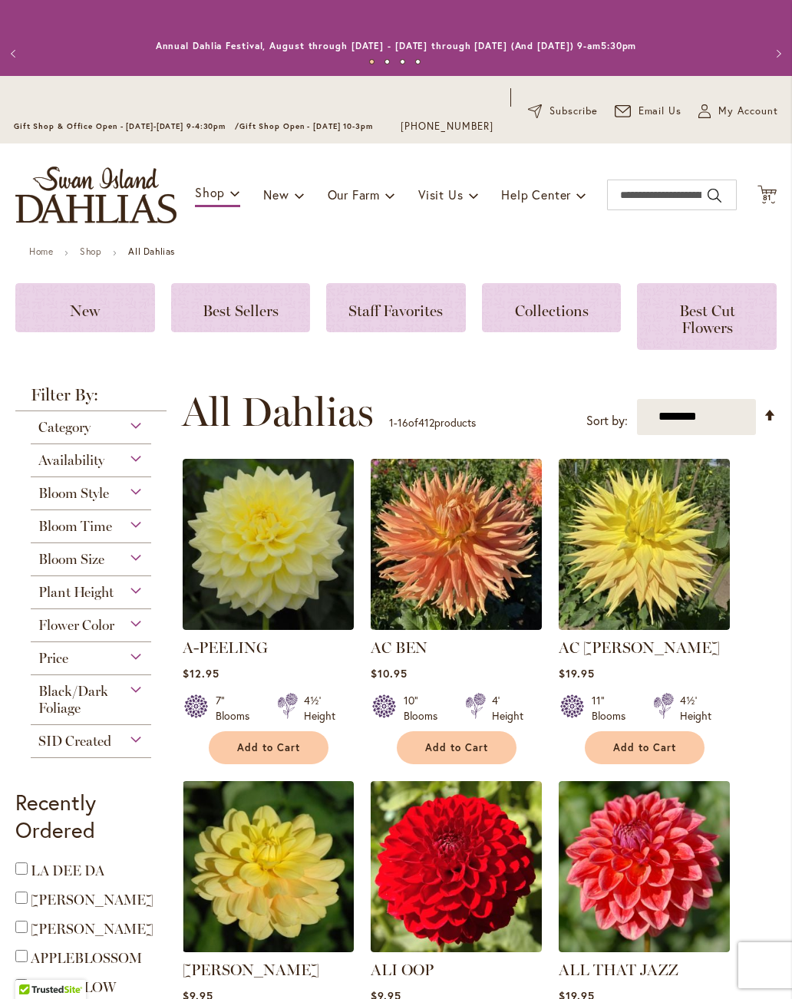
click at [117, 415] on div "Category" at bounding box center [91, 423] width 120 height 25
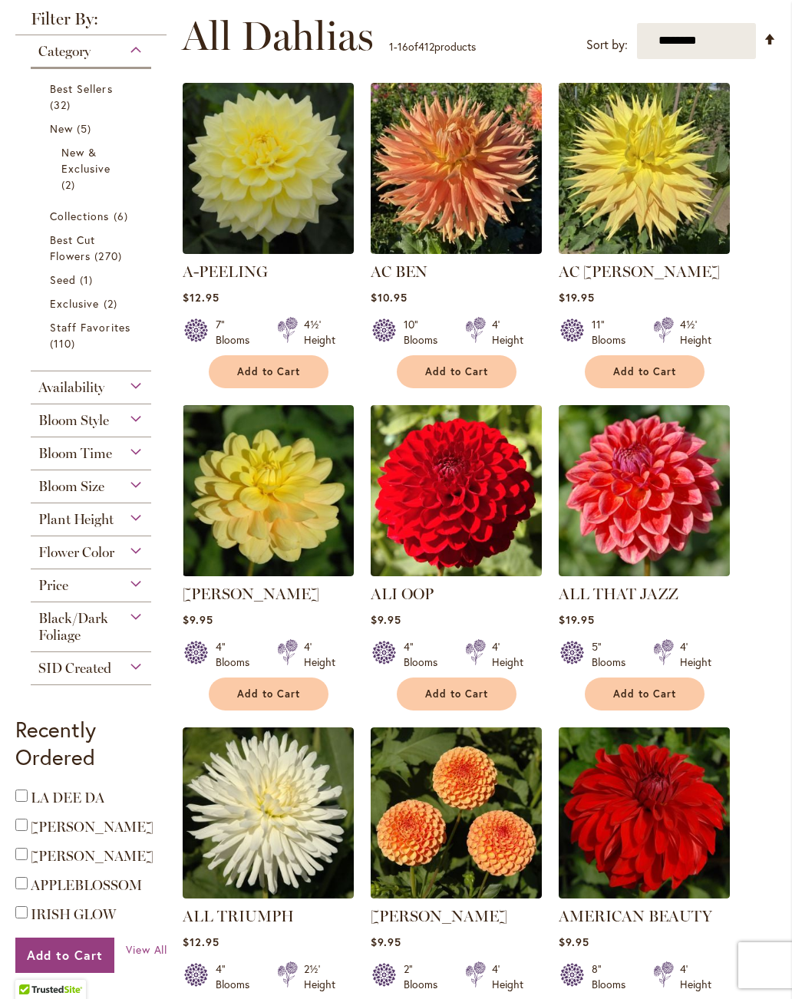
scroll to position [384, 0]
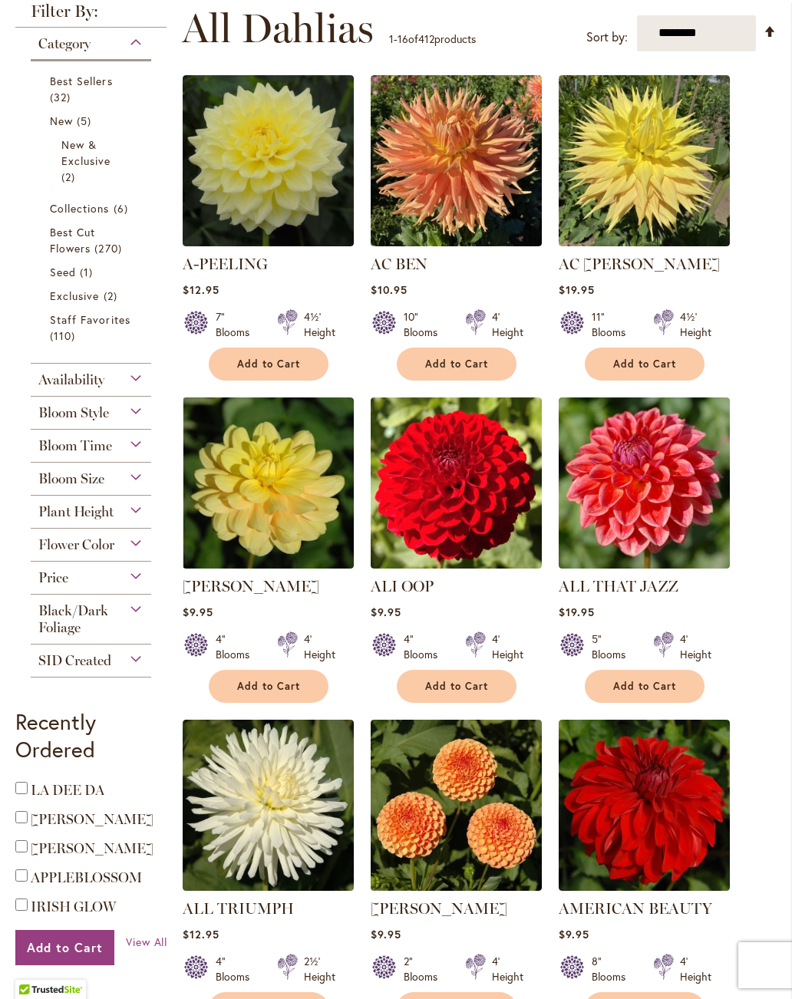
click at [84, 515] on span "Plant Height" at bounding box center [75, 511] width 75 height 17
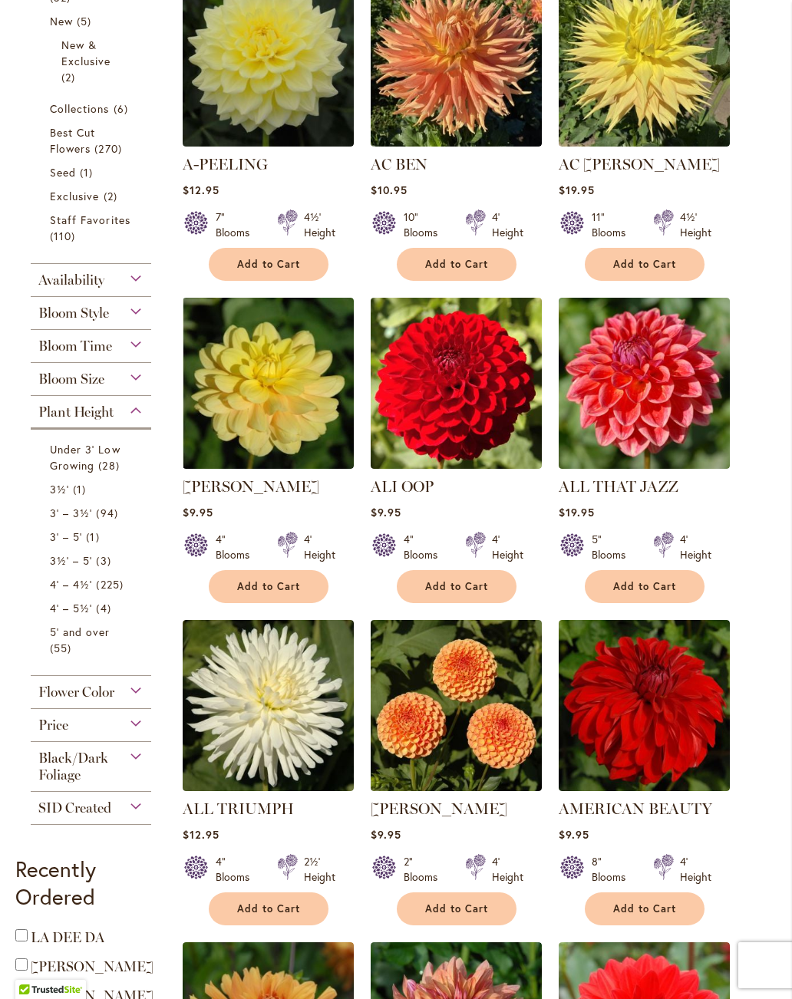
scroll to position [488, 0]
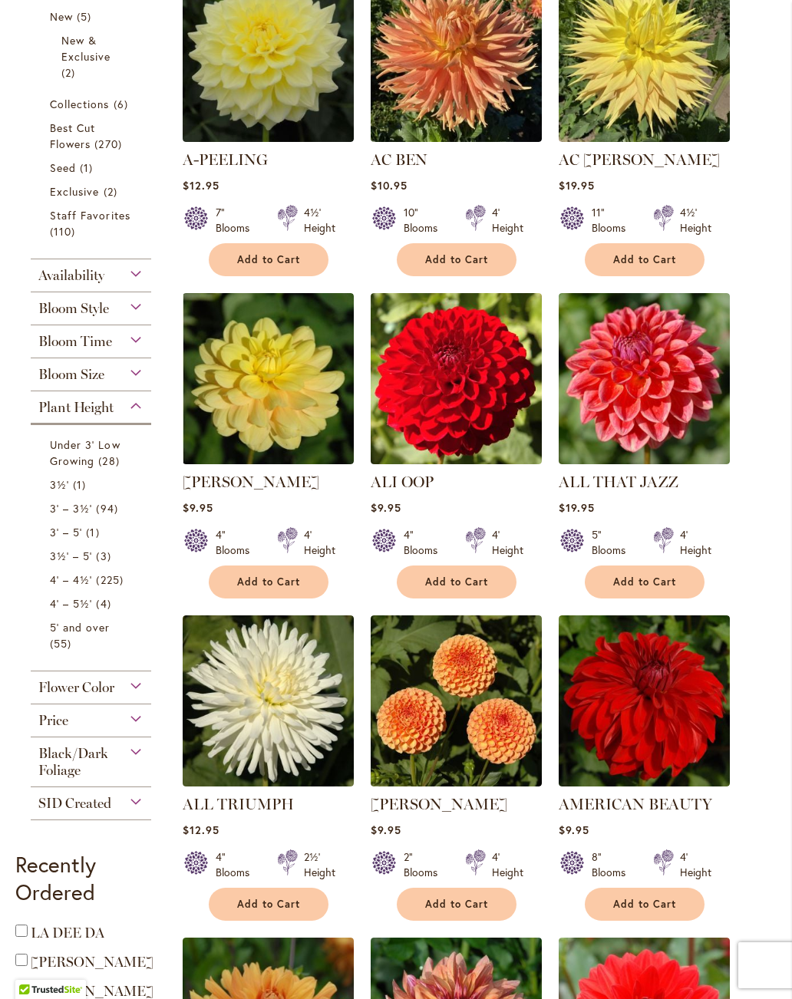
click at [86, 459] on span "Under 3' Low Growing" at bounding box center [85, 452] width 71 height 31
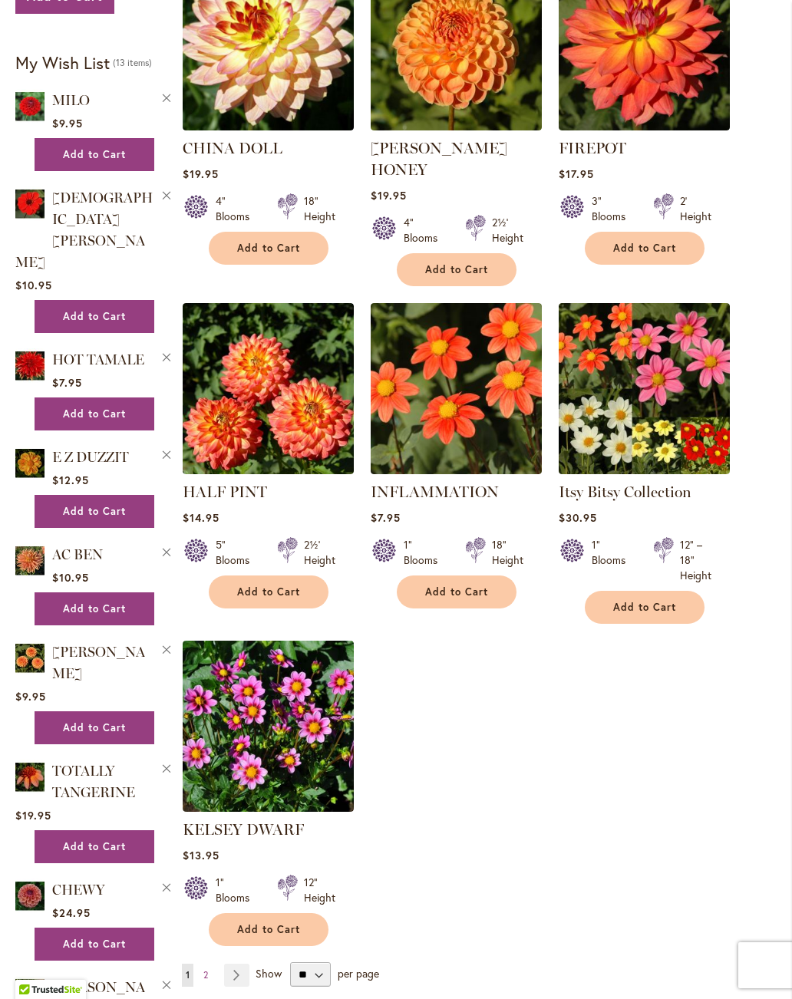
scroll to position [1417, 0]
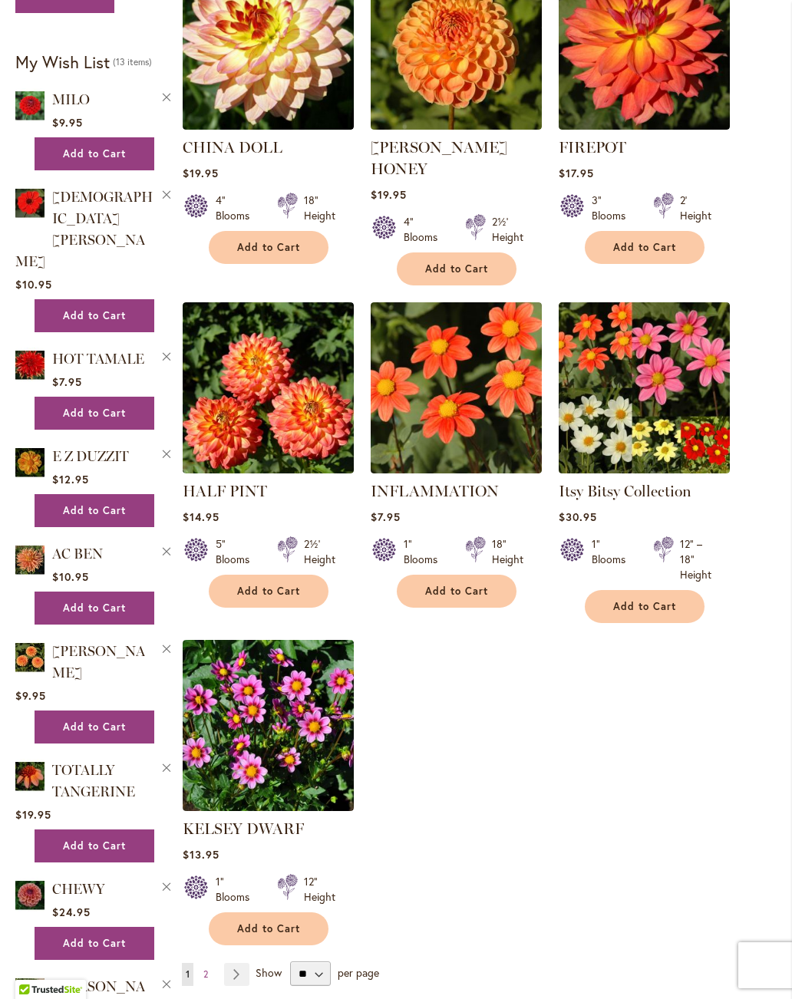
click at [206, 968] on span "2" at bounding box center [205, 974] width 5 height 12
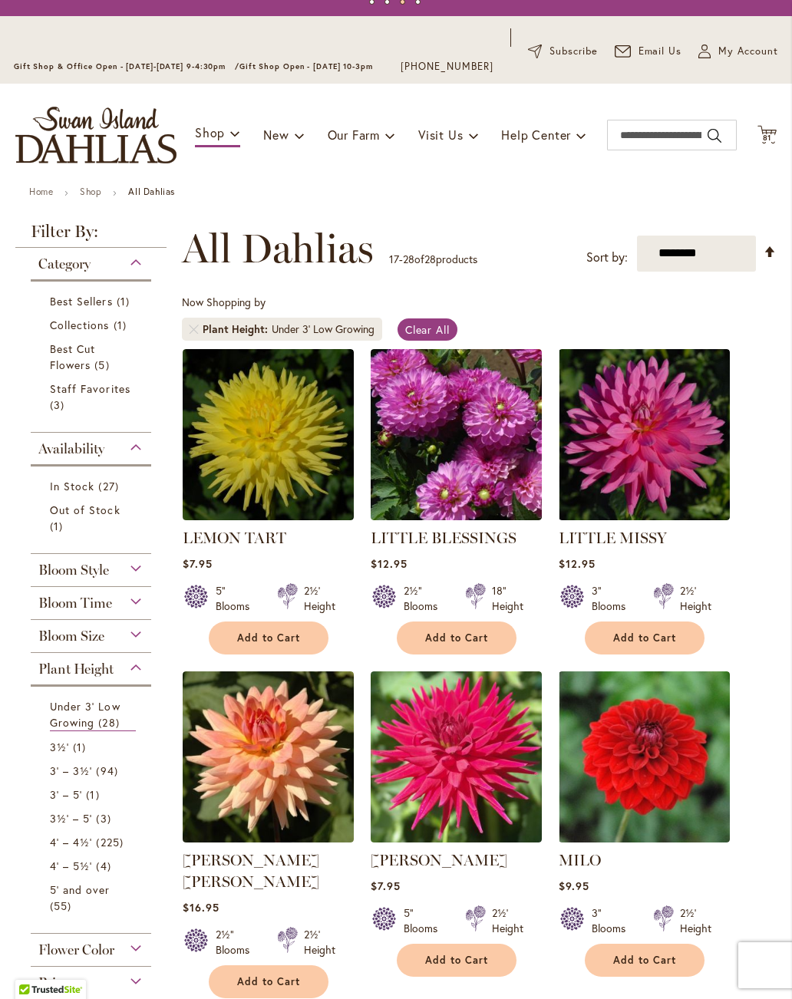
scroll to position [62, 0]
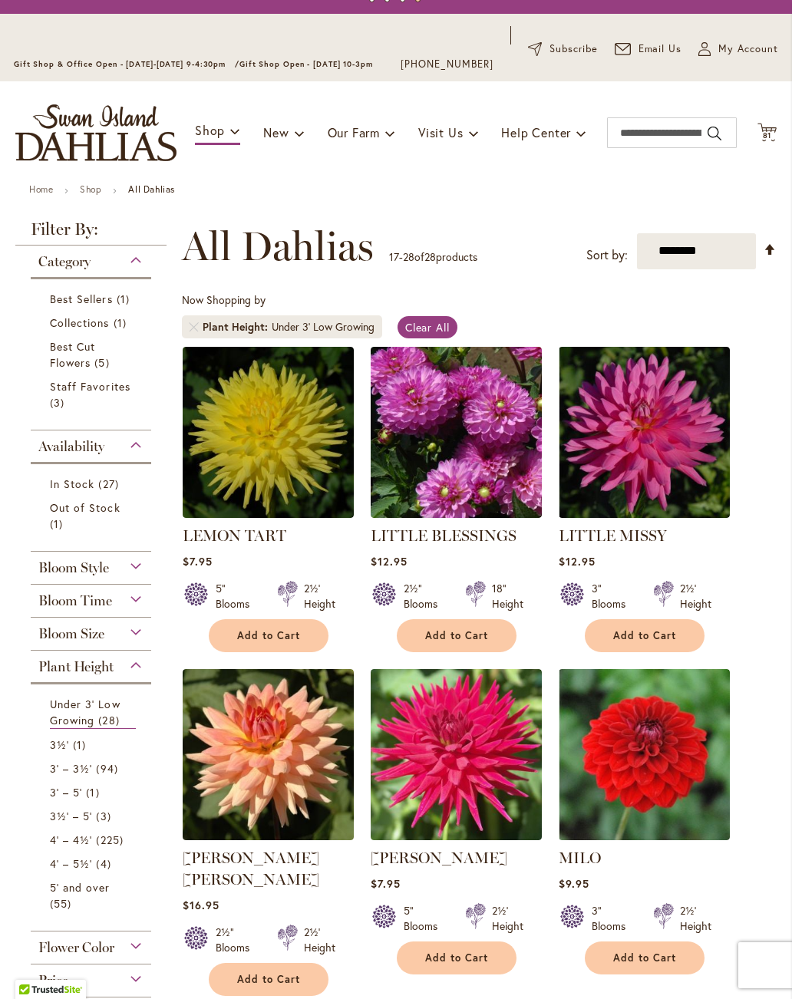
click at [77, 742] on span "1 item" at bounding box center [81, 744] width 17 height 16
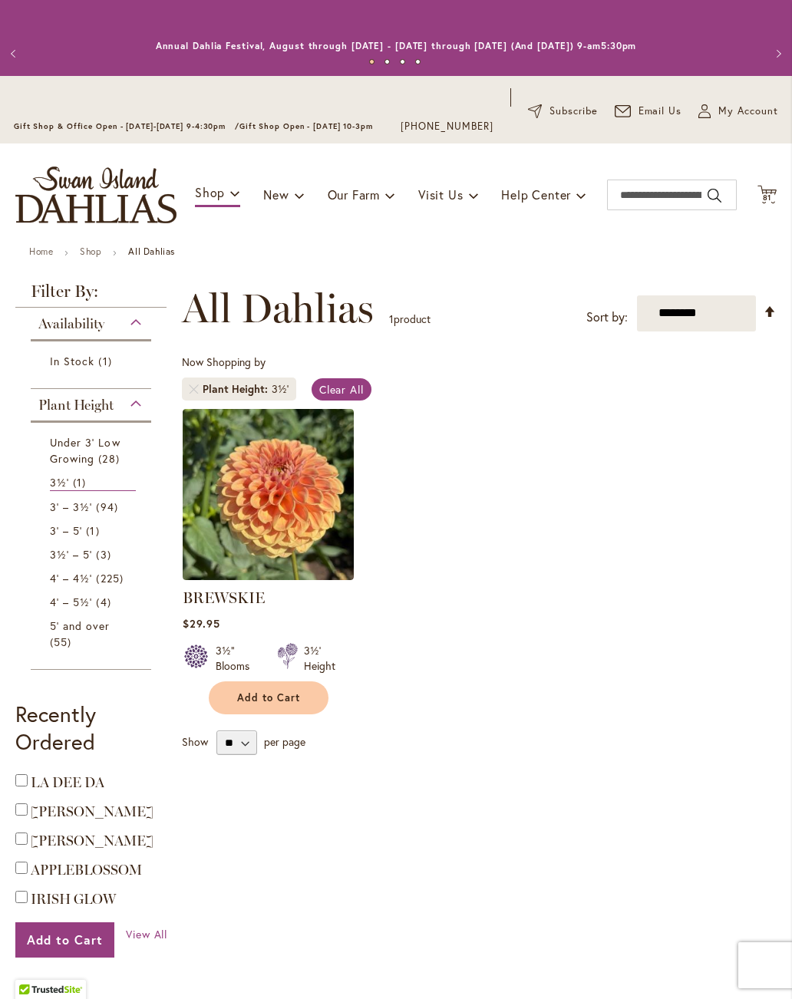
click at [104, 505] on span "94 items" at bounding box center [108, 507] width 25 height 16
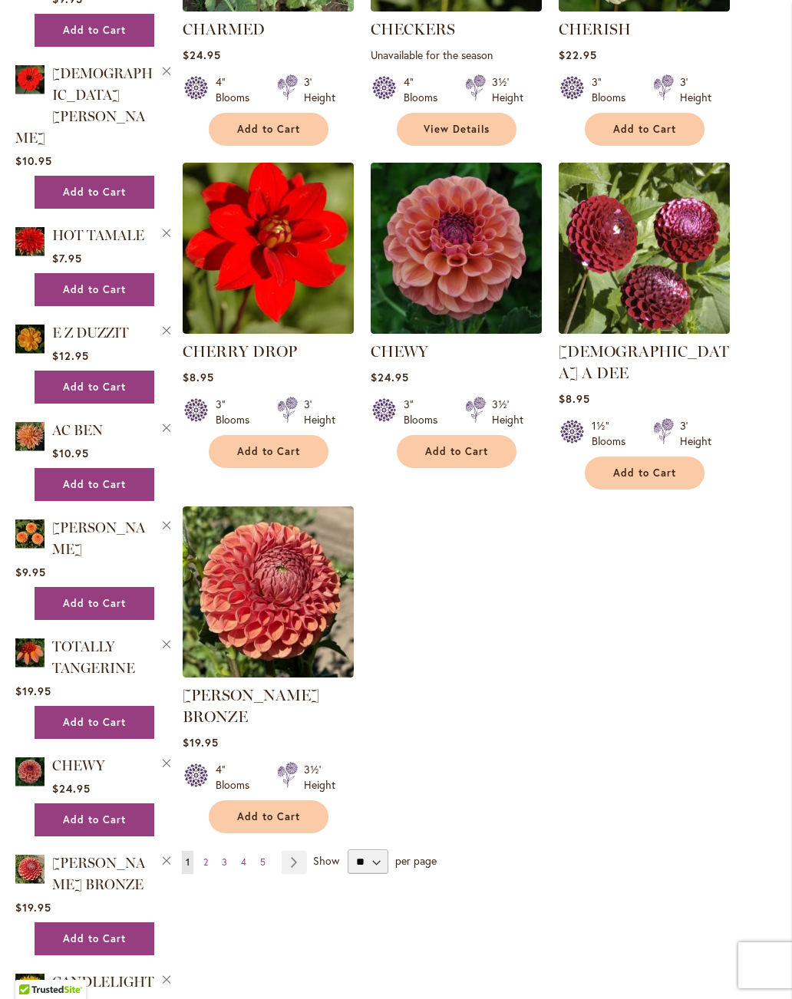
scroll to position [1566, 0]
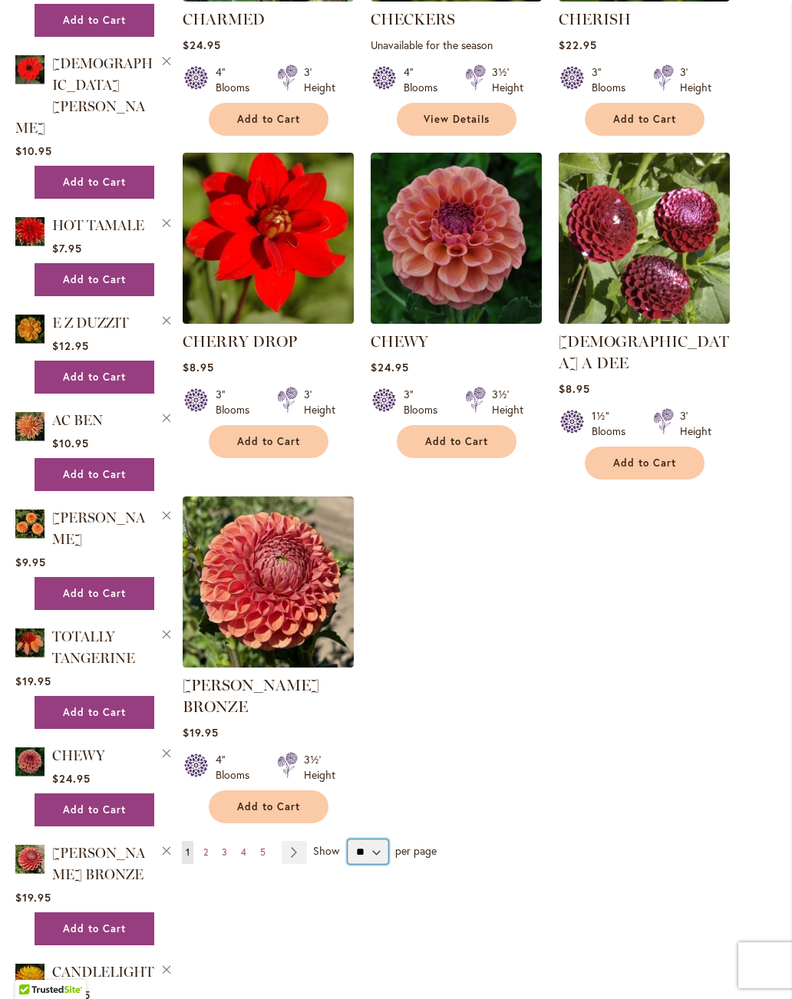
click at [372, 839] on select "** ** ** **" at bounding box center [367, 851] width 41 height 25
select select "**"
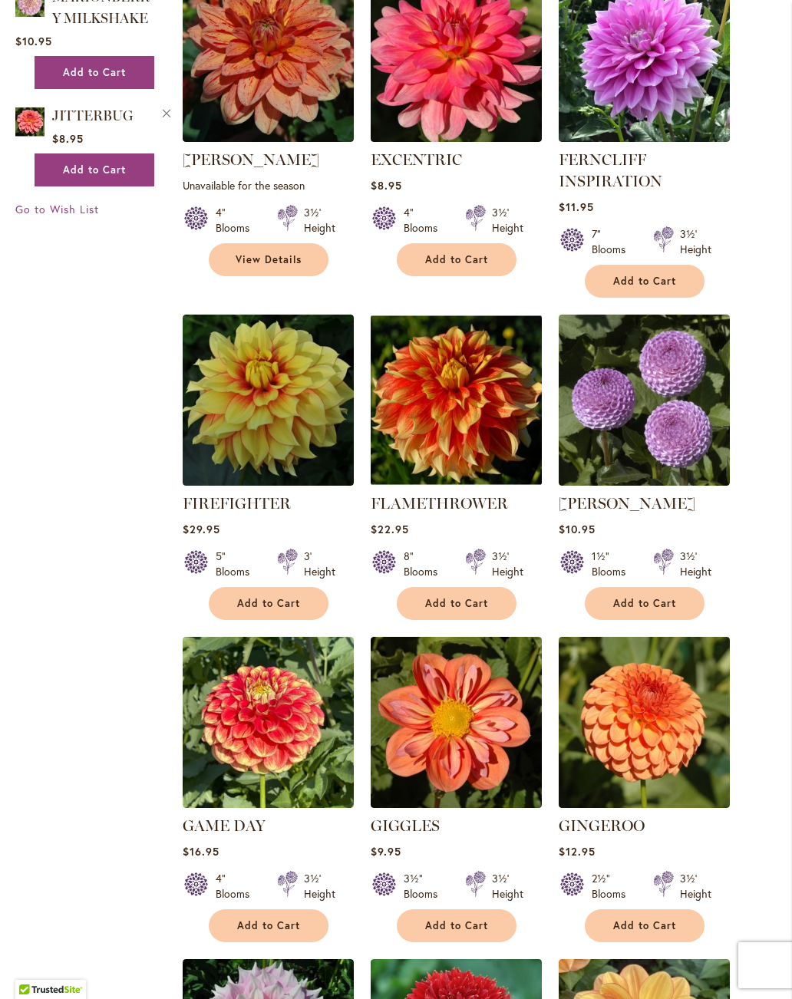
scroll to position [2748, 0]
